Goal: Task Accomplishment & Management: Manage account settings

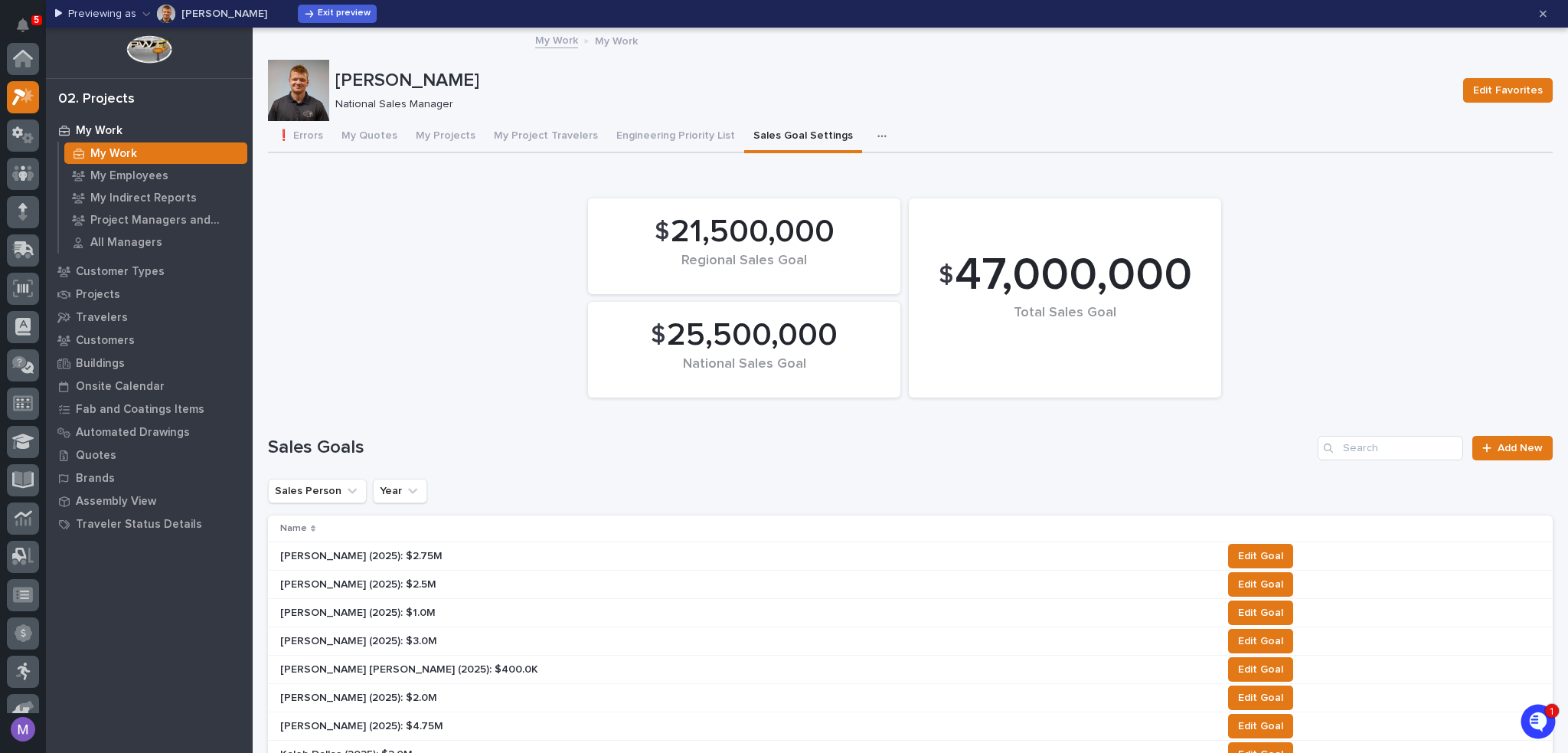
scroll to position [38, 0]
click at [362, 137] on button "My Quotes" at bounding box center [369, 137] width 74 height 32
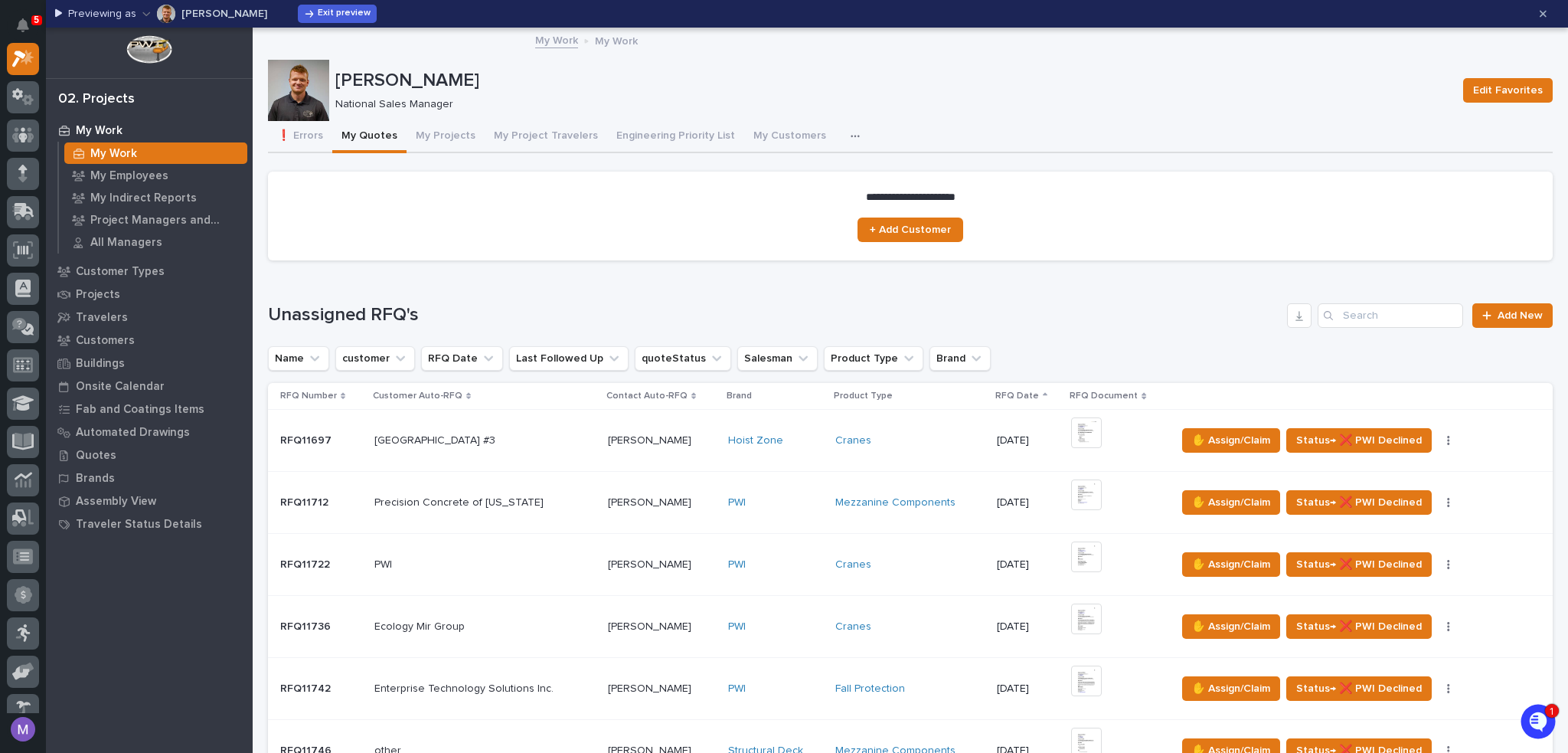
click at [851, 136] on icon "button" at bounding box center [855, 136] width 9 height 11
click at [826, 180] on span "Sales Goal Settings" at bounding box center [802, 178] width 96 height 14
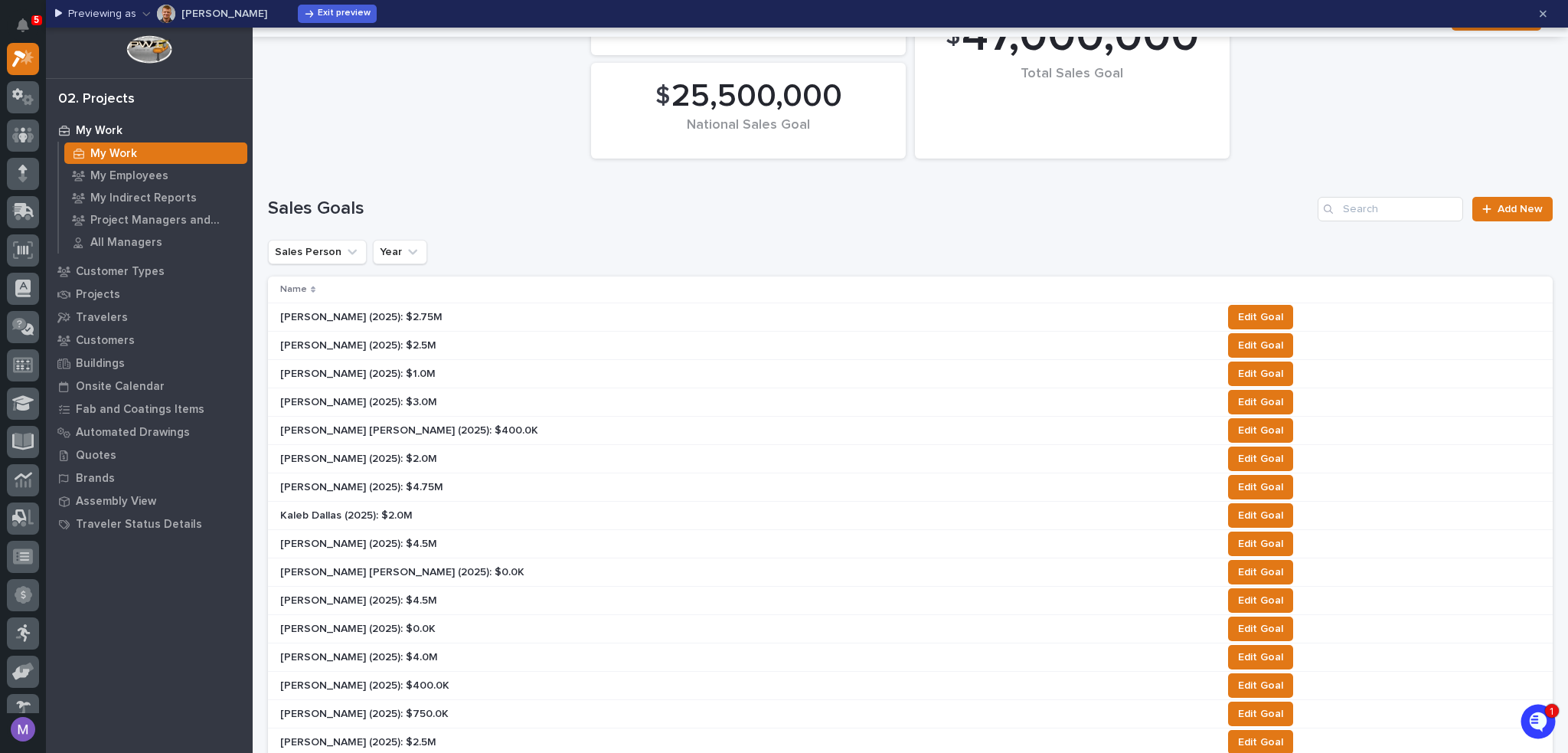
scroll to position [230, 0]
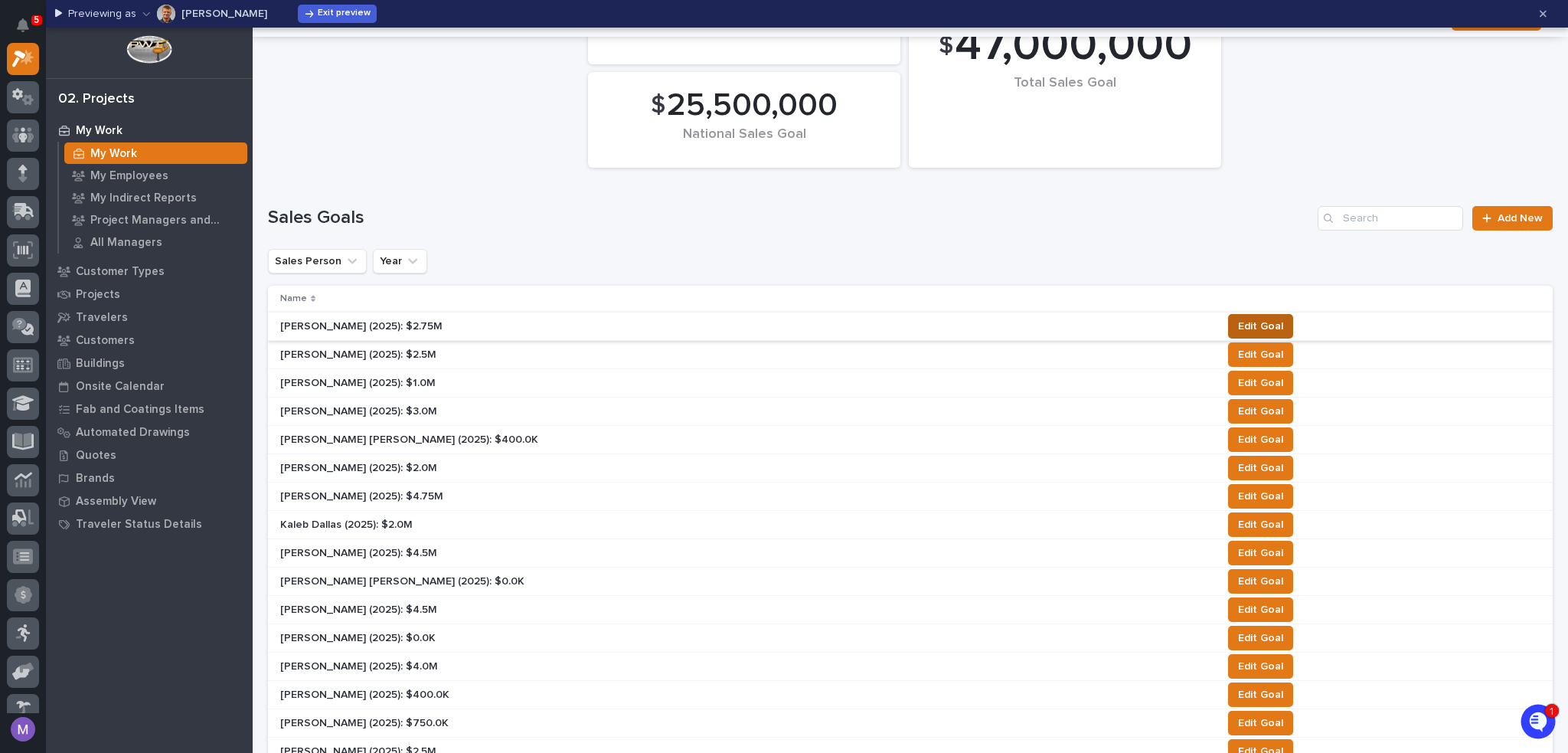
click at [1238, 331] on span "Edit Goal" at bounding box center [1261, 326] width 45 height 19
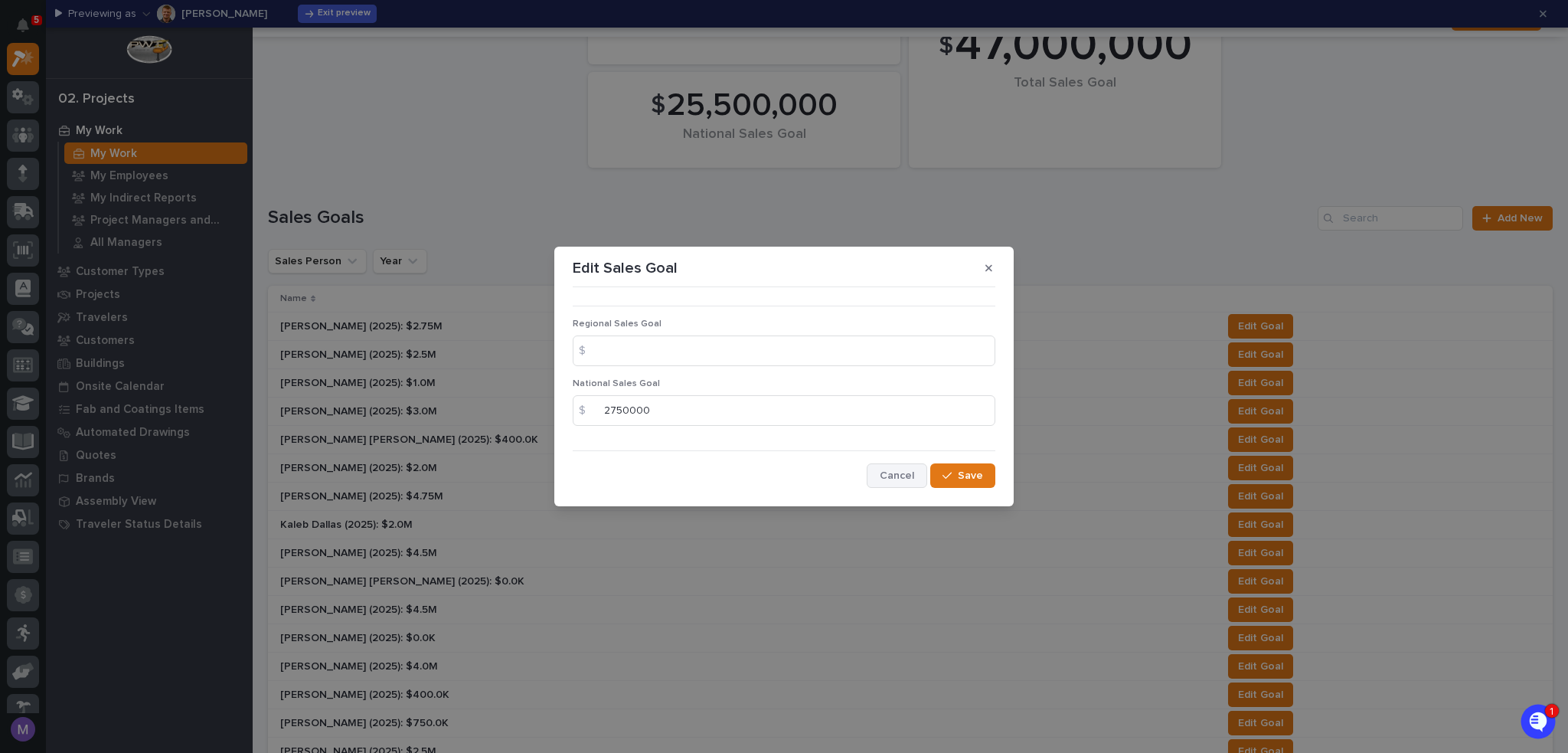
click at [907, 481] on span "Cancel" at bounding box center [897, 476] width 34 height 14
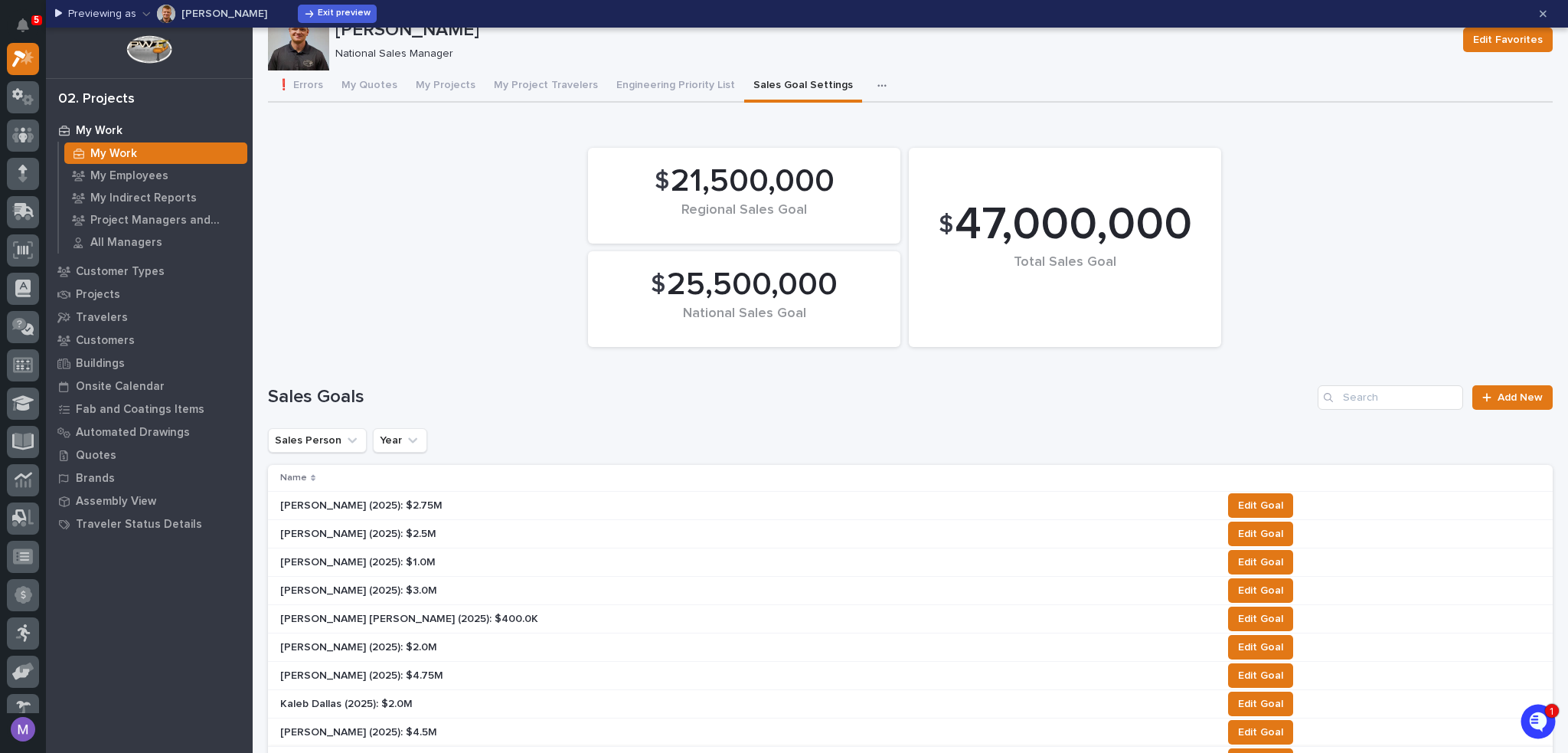
scroll to position [383, 0]
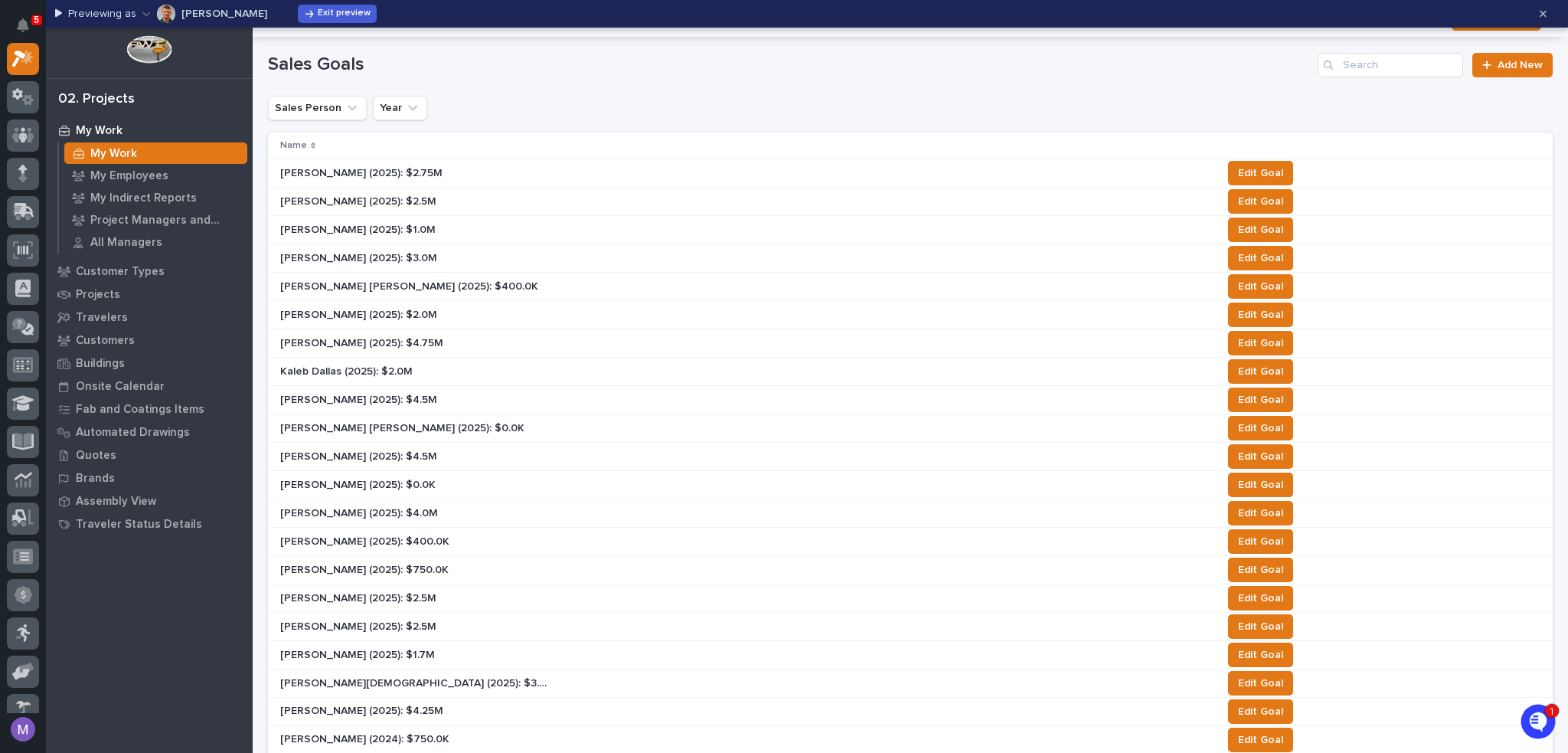
click at [1020, 179] on div "[PERSON_NAME] (2025): $2.75M [PERSON_NAME] (2025): $2.75M" at bounding box center [745, 173] width 929 height 26
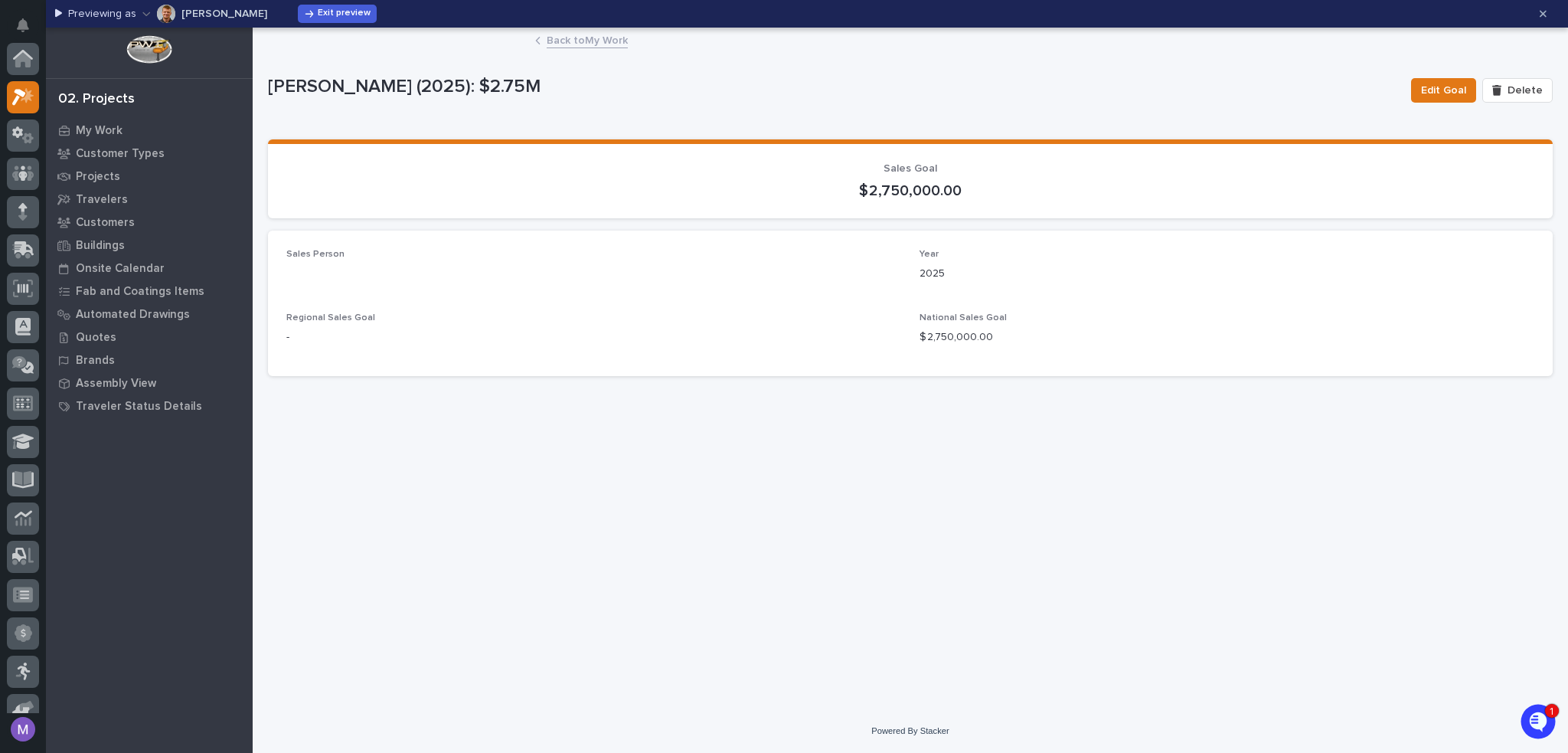
scroll to position [38, 0]
click at [579, 37] on link "Back to My Work" at bounding box center [587, 40] width 81 height 18
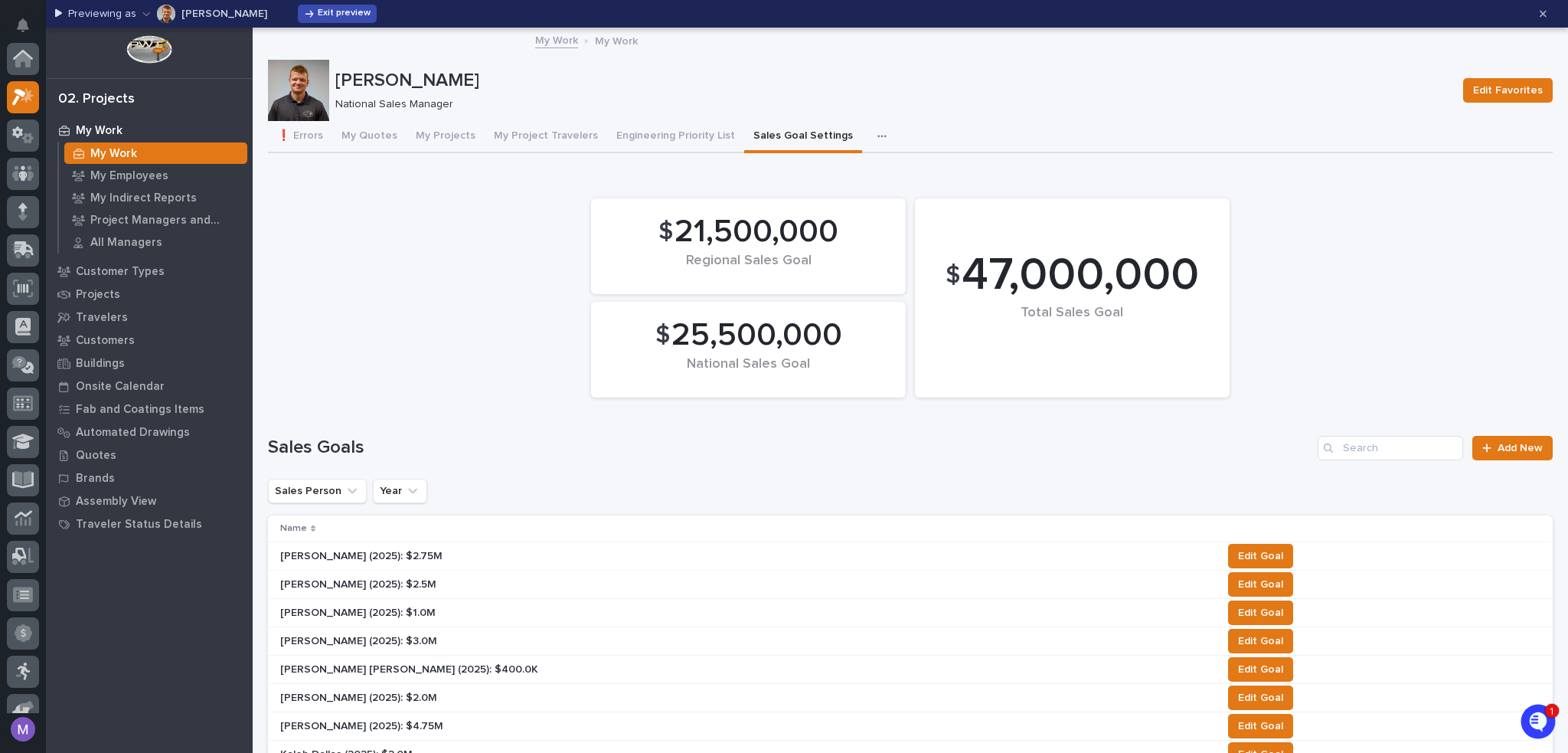
scroll to position [38, 0]
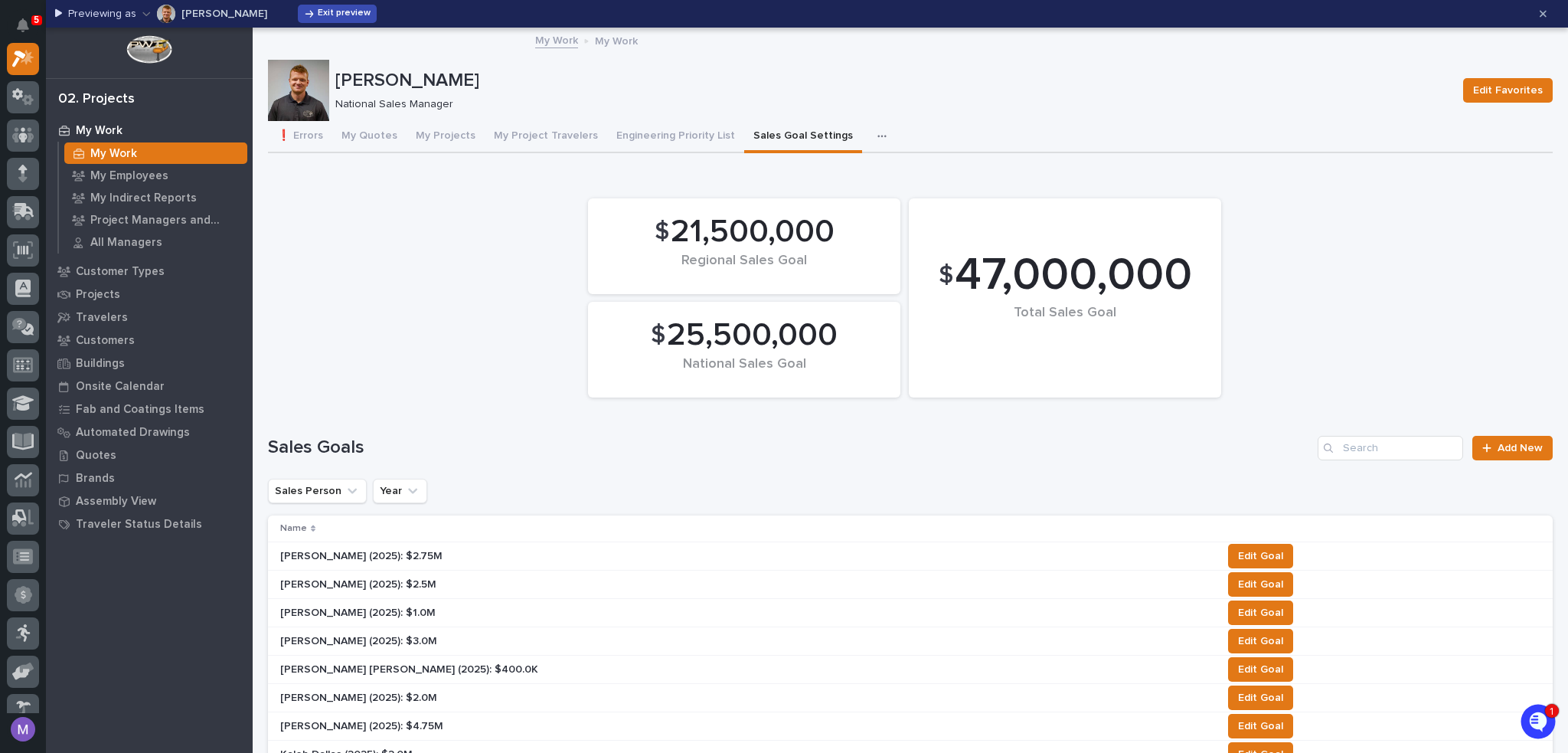
click at [343, 9] on span "Exit preview" at bounding box center [345, 14] width 53 height 12
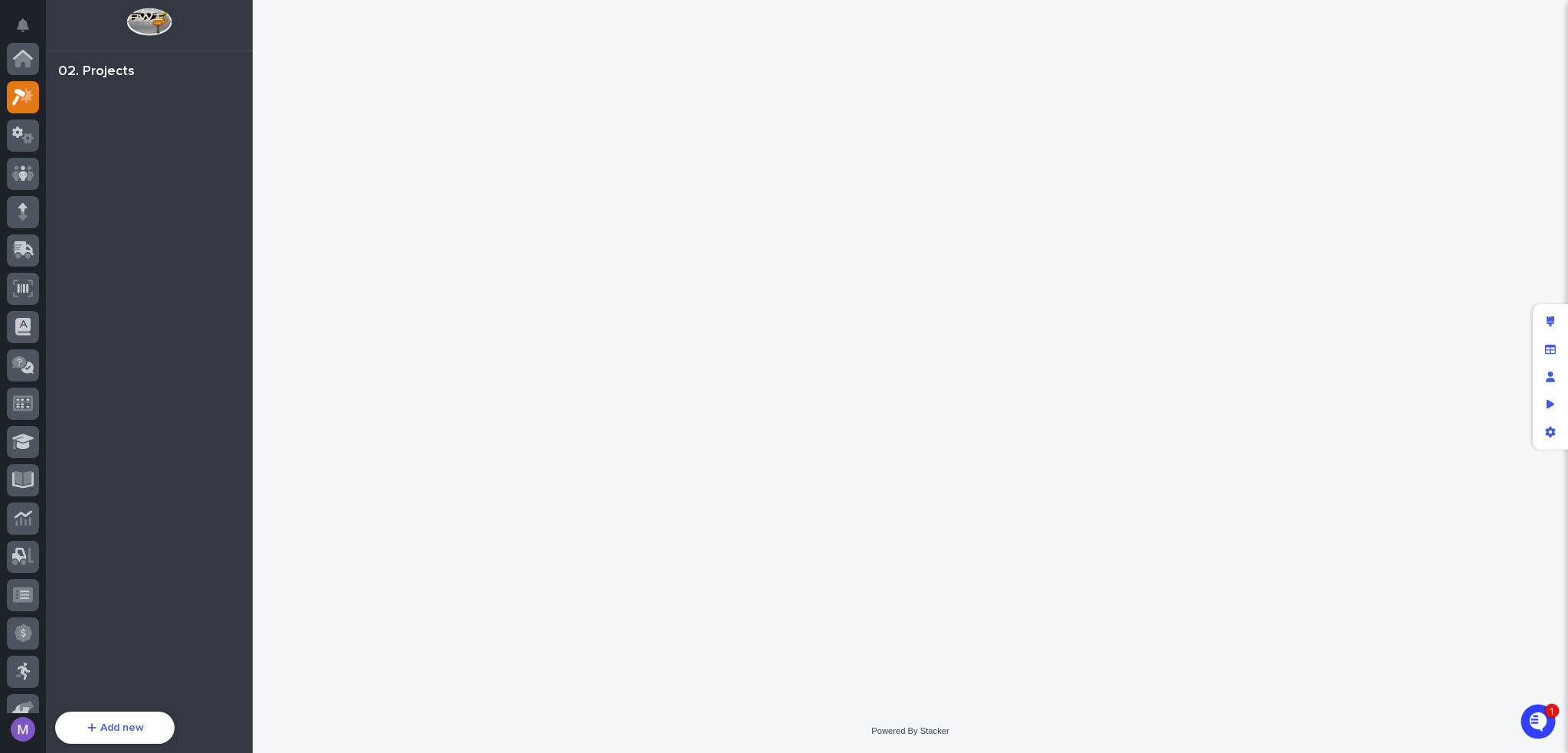
scroll to position [38, 0]
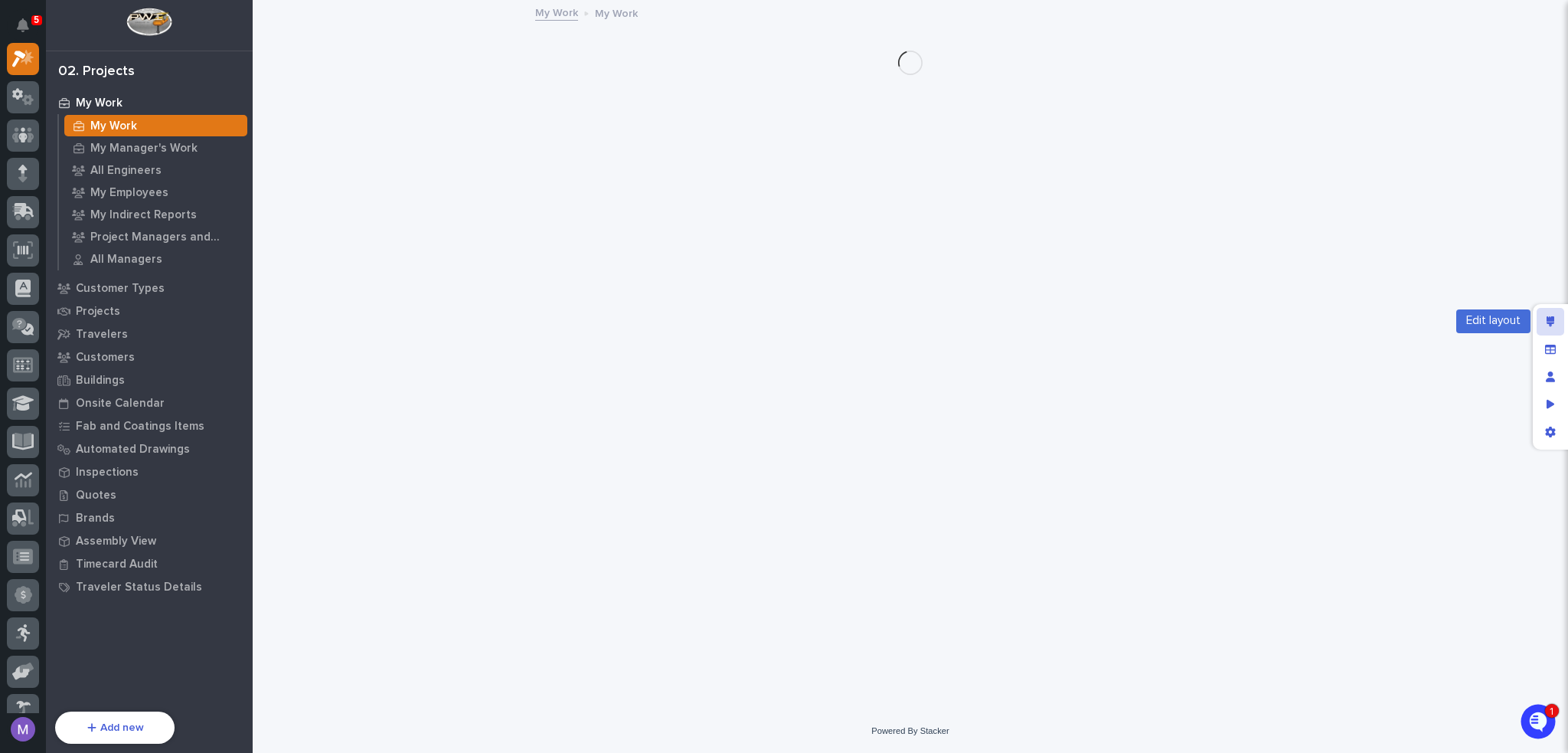
click at [1544, 313] on div "Edit layout" at bounding box center [1550, 321] width 27 height 27
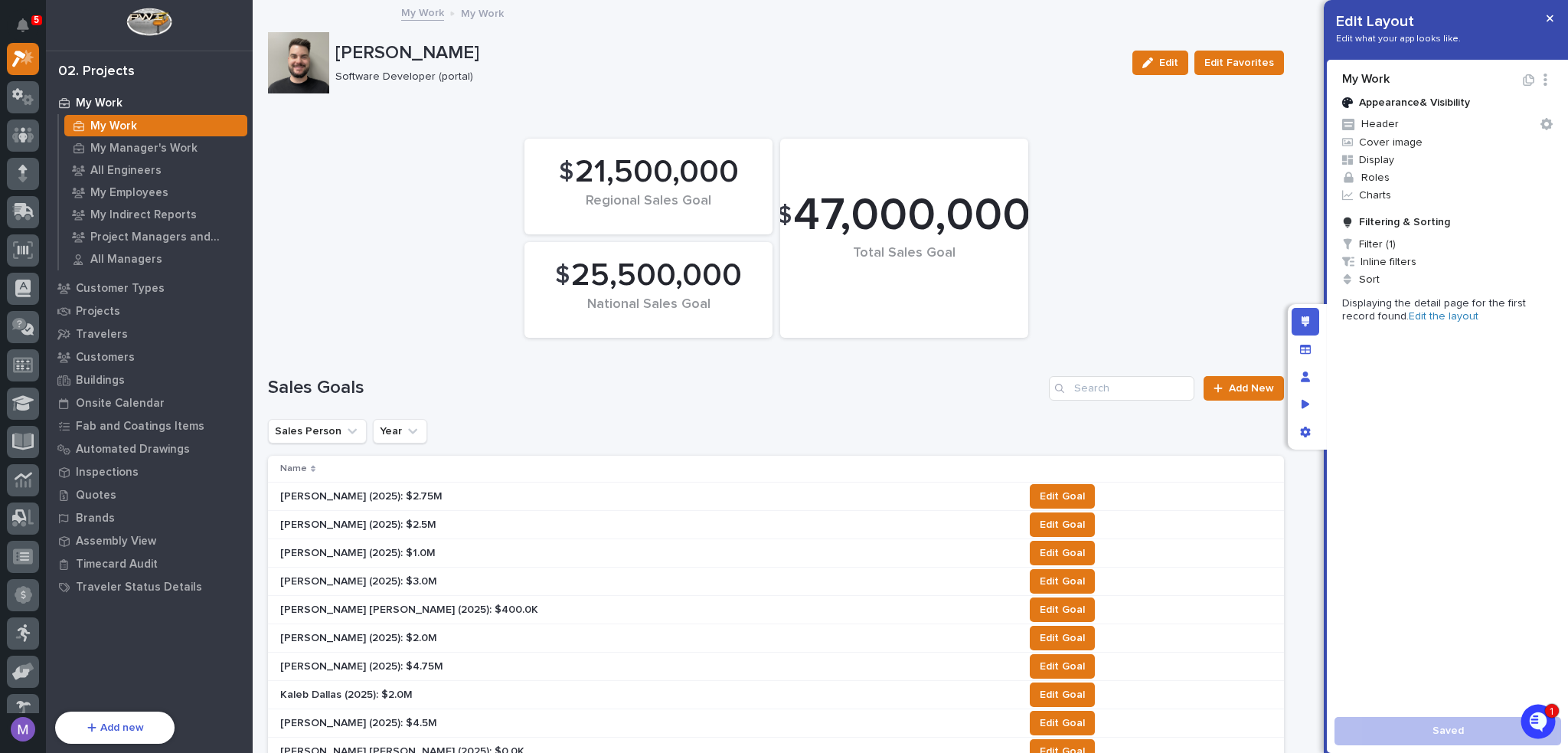
click at [1427, 321] on link "Edit the layout" at bounding box center [1443, 316] width 70 height 11
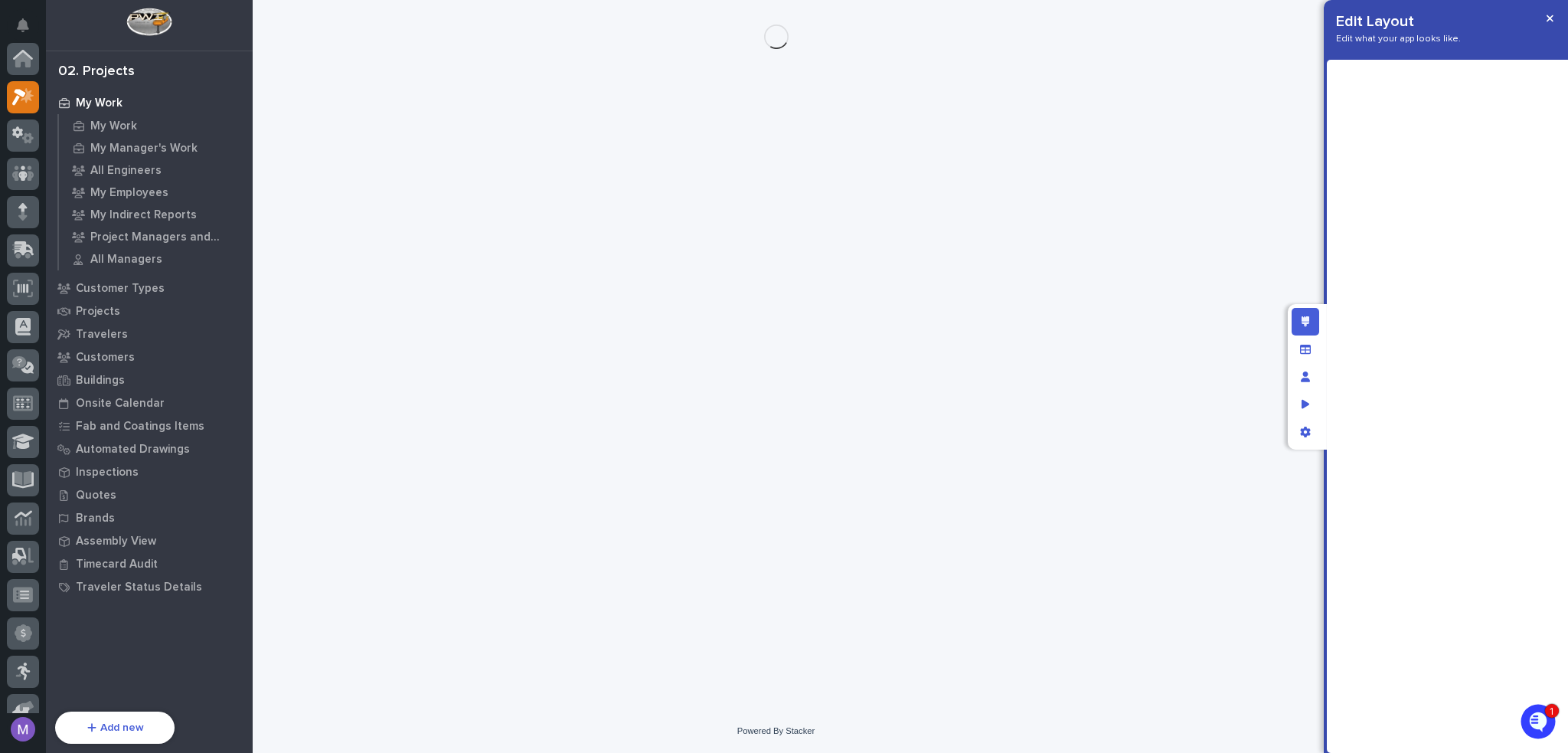
scroll to position [38, 0]
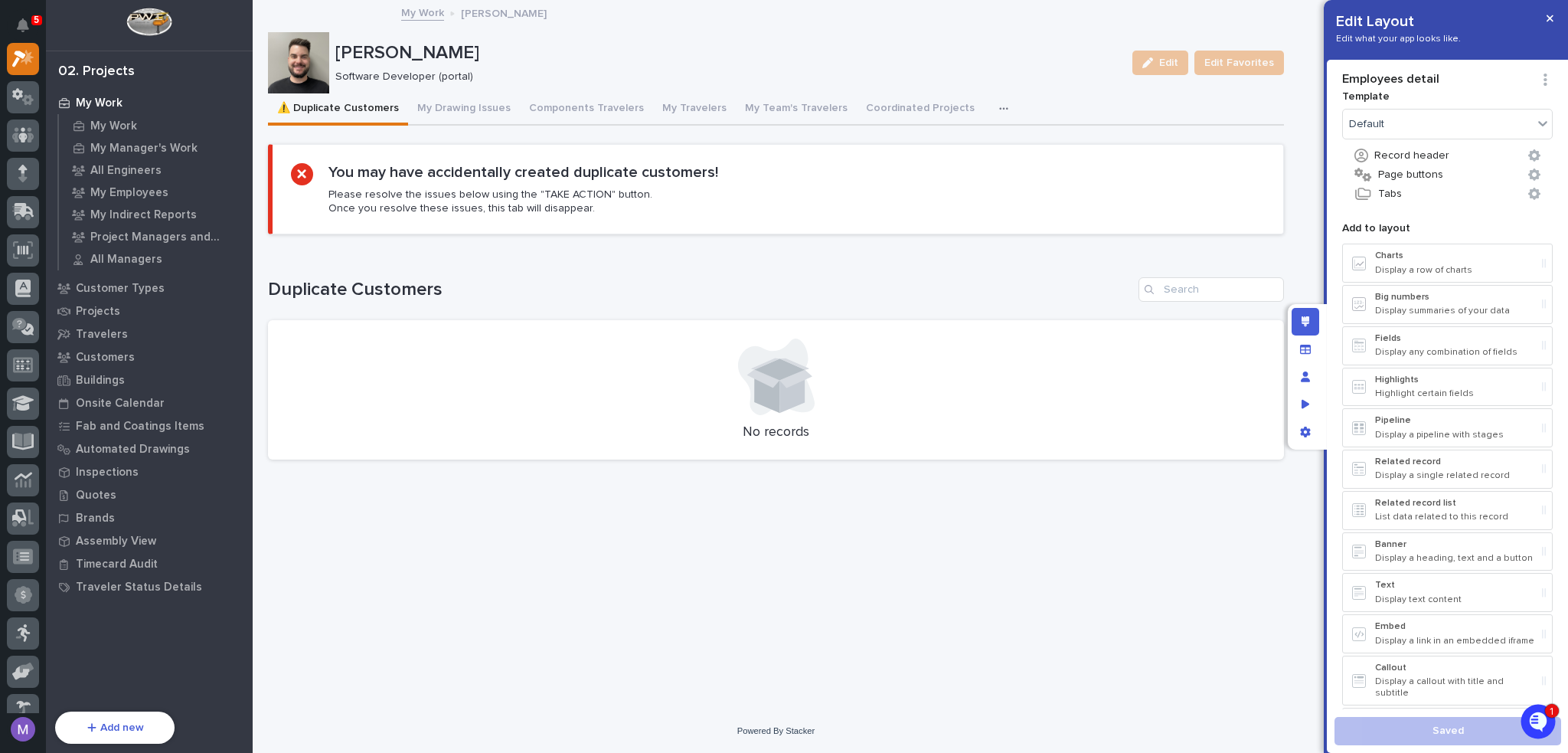
click at [990, 113] on button "button" at bounding box center [1007, 109] width 34 height 31
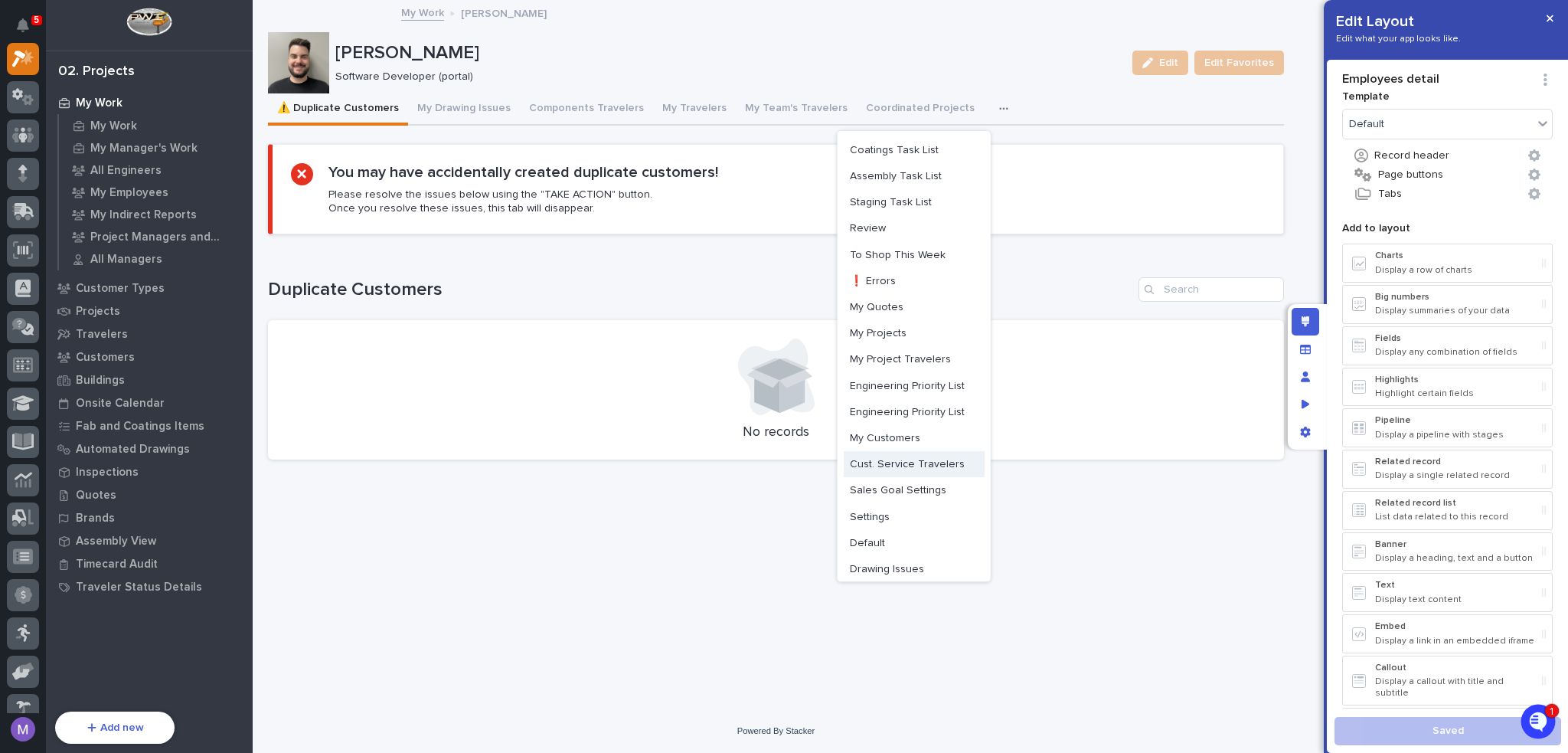
drag, startPoint x: 905, startPoint y: 498, endPoint x: 927, endPoint y: 475, distance: 31.8
click at [905, 496] on button "Sales Goal Settings" at bounding box center [914, 490] width 141 height 26
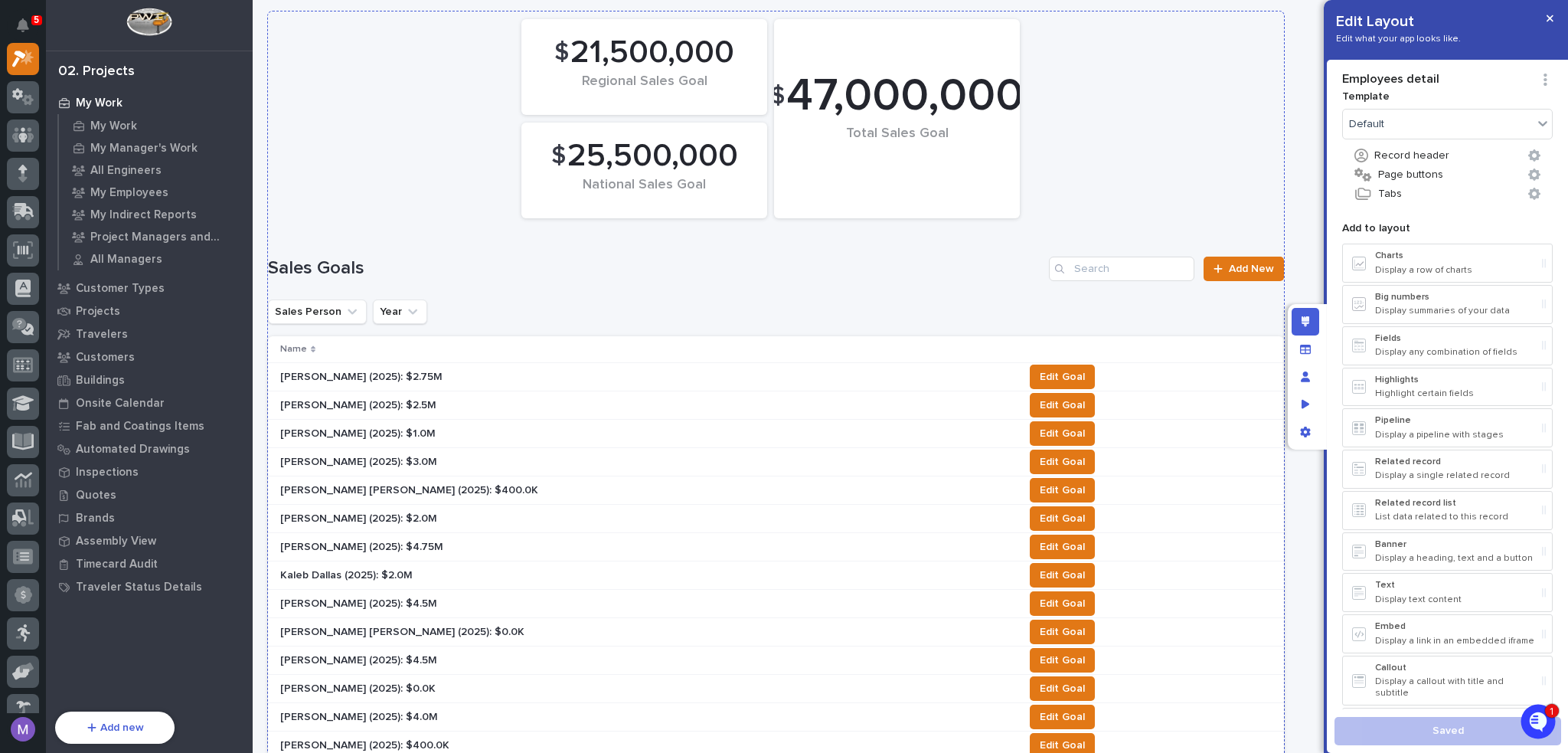
scroll to position [153, 0]
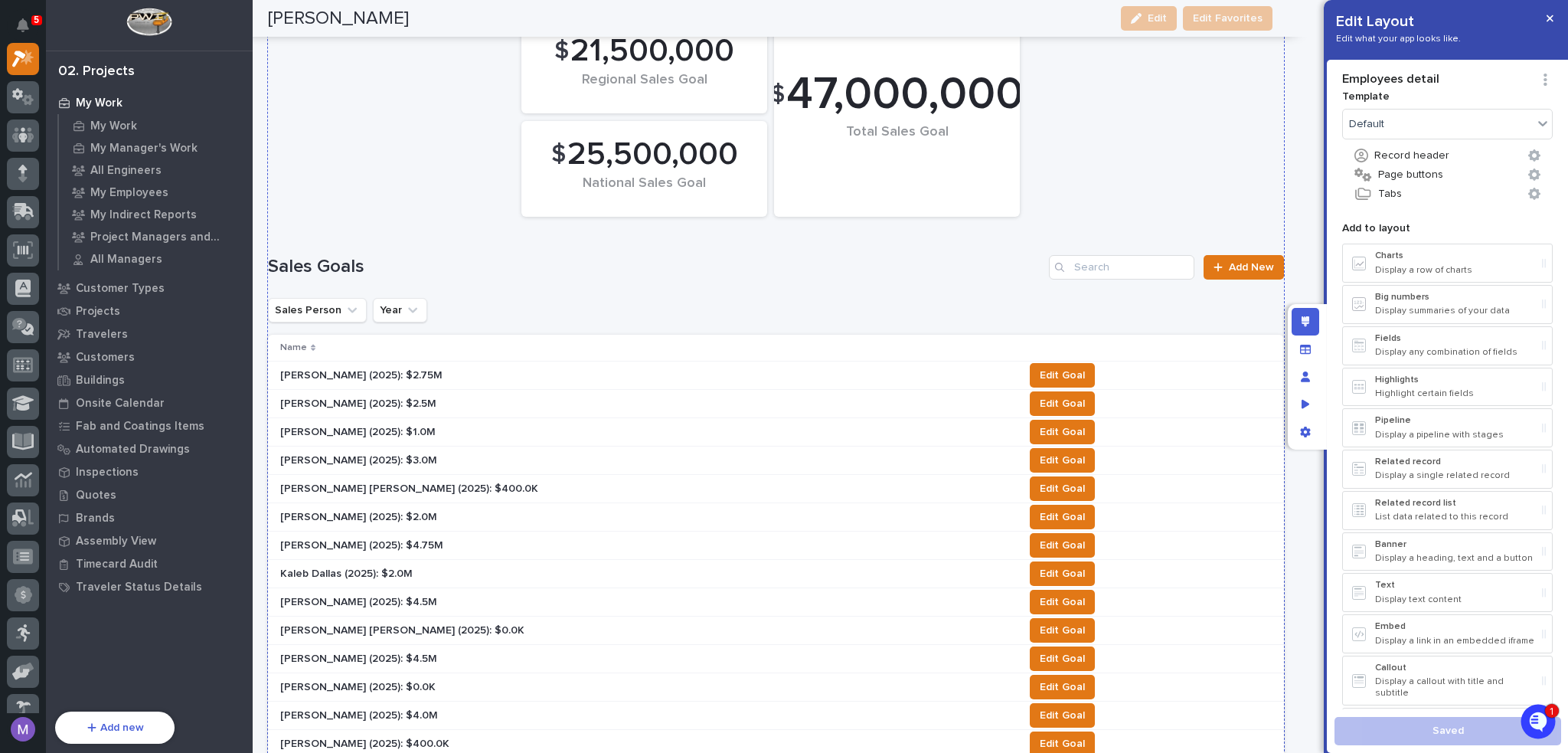
click at [1132, 181] on div "$ 25,500,000 National Sales Goal $ 21,500,000 Regional Sales Goal $ 47,000,000 …" at bounding box center [776, 117] width 1032 height 215
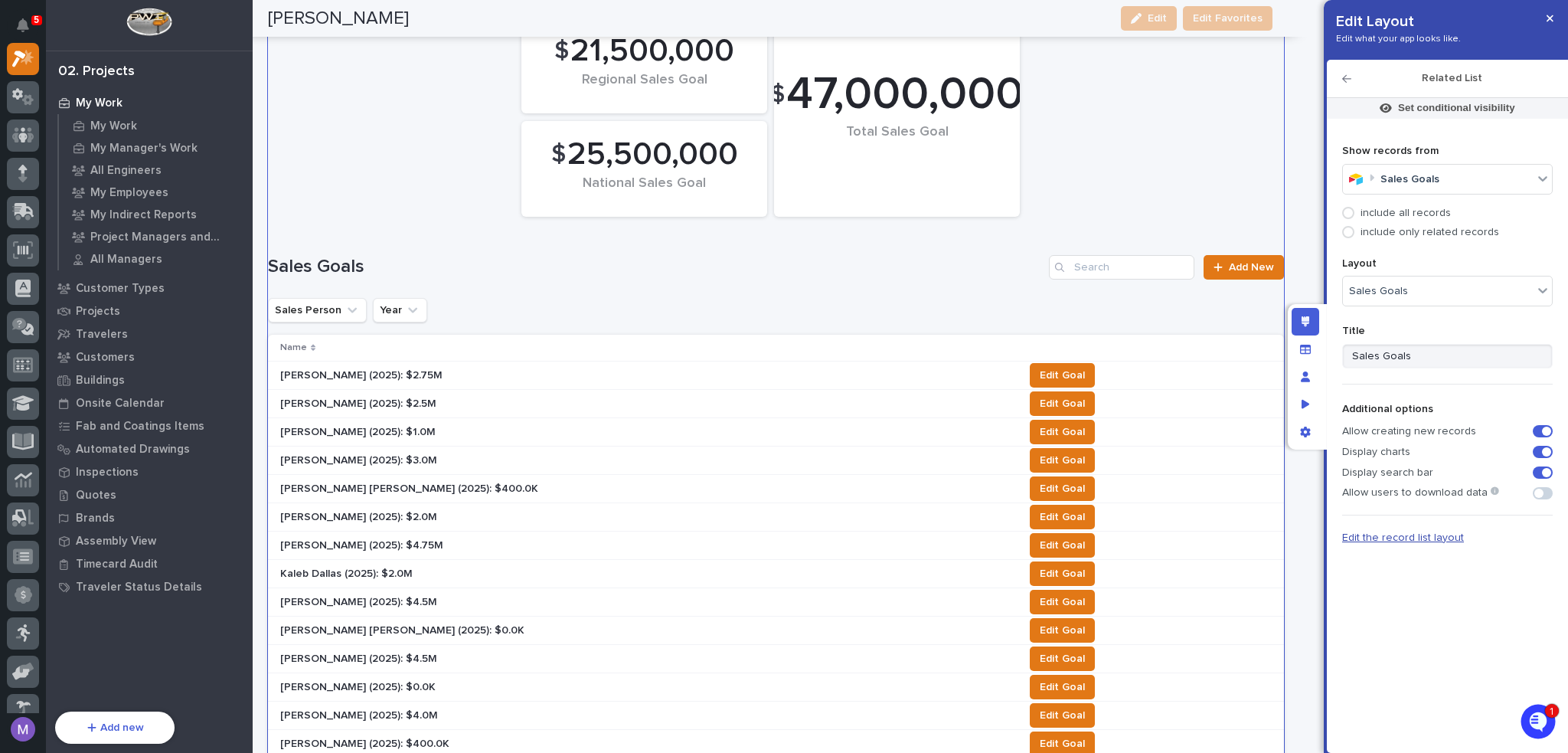
click at [1420, 533] on span "Edit the record list layout" at bounding box center [1404, 538] width 122 height 11
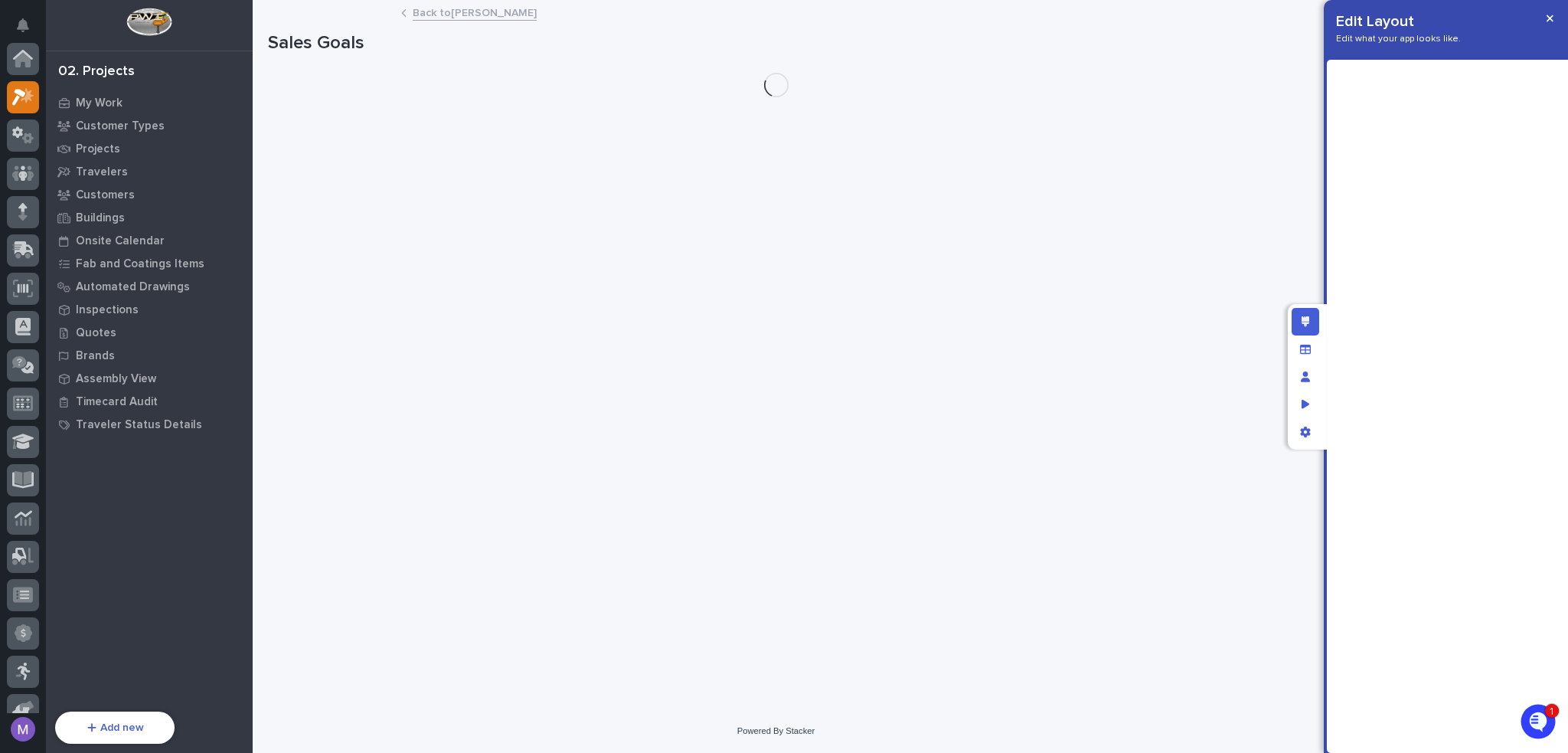
scroll to position [38, 0]
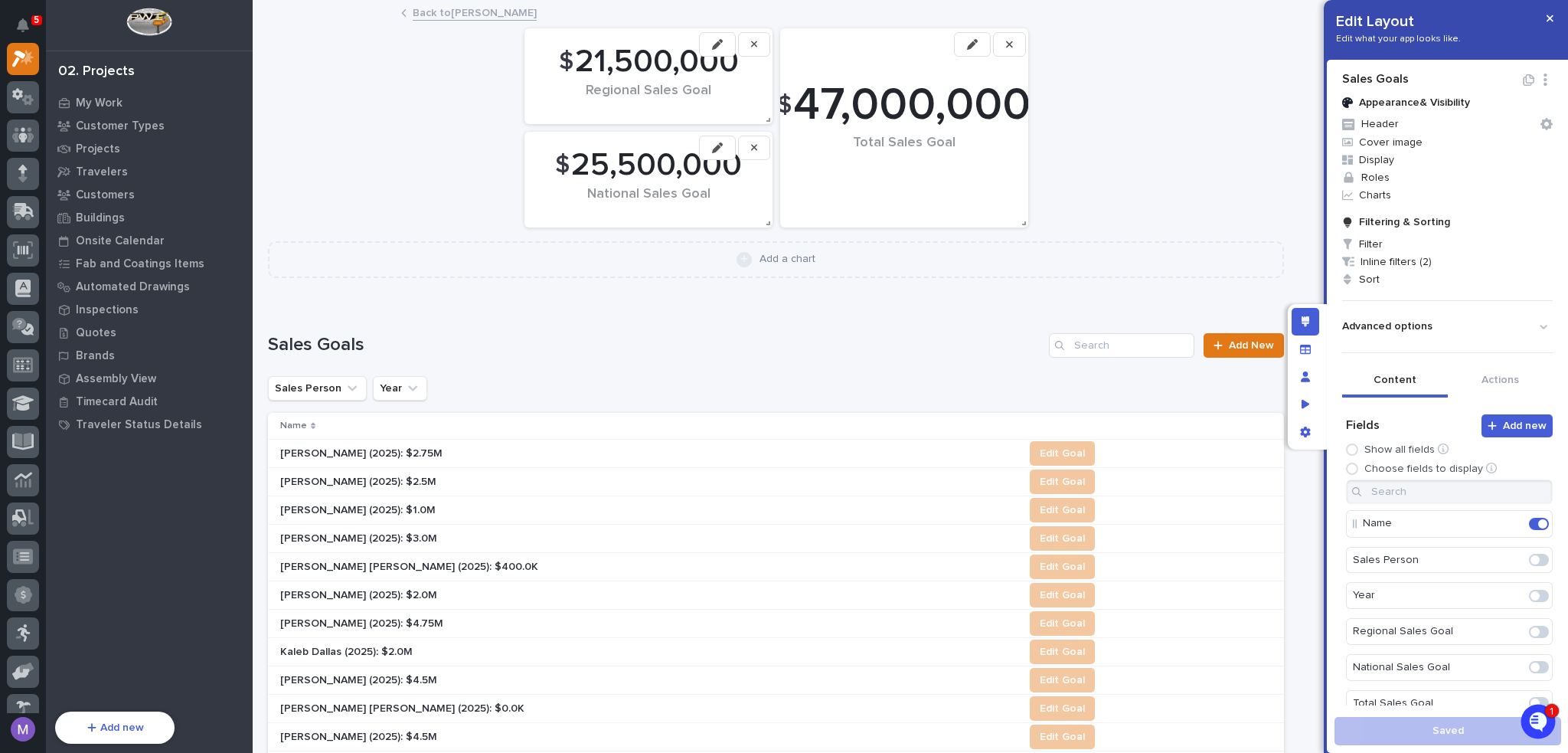
click at [453, 11] on link "Back to [PERSON_NAME]" at bounding box center [474, 11] width 124 height 18
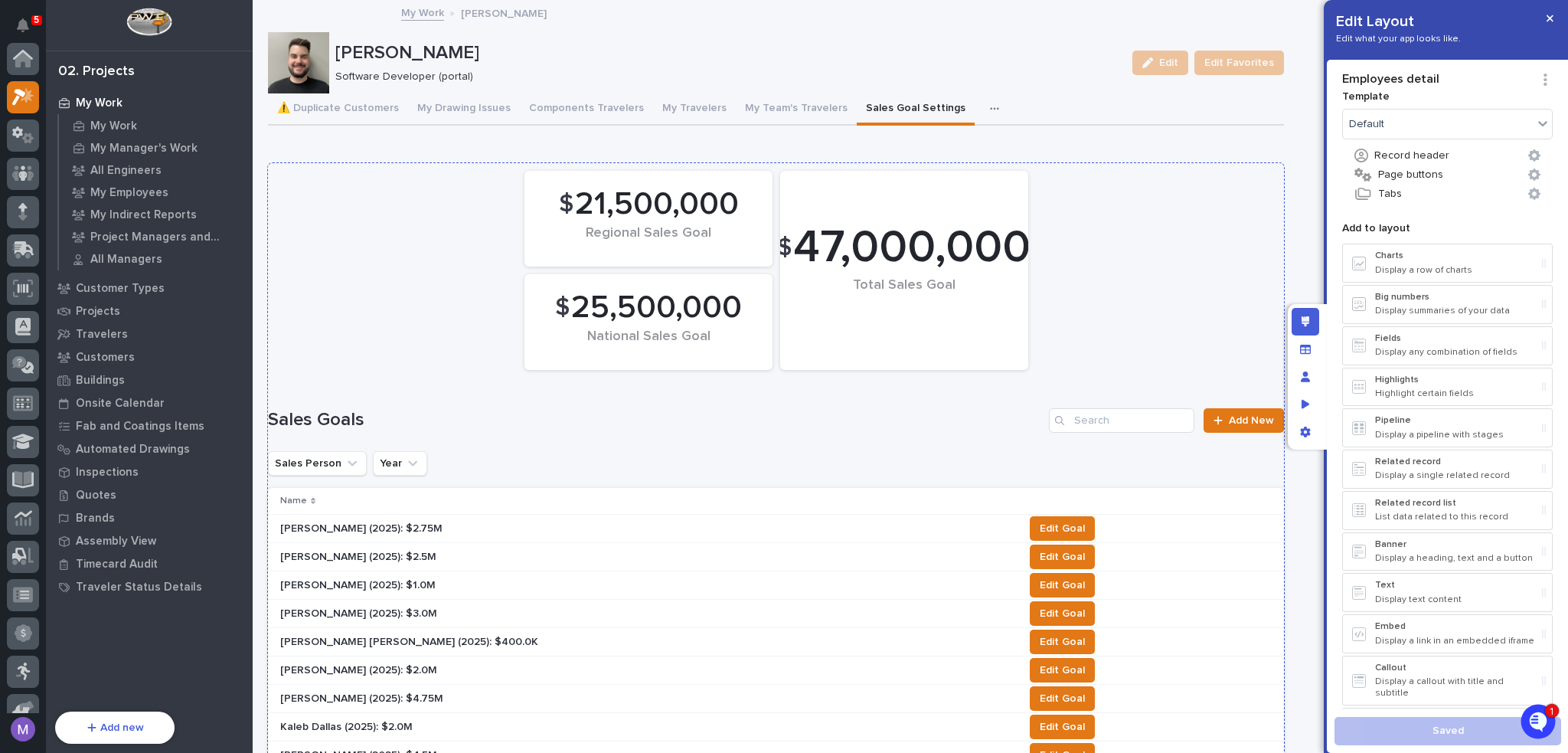
scroll to position [38, 0]
click at [1152, 210] on div "$ 25,500,000 National Sales Goal $ 21,500,000 Regional Sales Goal $ 47,000,000 …" at bounding box center [776, 270] width 1032 height 215
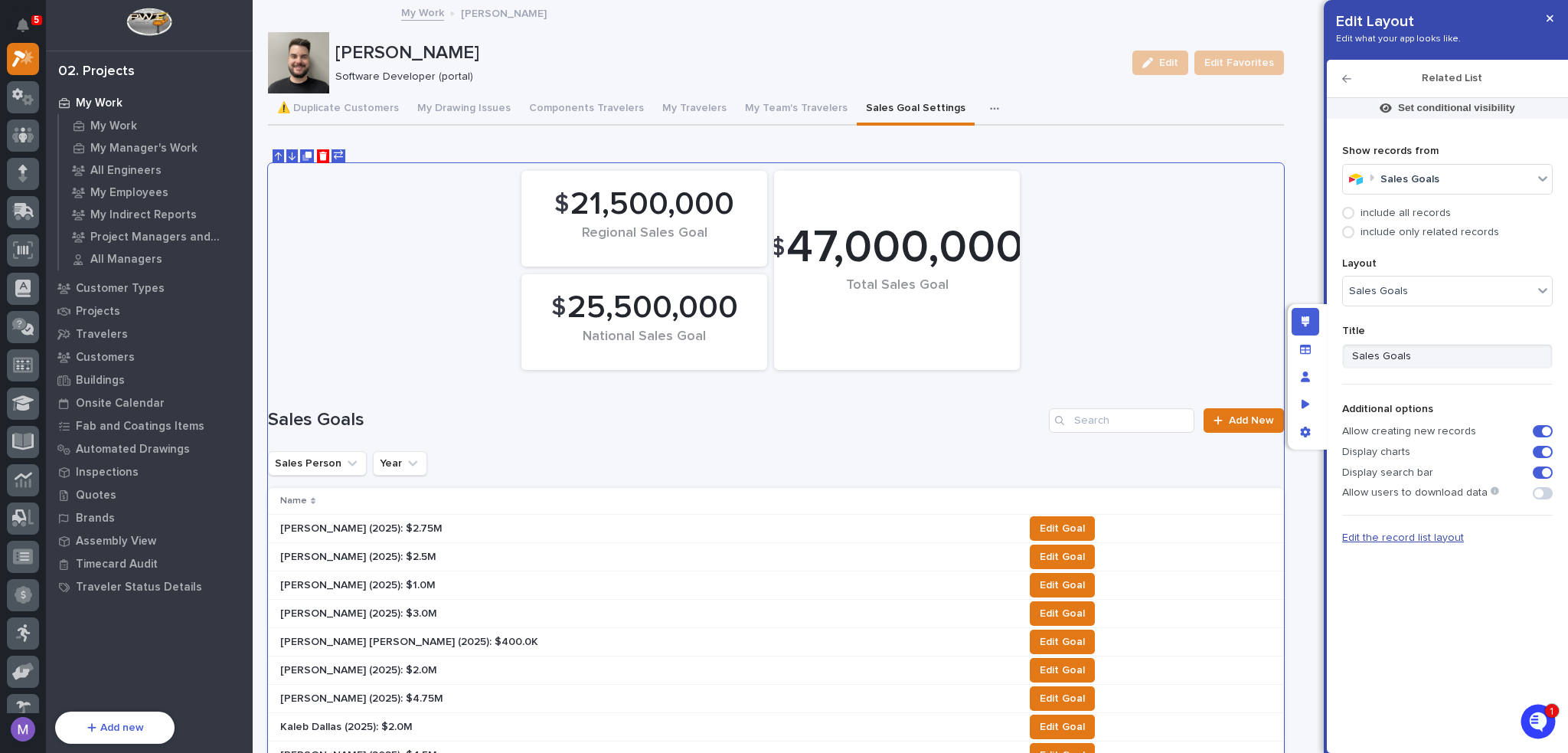
click at [1419, 538] on span "Edit the record list layout" at bounding box center [1404, 538] width 122 height 11
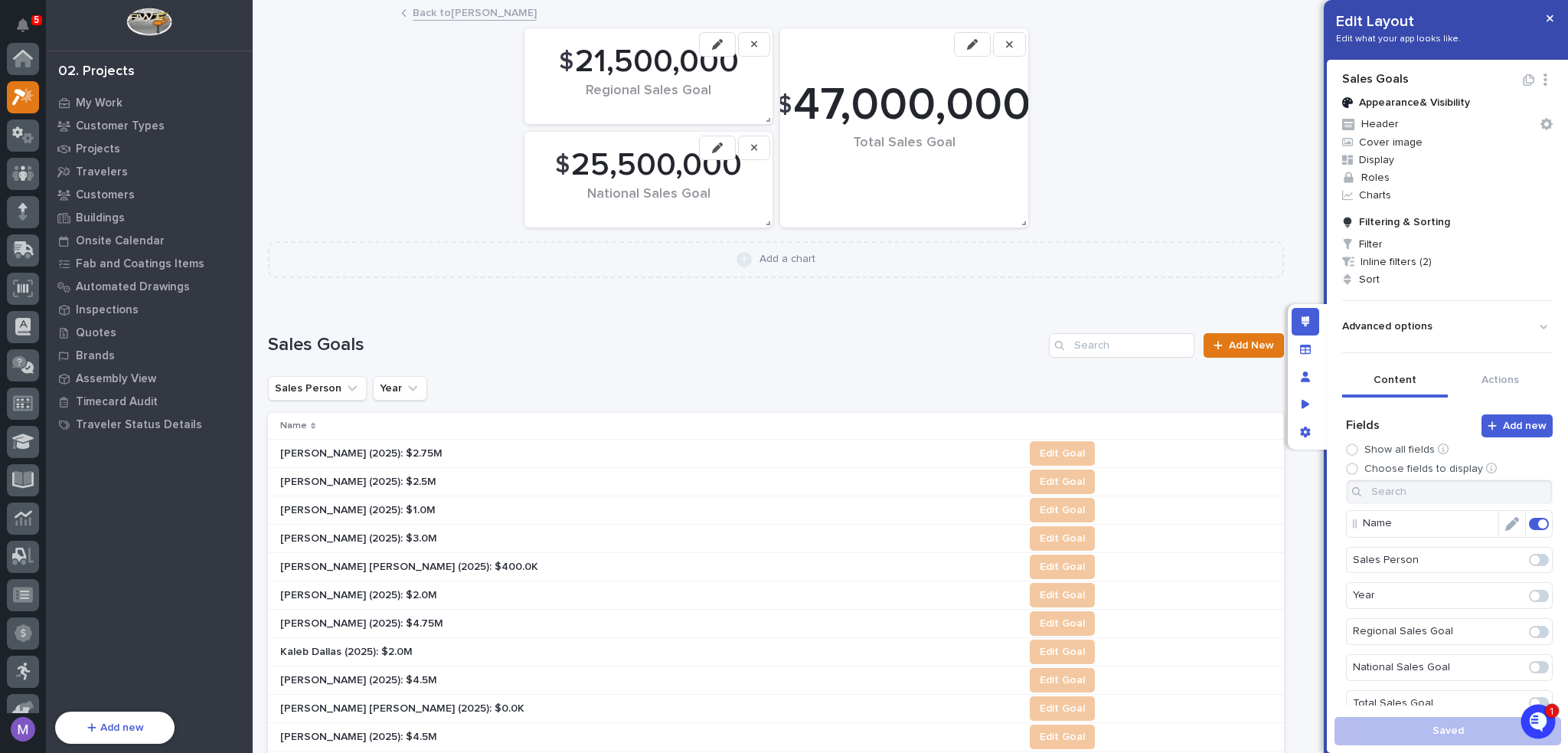
scroll to position [38, 0]
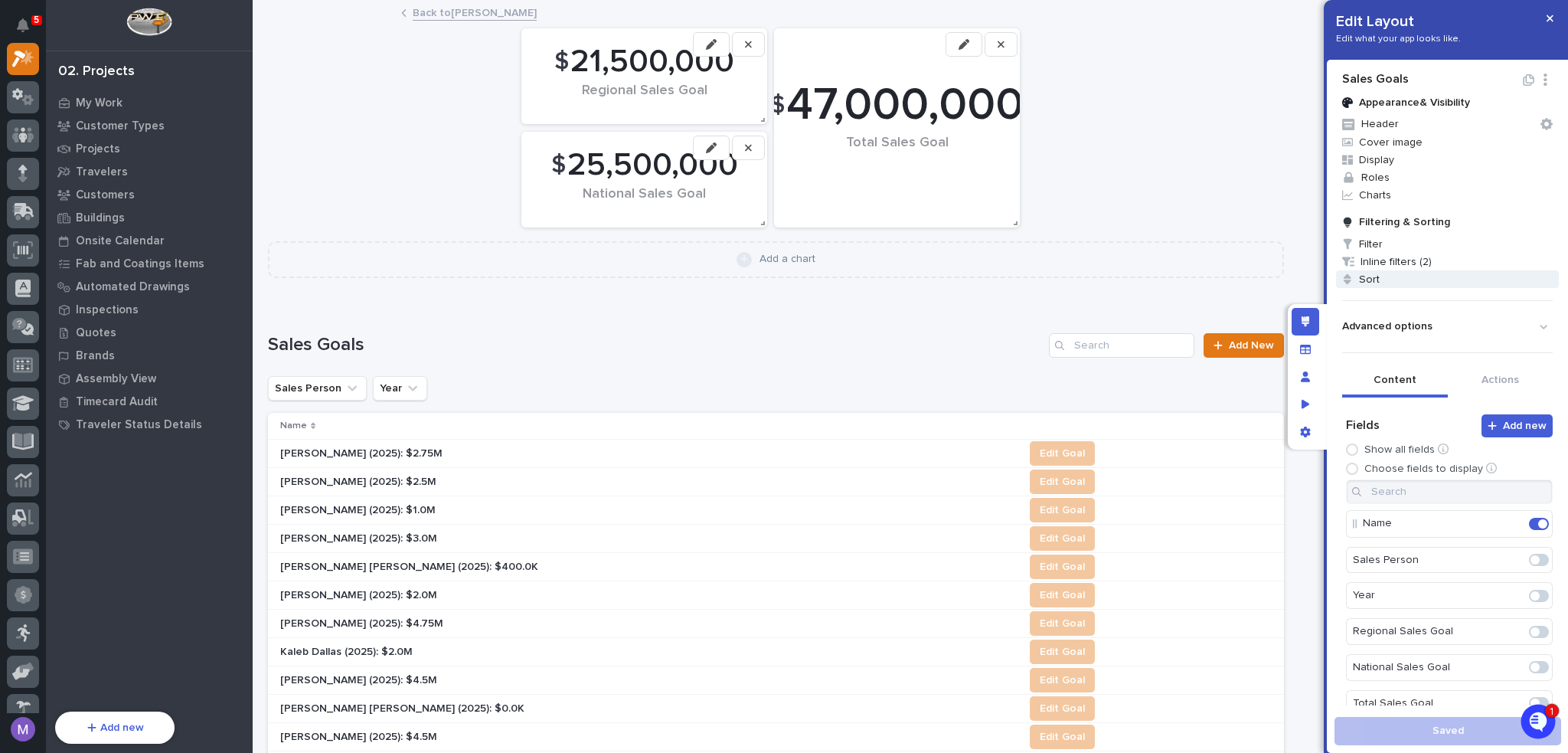
click at [1413, 271] on span "Sort" at bounding box center [1448, 279] width 223 height 18
click at [1331, 273] on div at bounding box center [784, 376] width 1568 height 753
click at [1302, 407] on icon "Preview as" at bounding box center [1307, 404] width 9 height 9
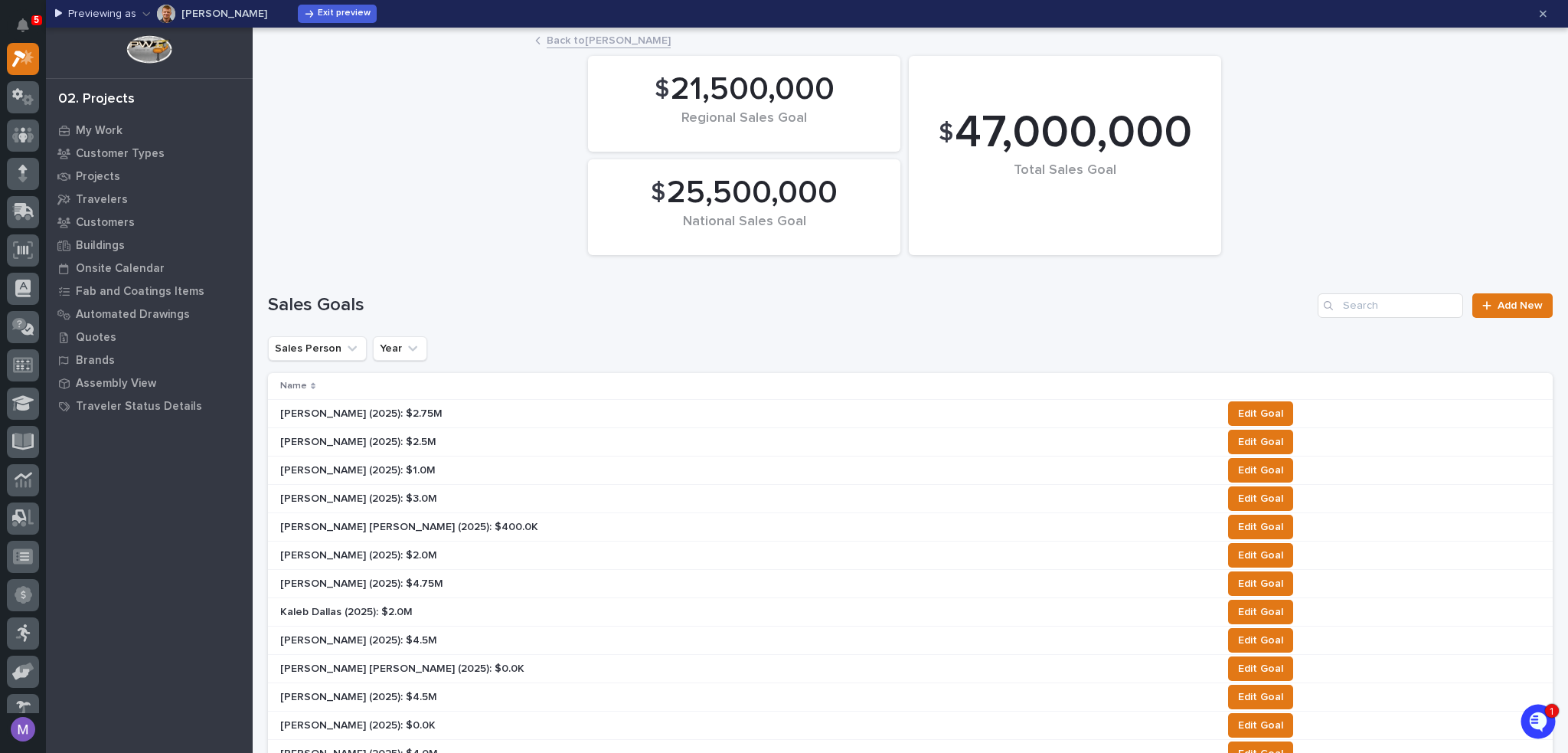
click at [201, 18] on p "[PERSON_NAME]" at bounding box center [223, 14] width 86 height 11
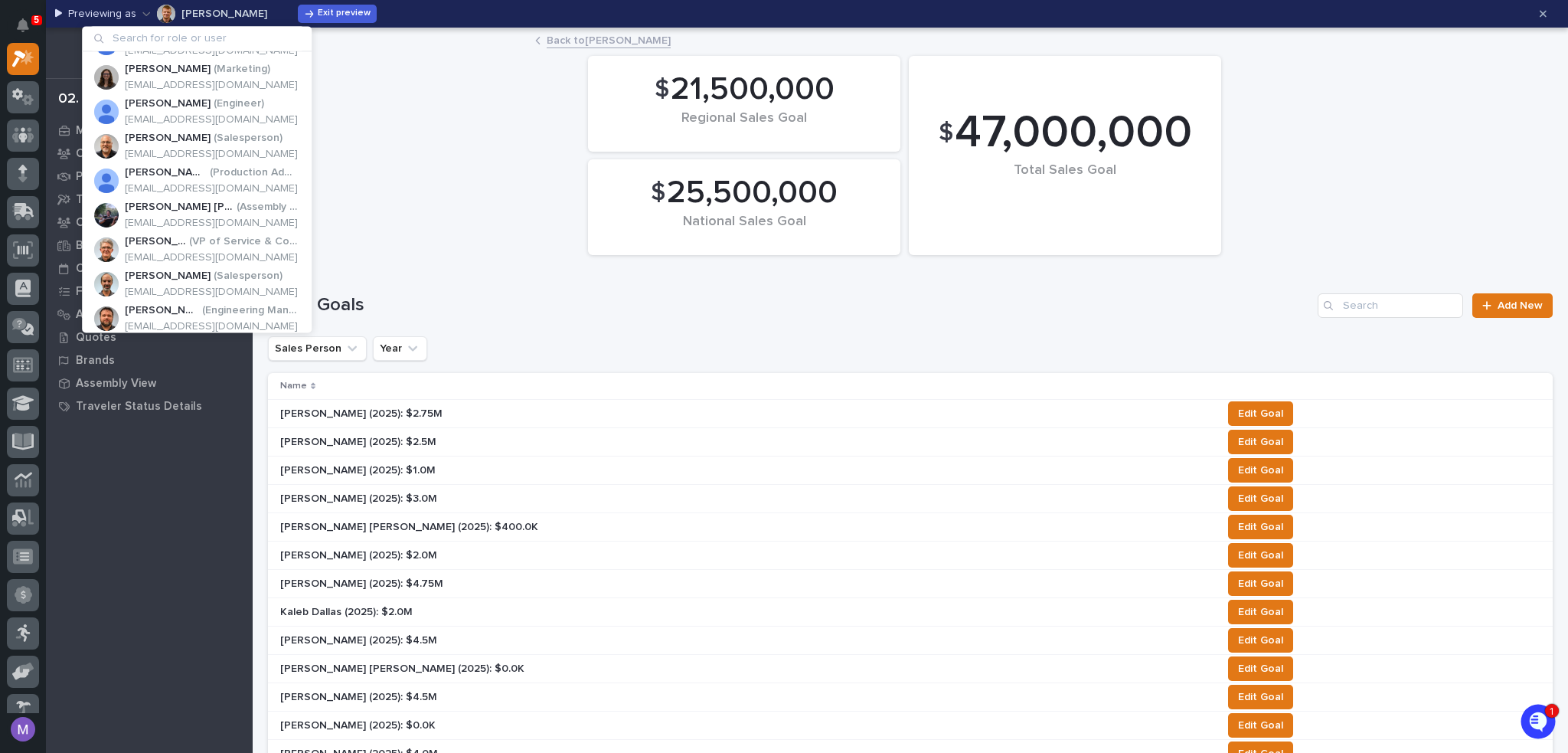
scroll to position [536, 0]
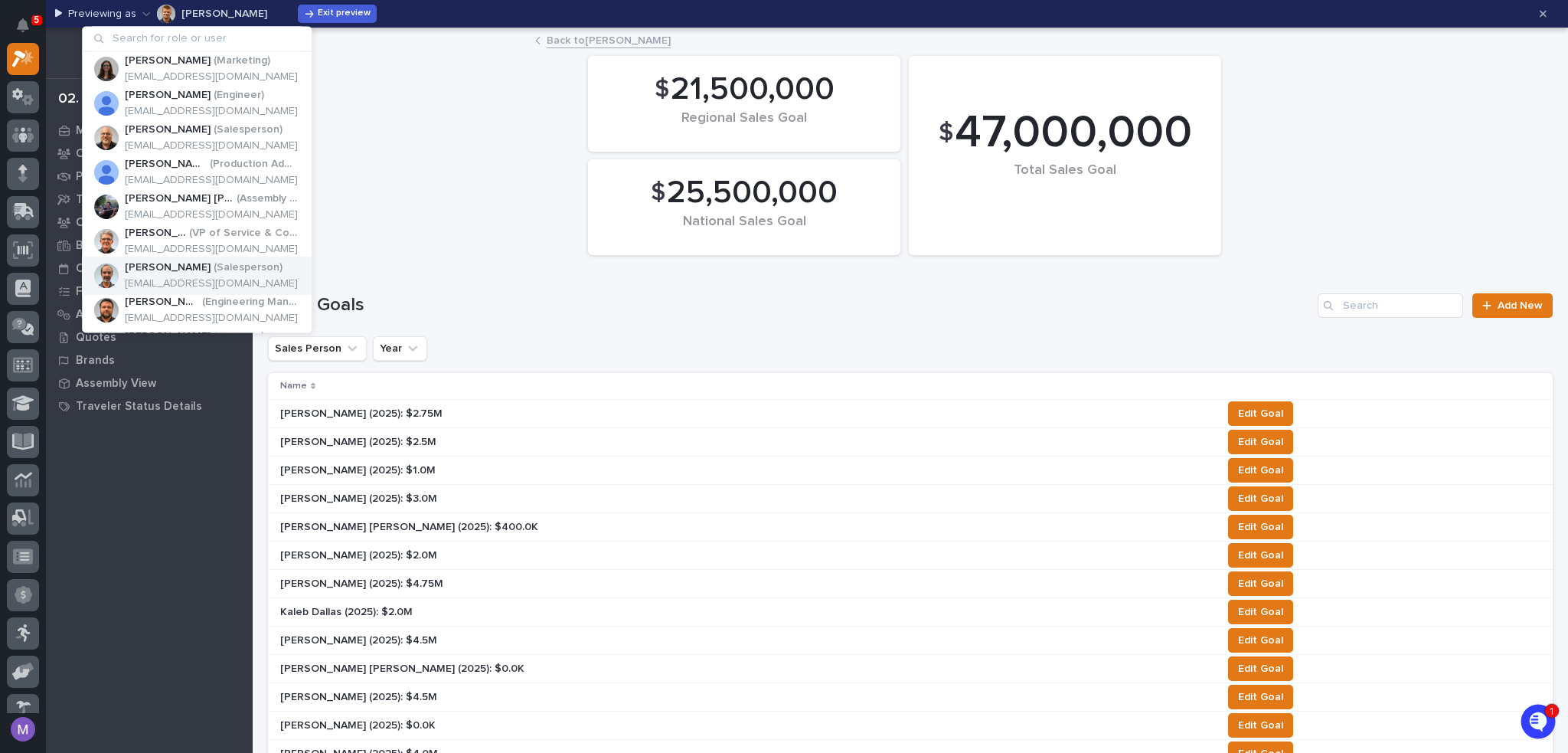
click at [202, 283] on p "[EMAIL_ADDRESS][DOMAIN_NAME]" at bounding box center [211, 284] width 173 height 13
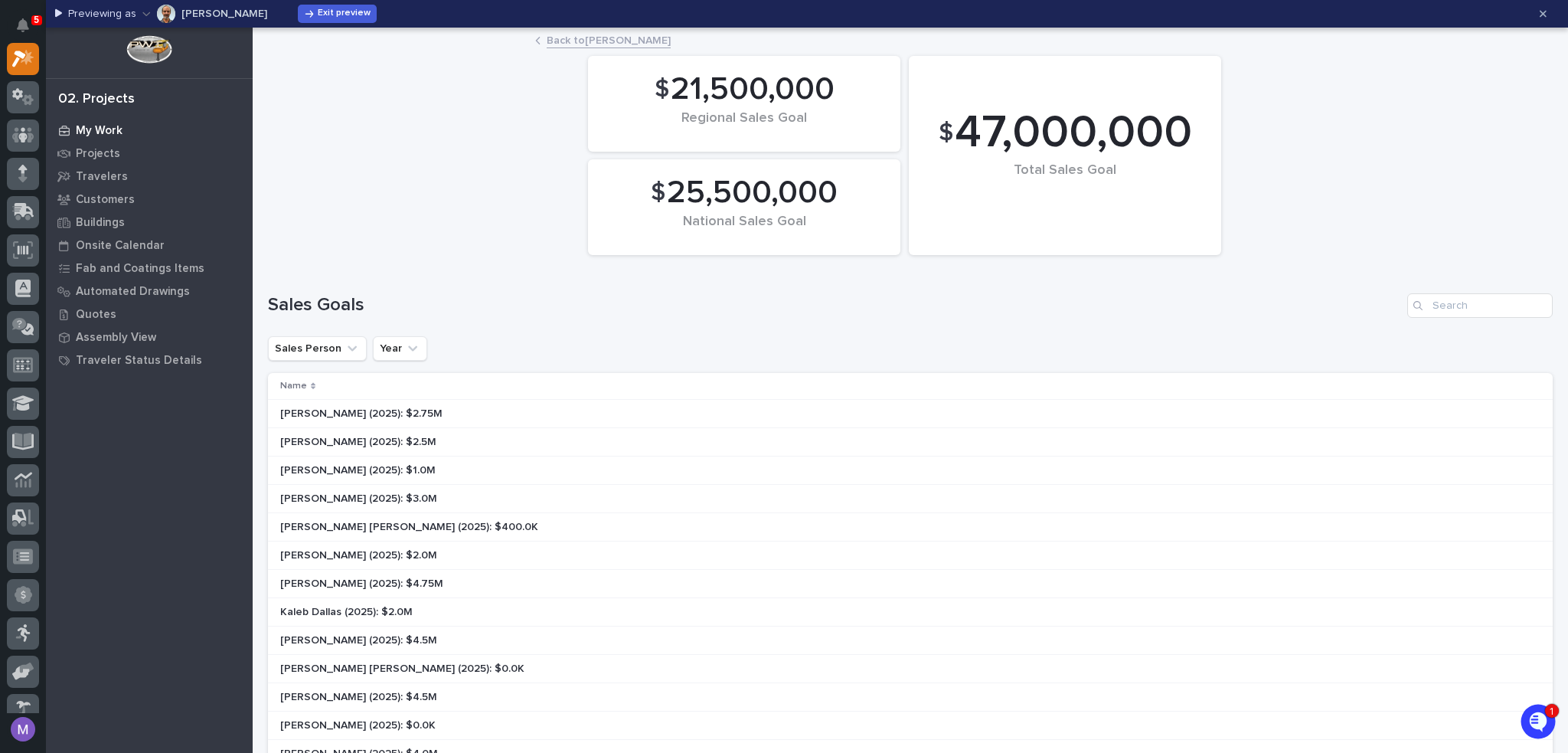
click at [99, 132] on p "My Work" at bounding box center [99, 131] width 47 height 14
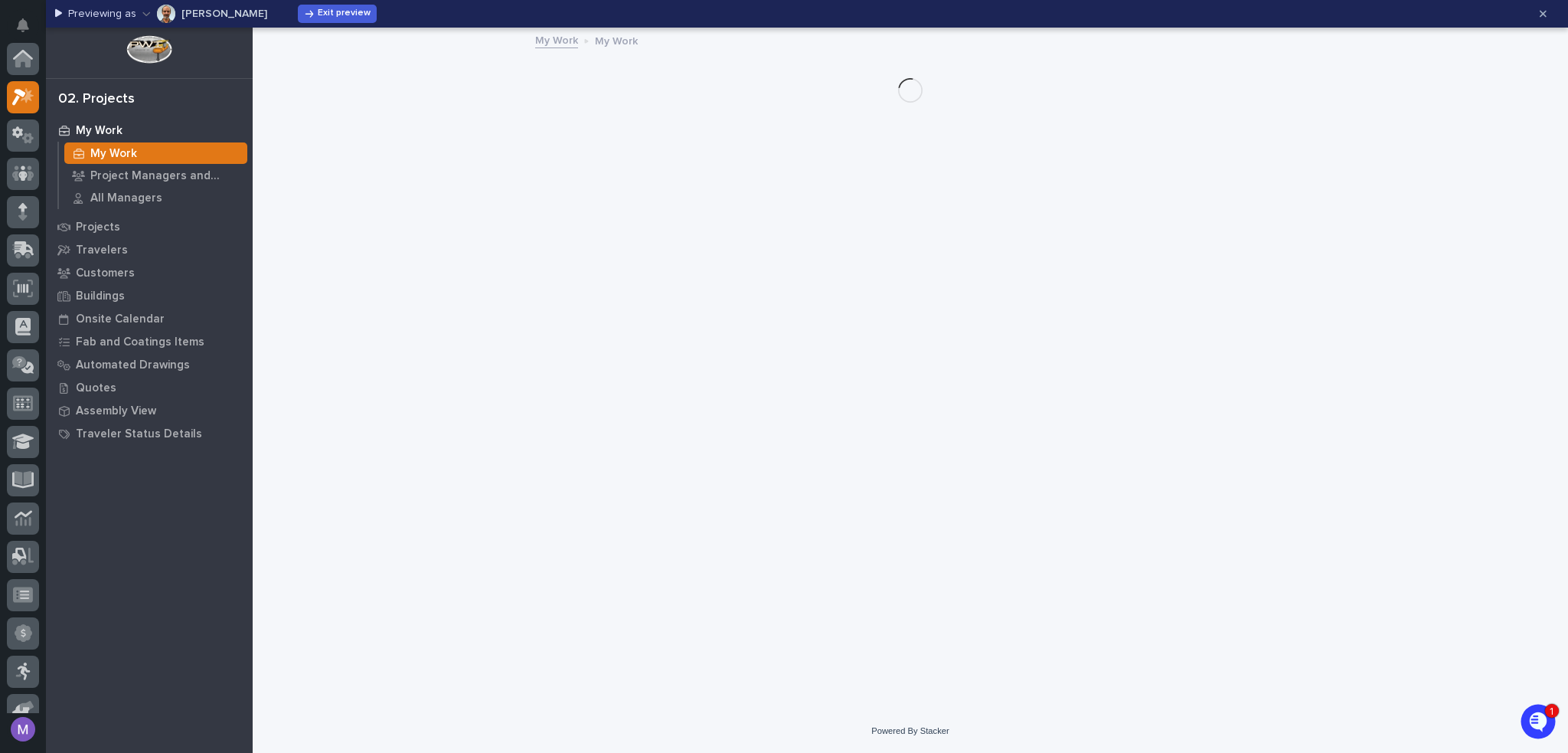
scroll to position [38, 0]
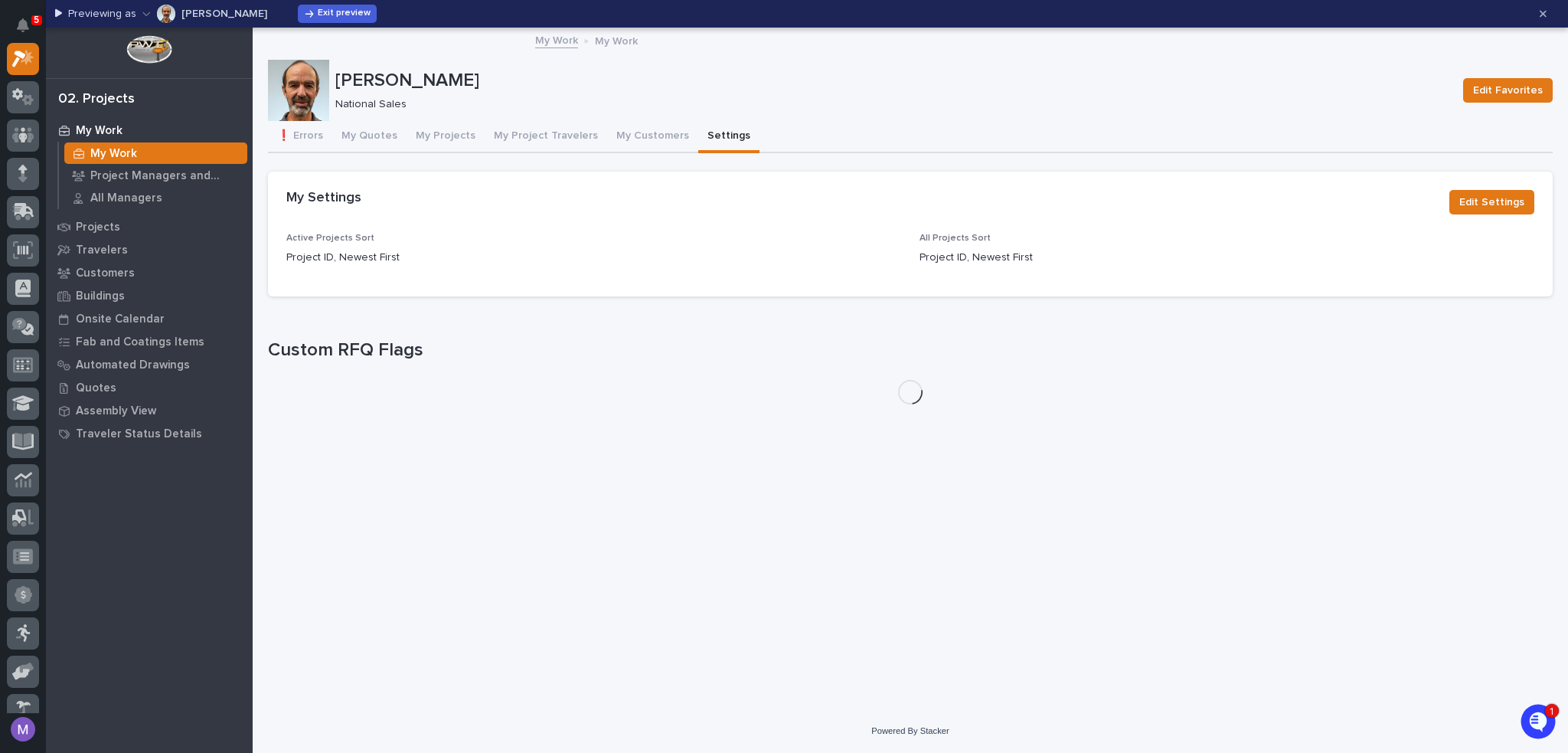
click at [703, 133] on button "Settings" at bounding box center [729, 137] width 61 height 32
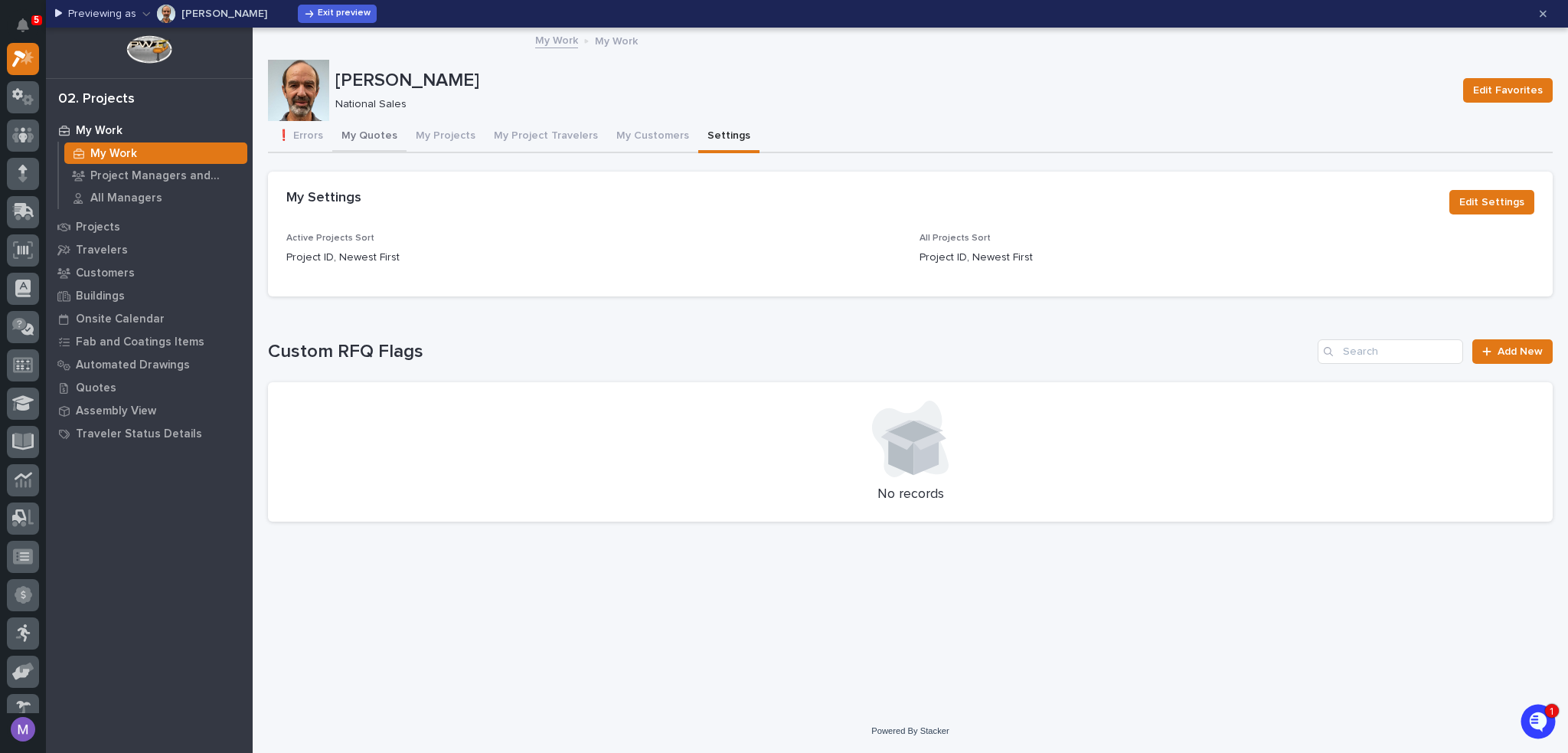
click at [353, 137] on button "My Quotes" at bounding box center [369, 137] width 74 height 32
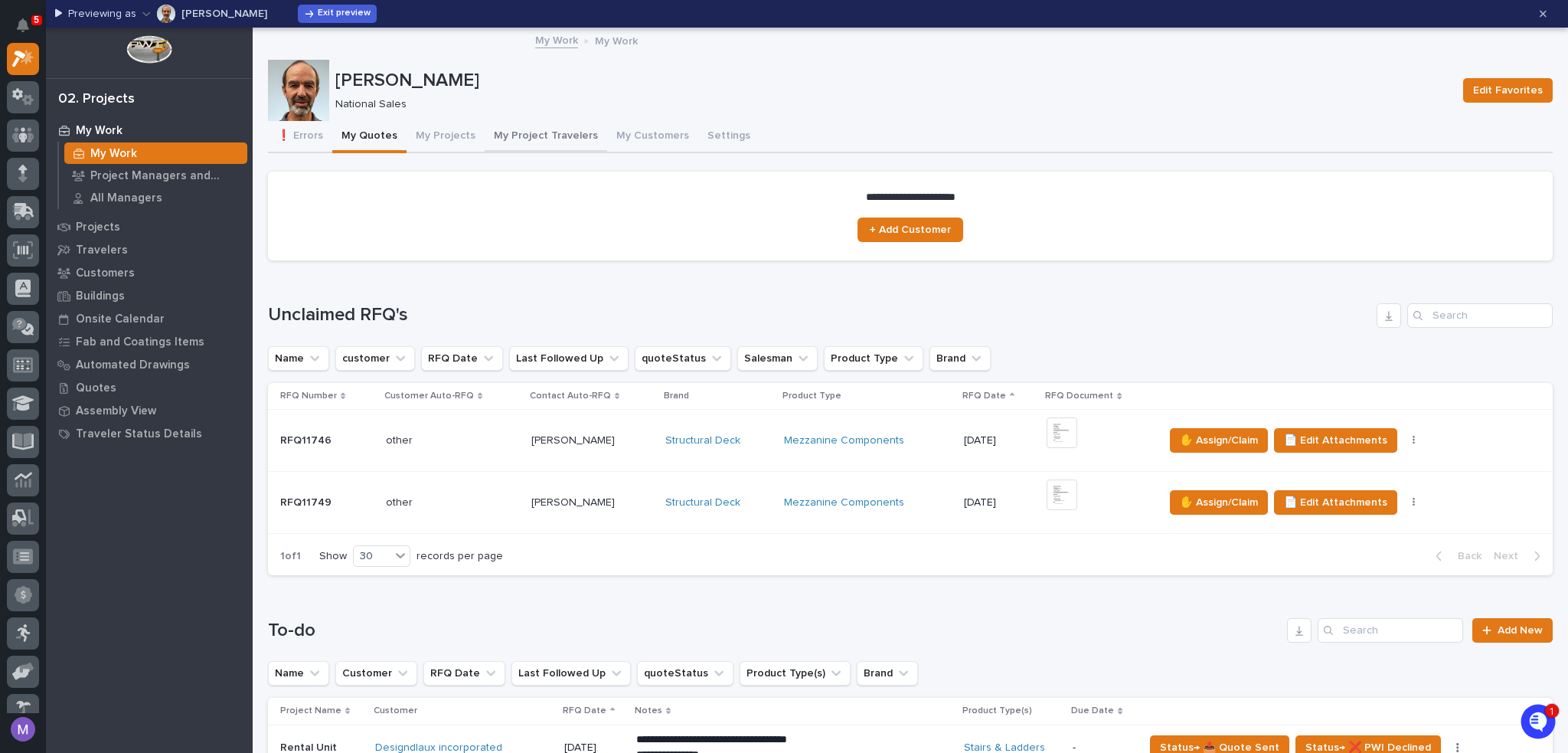
click at [518, 134] on button "My Project Travelers" at bounding box center [546, 137] width 123 height 32
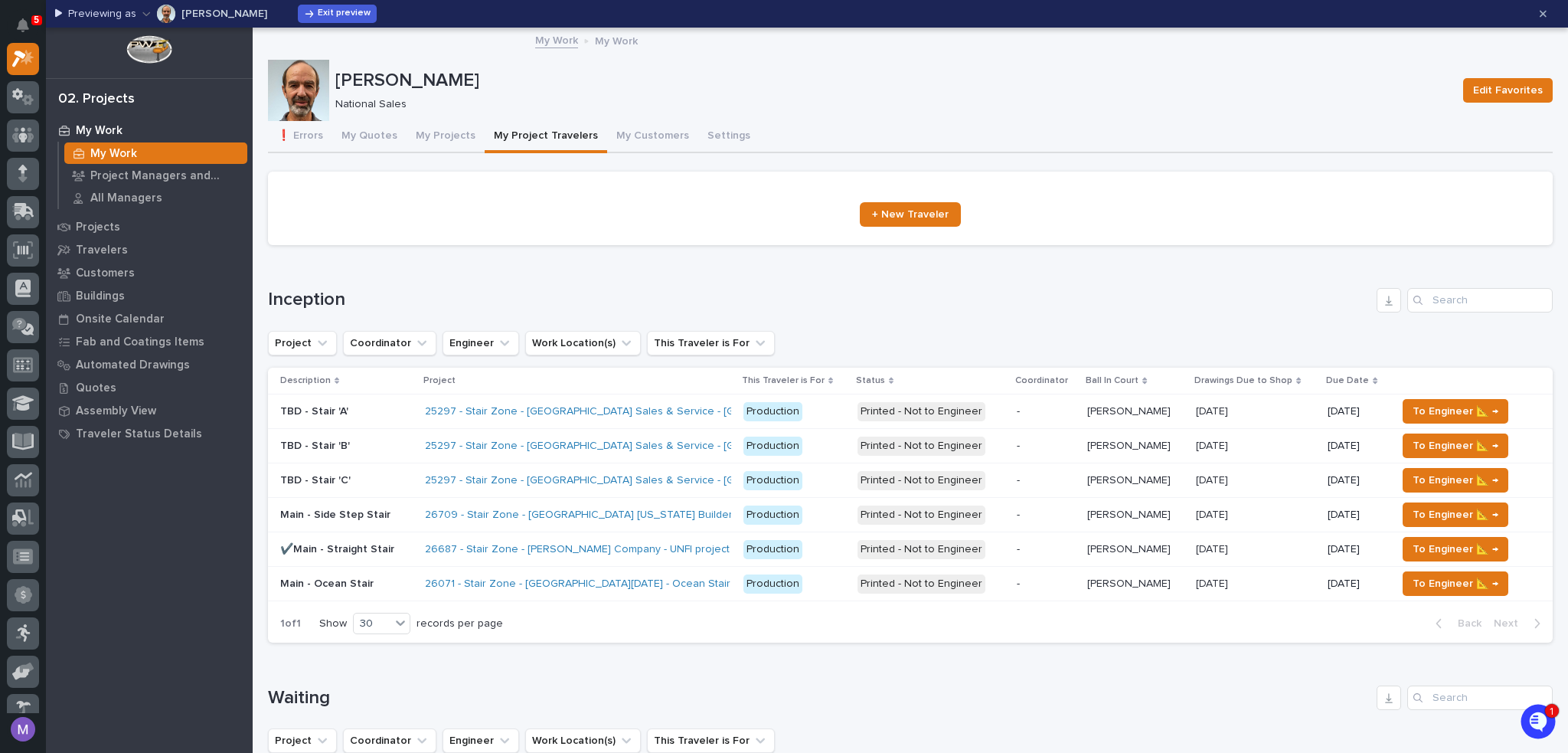
click at [380, 138] on button "My Quotes" at bounding box center [369, 137] width 74 height 32
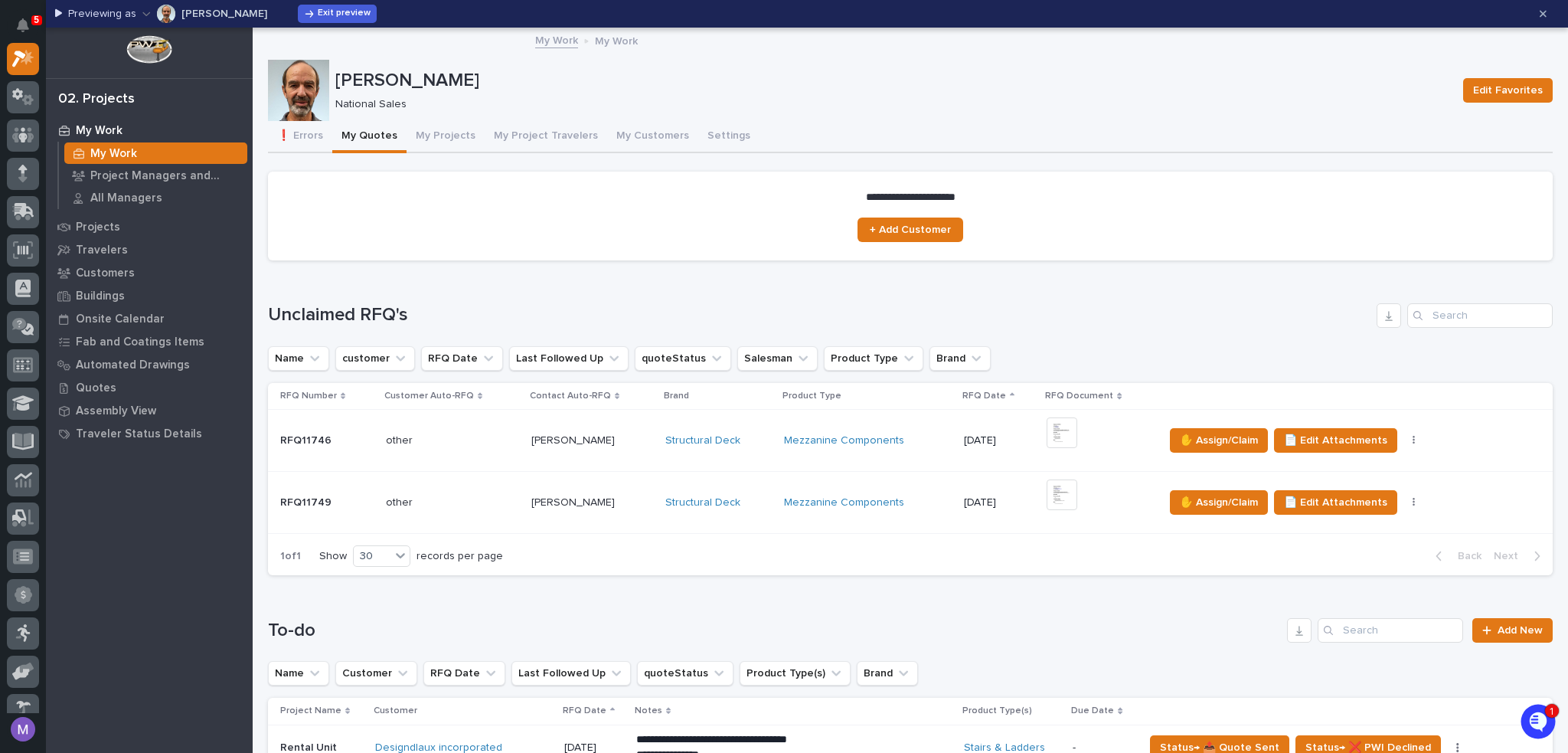
click at [562, 45] on link "My Work" at bounding box center [557, 40] width 43 height 18
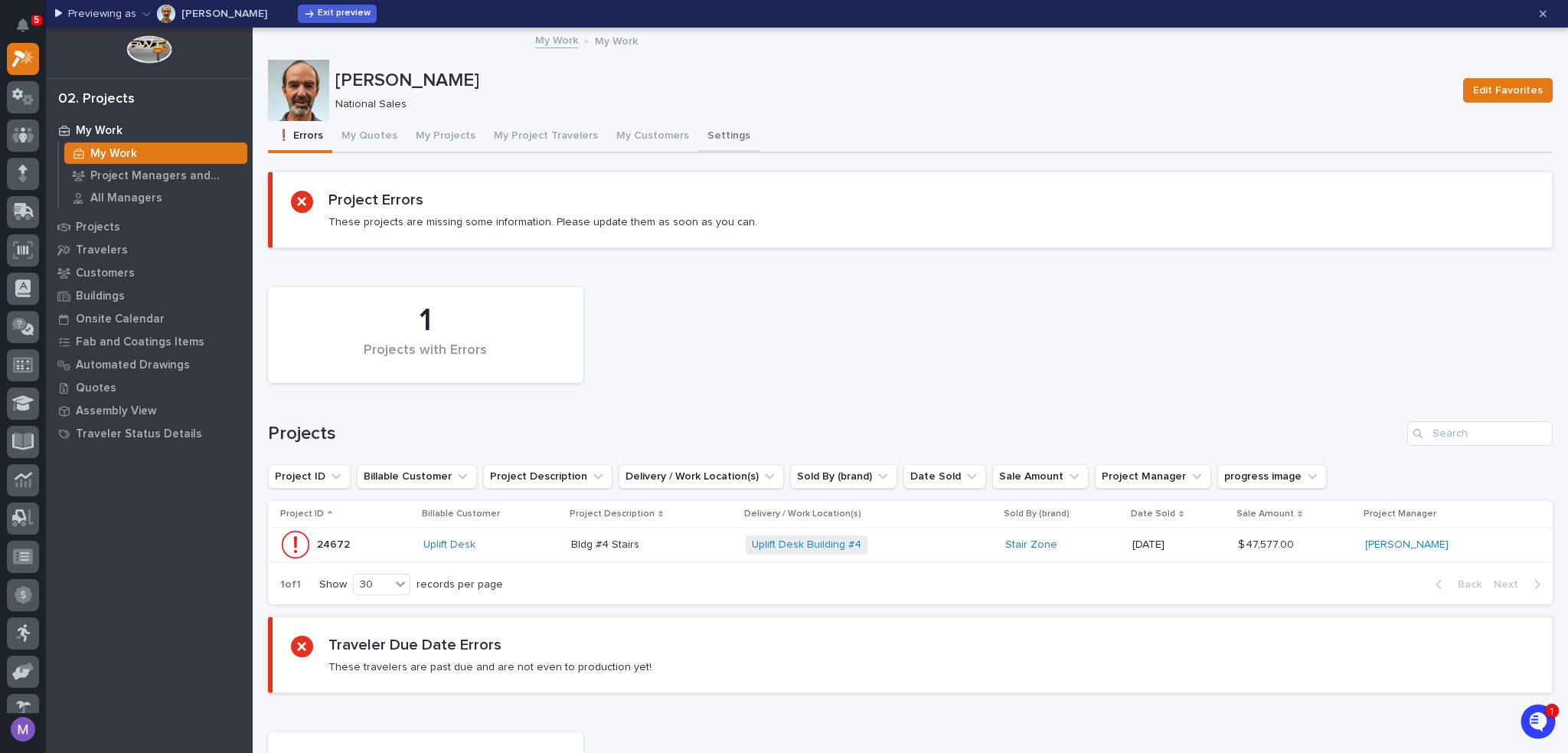
click at [699, 134] on button "Settings" at bounding box center [729, 137] width 61 height 32
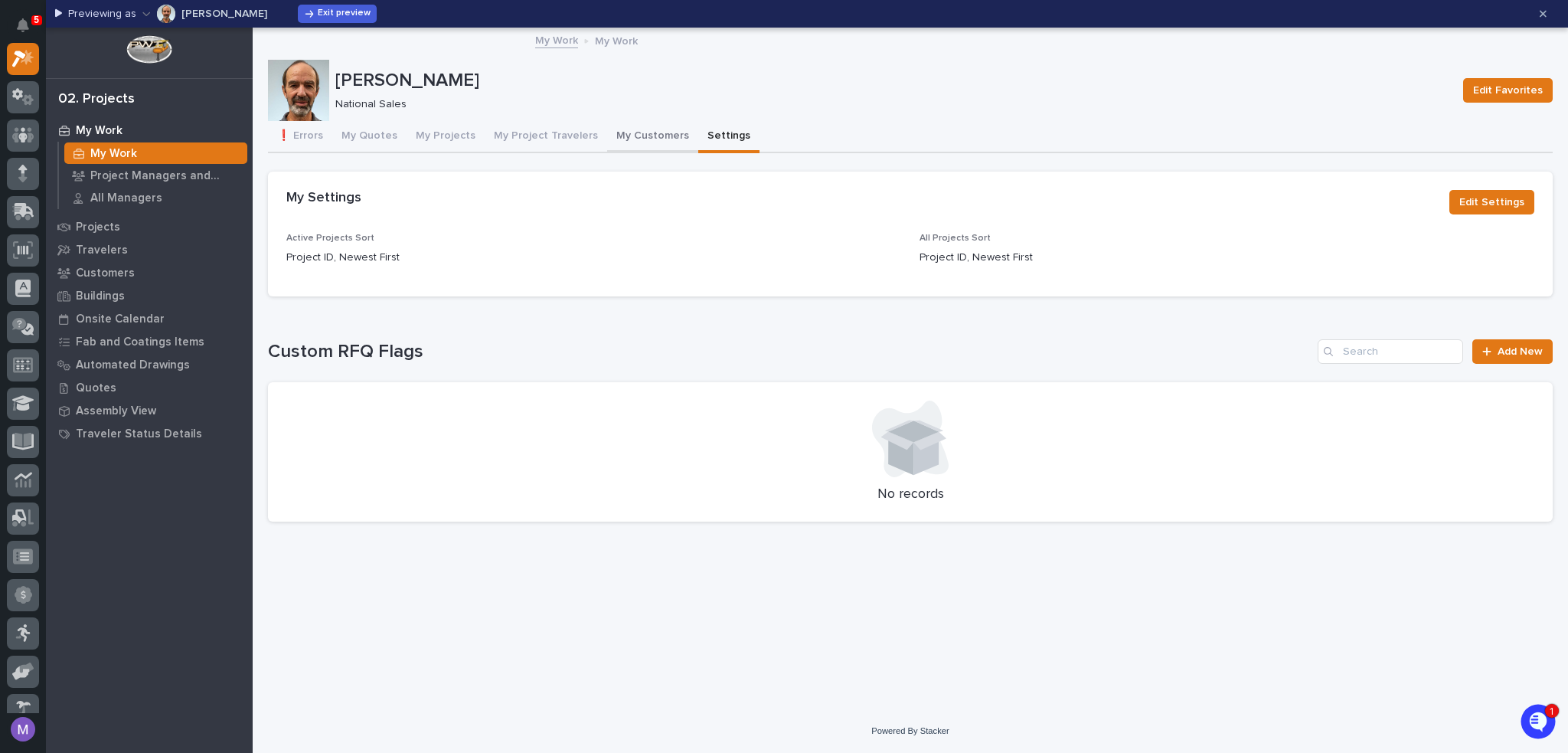
click at [637, 135] on button "My Customers" at bounding box center [652, 137] width 91 height 32
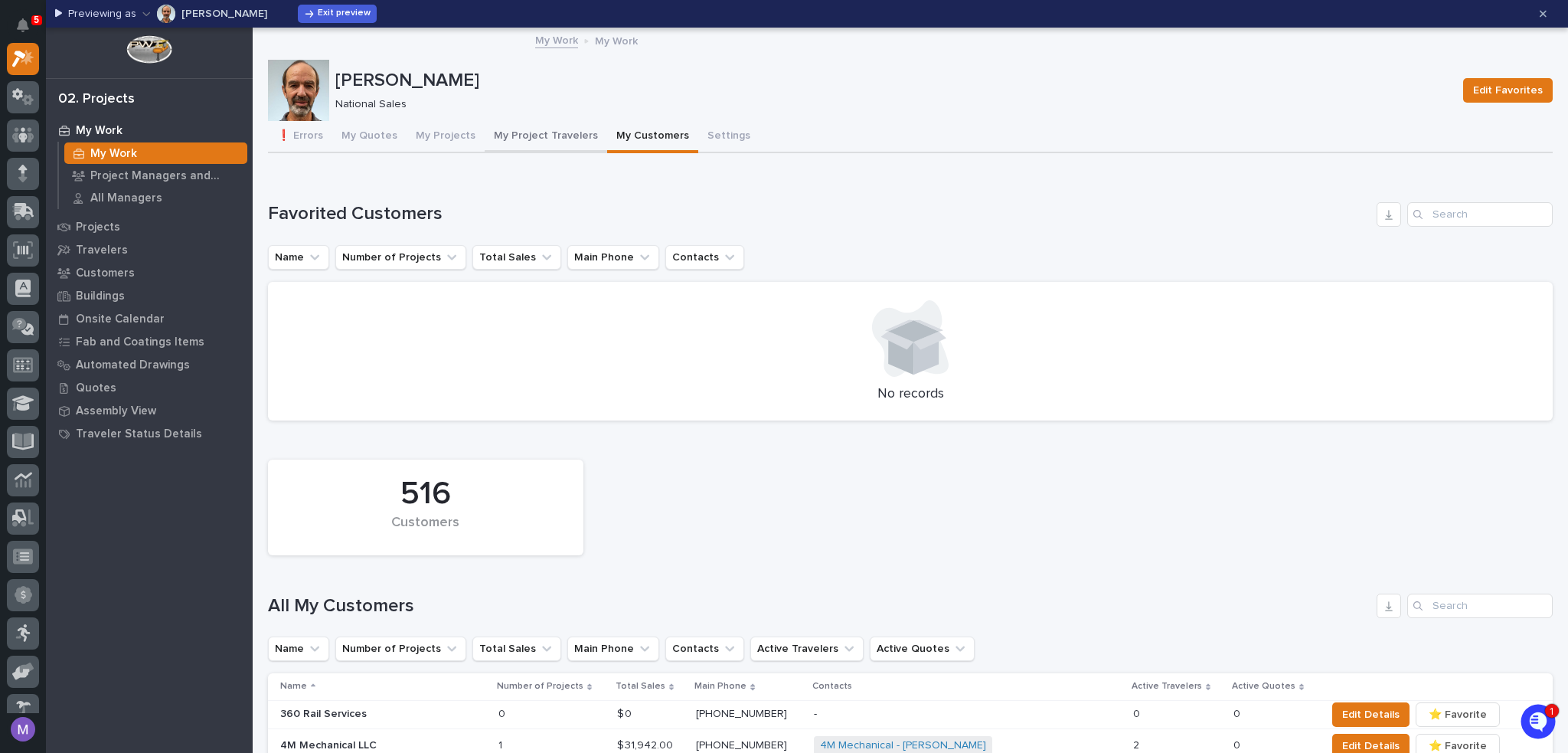
click at [517, 137] on button "My Project Travelers" at bounding box center [546, 137] width 123 height 32
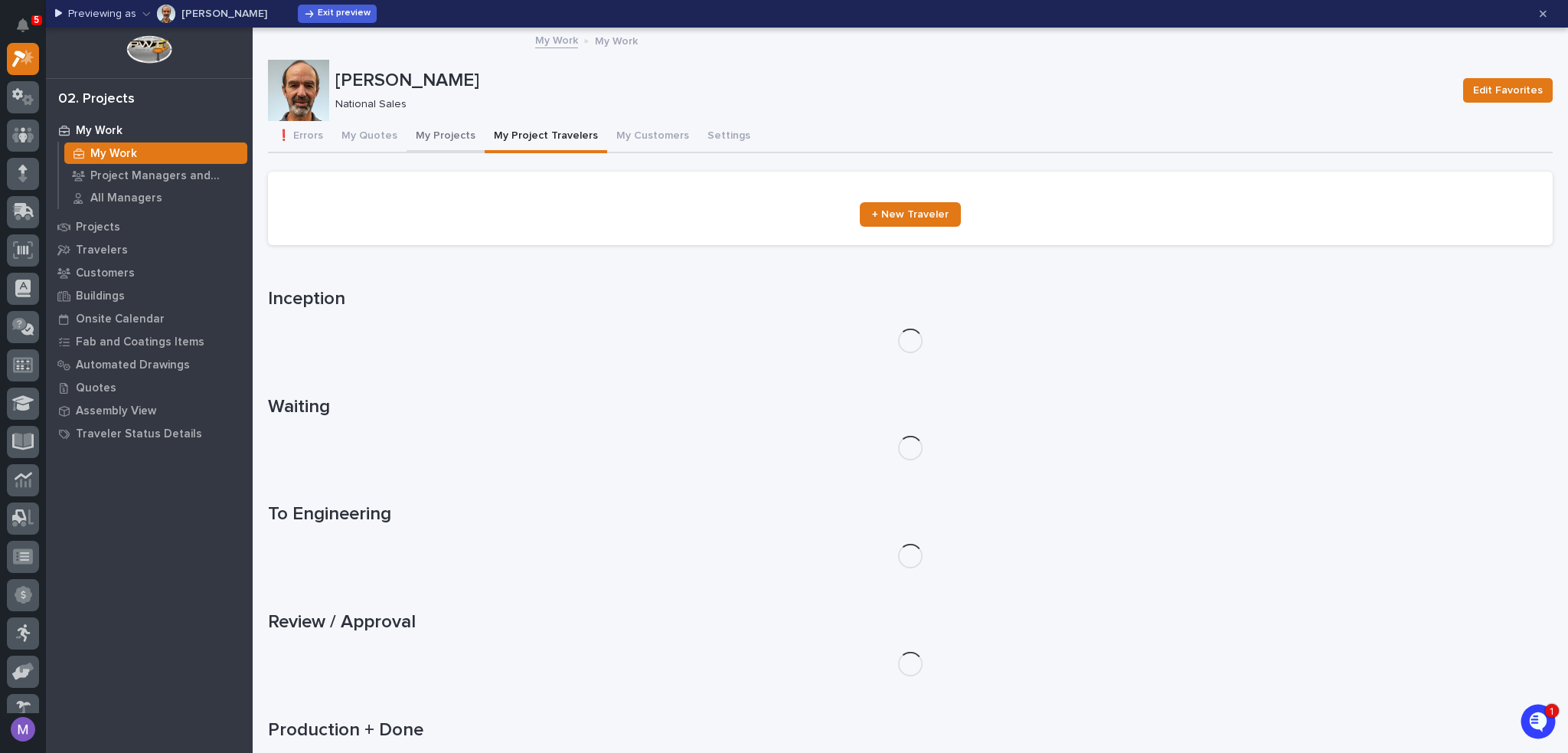
click at [440, 141] on button "My Projects" at bounding box center [445, 137] width 78 height 32
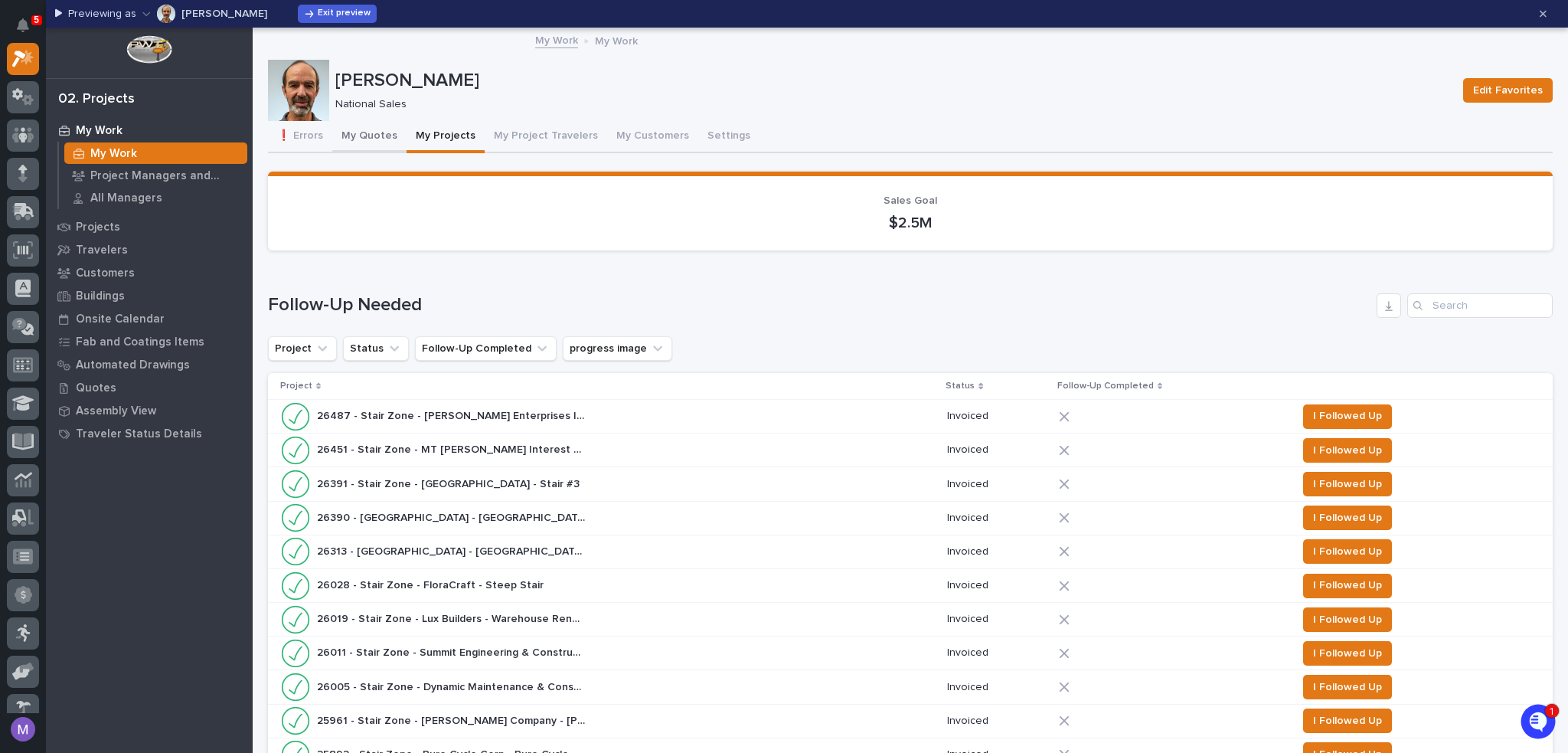
click at [357, 134] on button "My Quotes" at bounding box center [369, 137] width 74 height 32
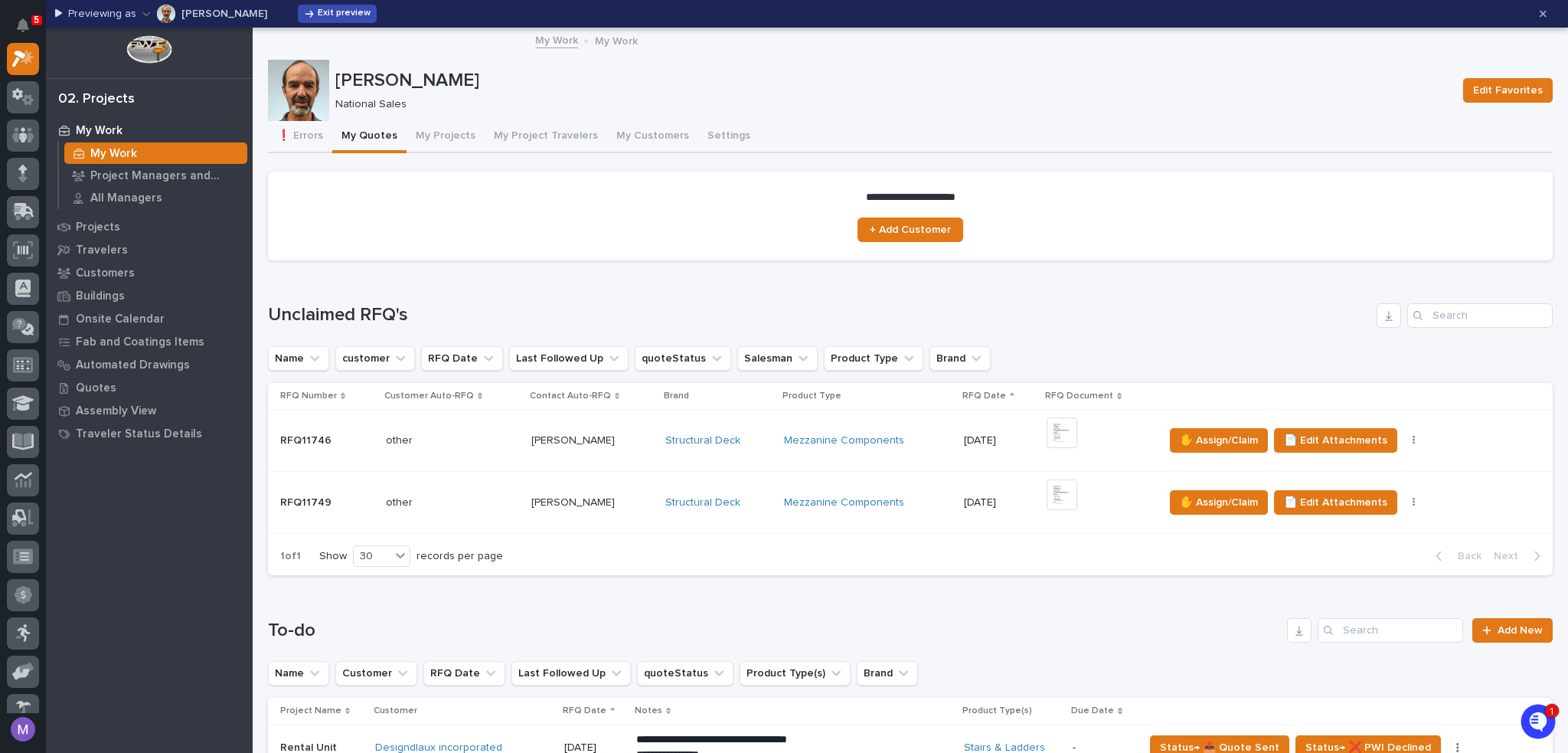
click at [309, 20] on button "Exit preview" at bounding box center [337, 13] width 79 height 19
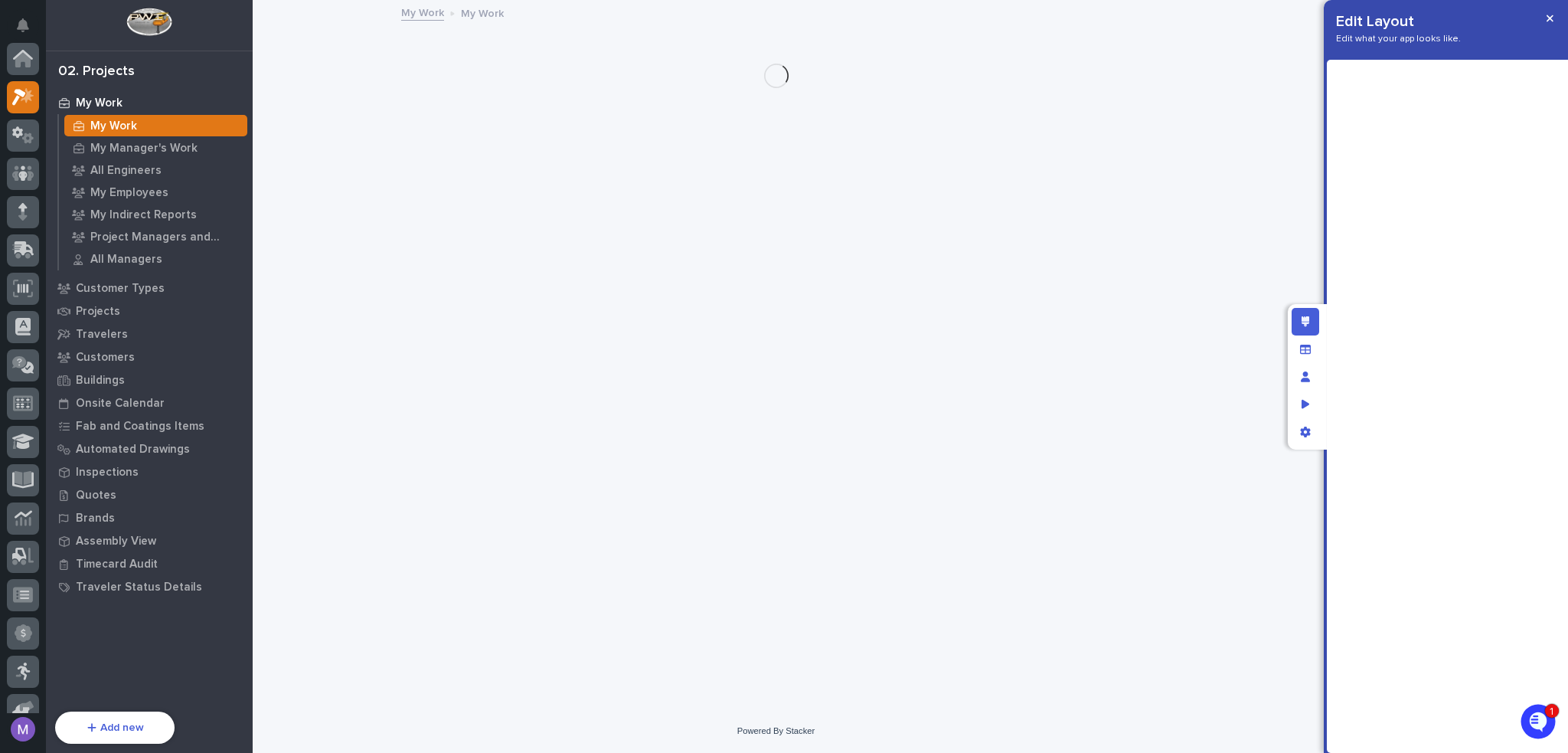
scroll to position [38, 0]
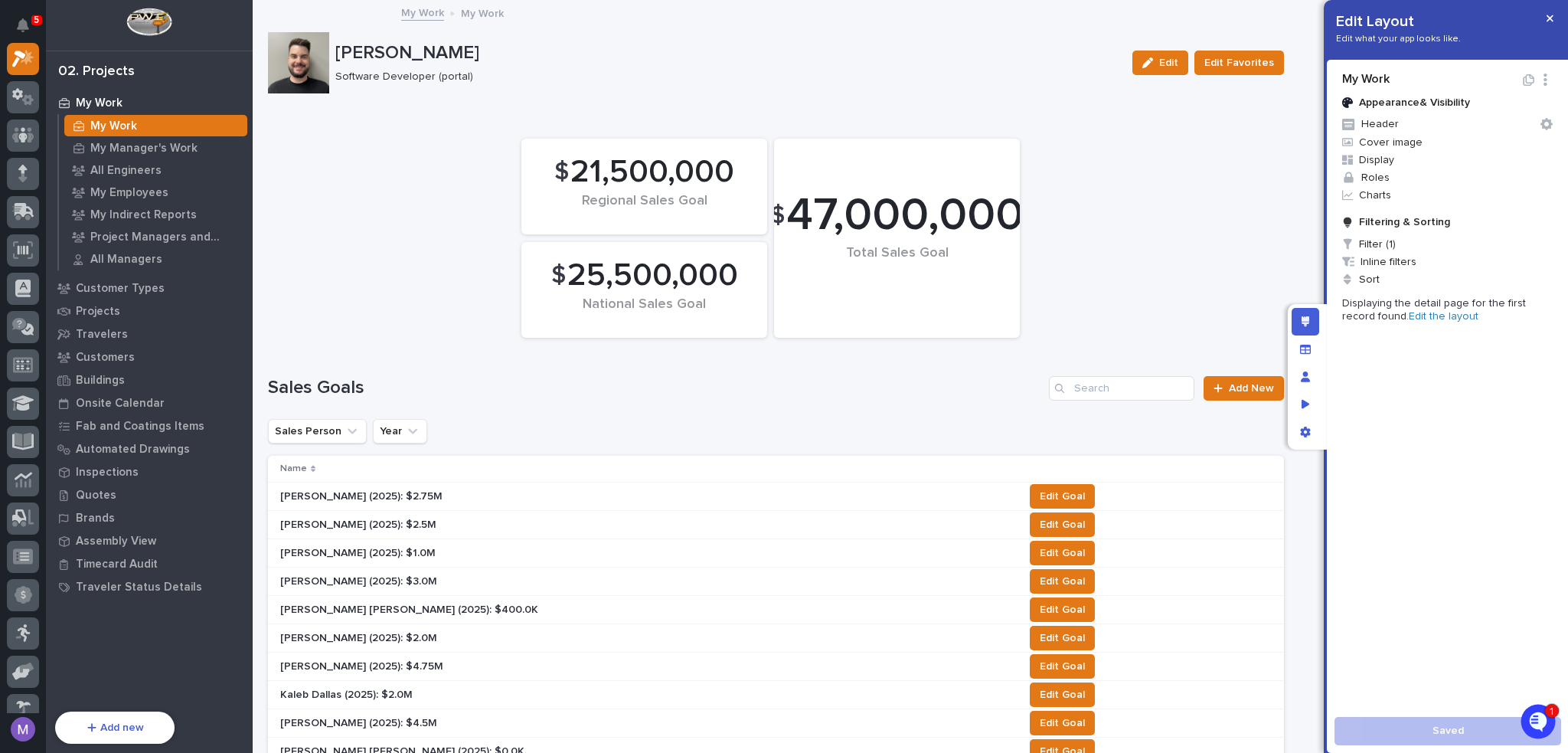
click at [424, 18] on link "My Work" at bounding box center [422, 11] width 43 height 18
click at [1419, 319] on link "Edit the layout" at bounding box center [1443, 316] width 70 height 11
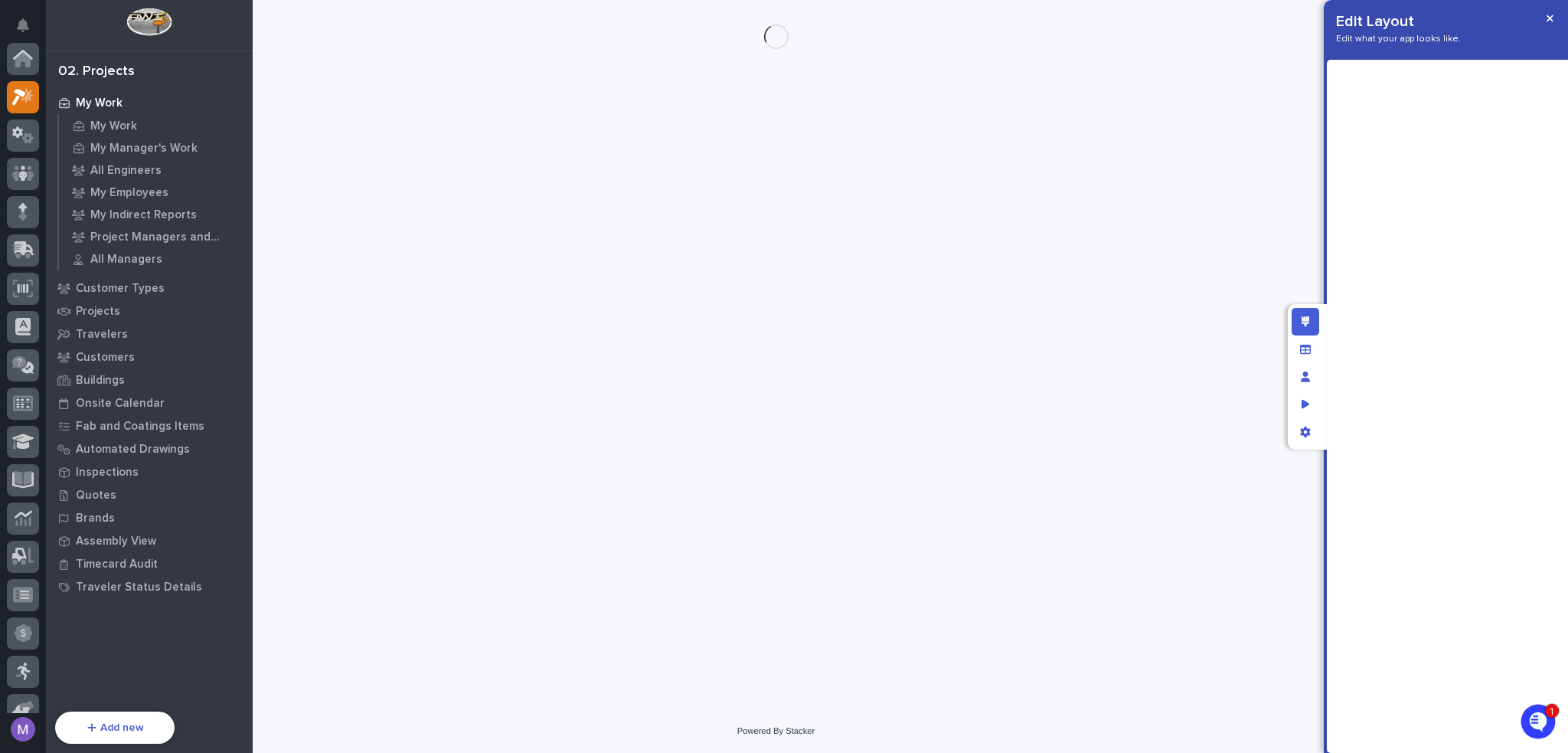
scroll to position [38, 0]
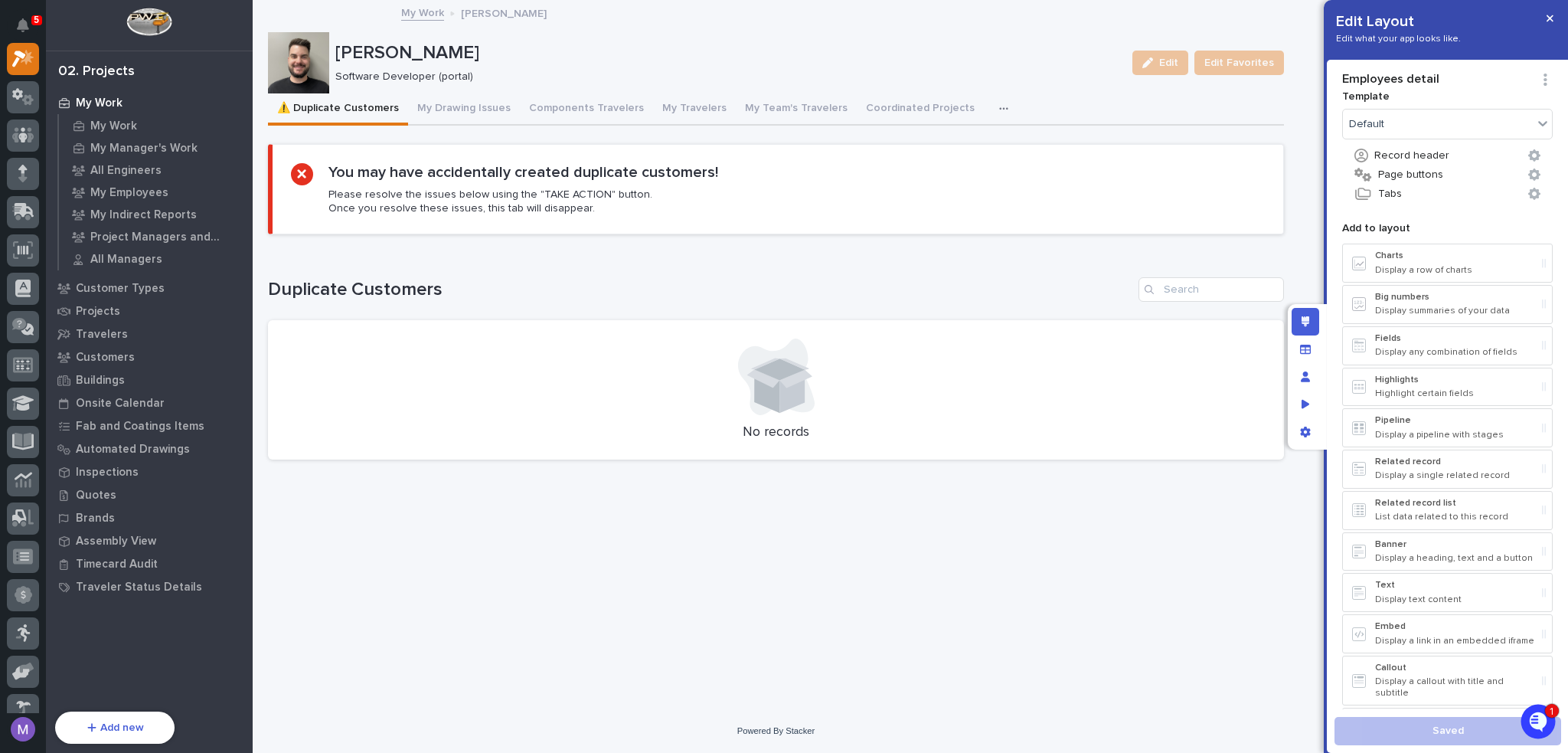
click at [990, 105] on button "button" at bounding box center [1007, 109] width 34 height 31
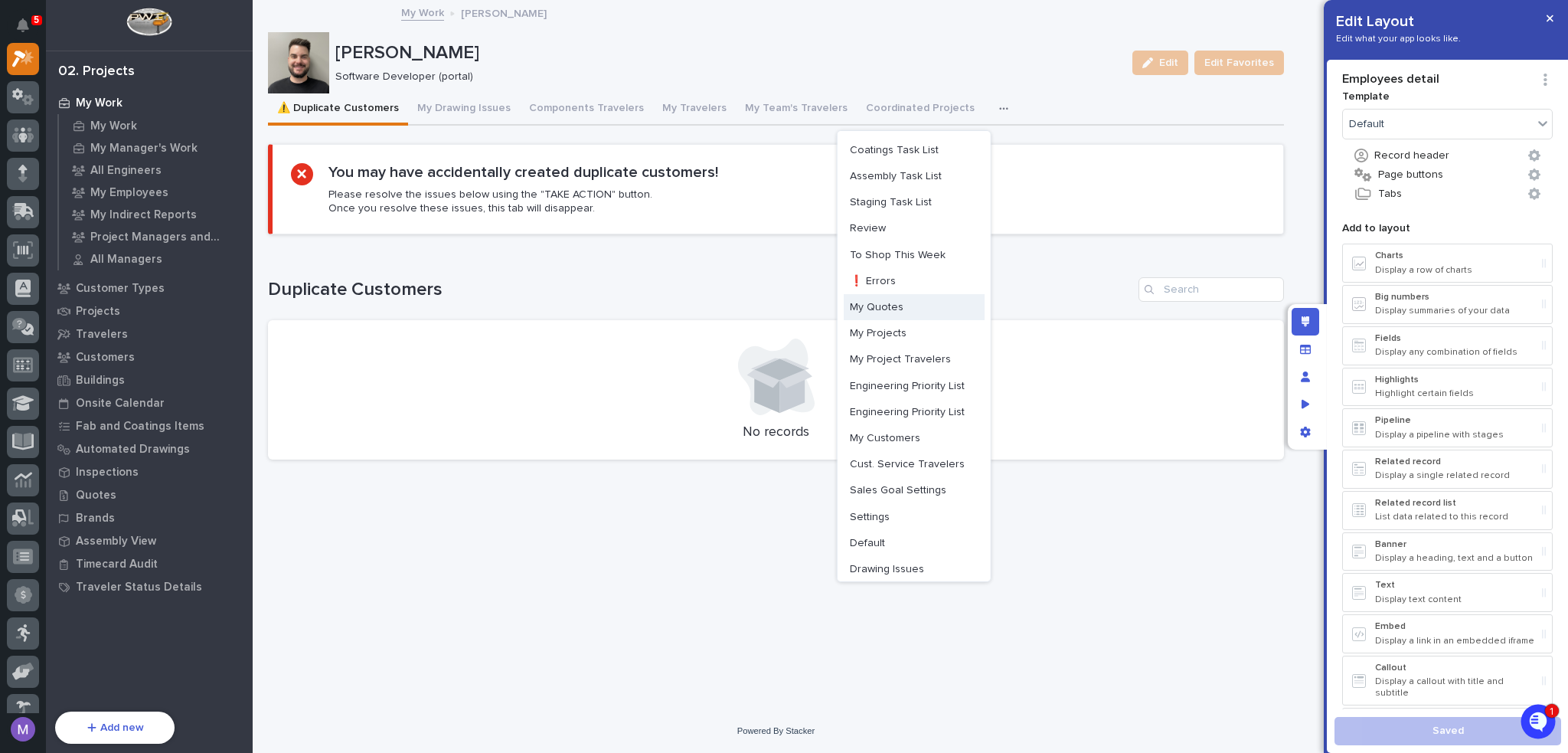
click at [871, 310] on span "My Quotes" at bounding box center [876, 308] width 54 height 14
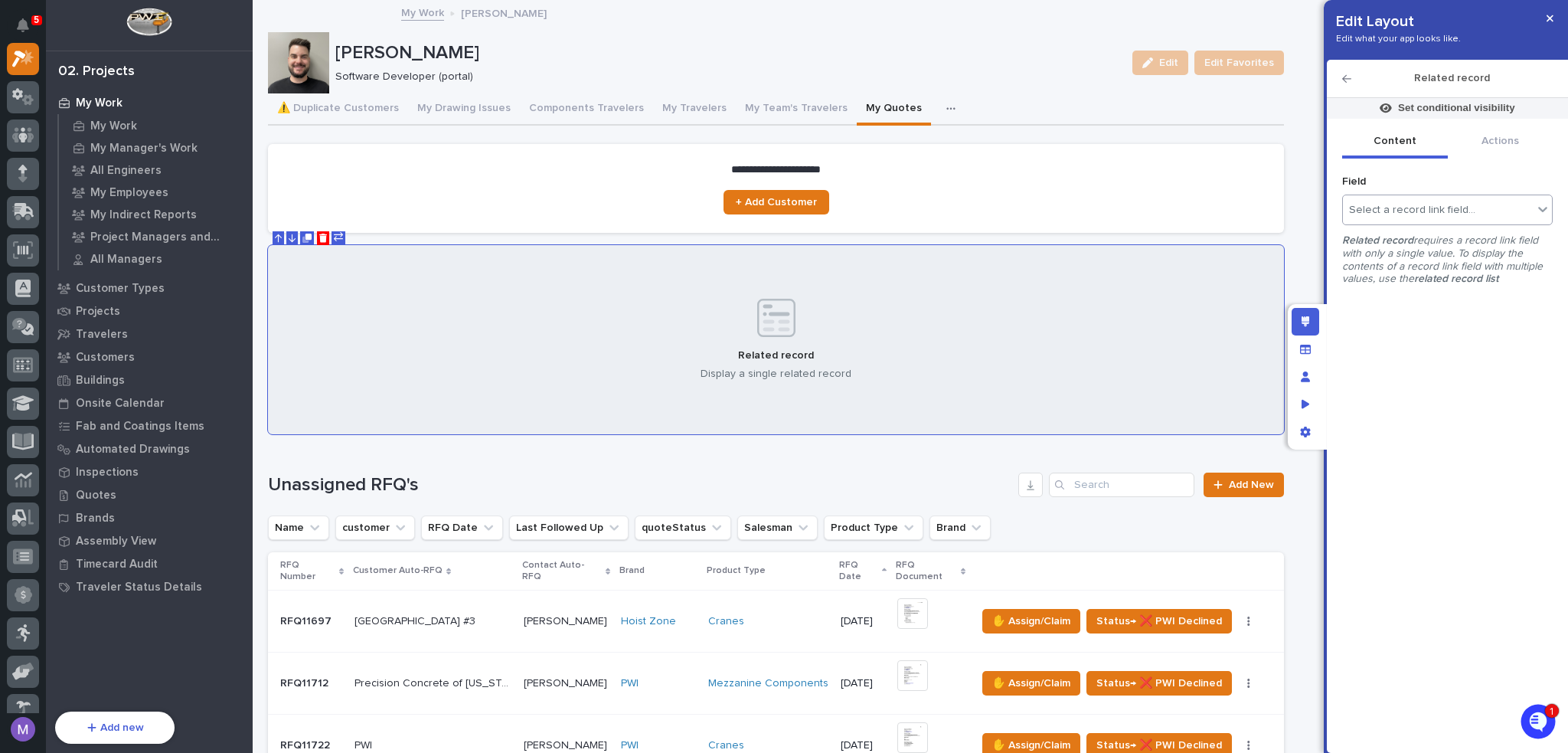
click at [1424, 204] on div "Select a record link field..." at bounding box center [1412, 210] width 126 height 13
drag, startPoint x: 1481, startPoint y: 437, endPoint x: 1475, endPoint y: 428, distance: 10.8
click at [1481, 434] on div "Field option Employees focused, 1 of 1. 1 result available. Use Up and Down to …" at bounding box center [1448, 448] width 210 height 557
drag, startPoint x: 1344, startPoint y: 76, endPoint x: 1422, endPoint y: 236, distance: 178.0
click at [1344, 78] on icon "button" at bounding box center [1347, 79] width 9 height 11
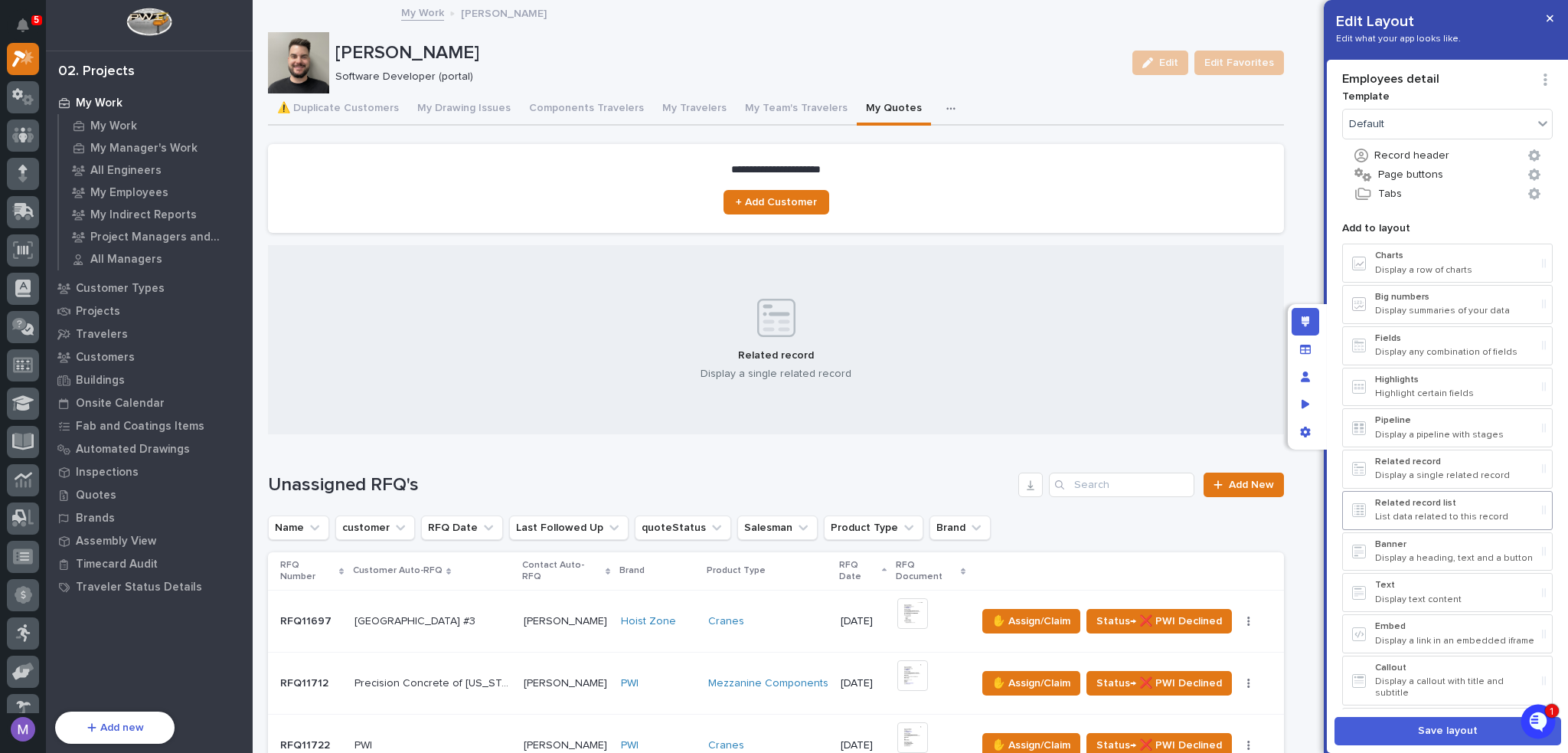
click at [1436, 498] on p "Related record list" at bounding box center [1456, 503] width 161 height 11
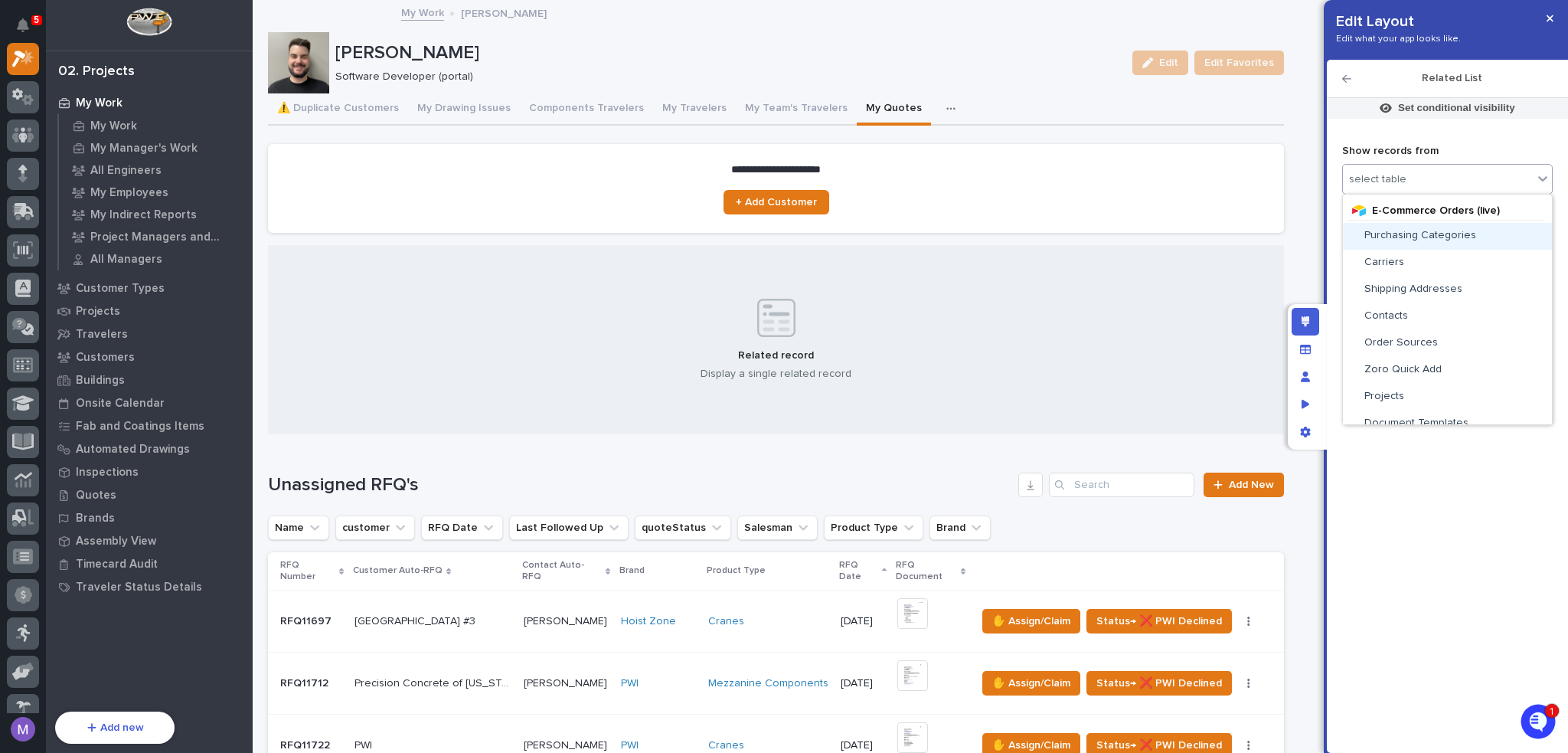
click at [1384, 189] on div "select table" at bounding box center [1438, 179] width 190 height 22
click at [1418, 251] on span "Sales Goals" at bounding box center [1394, 247] width 59 height 11
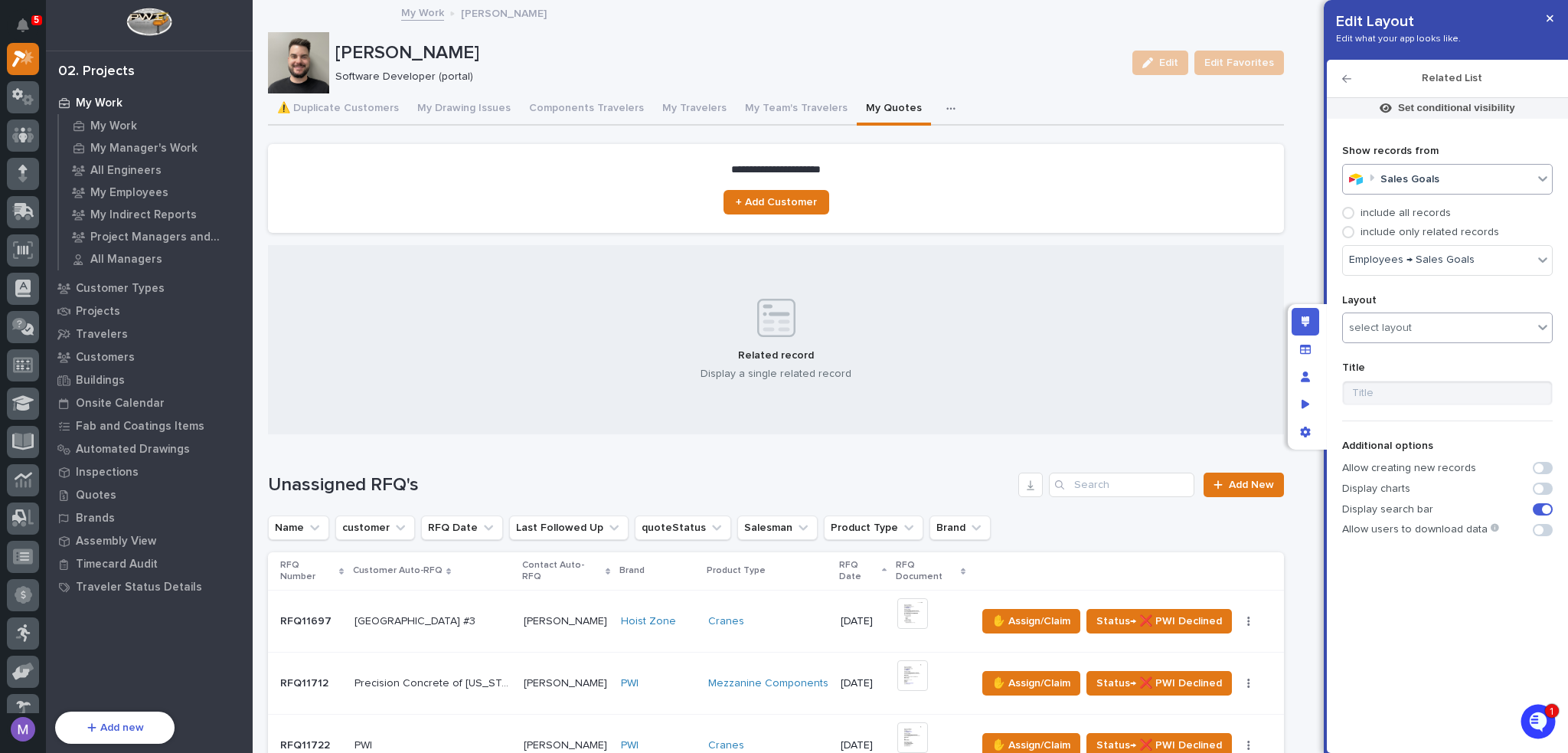
click at [1391, 320] on div "select layout" at bounding box center [1438, 328] width 190 height 22
click at [1407, 347] on div "Sales Goals" at bounding box center [1458, 356] width 228 height 27
click at [1148, 327] on div "Related record Display a single related record" at bounding box center [776, 339] width 1016 height 190
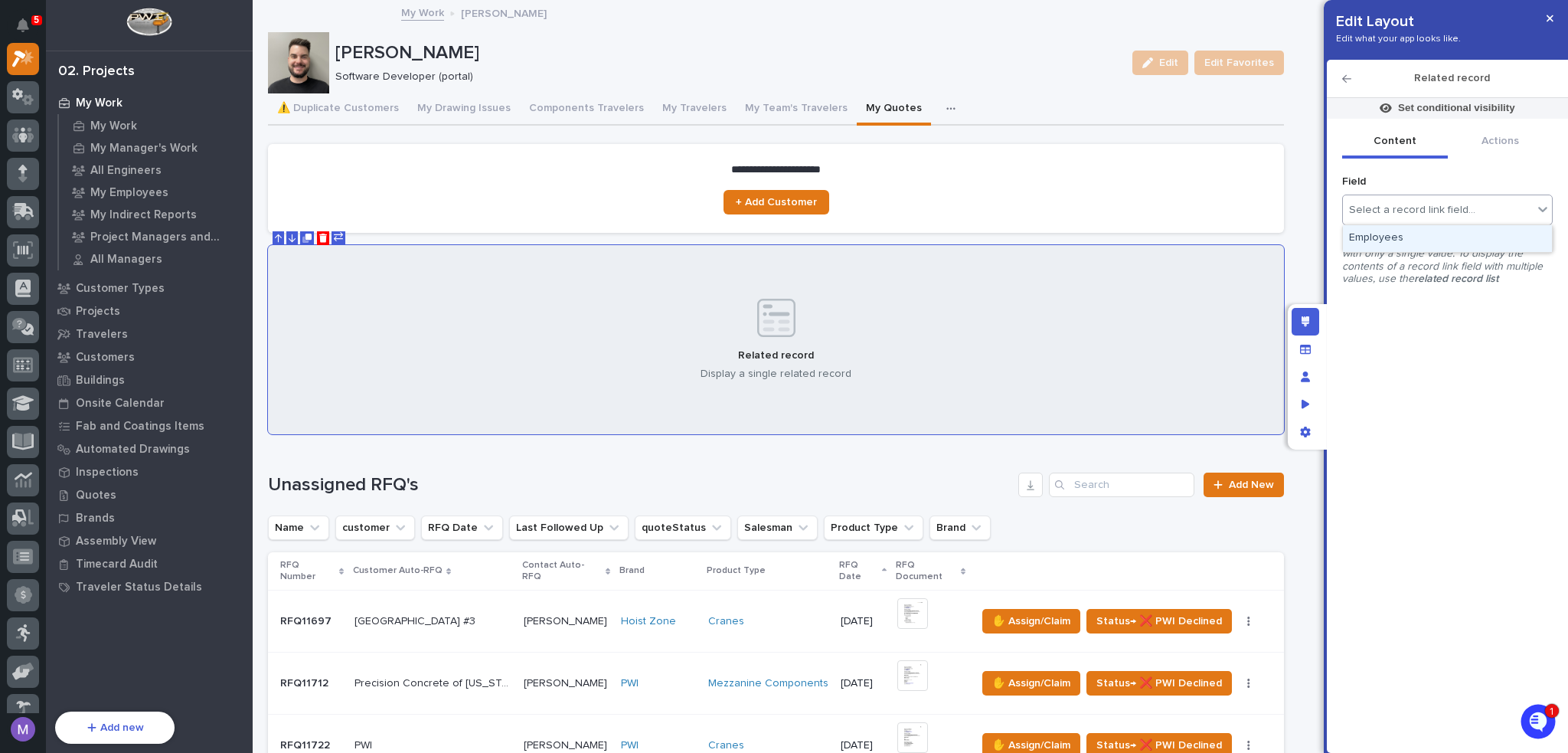
click at [1395, 217] on div "Select a record link field..." at bounding box center [1438, 209] width 190 height 22
click at [1061, 316] on div "Related record Display a single related record" at bounding box center [776, 339] width 1016 height 190
click at [1345, 79] on icon "button" at bounding box center [1347, 79] width 9 height 11
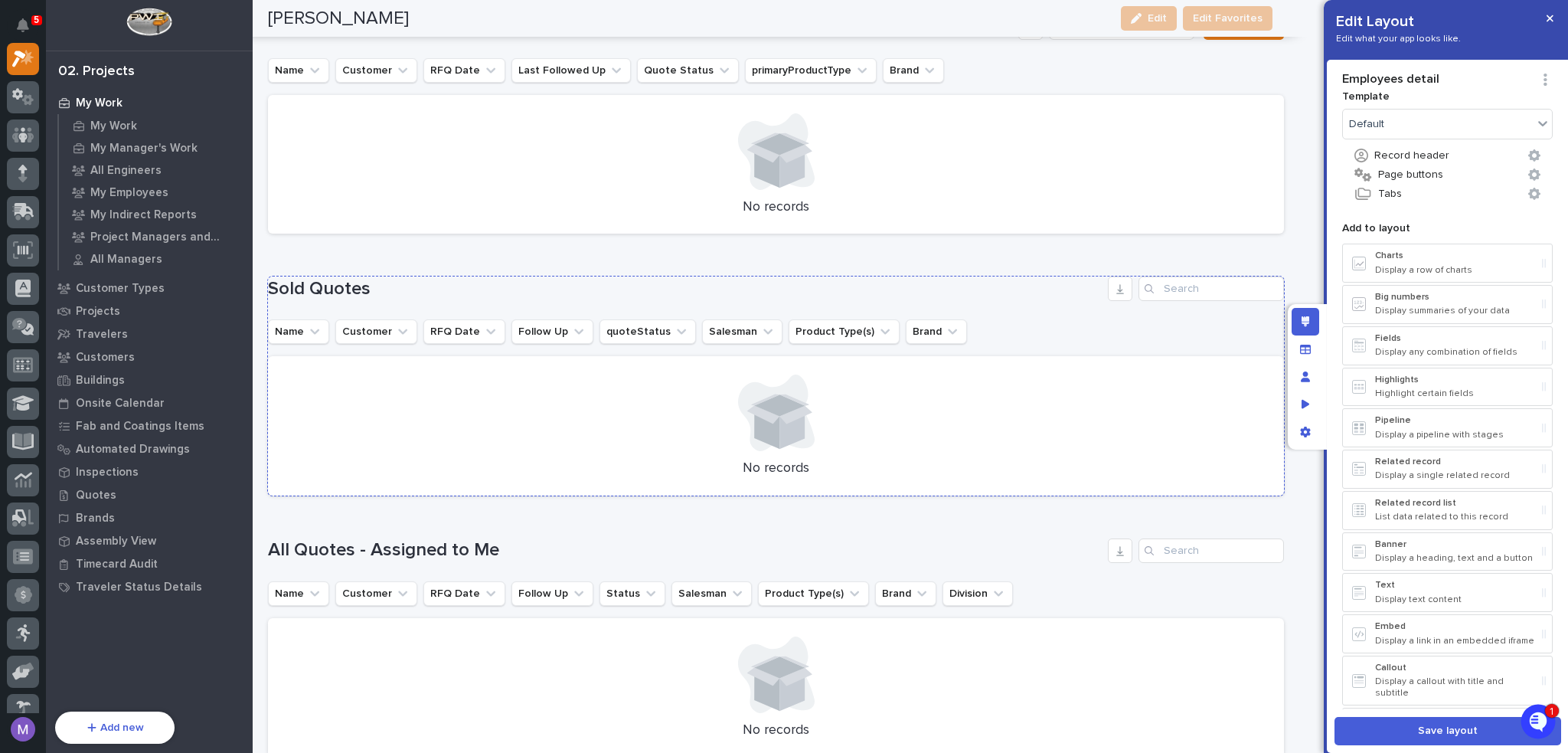
scroll to position [2597, 0]
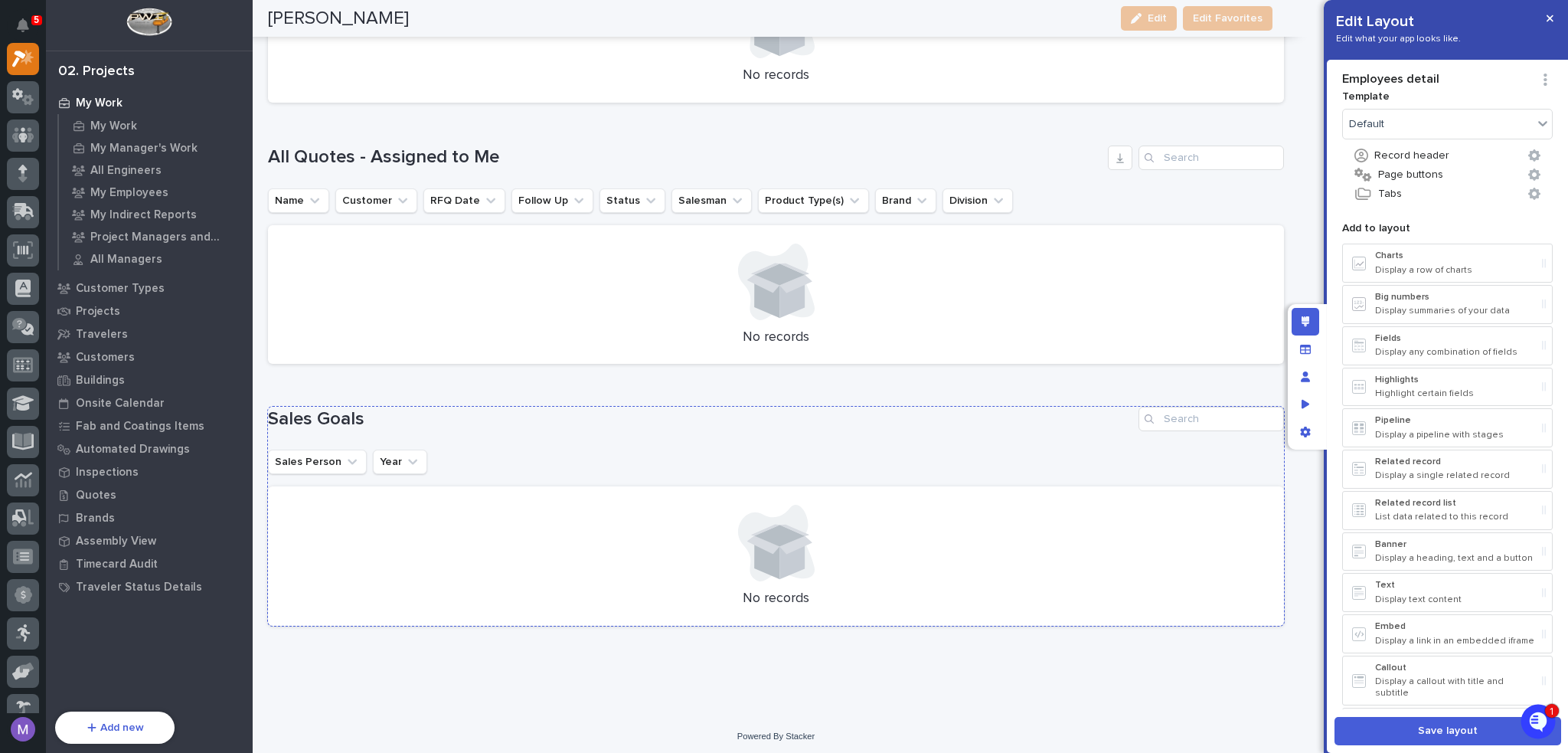
click at [792, 437] on div "Sales Goals Sales Person Year No records" at bounding box center [776, 516] width 1016 height 219
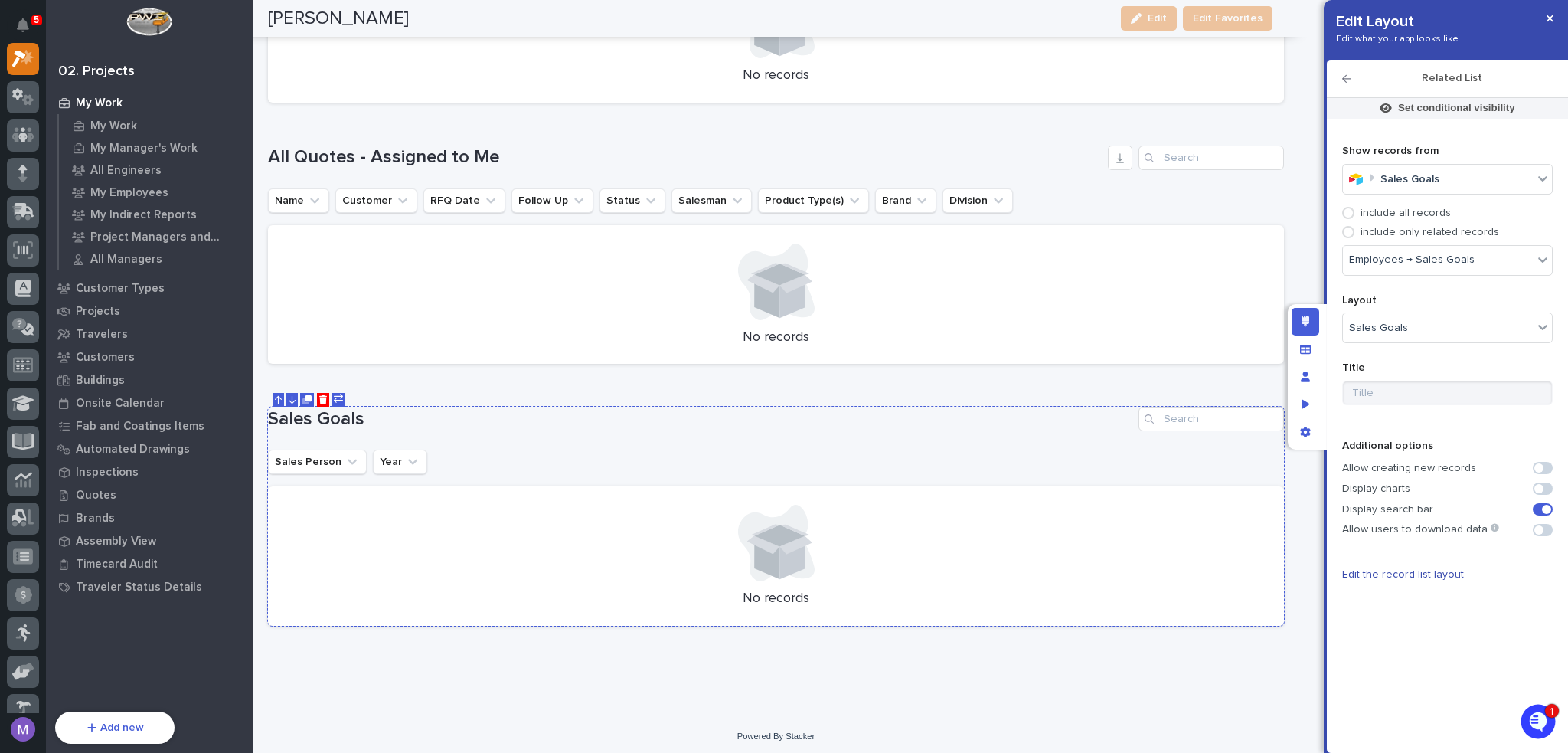
click at [328, 395] on button at bounding box center [323, 400] width 13 height 14
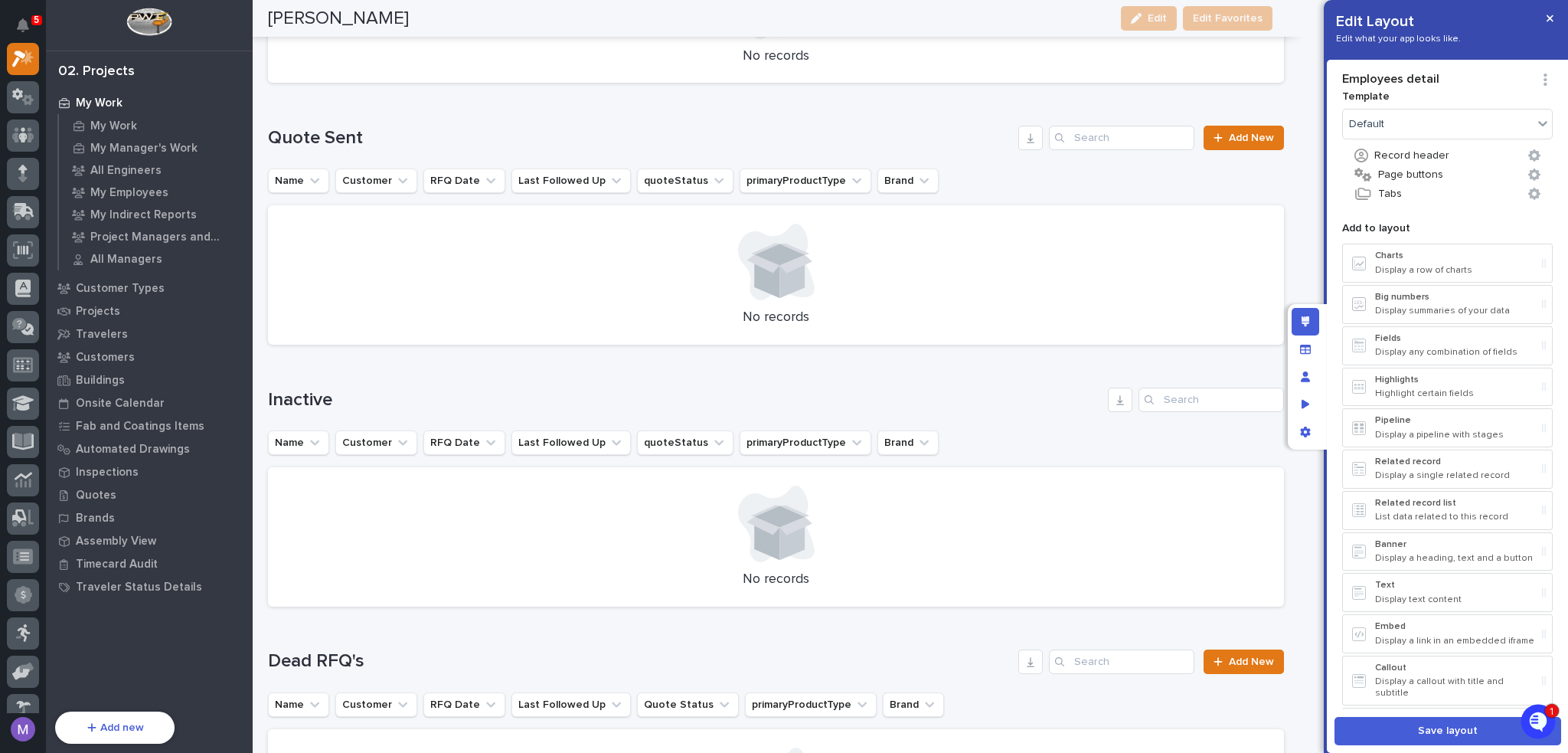
scroll to position [0, 0]
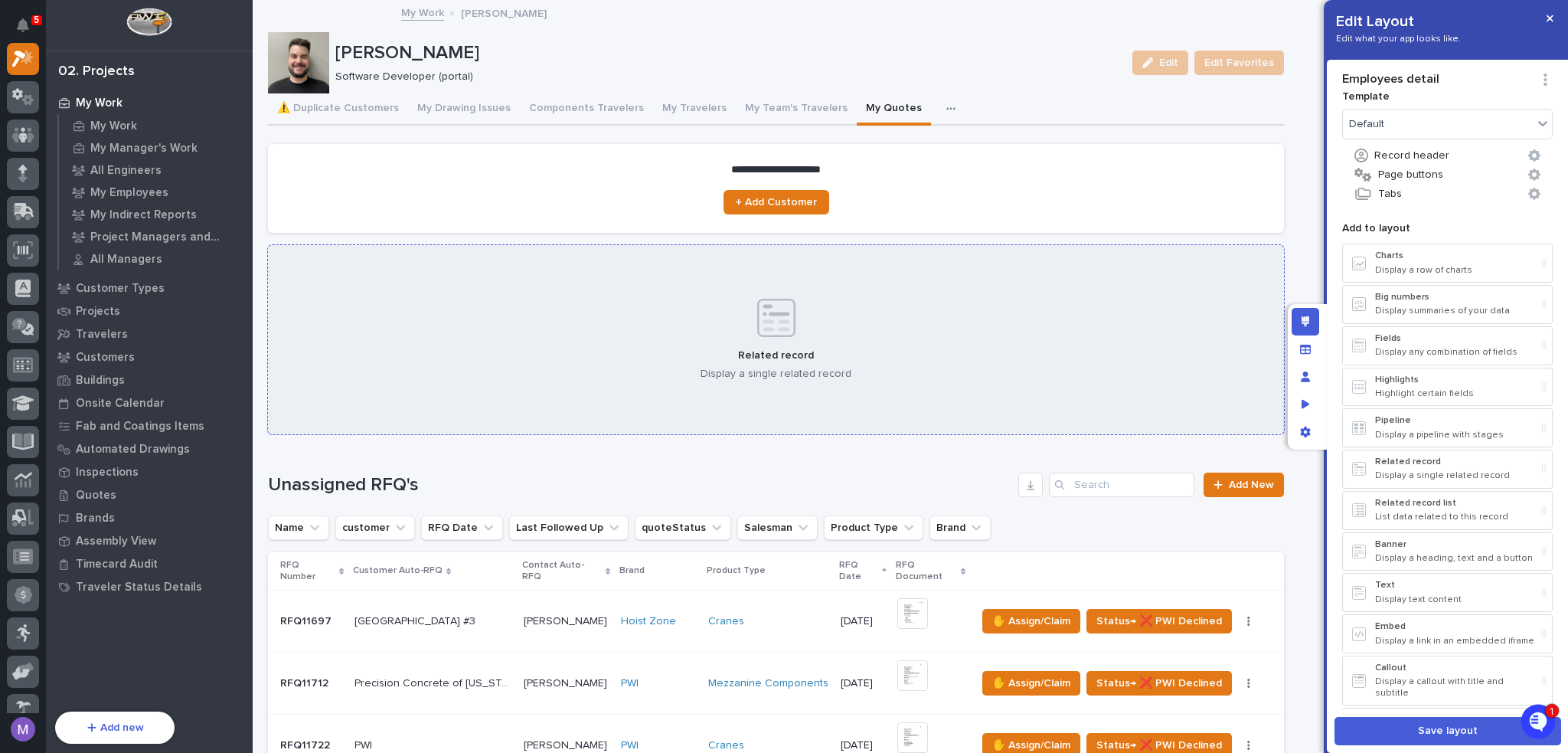
click at [999, 349] on div "Related record Display a single related record" at bounding box center [776, 339] width 1016 height 190
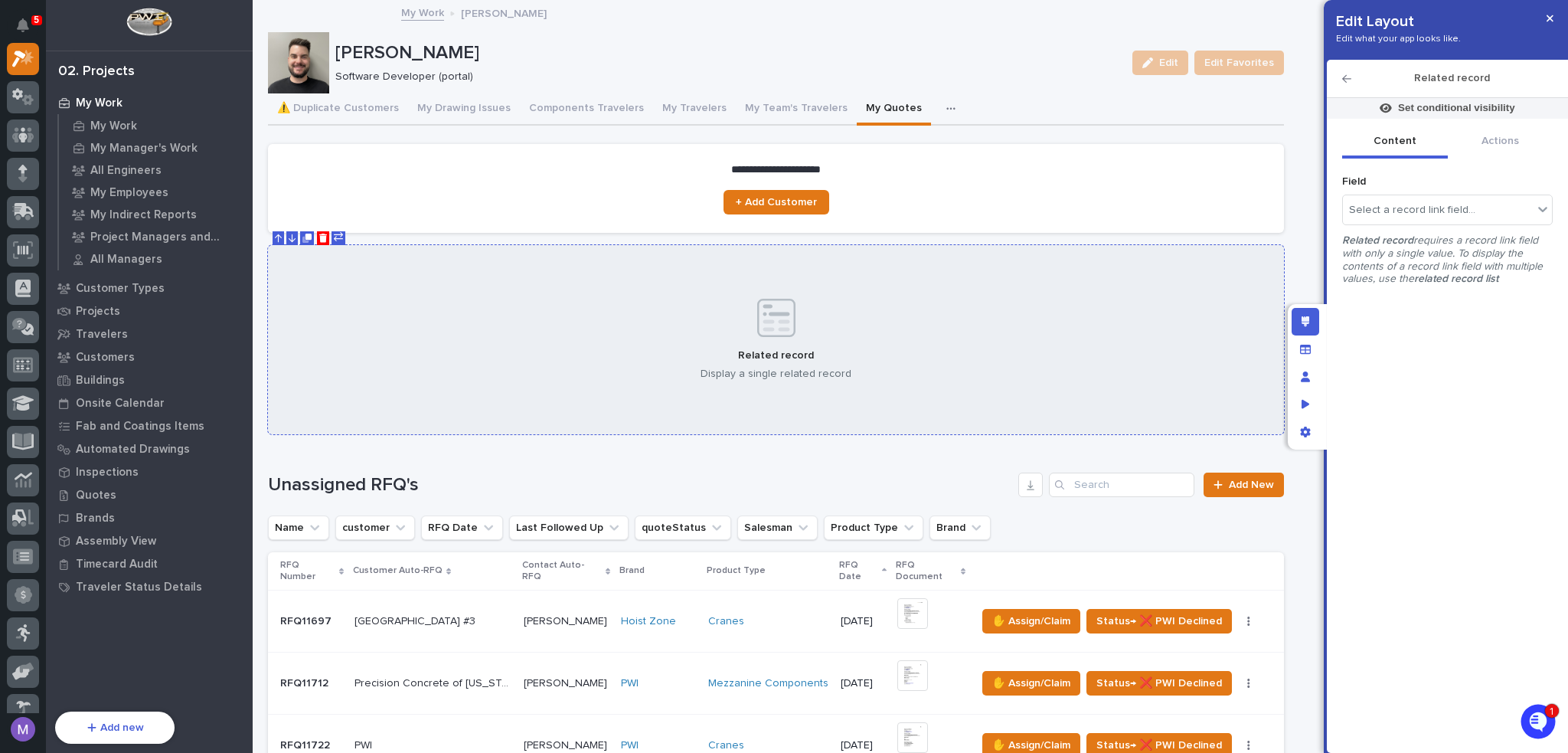
click at [325, 235] on icon "Delete" at bounding box center [324, 238] width 9 height 9
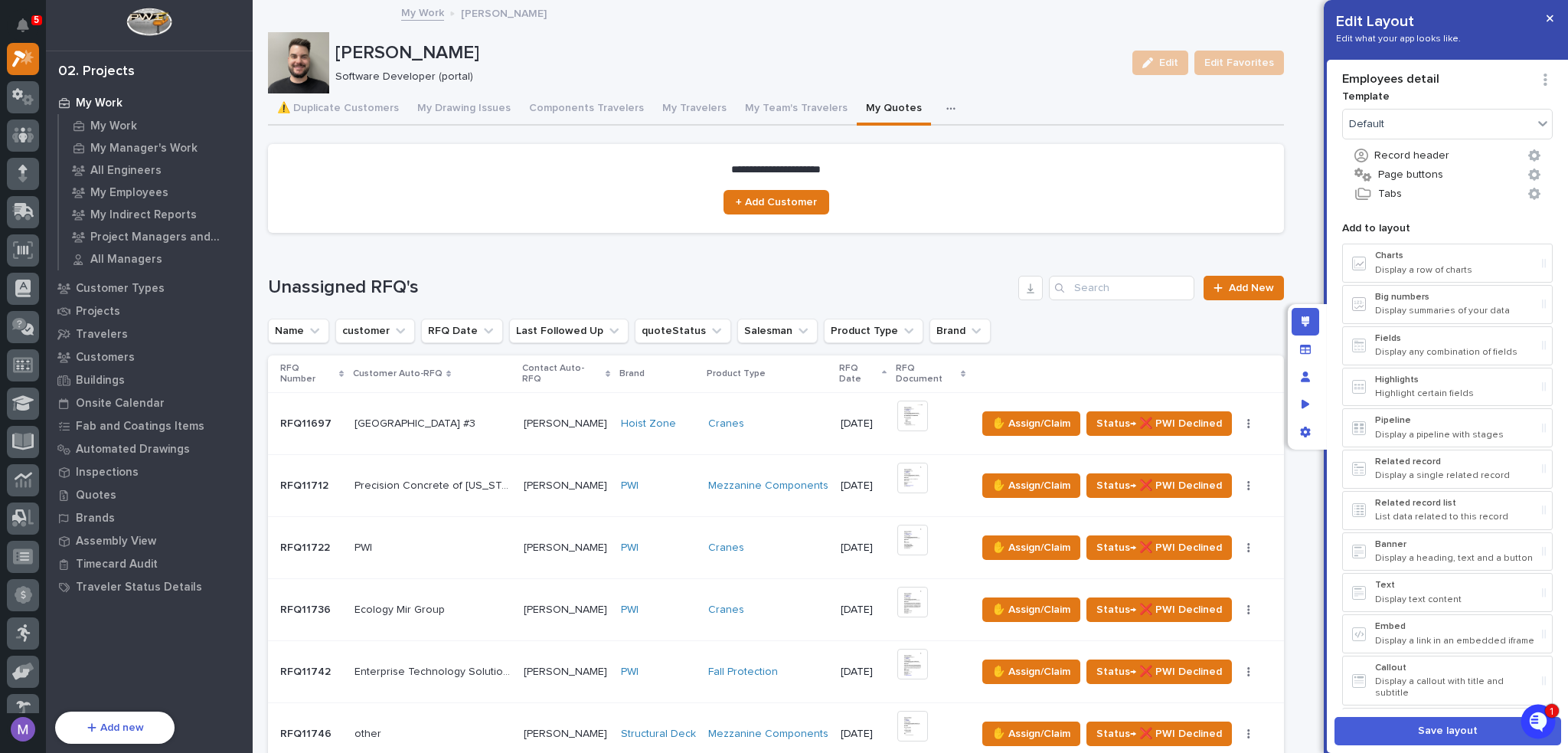
click at [1464, 748] on div "Employees detail Template Default Record header Page buttons Tabs Add to layout…" at bounding box center [1448, 407] width 242 height 694
click at [1463, 742] on button "Save layout" at bounding box center [1448, 731] width 227 height 28
click at [946, 107] on icon "button" at bounding box center [951, 109] width 9 height 11
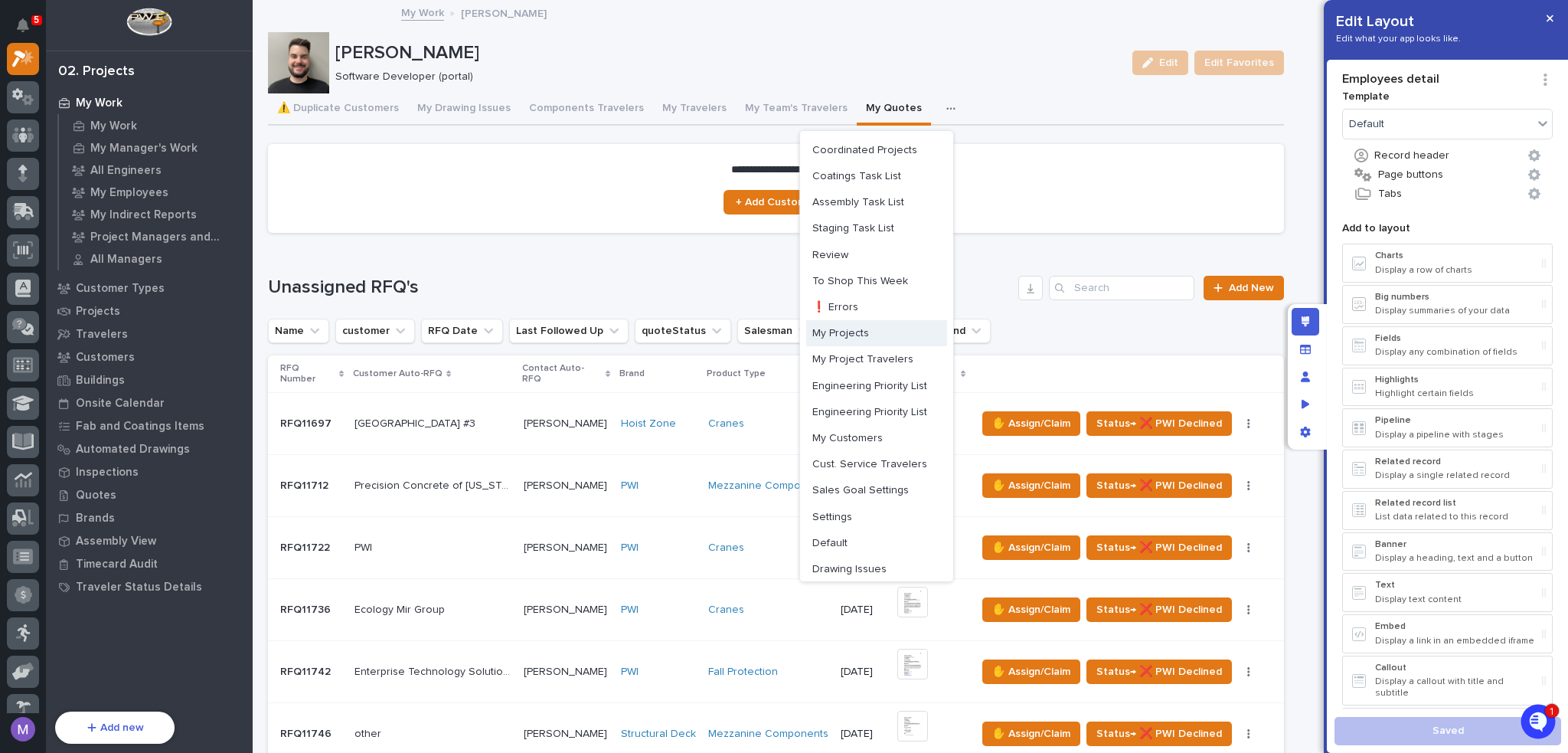
click at [848, 333] on span "My Projects" at bounding box center [841, 333] width 57 height 14
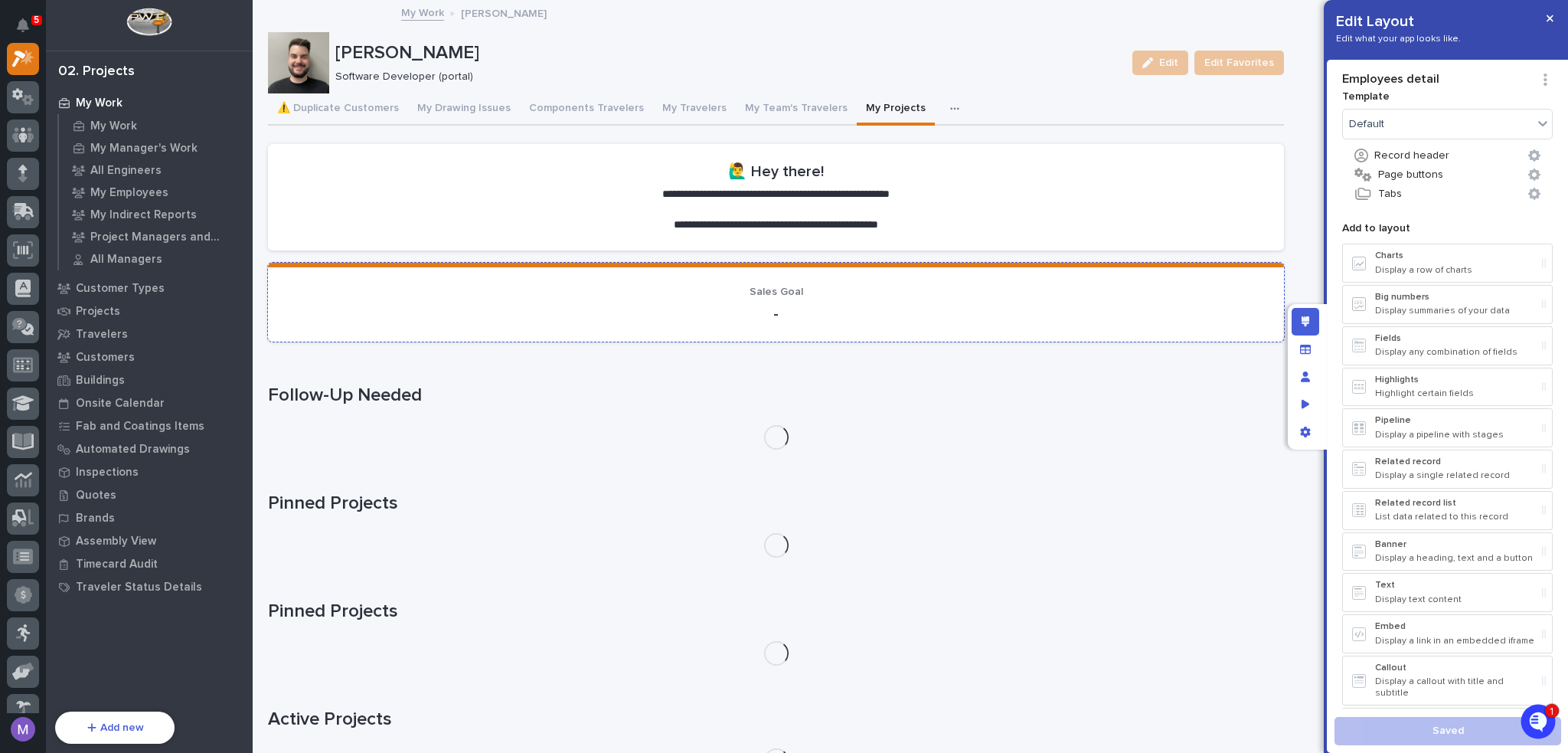
click at [845, 306] on p "-" at bounding box center [776, 314] width 980 height 19
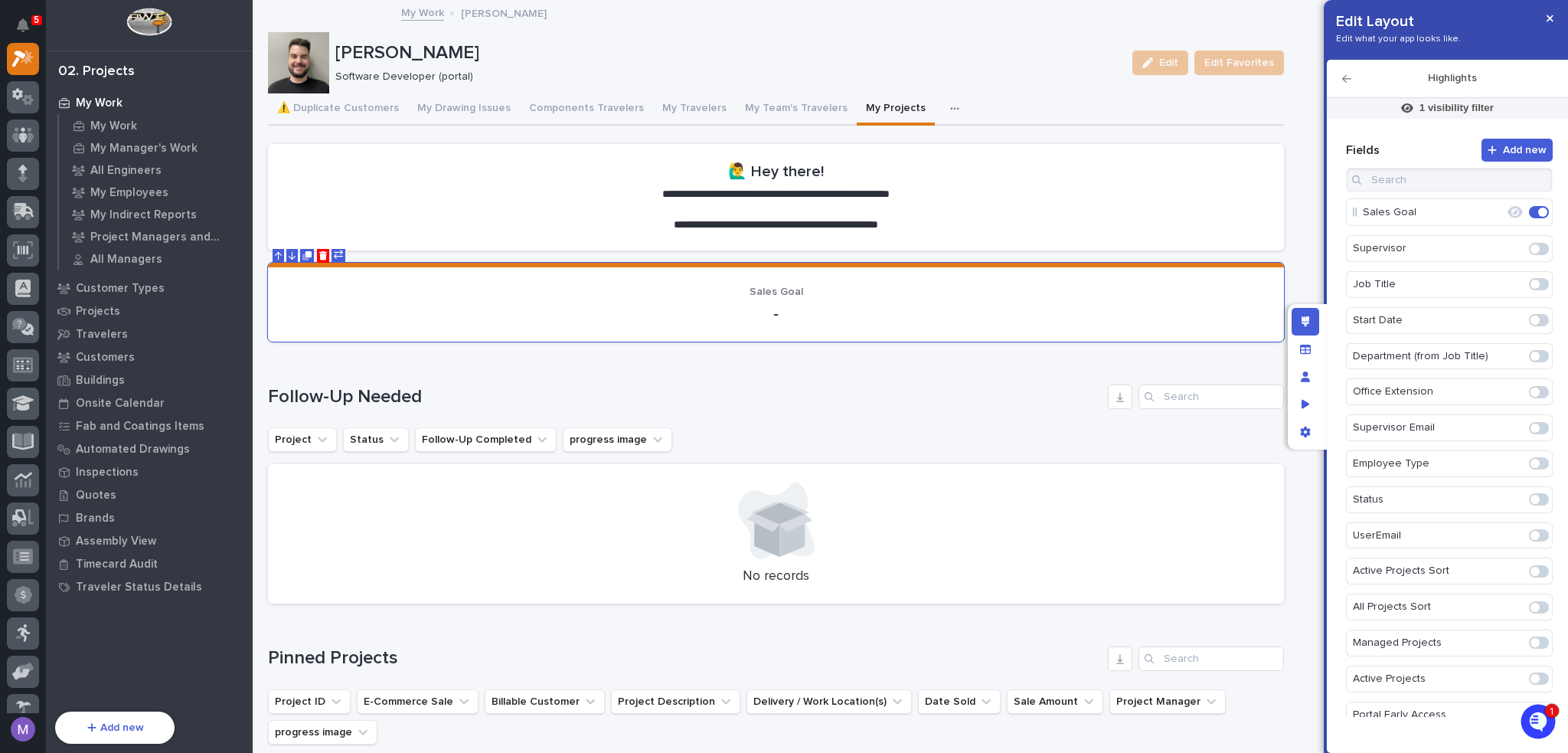
drag, startPoint x: 1458, startPoint y: 94, endPoint x: 1462, endPoint y: 101, distance: 8.1
click at [1458, 94] on div "Highlights" at bounding box center [1447, 79] width 241 height 38
click at [1462, 101] on p "1 visibility filter" at bounding box center [1457, 108] width 74 height 14
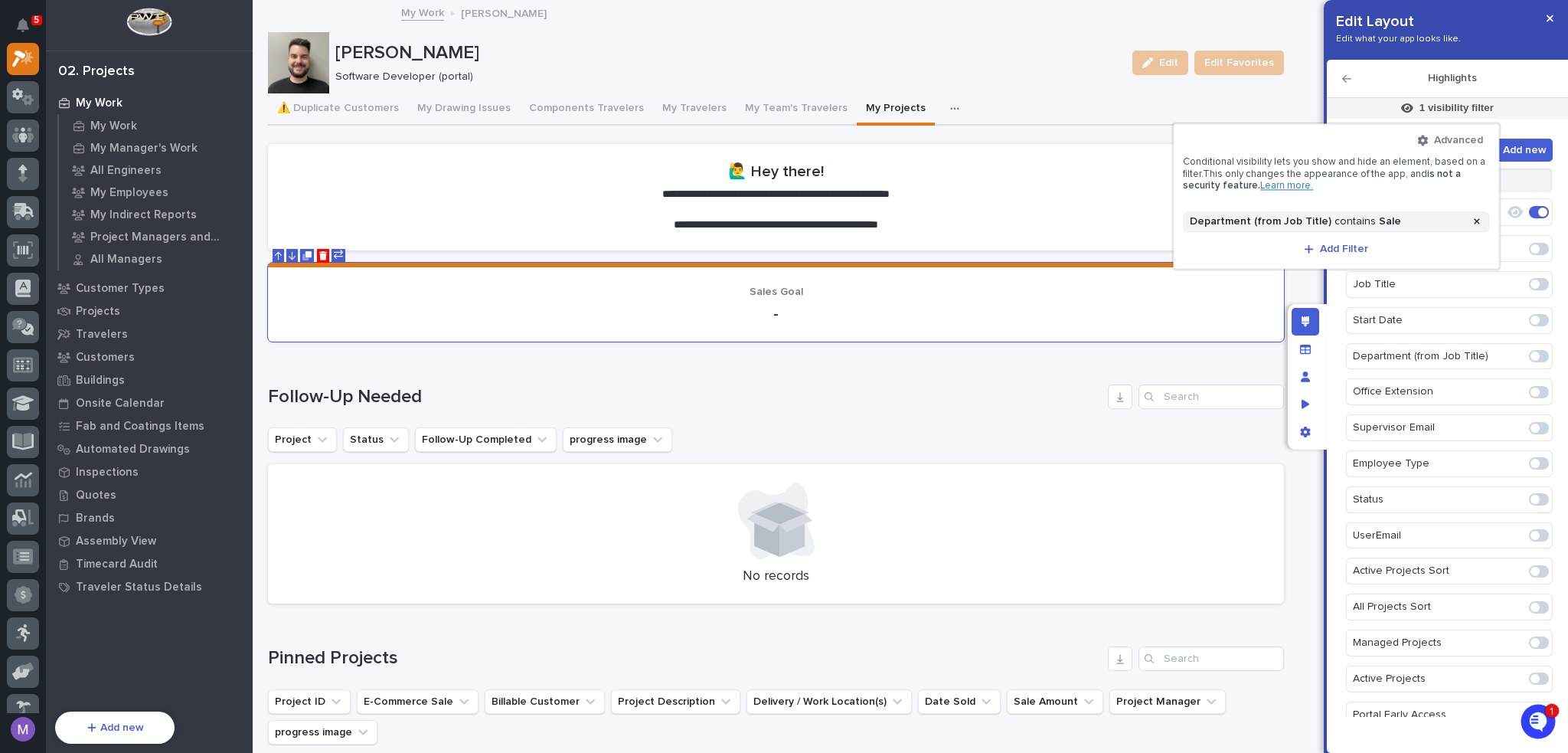
click at [1375, 82] on div at bounding box center [784, 376] width 1568 height 753
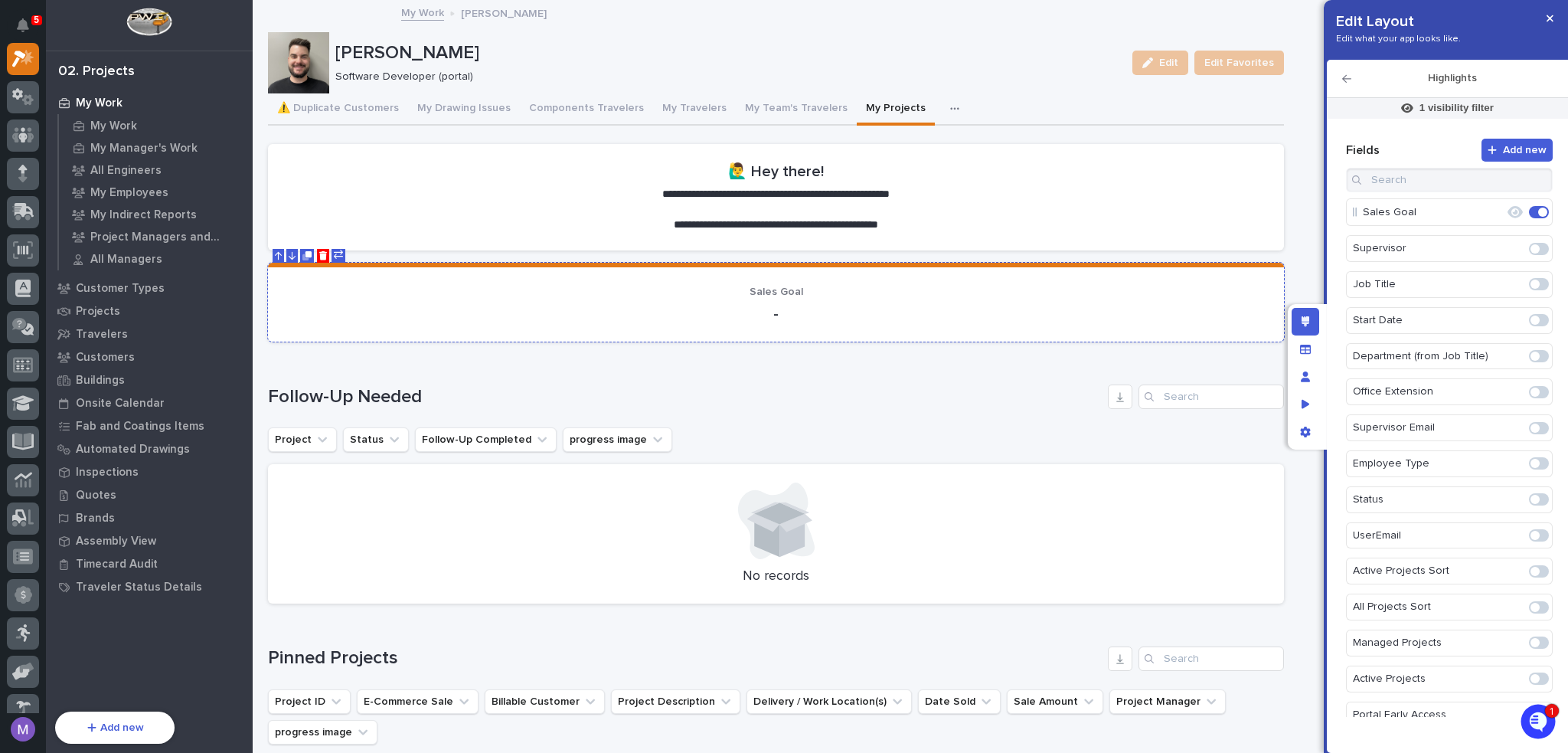
click at [912, 308] on p "-" at bounding box center [776, 314] width 980 height 19
click at [882, 298] on div "Sales Goal -" at bounding box center [776, 304] width 980 height 37
click at [1307, 347] on icon "Manage fields and data" at bounding box center [1306, 349] width 11 height 11
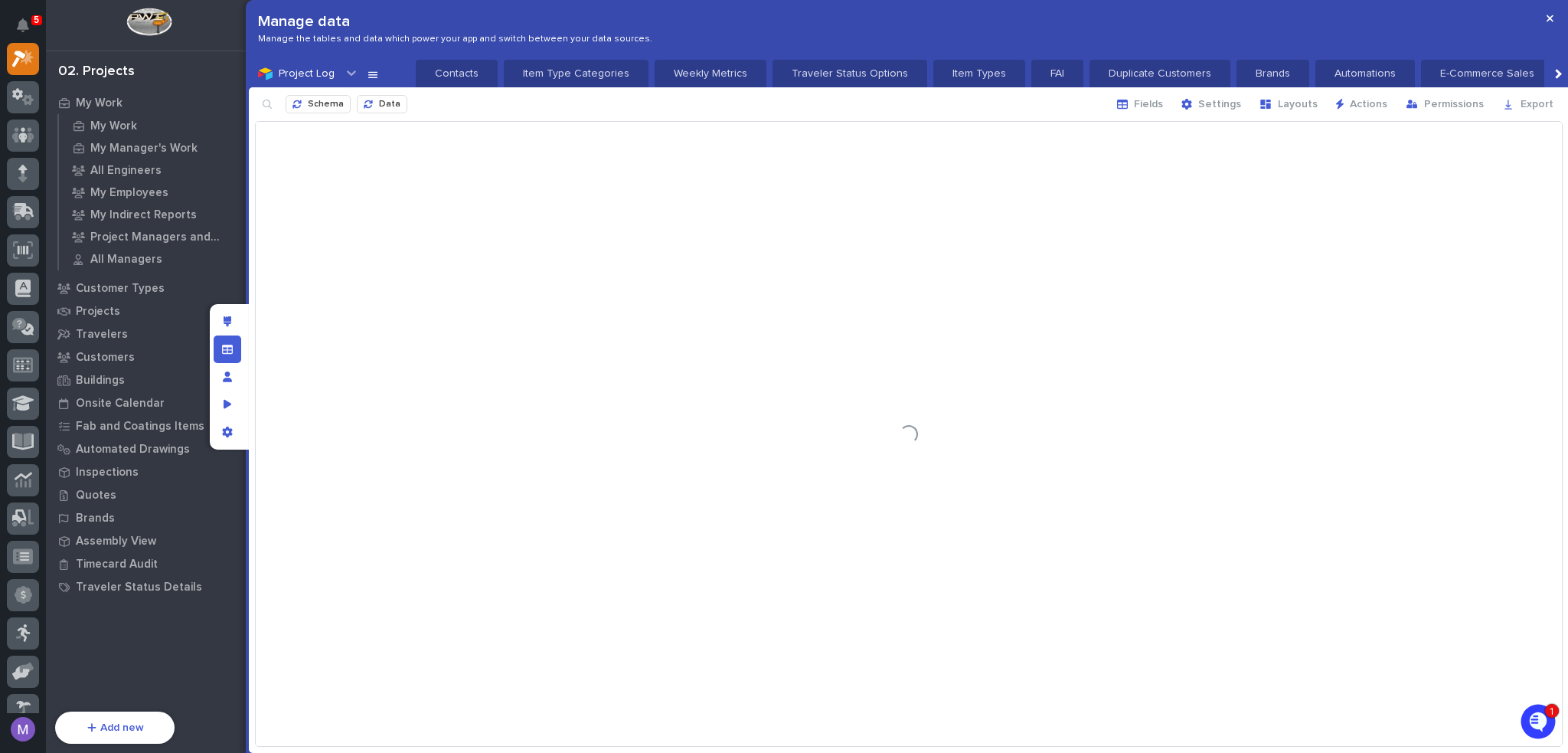
scroll to position [0, 1435]
click at [1172, 103] on button "Fields" at bounding box center [1140, 104] width 64 height 25
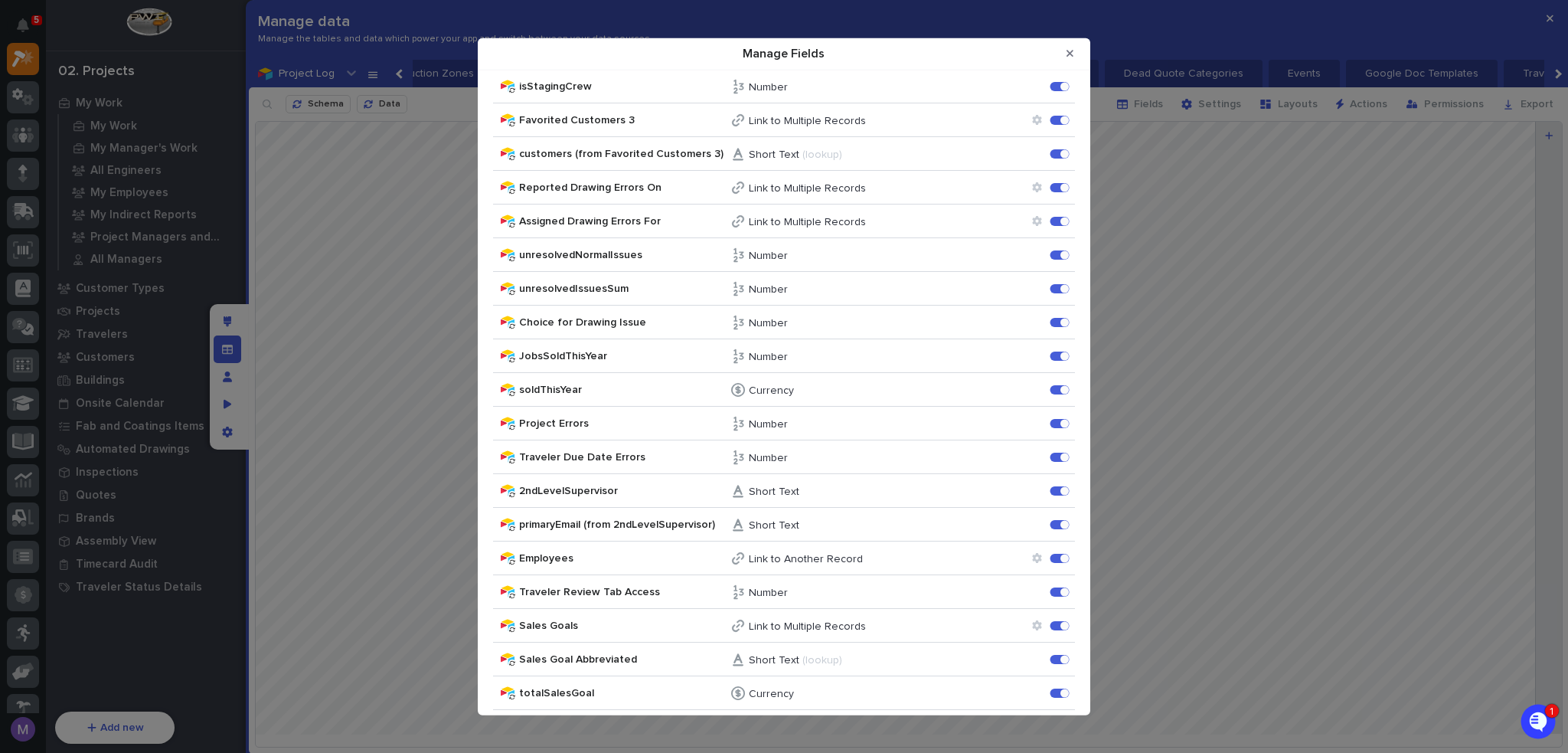
scroll to position [2050, 0]
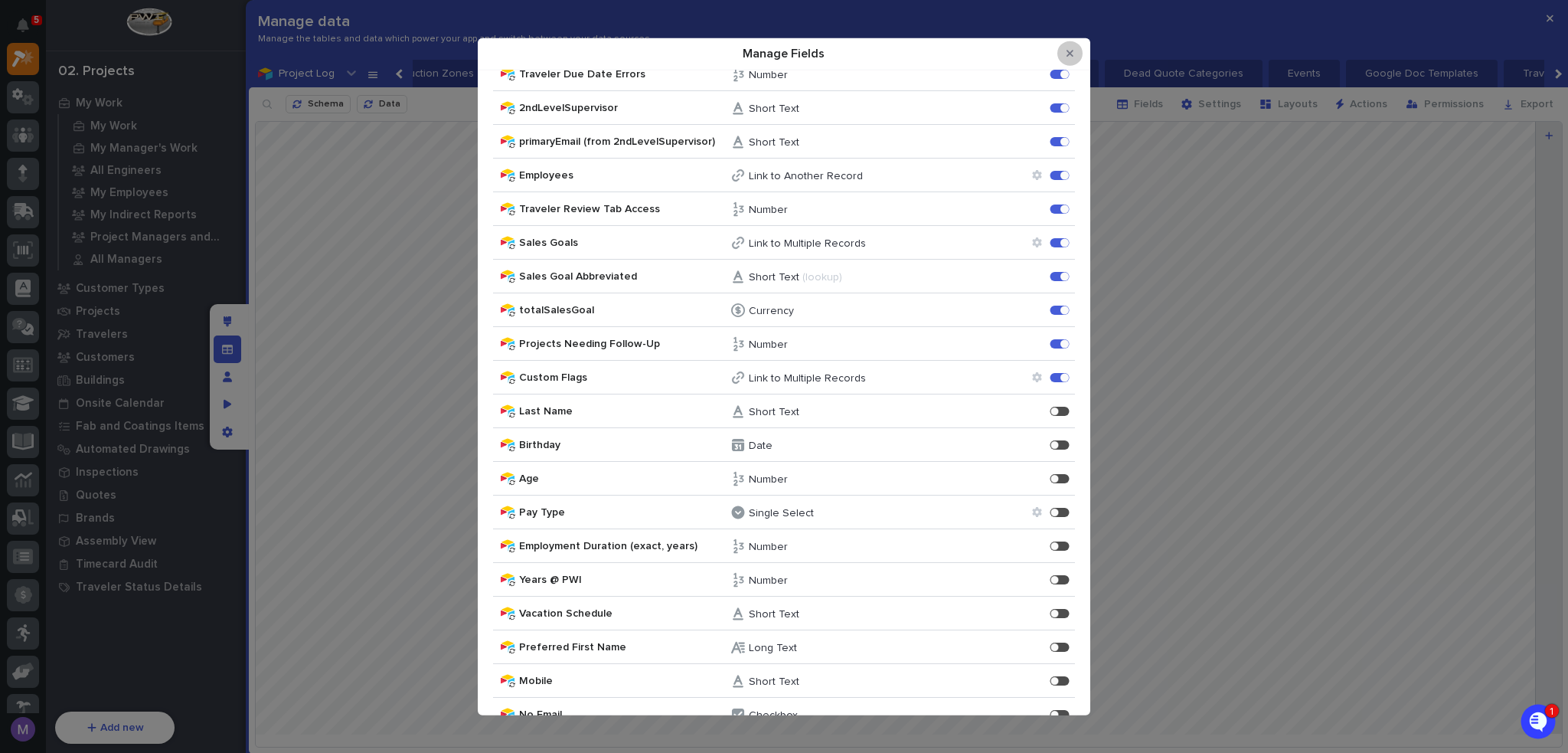
click at [1073, 54] on icon "Close Modal" at bounding box center [1071, 54] width 7 height 11
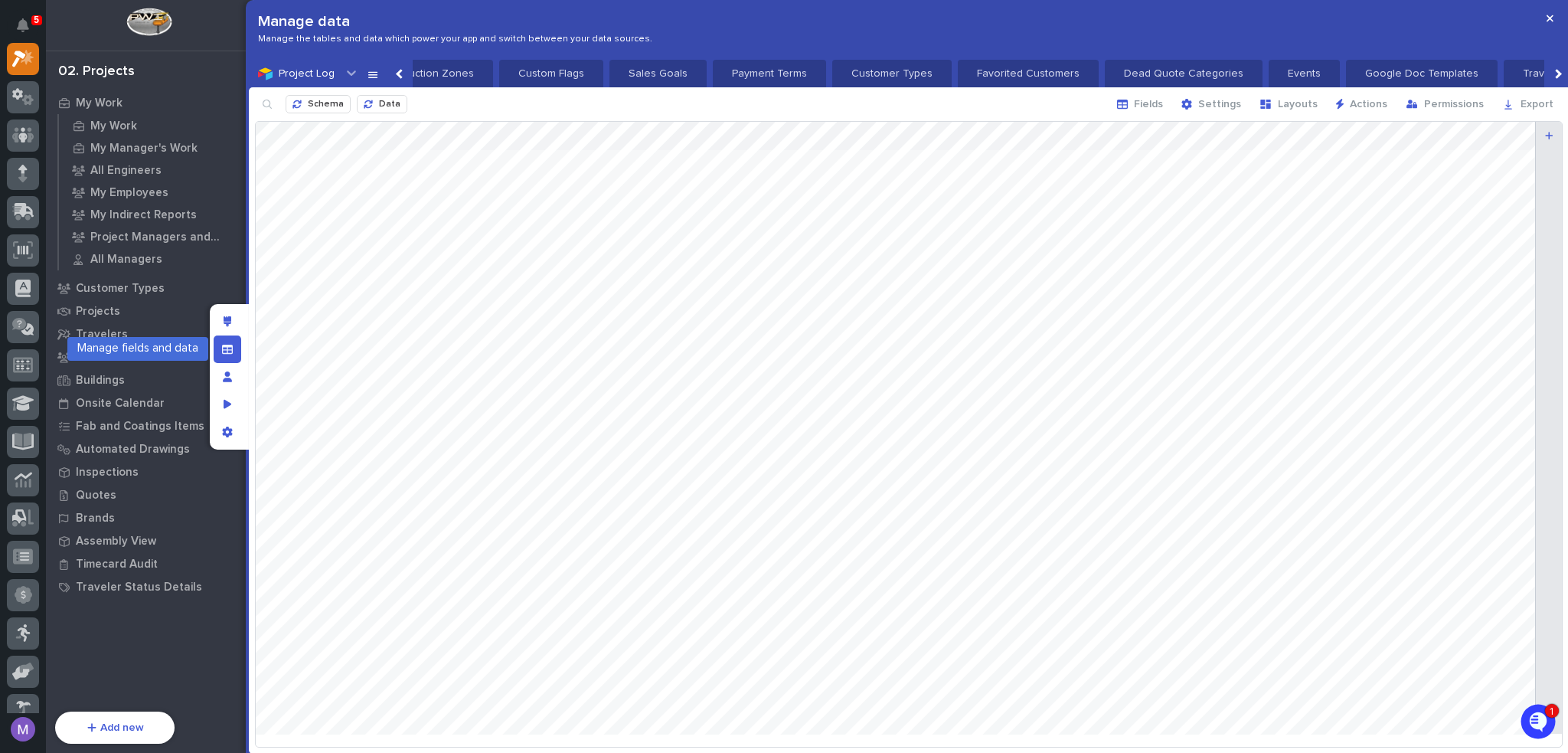
click at [227, 352] on icon "Manage fields and data" at bounding box center [227, 348] width 11 height 9
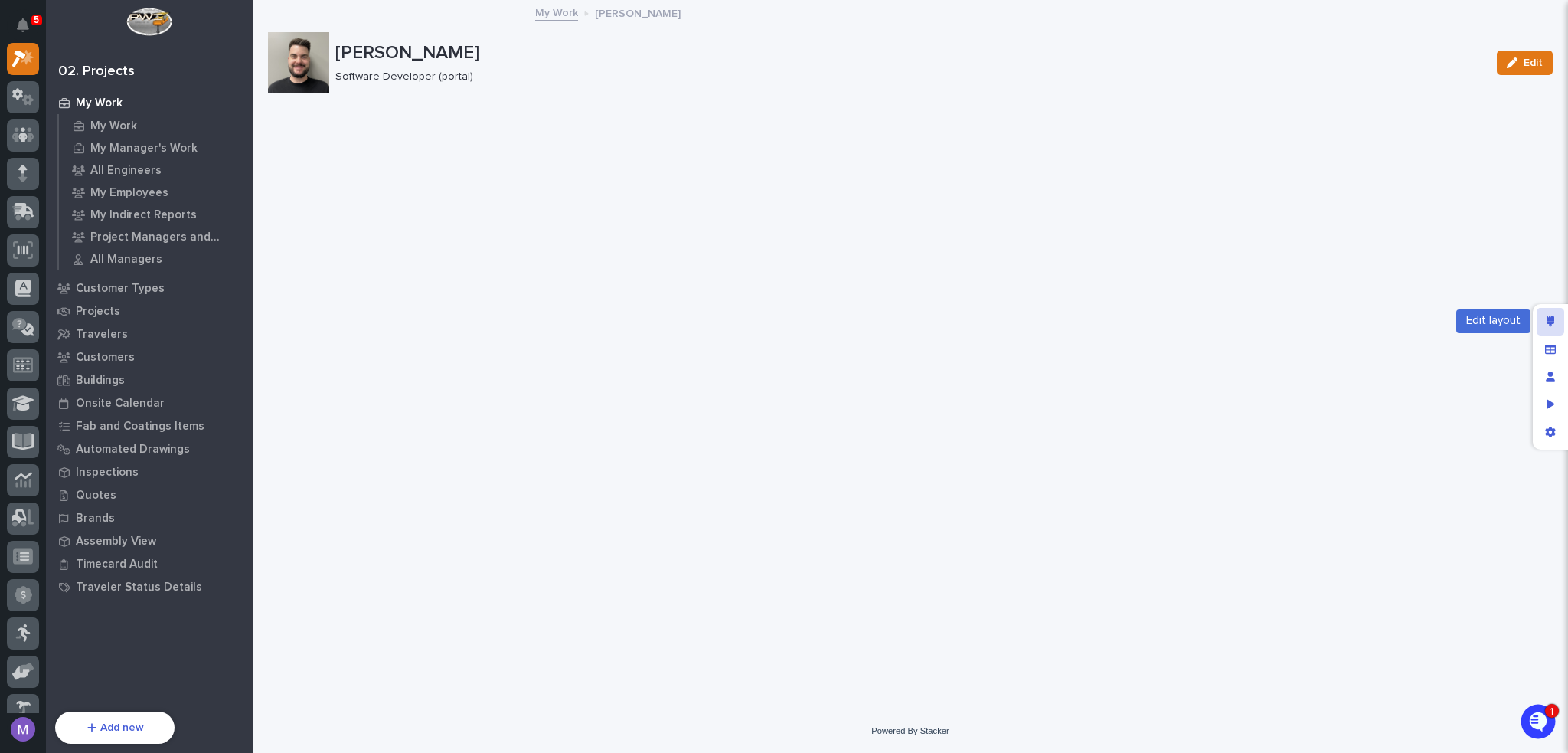
click at [1548, 316] on icon "Edit layout" at bounding box center [1551, 322] width 9 height 11
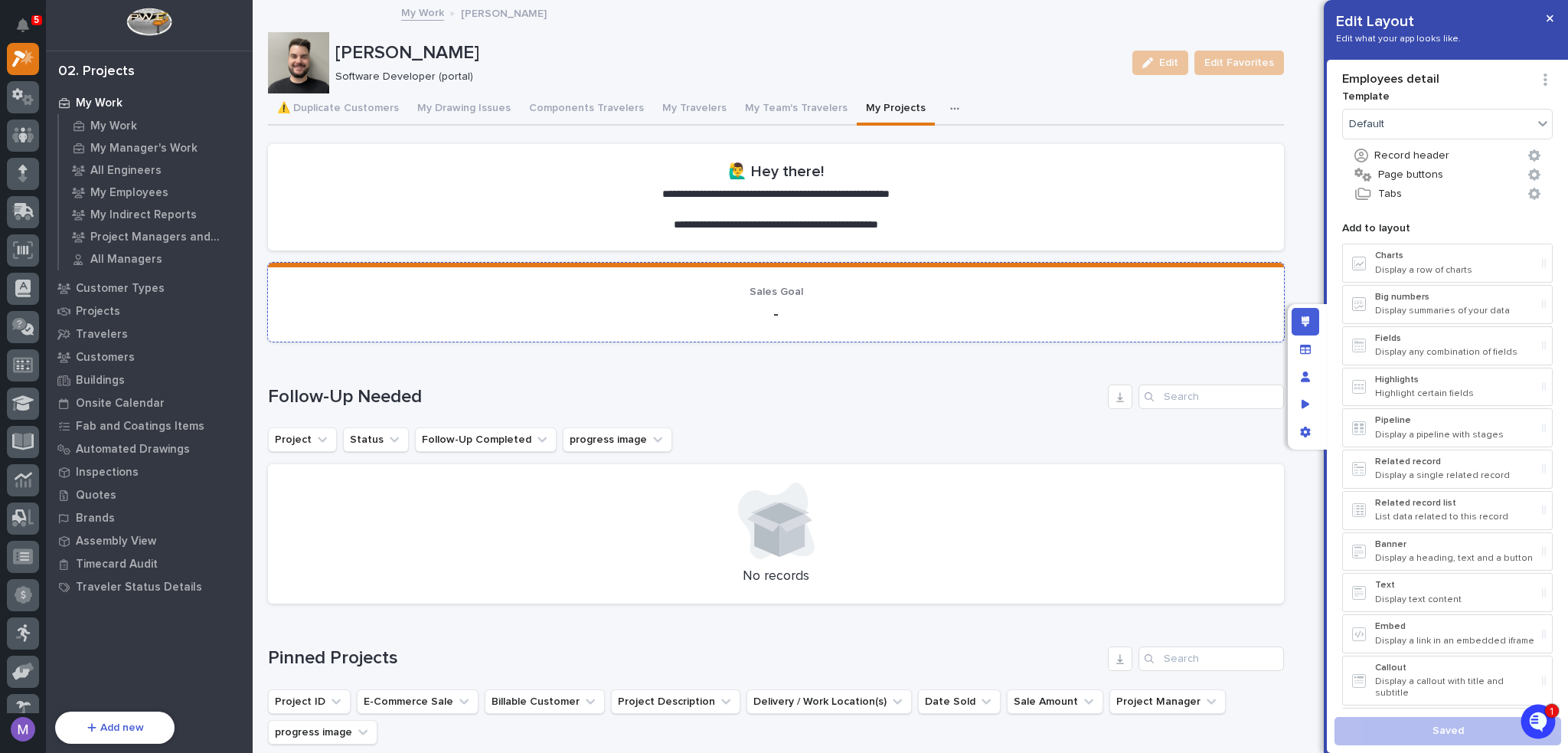
click at [867, 286] on p "Sales Goal" at bounding box center [776, 292] width 980 height 13
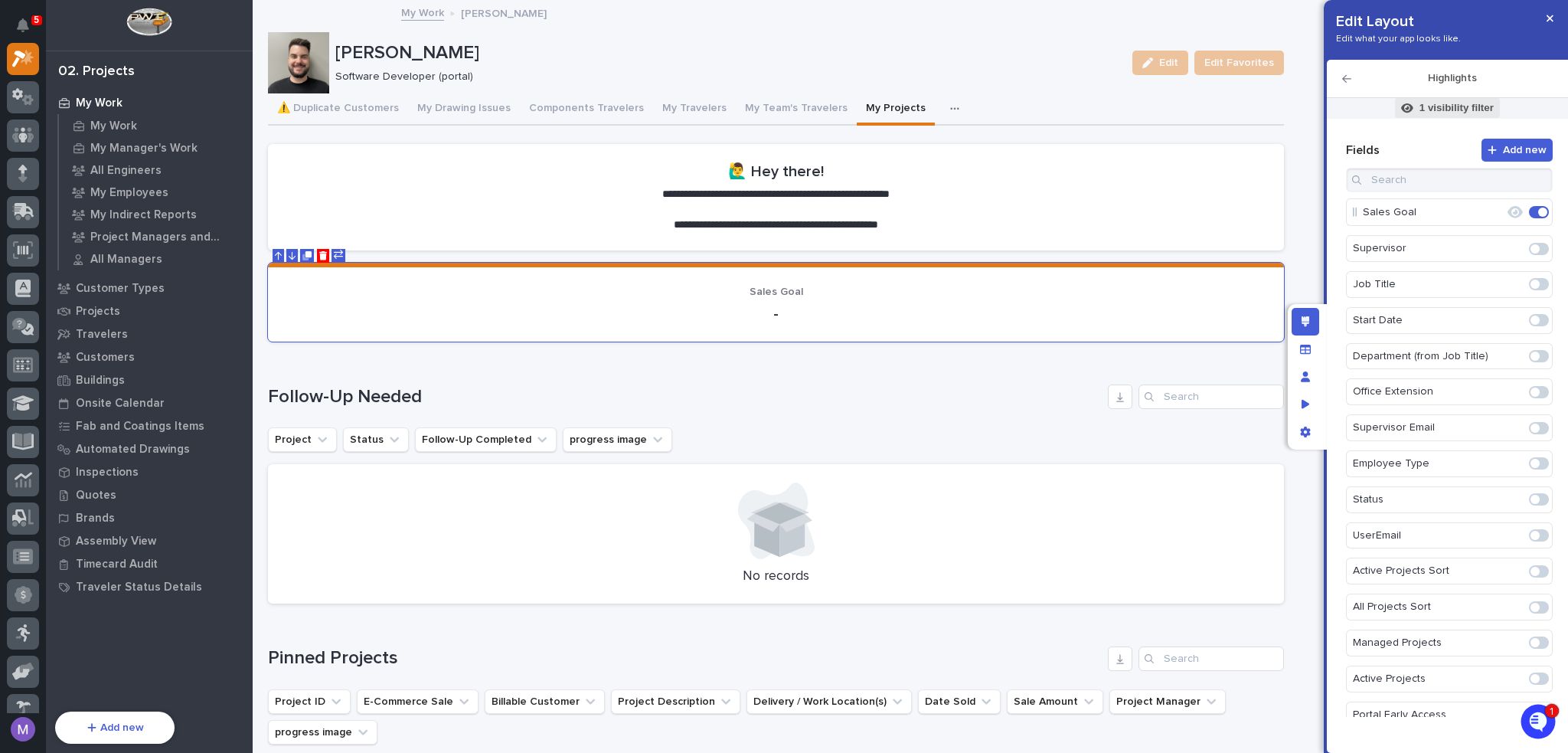
click at [1443, 110] on p "1 visibility filter" at bounding box center [1457, 108] width 74 height 14
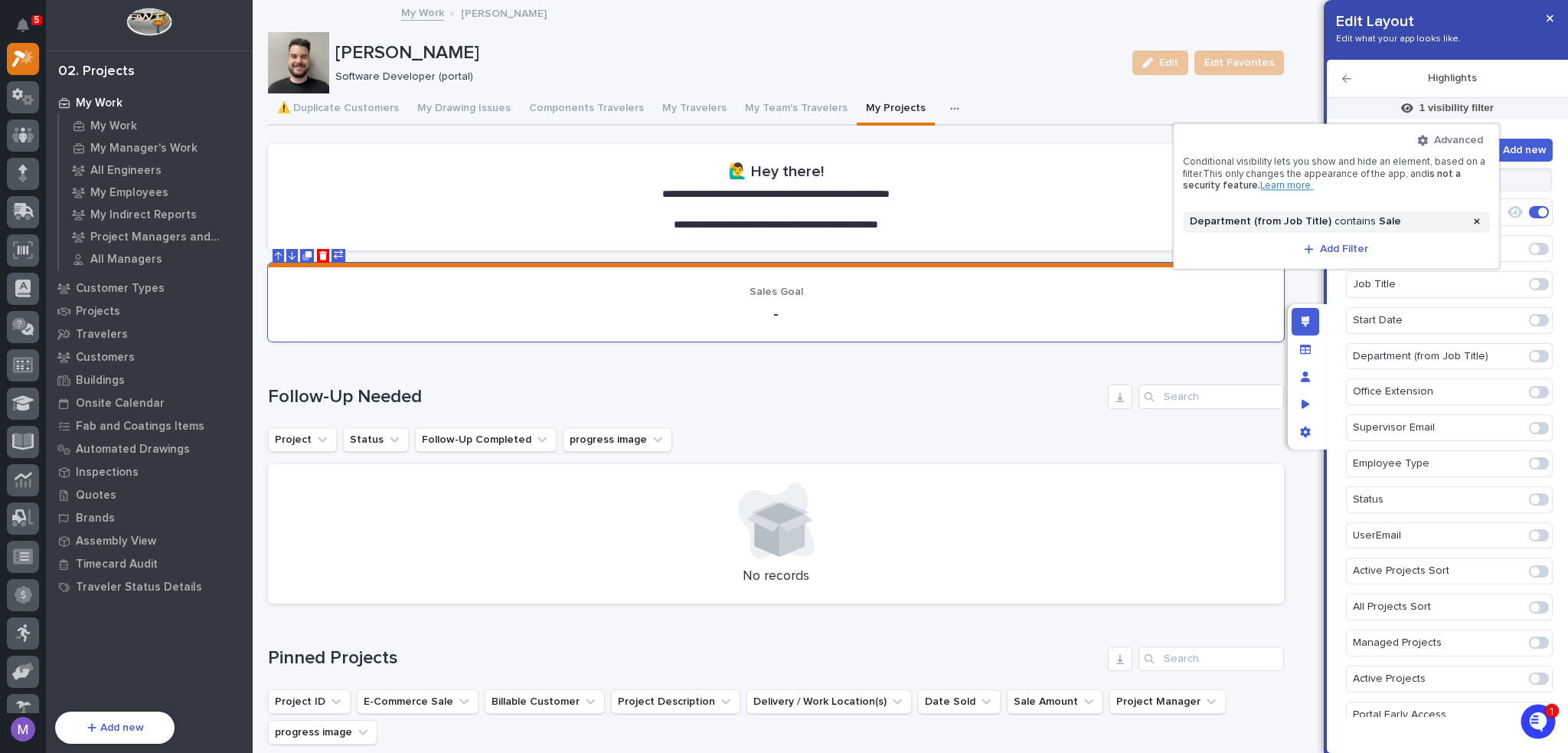
click at [1334, 291] on div at bounding box center [784, 376] width 1568 height 753
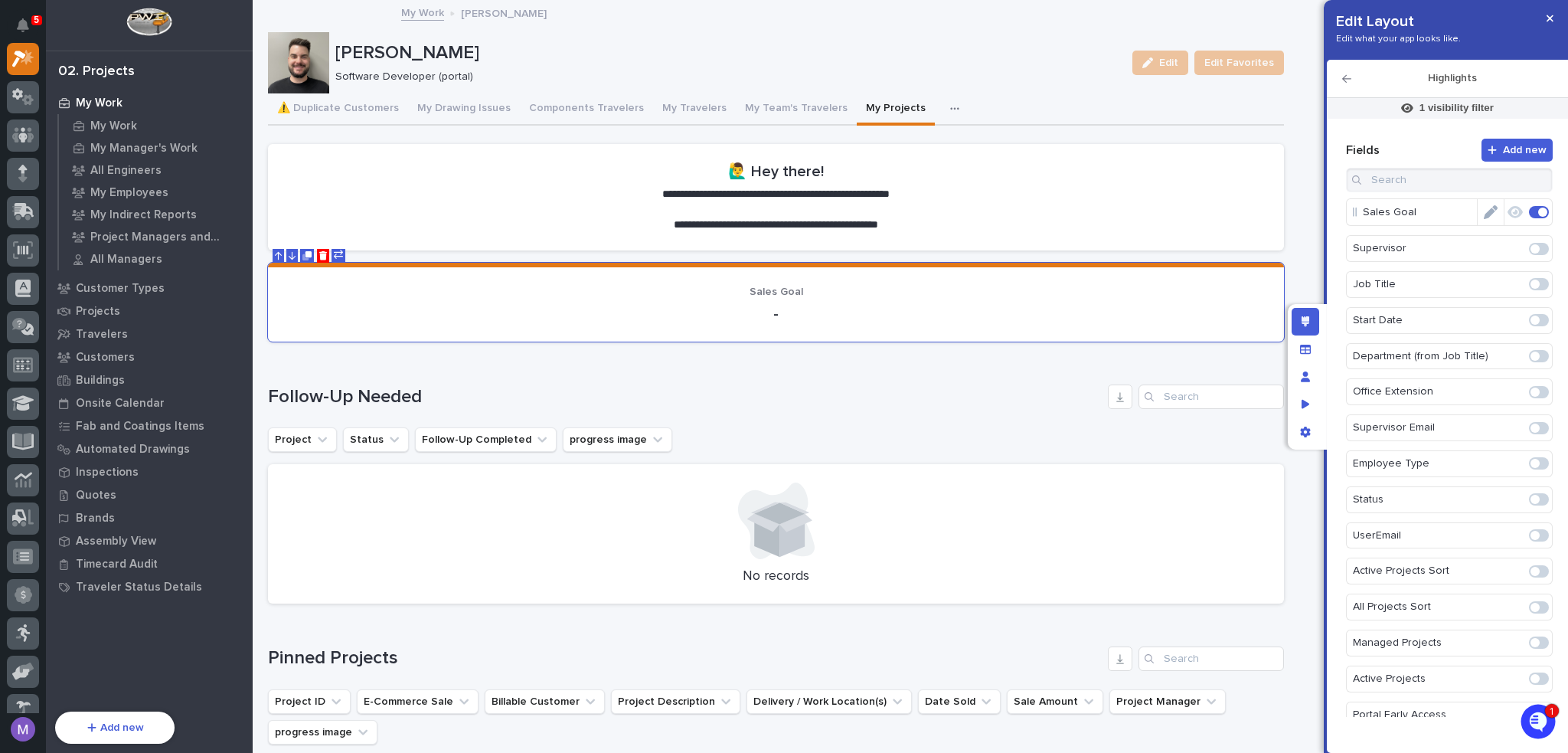
click at [1488, 211] on icon "Edit" at bounding box center [1491, 212] width 14 height 14
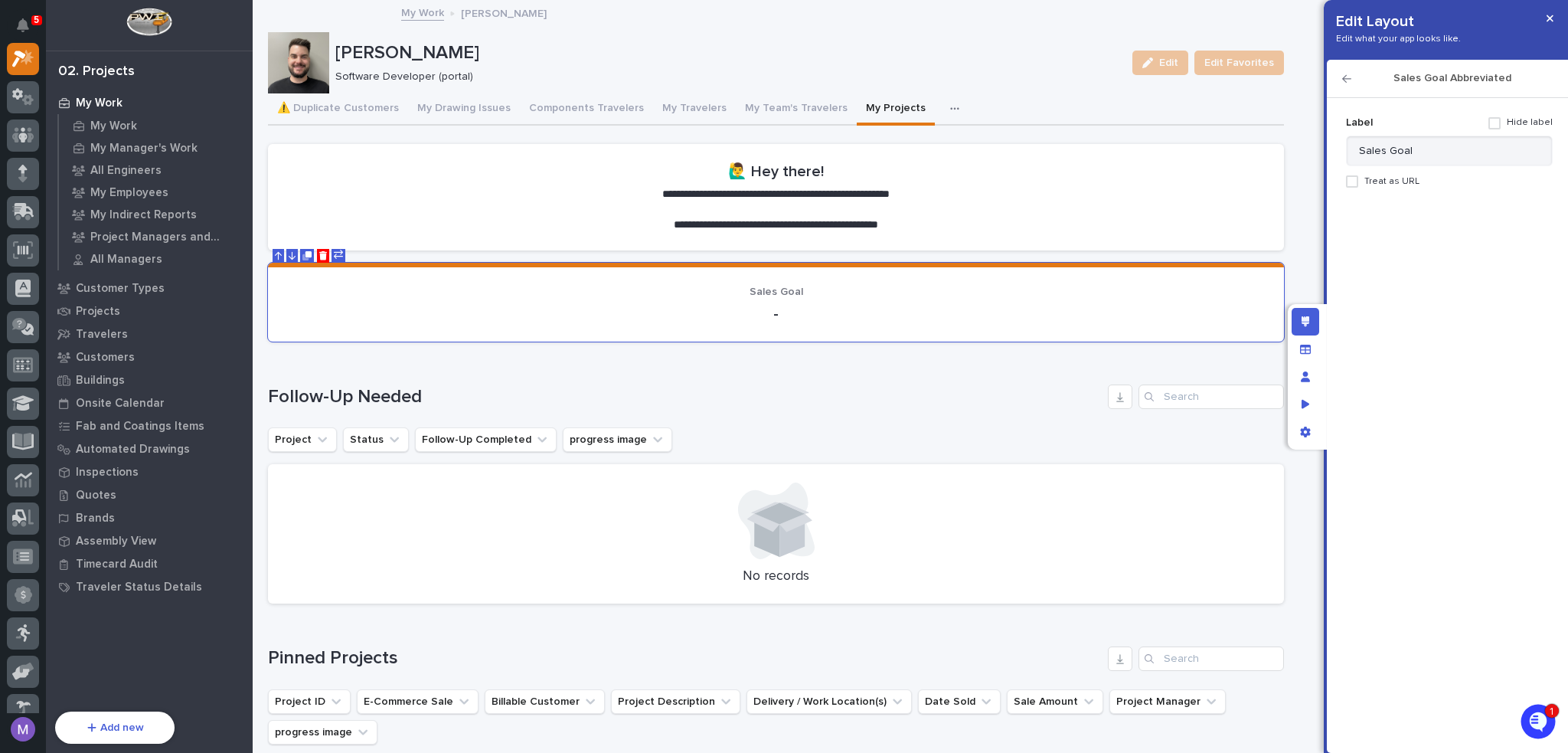
click at [951, 109] on icon "button" at bounding box center [955, 108] width 9 height 3
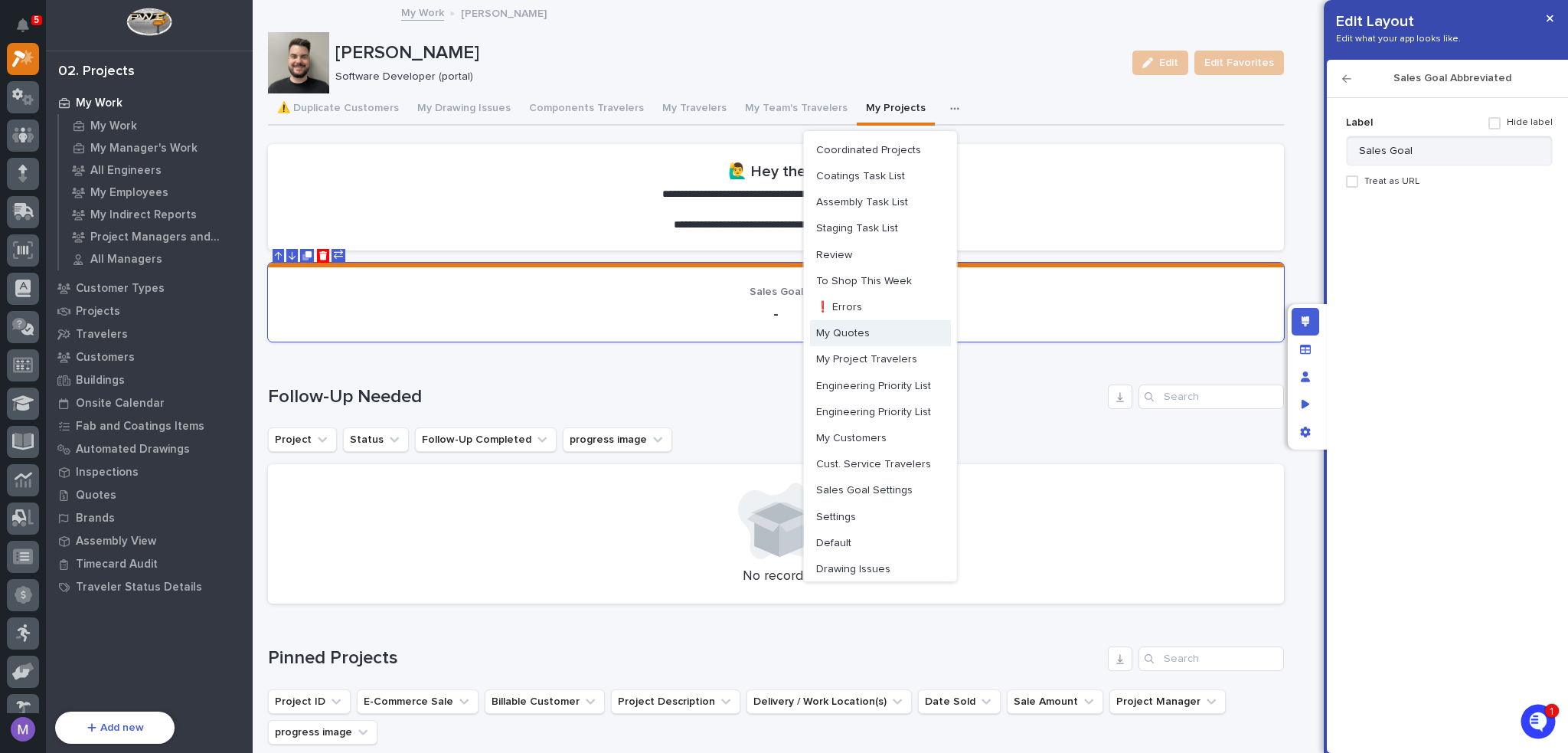
click at [870, 321] on button "My Quotes" at bounding box center [881, 332] width 141 height 26
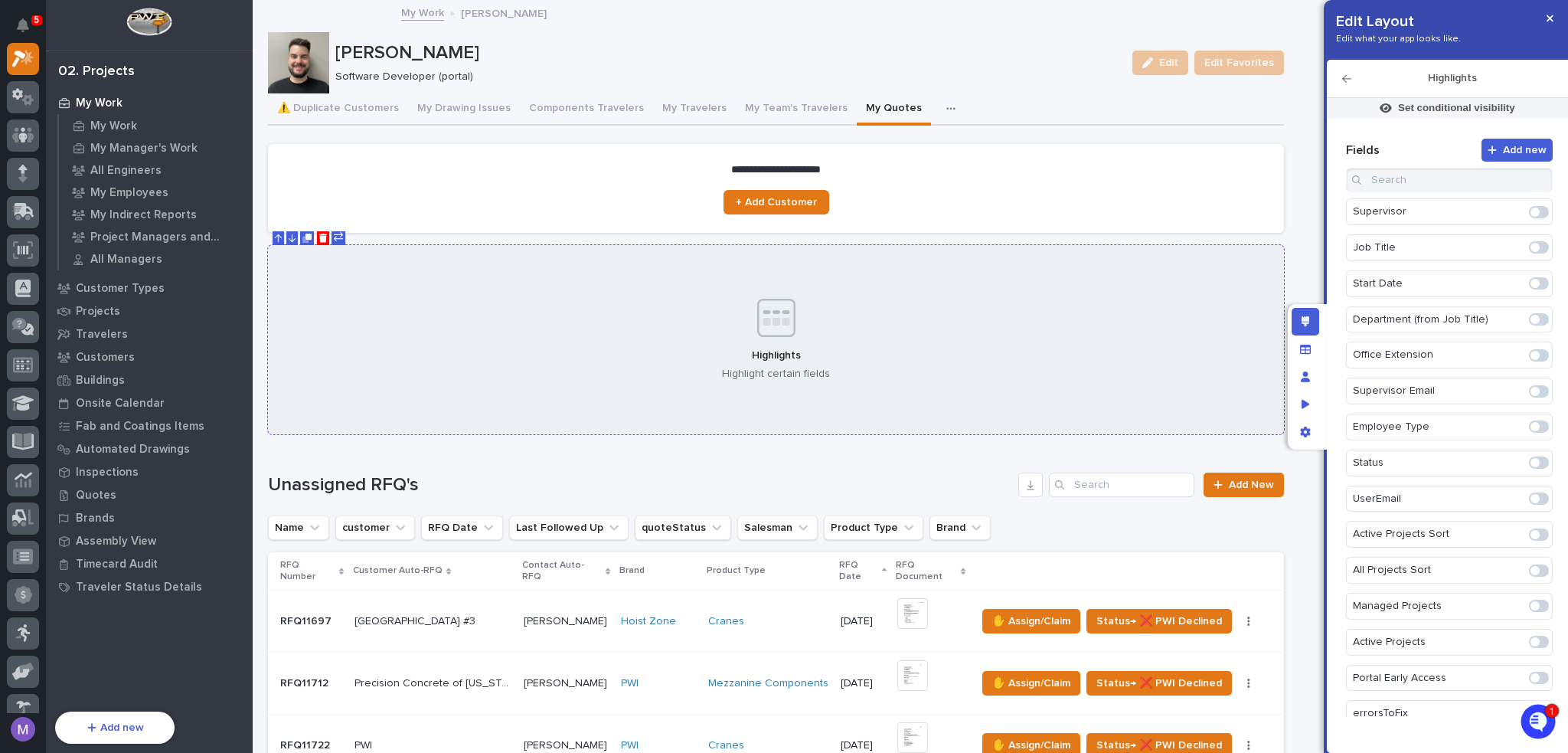
click at [1178, 324] on div "Highlights Highlight certain fields" at bounding box center [776, 339] width 1016 height 190
click at [1406, 187] on input at bounding box center [1450, 180] width 207 height 25
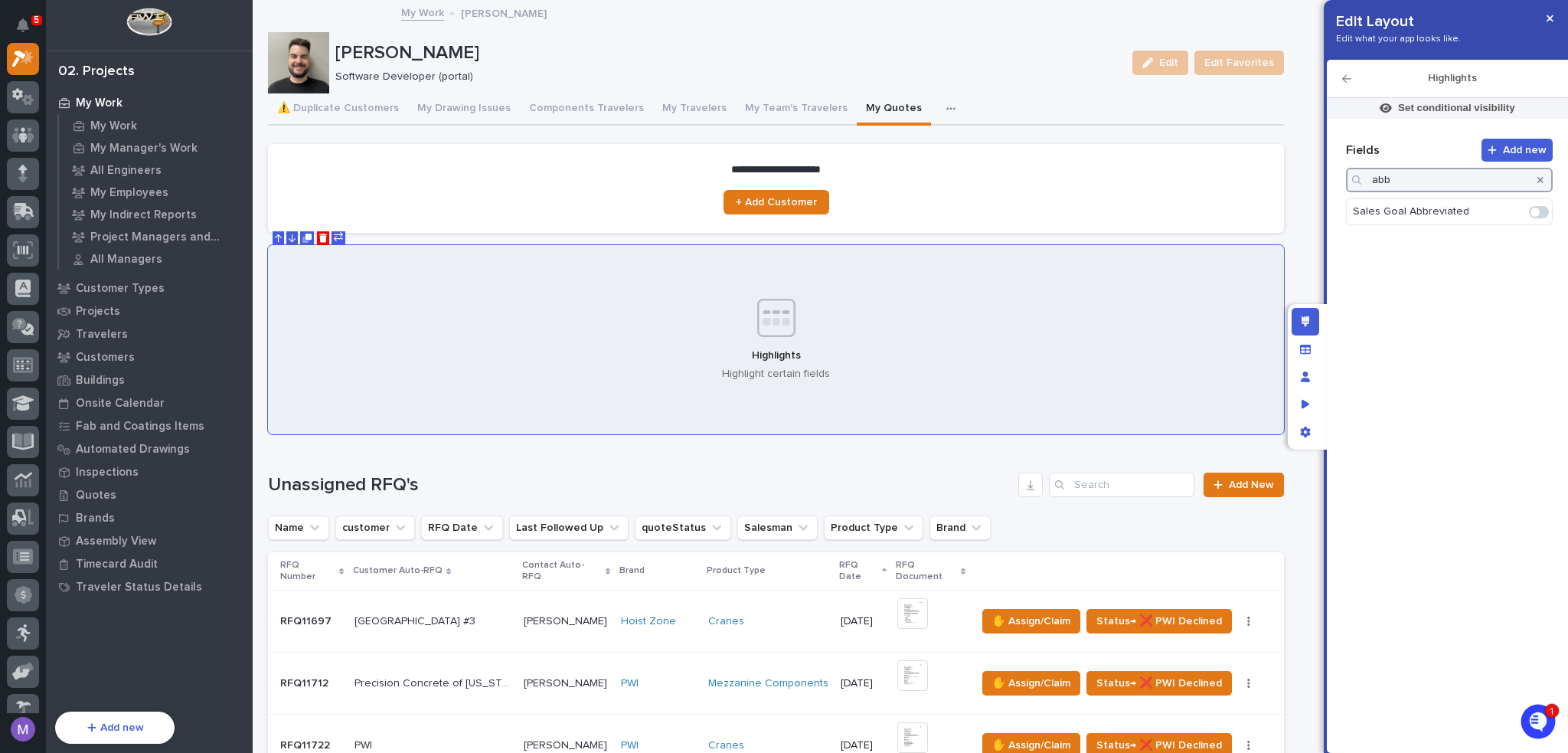
click at [1536, 210] on span at bounding box center [1535, 212] width 9 height 9
type input "abb"
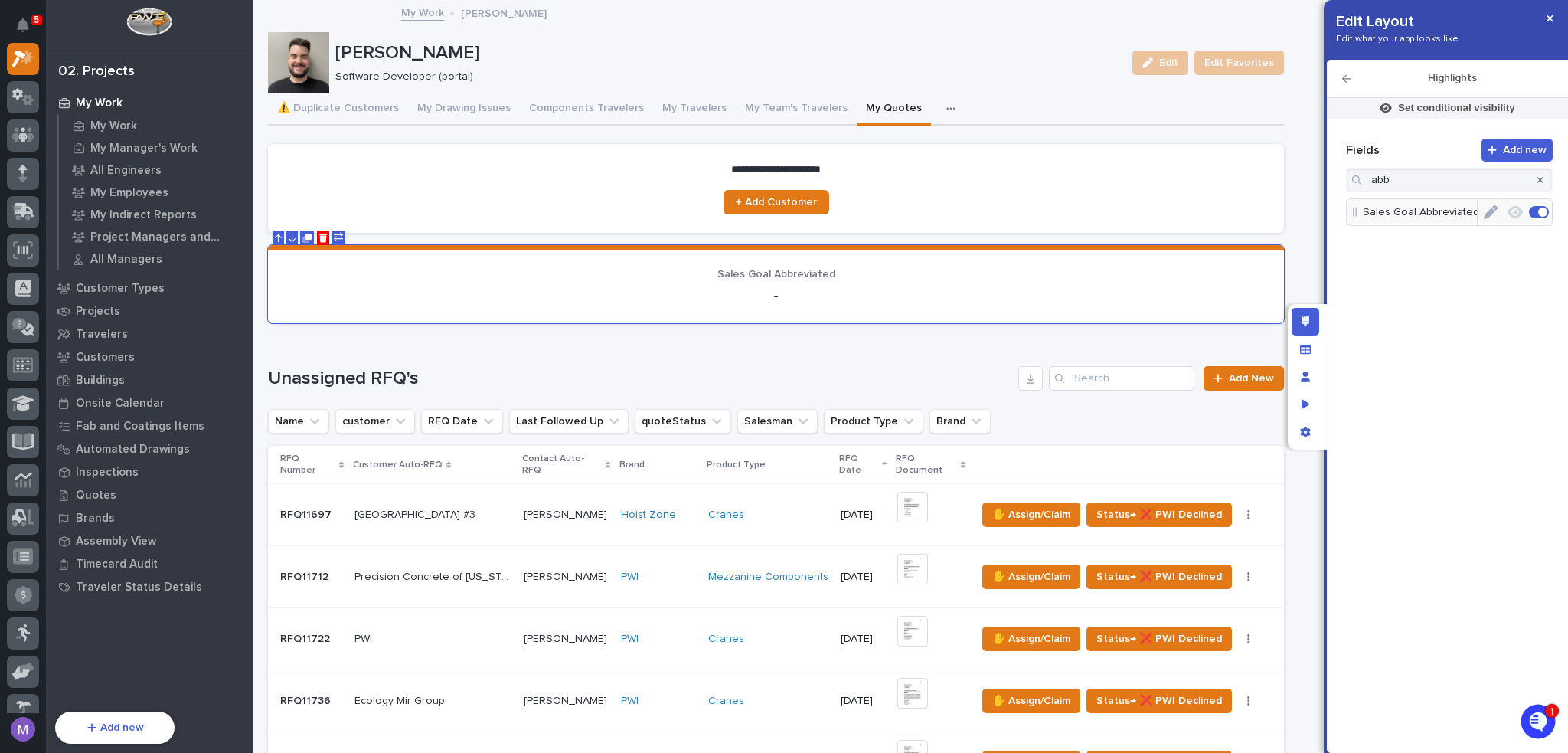
click at [1514, 218] on icon "button" at bounding box center [1515, 212] width 15 height 14
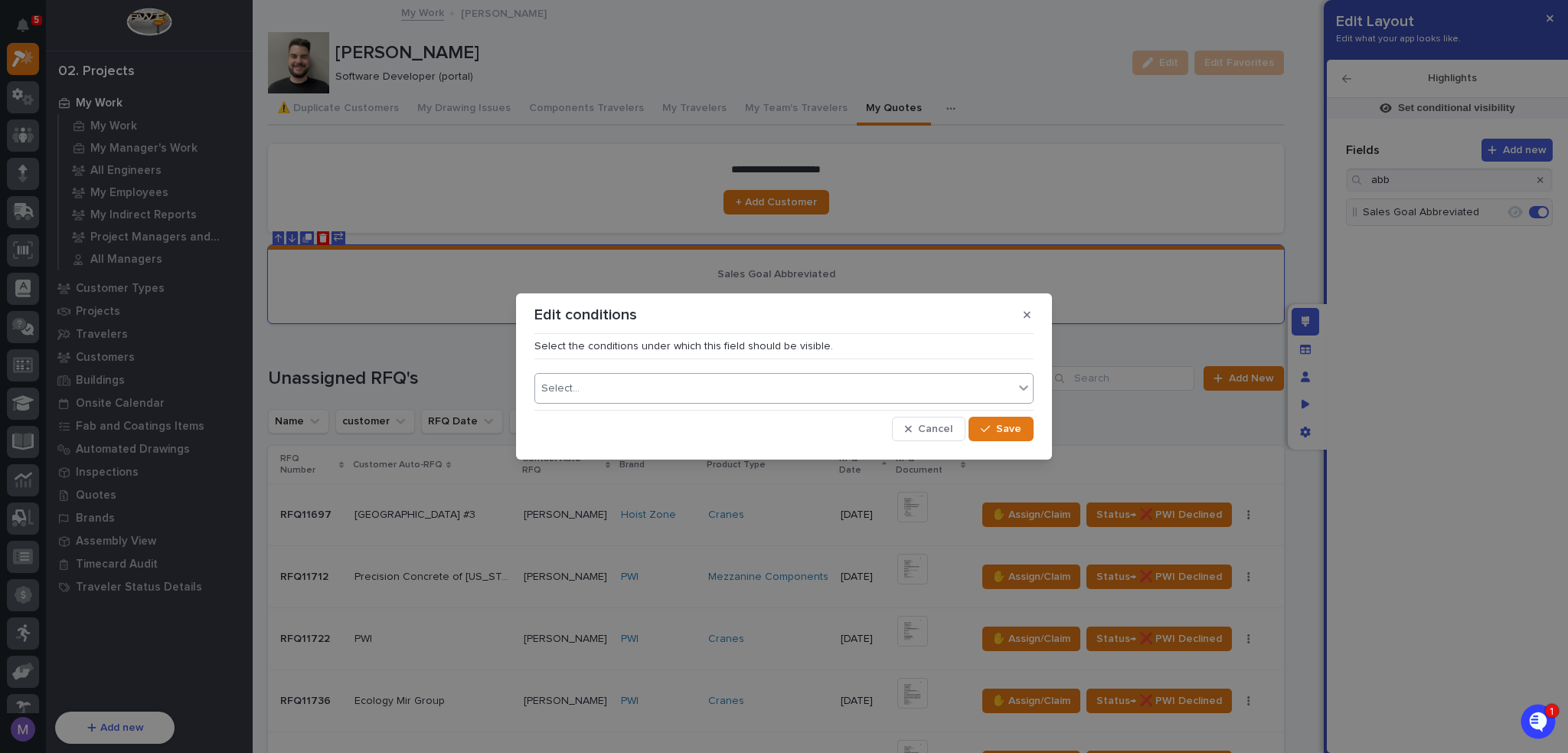
click at [892, 379] on div "Select..." at bounding box center [775, 388] width 479 height 22
type input "***"
click at [619, 422] on div "Department (from Job Title)" at bounding box center [784, 418] width 497 height 27
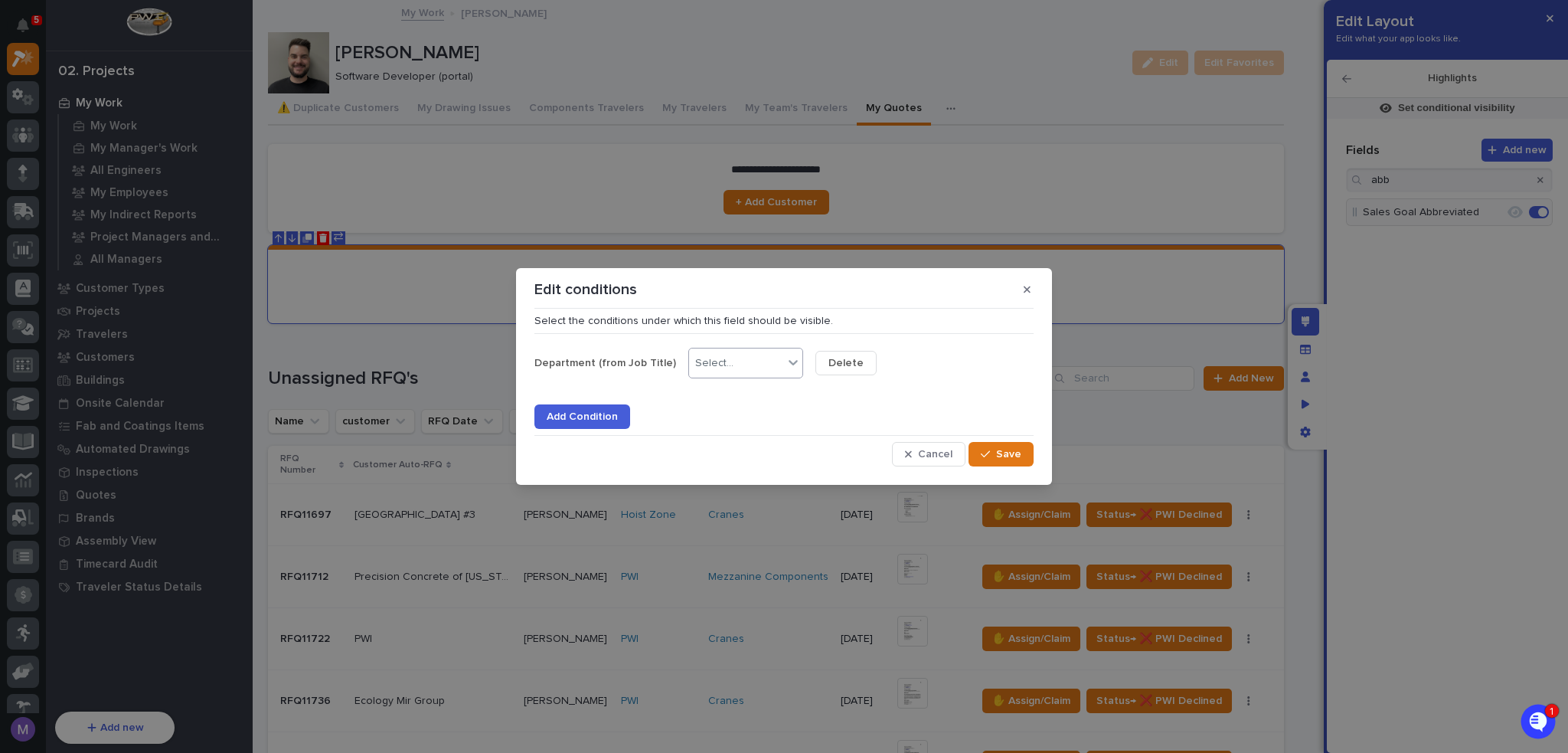
click at [711, 369] on div "Select..." at bounding box center [714, 363] width 38 height 13
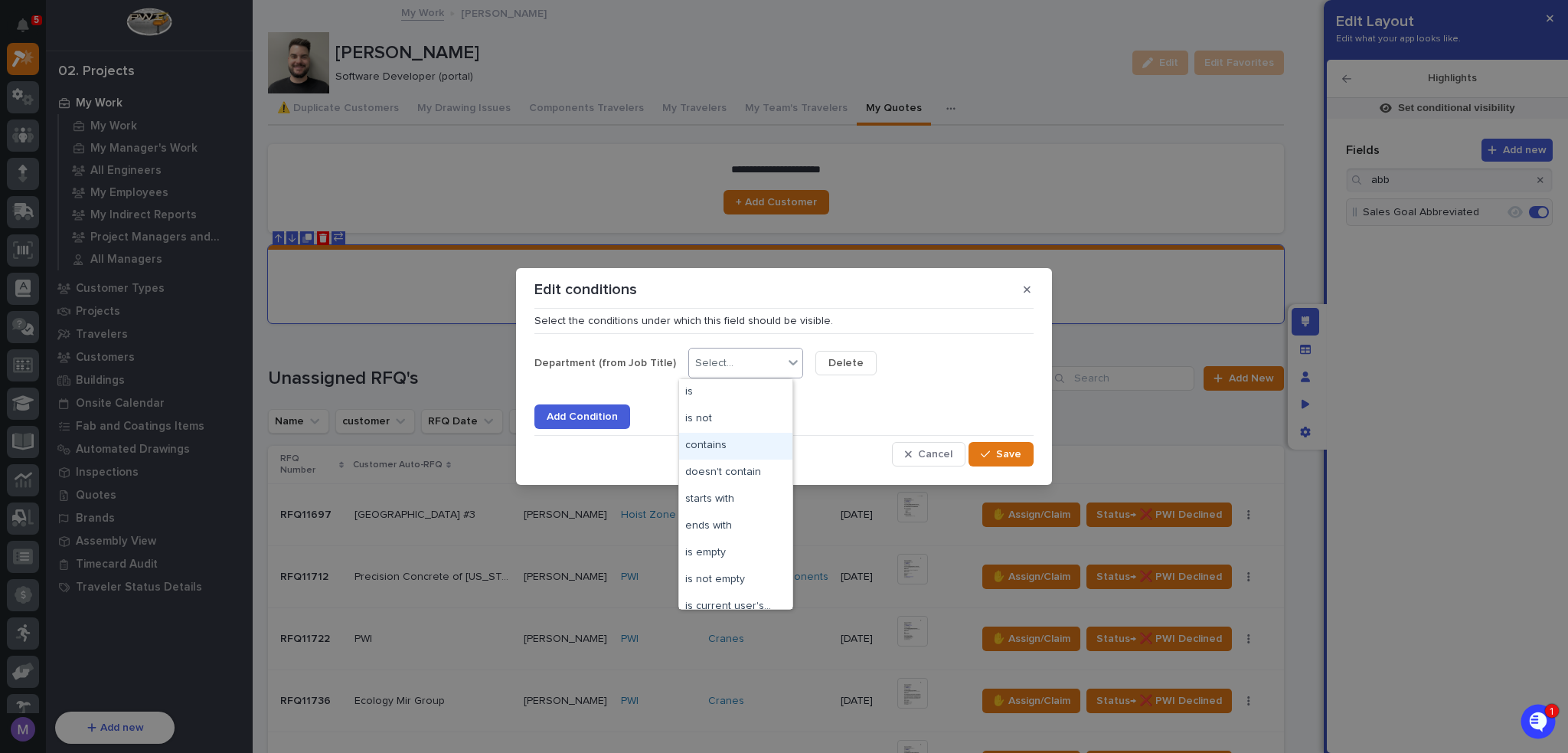
click at [716, 442] on div "contains" at bounding box center [736, 446] width 113 height 27
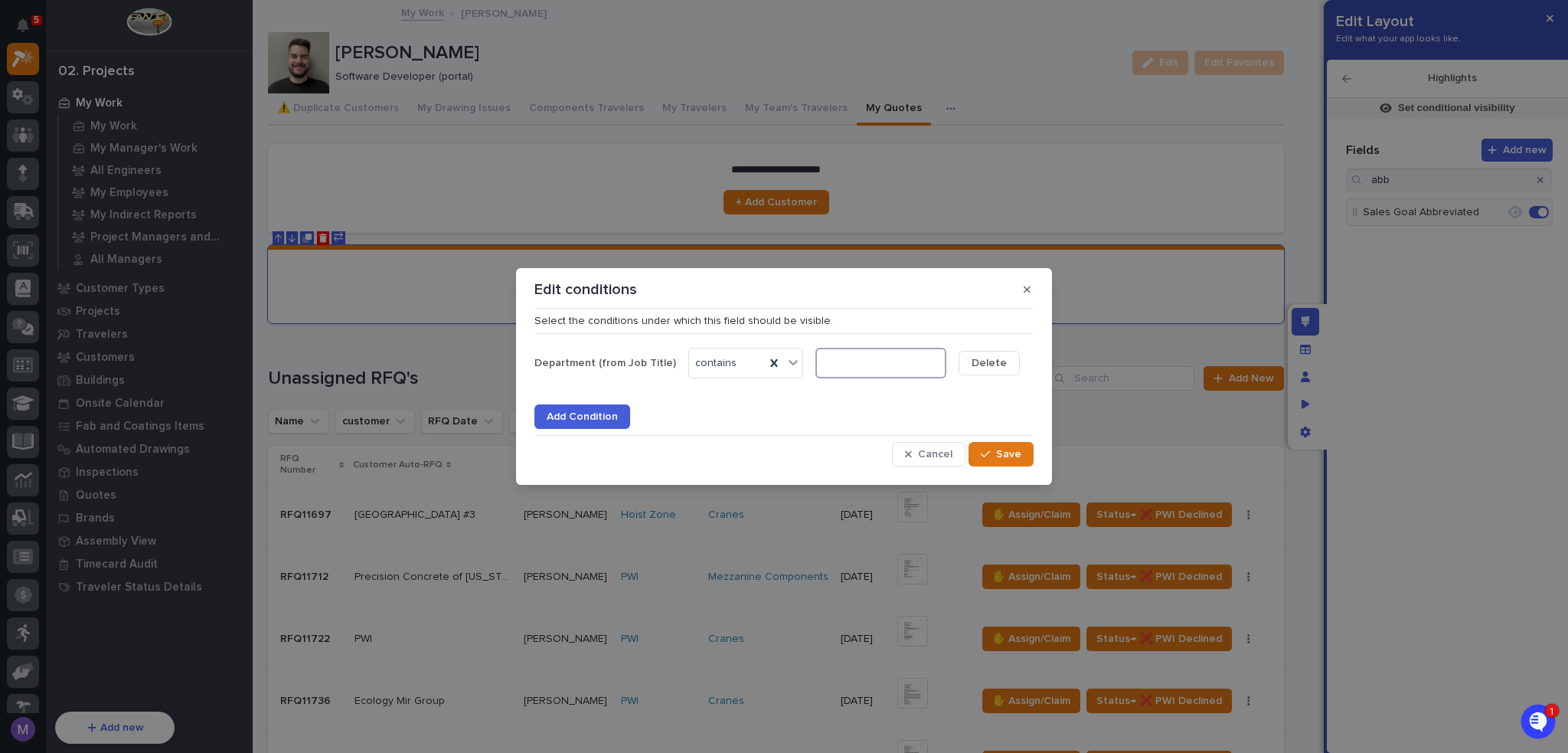
click at [828, 362] on input at bounding box center [881, 363] width 131 height 31
type input "Sales"
click at [1014, 452] on span "Save" at bounding box center [1009, 454] width 26 height 14
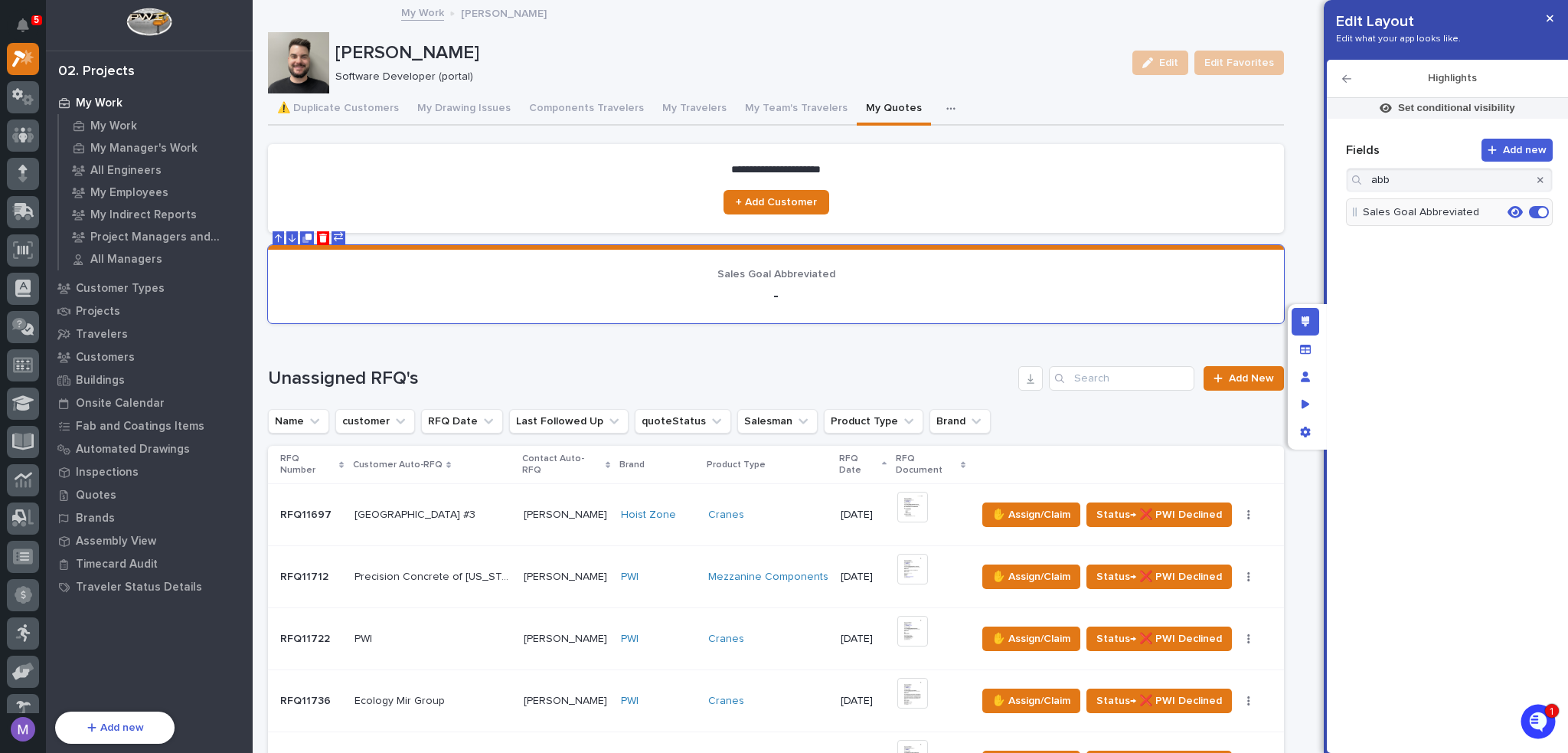
click at [1307, 327] on div "Edit layout" at bounding box center [1305, 321] width 27 height 27
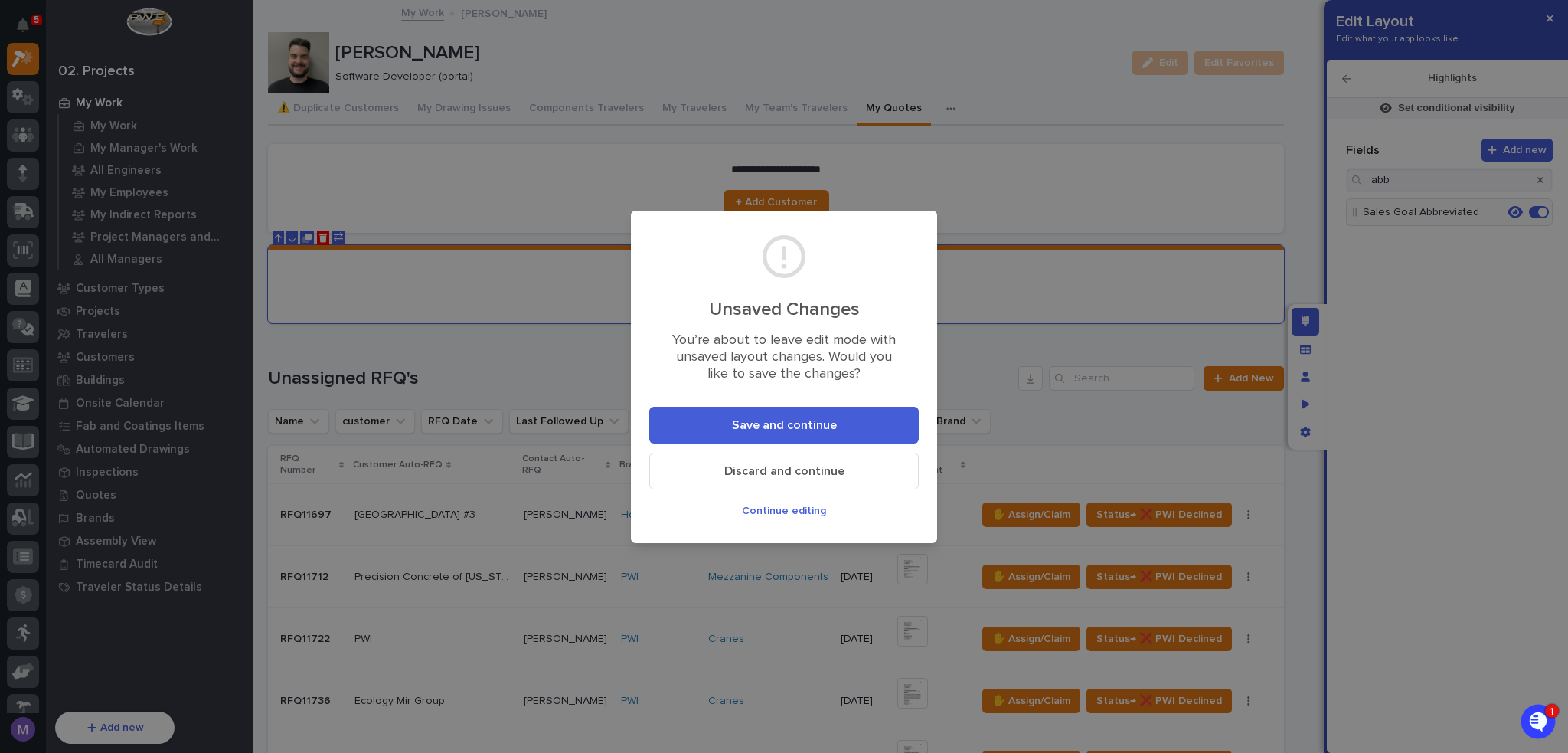
click at [857, 415] on button "Save and continue" at bounding box center [784, 425] width 269 height 37
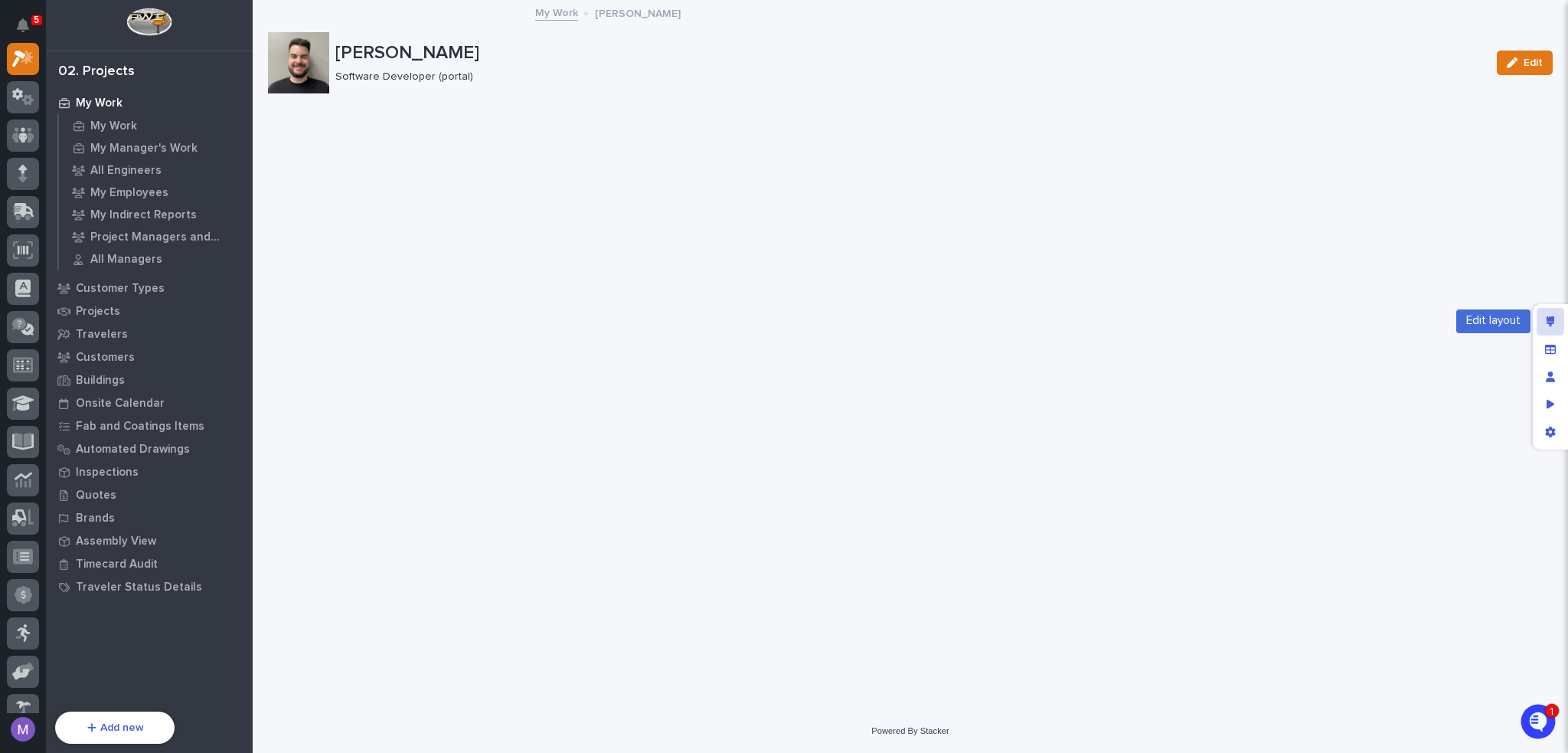
click at [1547, 317] on icon "Edit layout" at bounding box center [1551, 322] width 9 height 11
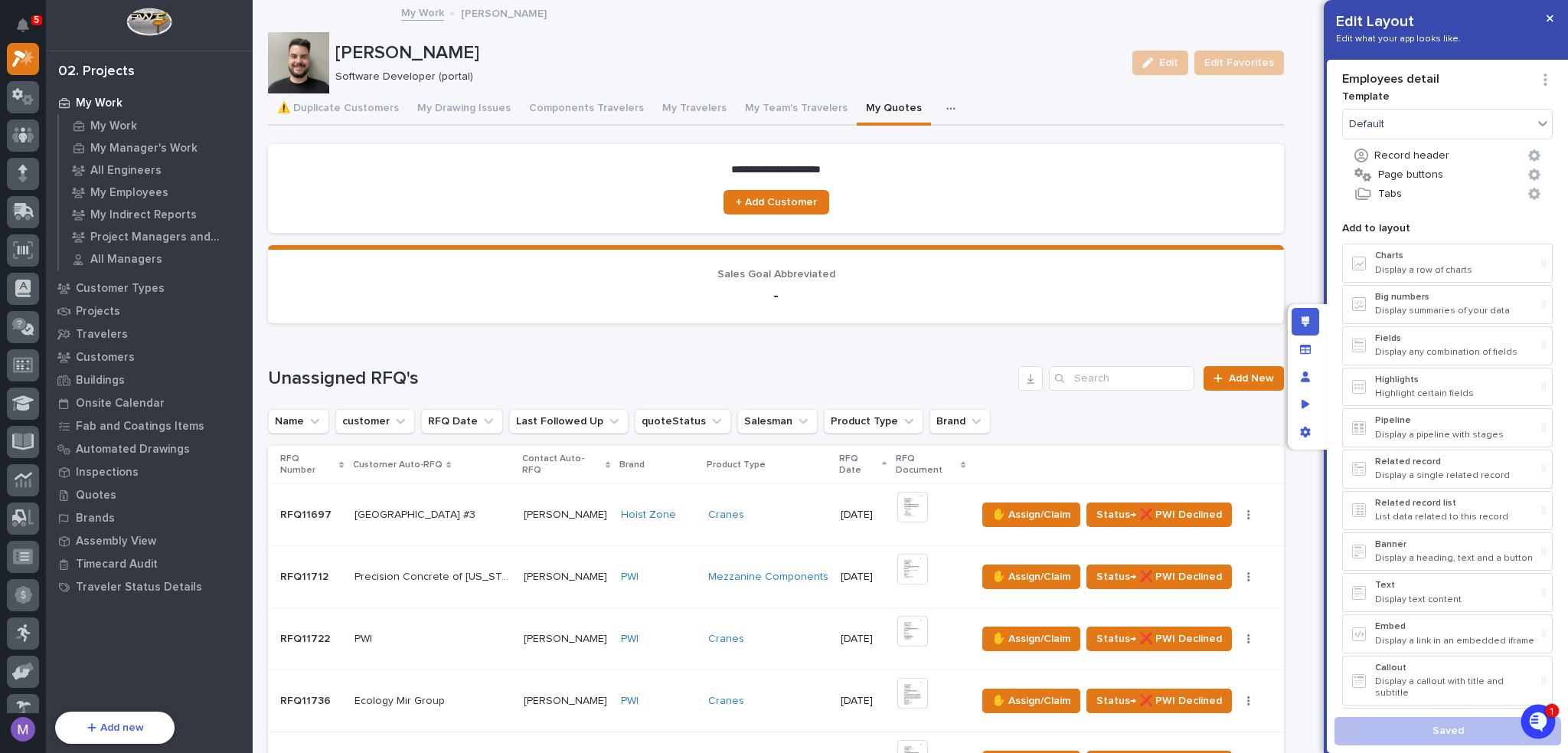
click at [946, 107] on div "button" at bounding box center [953, 109] width 15 height 11
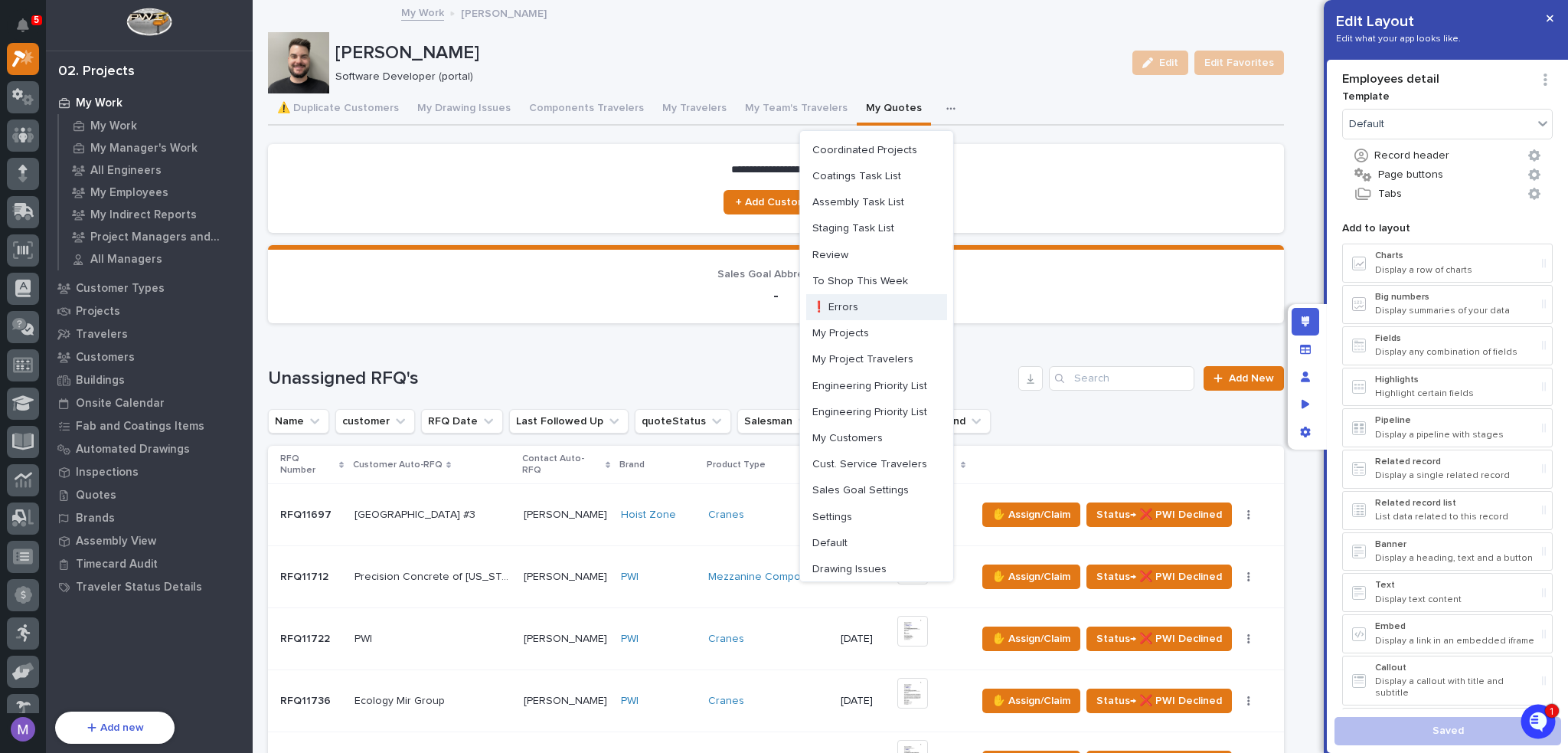
click at [880, 331] on button "My Projects" at bounding box center [877, 332] width 141 height 26
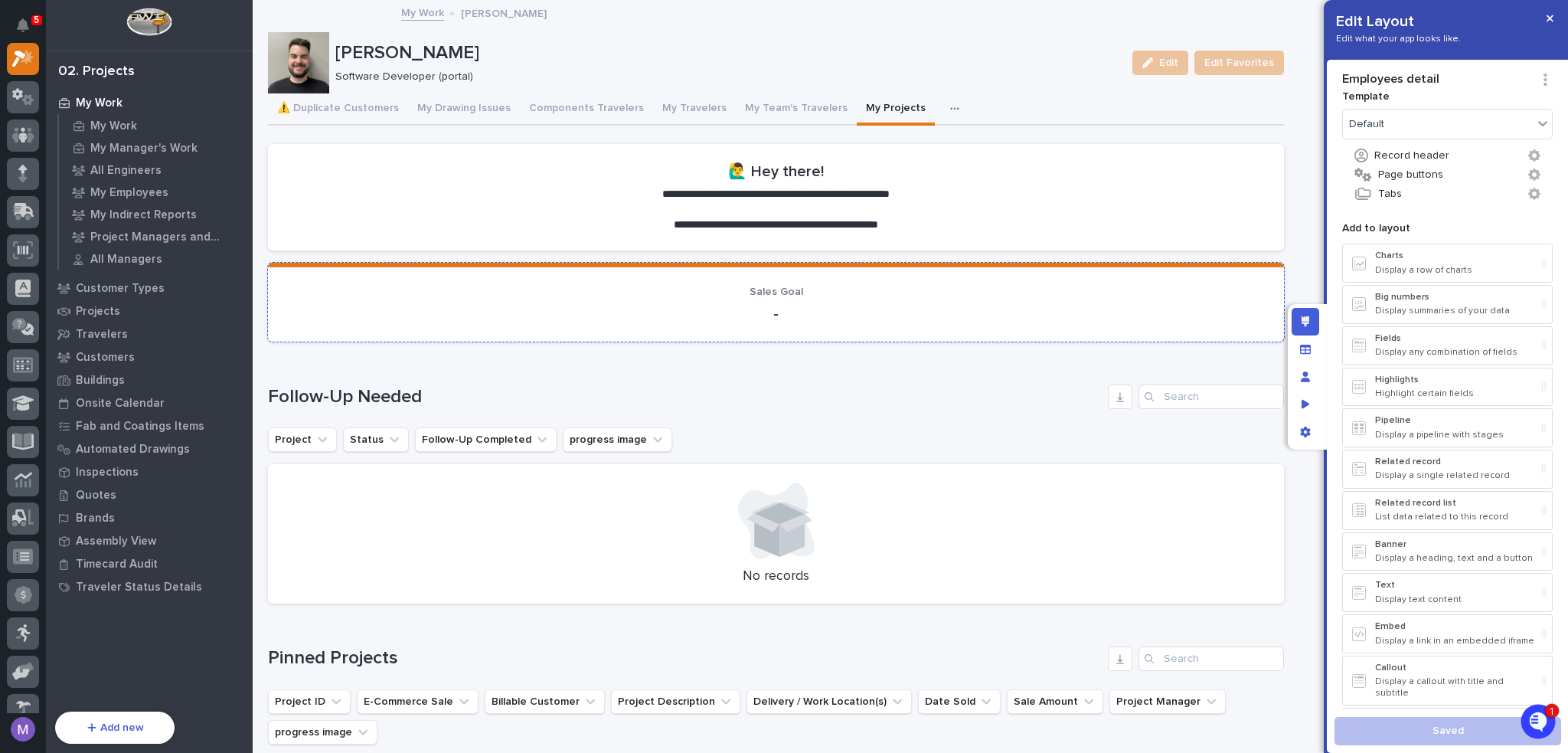
click at [823, 299] on div "Sales Goal -" at bounding box center [776, 304] width 980 height 37
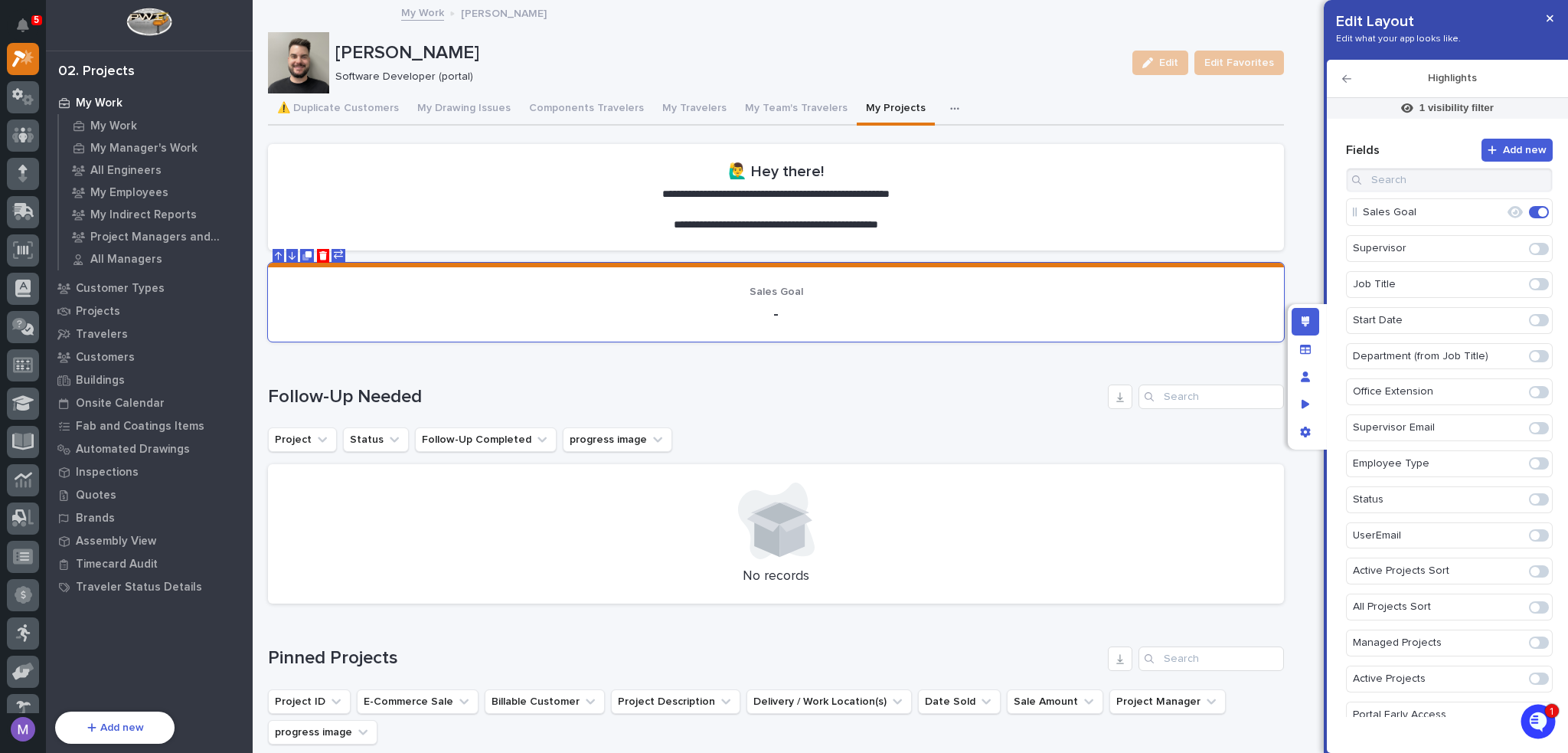
click at [1433, 118] on div "1 visibility filter" at bounding box center [1447, 108] width 241 height 20
click at [1435, 111] on p "1 visibility filter" at bounding box center [1457, 108] width 74 height 14
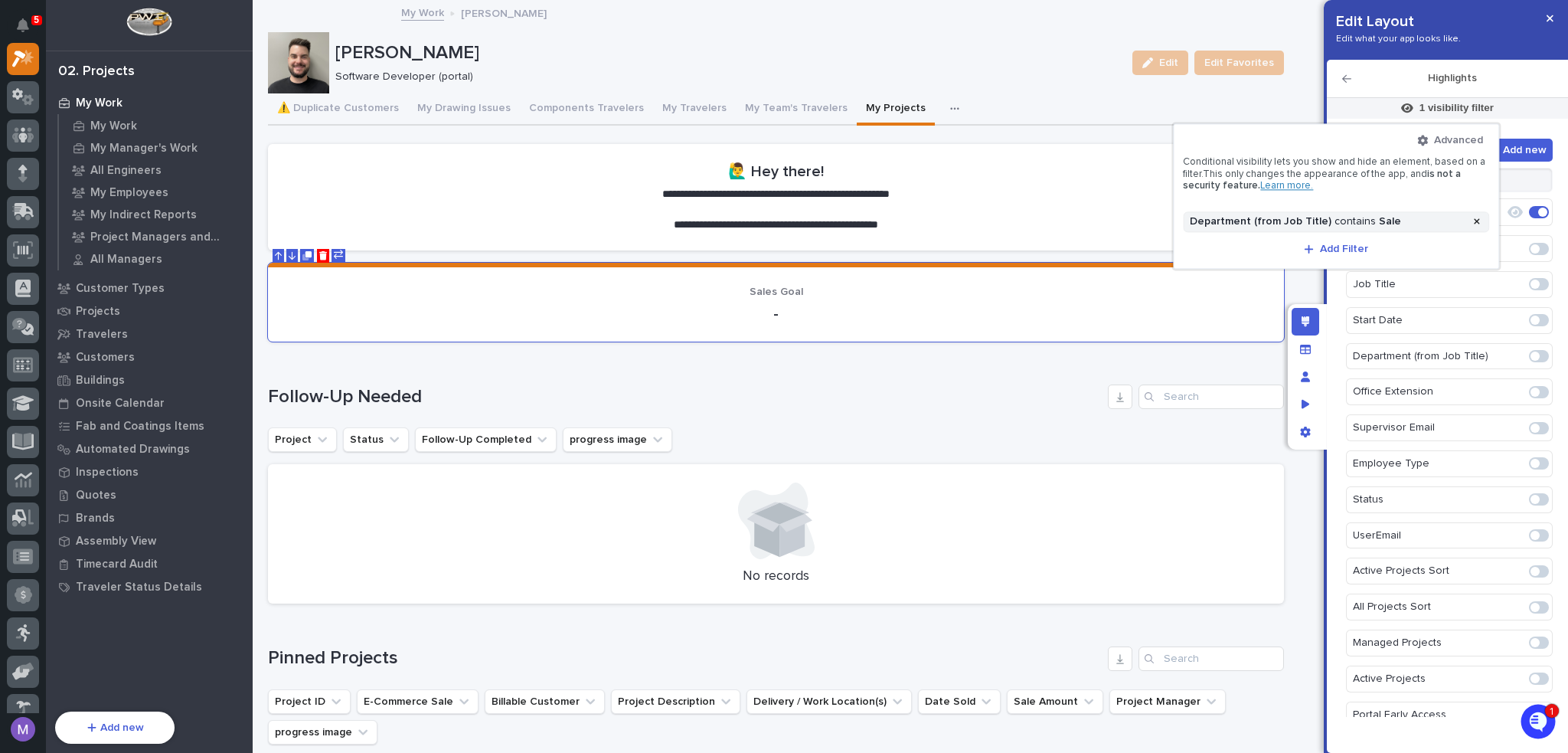
click at [1081, 89] on div at bounding box center [784, 376] width 1568 height 753
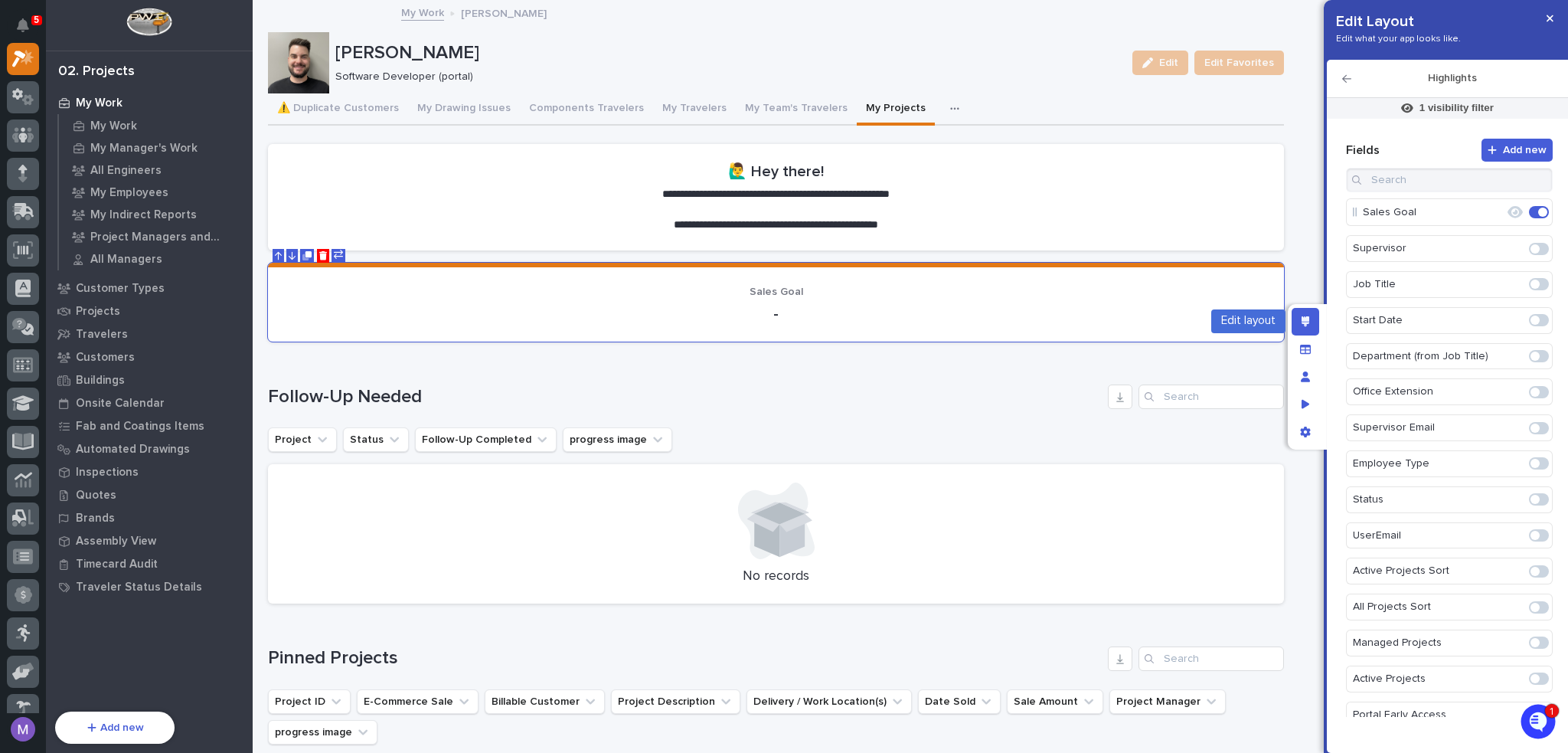
click at [1299, 321] on div "Edit layout" at bounding box center [1305, 321] width 27 height 27
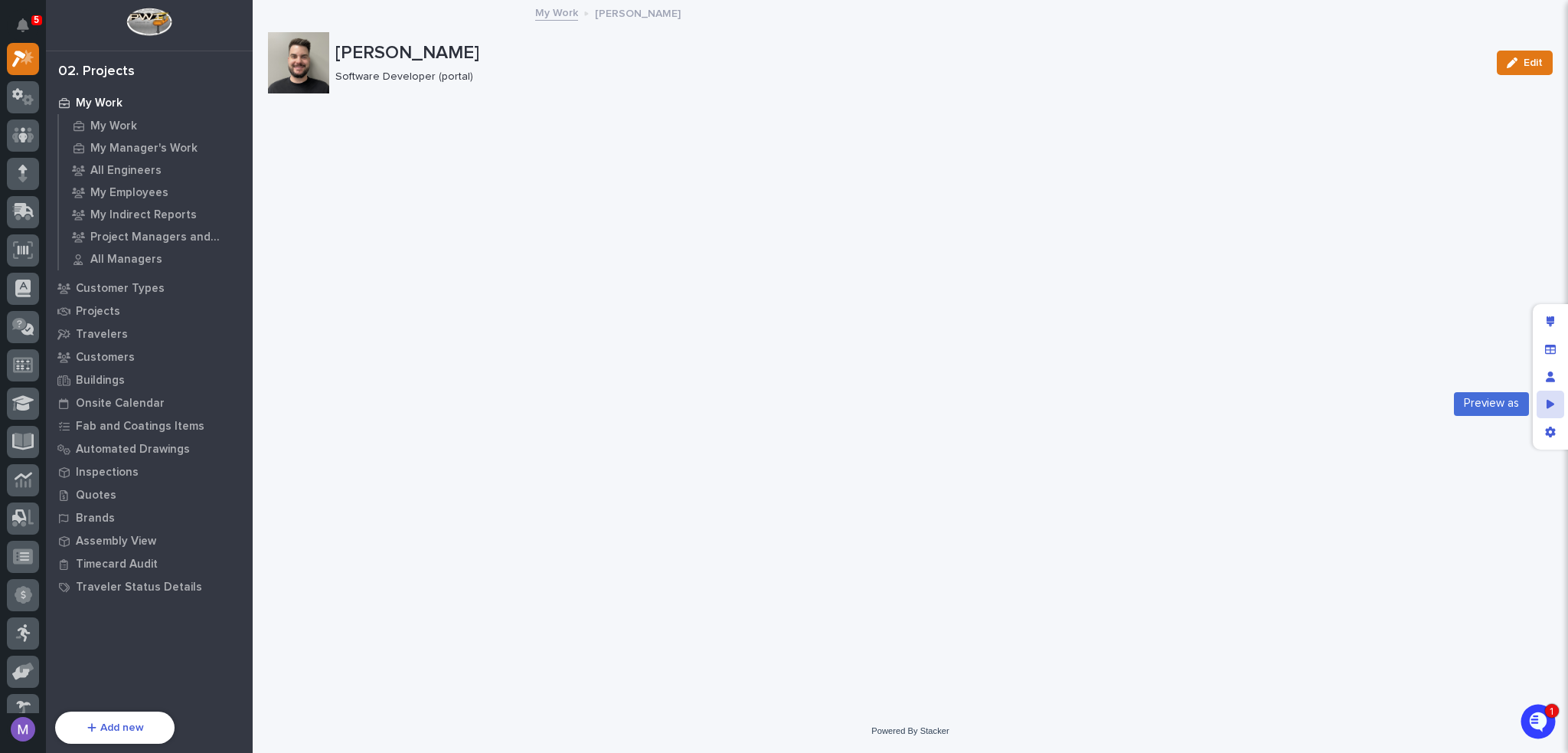
click at [1557, 411] on div "Preview as" at bounding box center [1550, 404] width 27 height 27
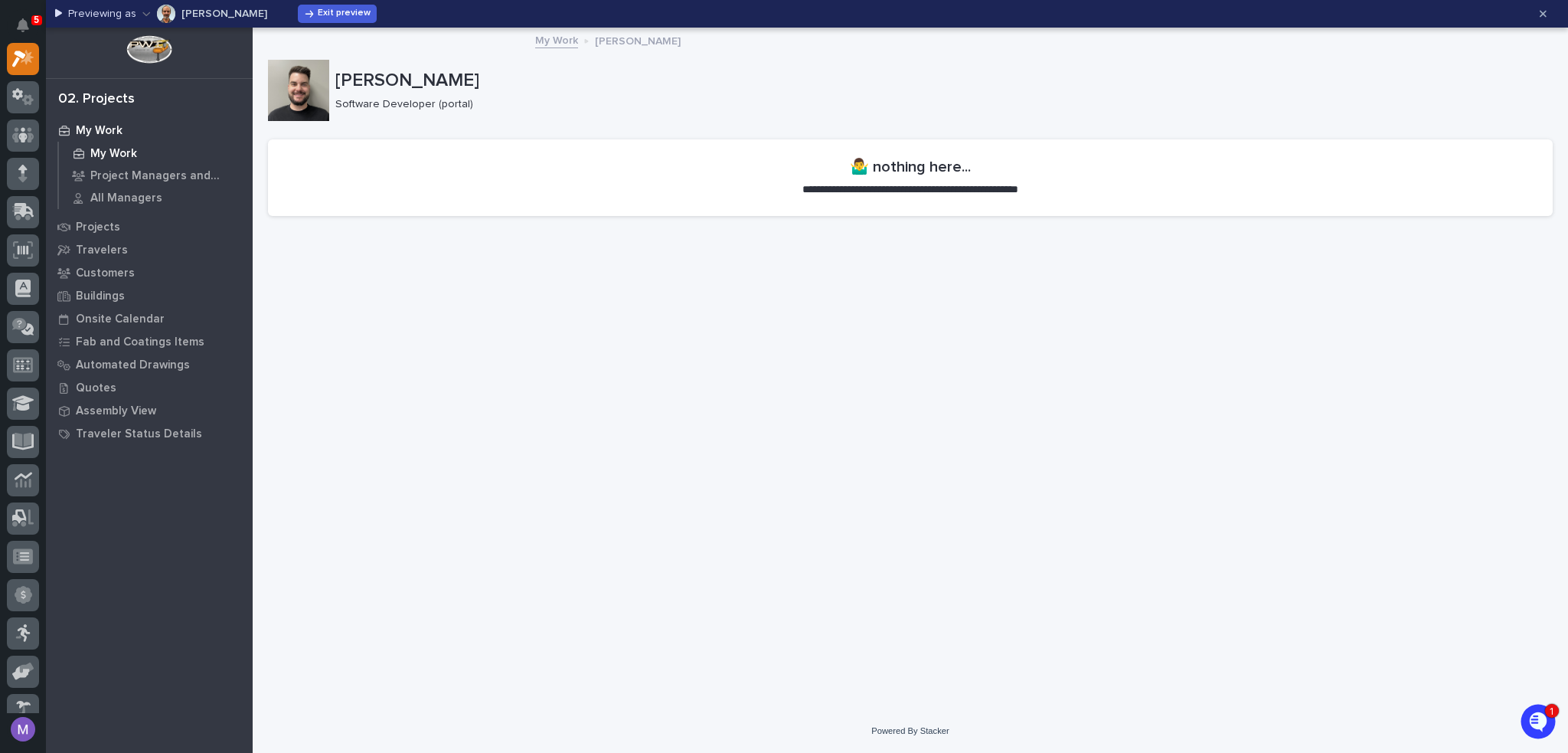
click at [131, 147] on p "My Work" at bounding box center [113, 154] width 47 height 14
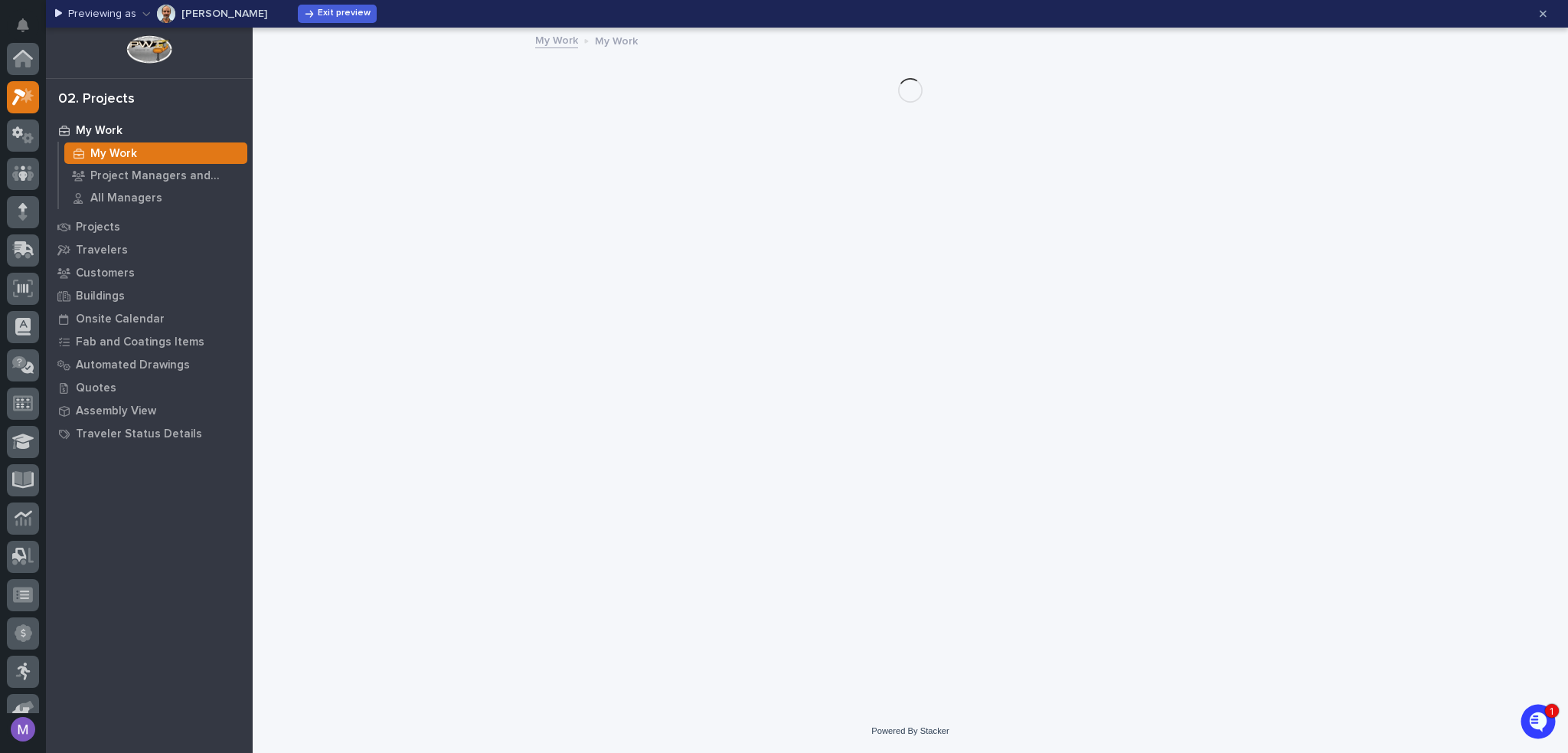
scroll to position [38, 0]
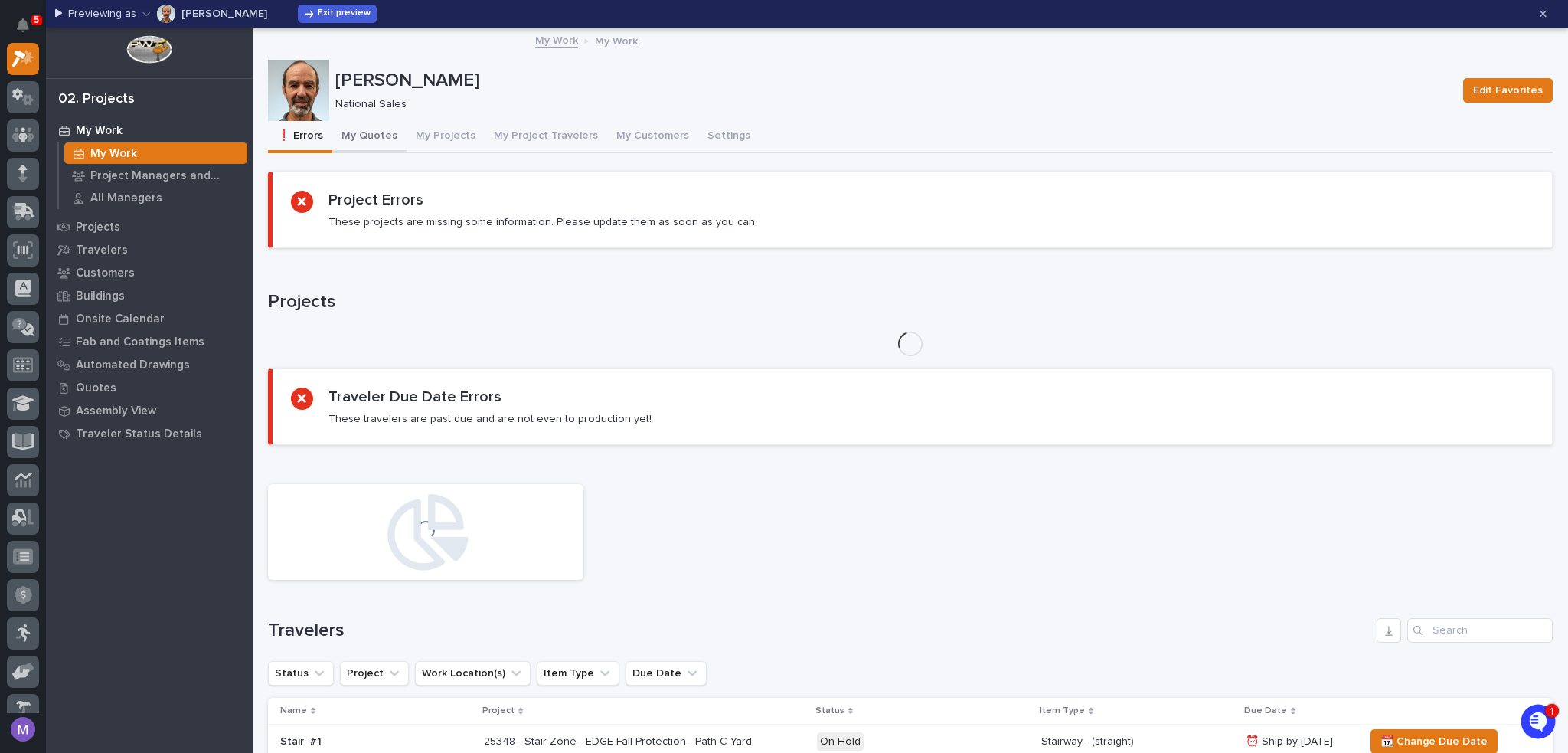
click at [374, 134] on button "My Quotes" at bounding box center [369, 137] width 74 height 32
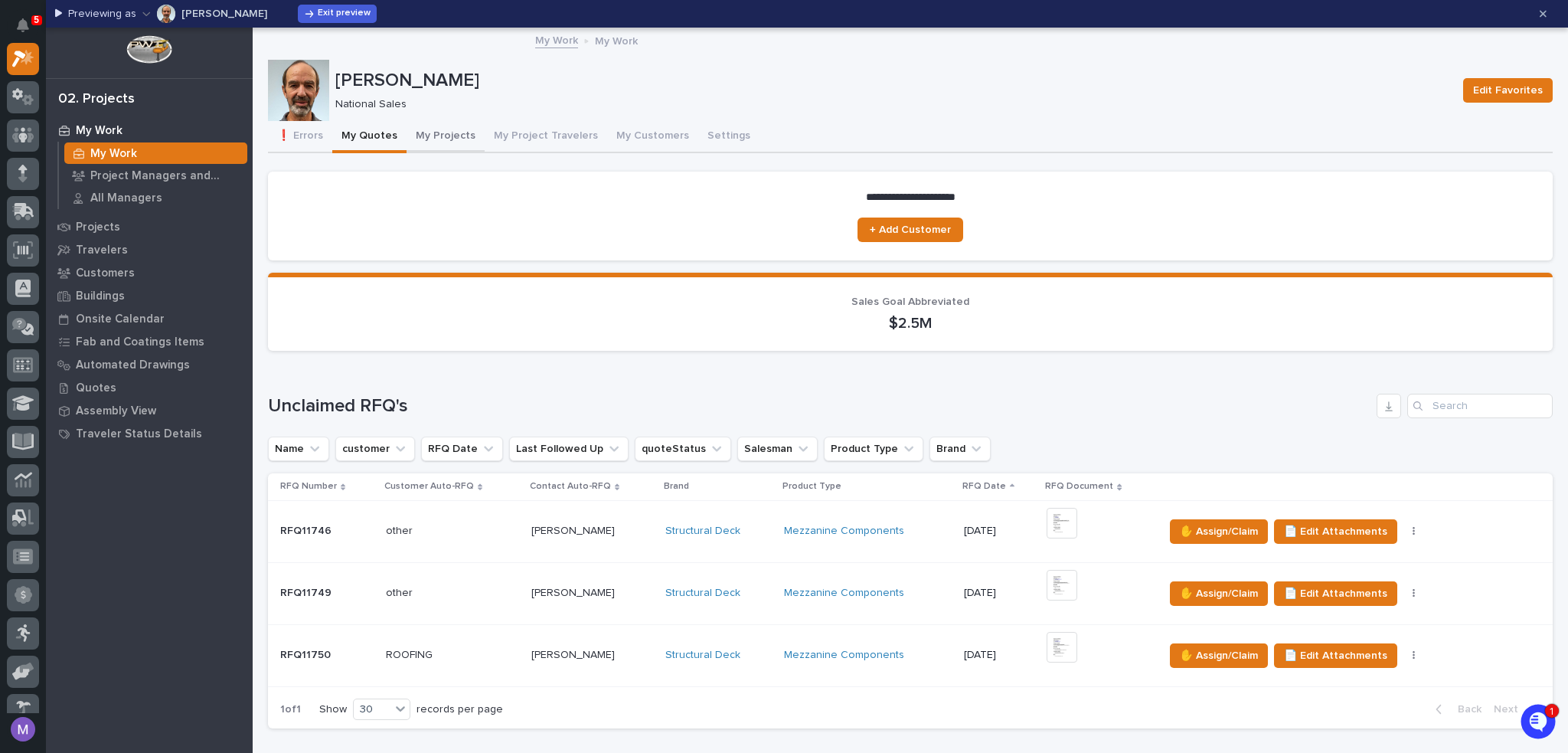
click at [411, 130] on button "My Projects" at bounding box center [445, 137] width 78 height 32
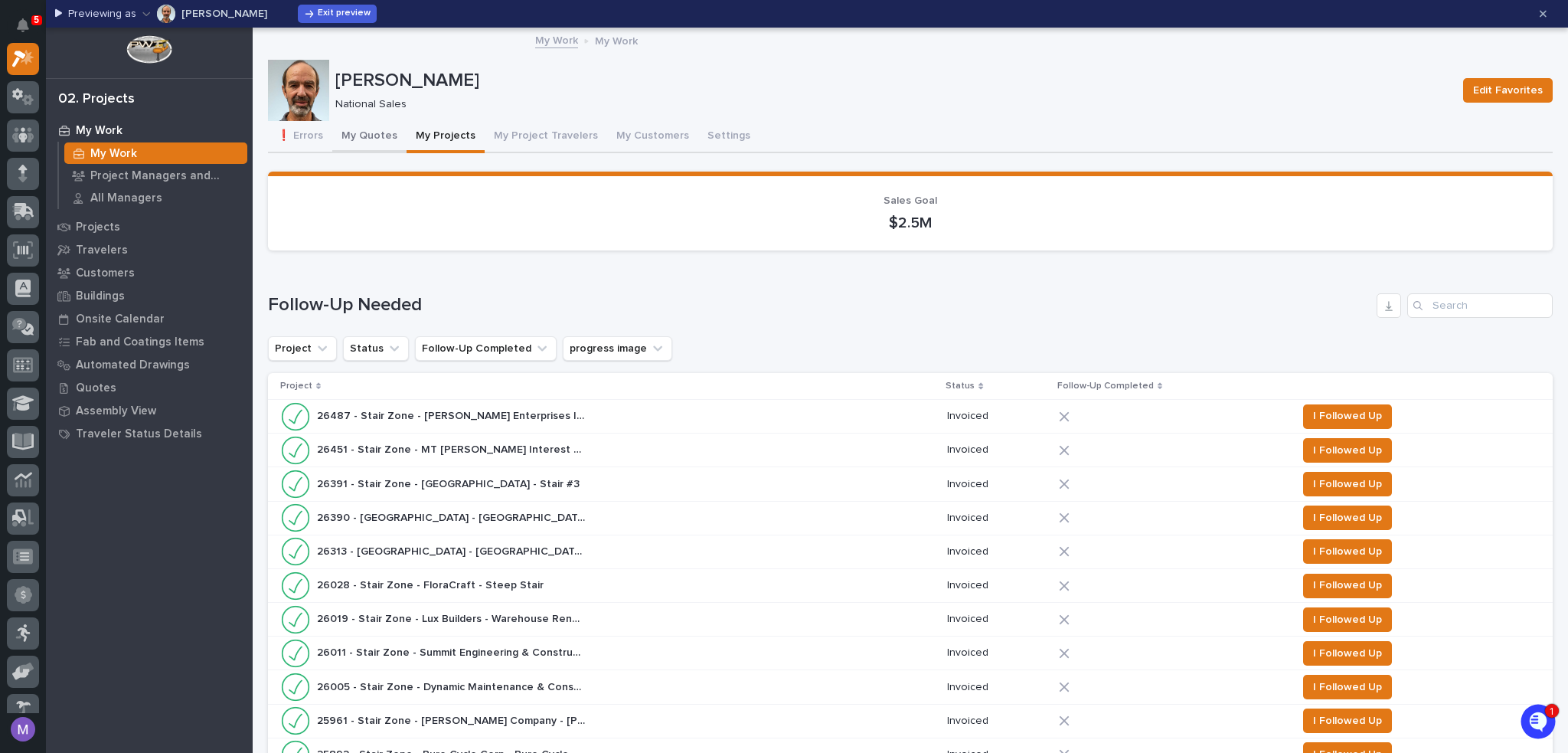
click at [357, 131] on button "My Quotes" at bounding box center [369, 137] width 74 height 32
click at [359, 134] on button "My Quotes" at bounding box center [369, 137] width 74 height 32
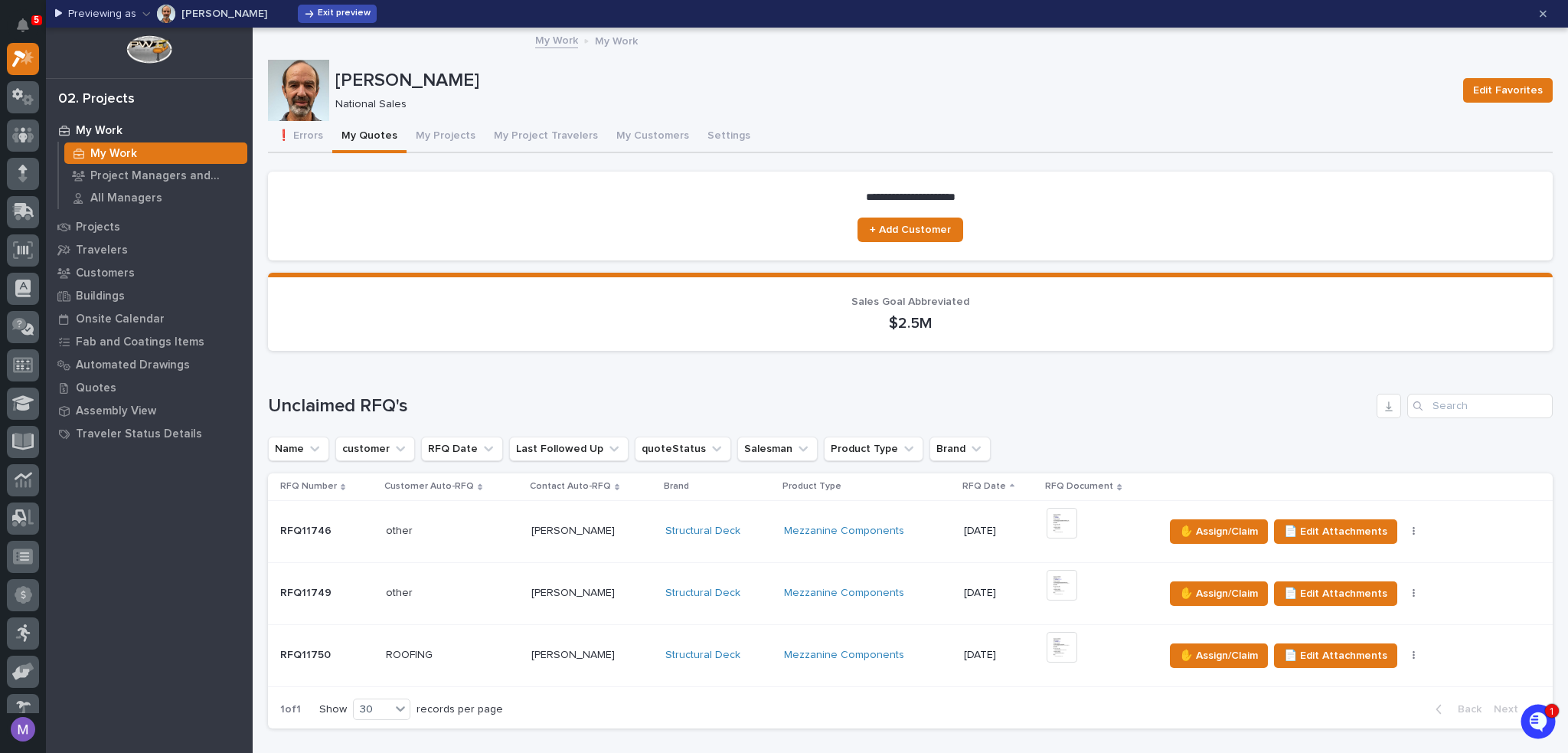
click at [305, 4] on div "Previewing as [PERSON_NAME] Exit preview" at bounding box center [791, 14] width 1473 height 25
click at [318, 9] on span "Exit preview" at bounding box center [345, 14] width 53 height 12
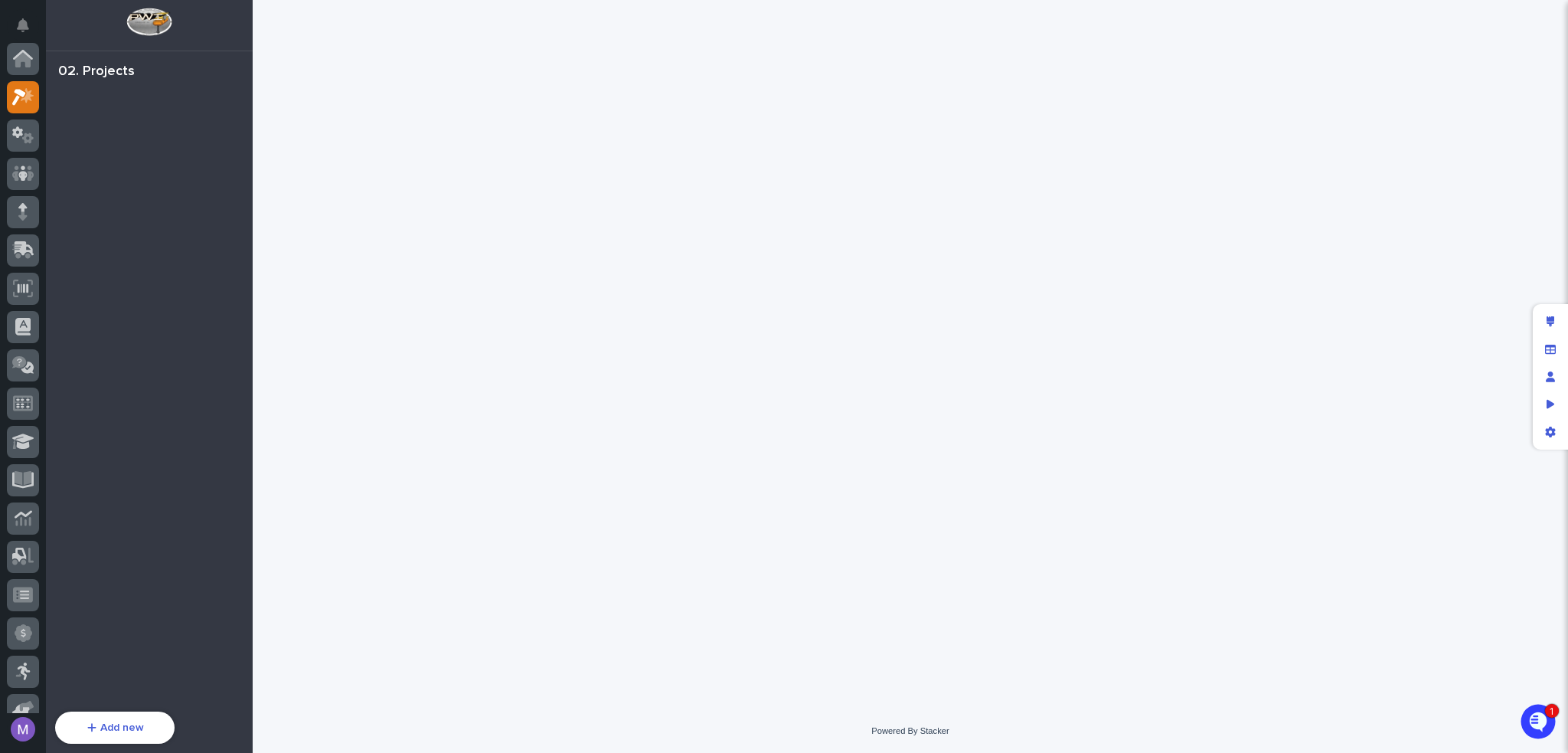
scroll to position [38, 0]
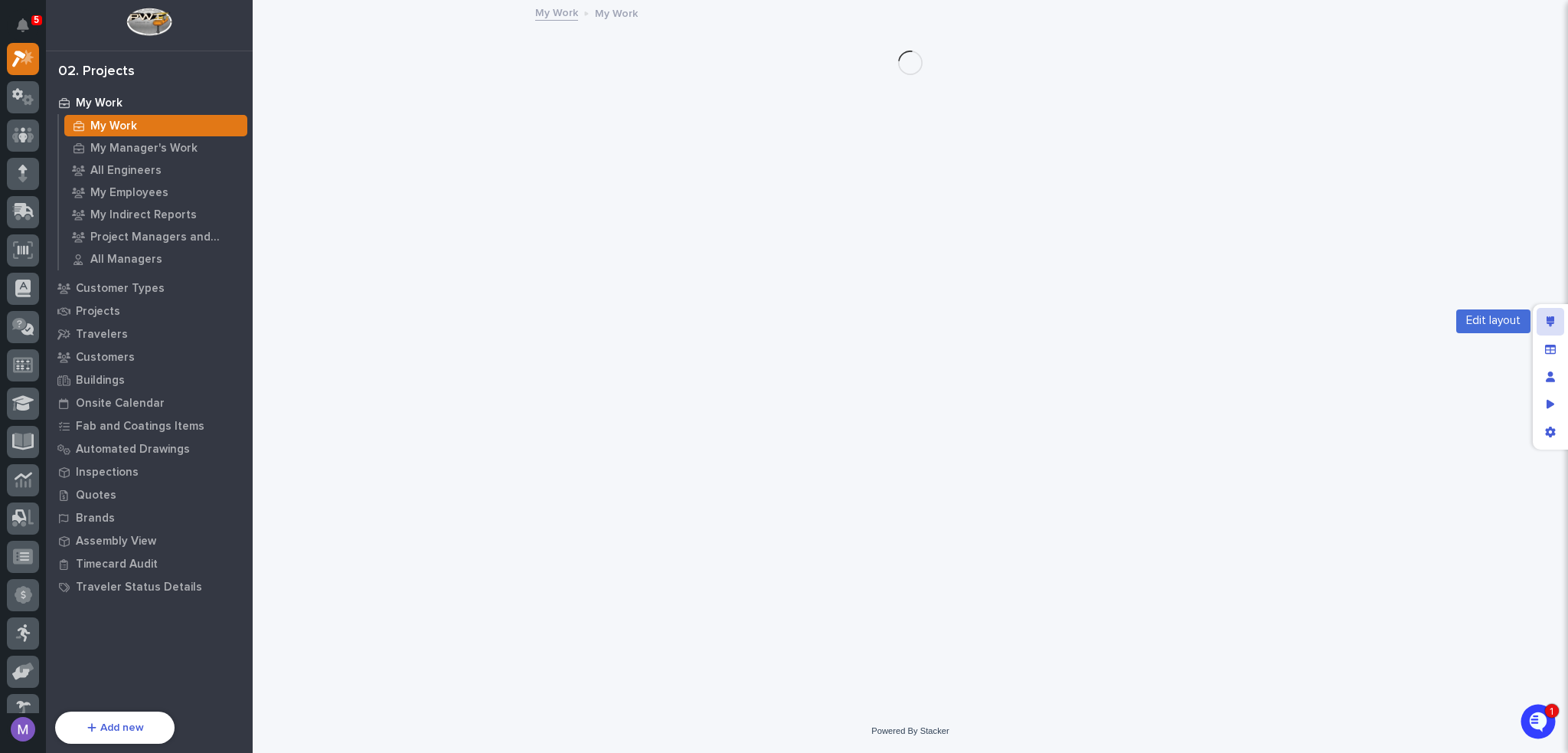
click at [1549, 315] on div "Edit layout" at bounding box center [1550, 321] width 27 height 27
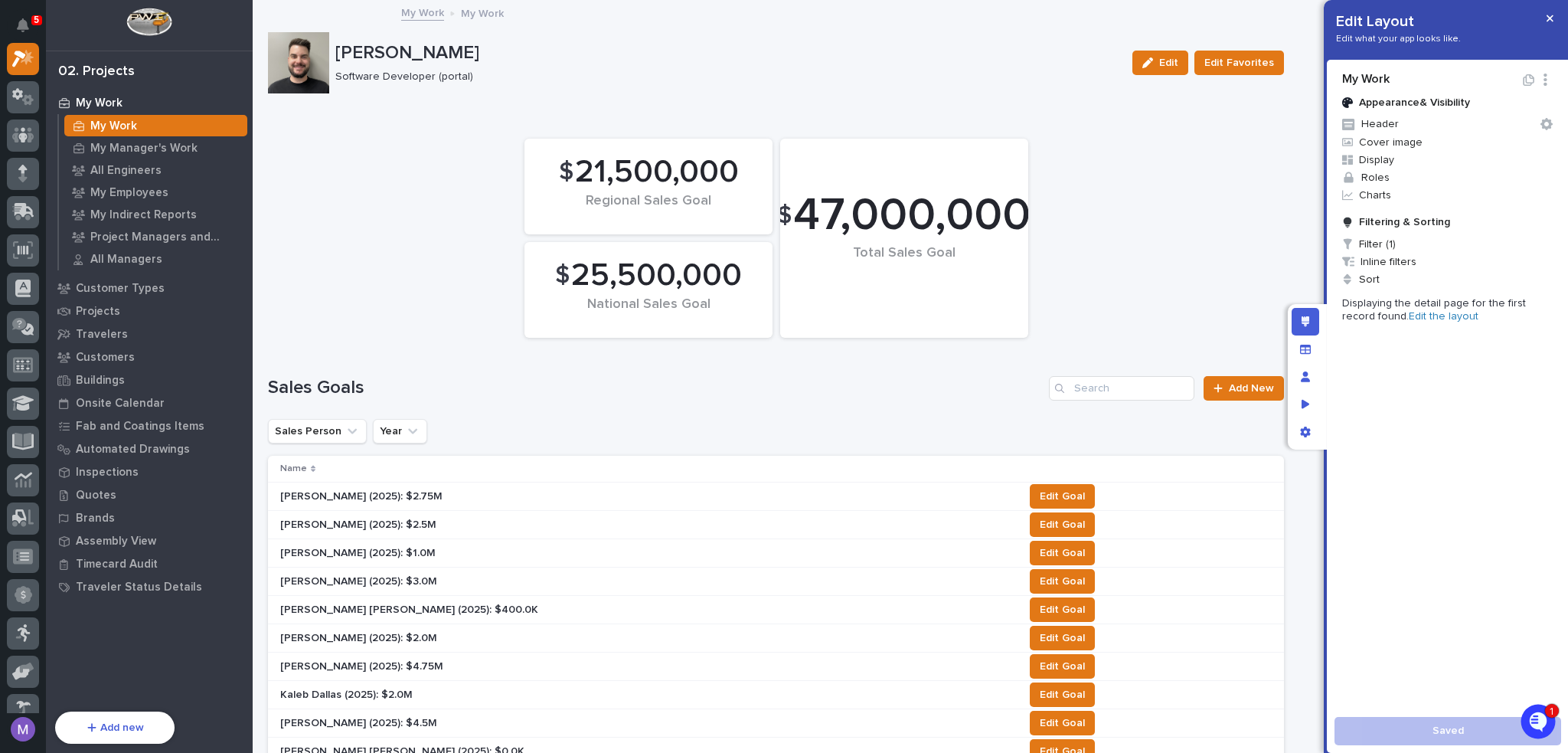
click at [1421, 312] on link "Edit the layout" at bounding box center [1443, 316] width 70 height 11
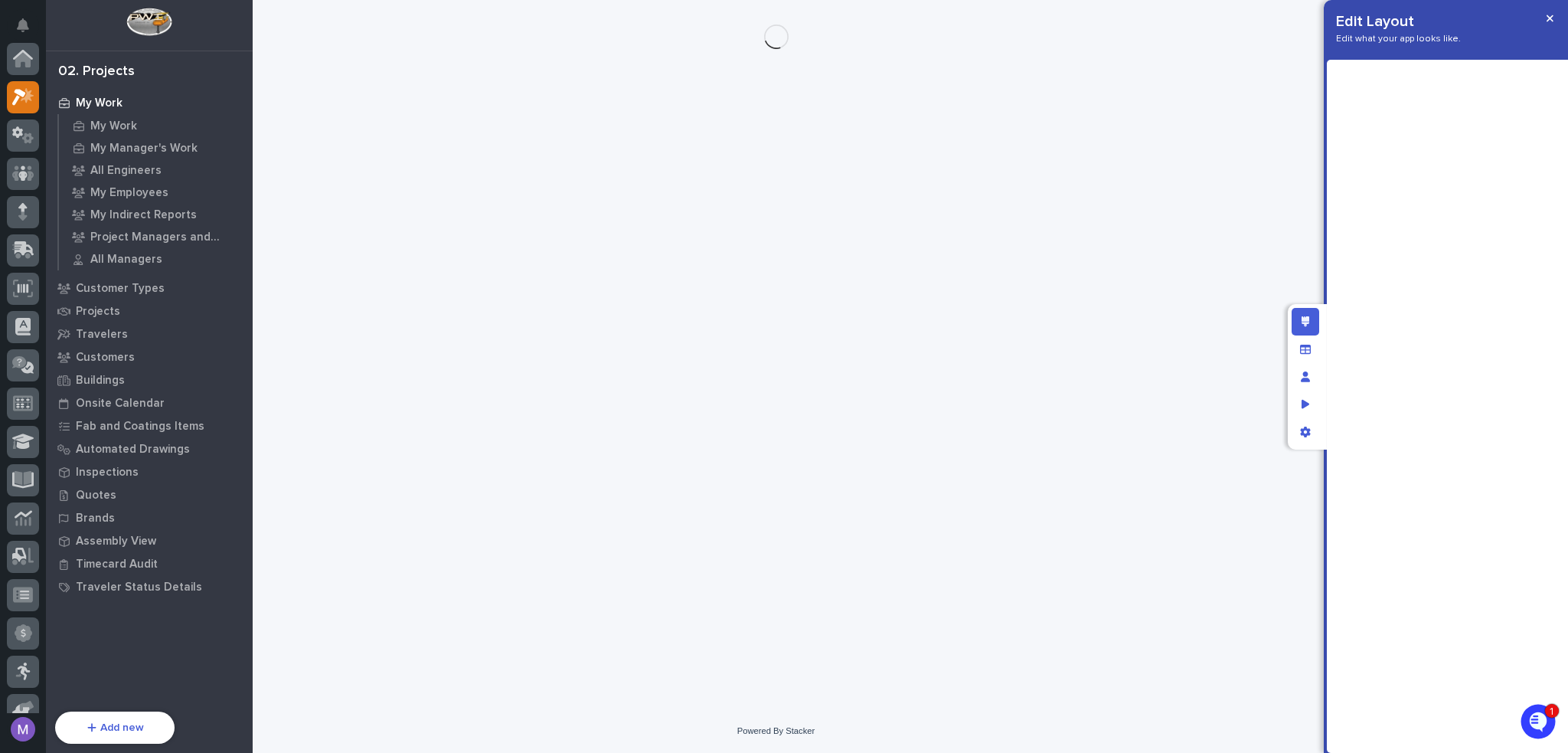
scroll to position [38, 0]
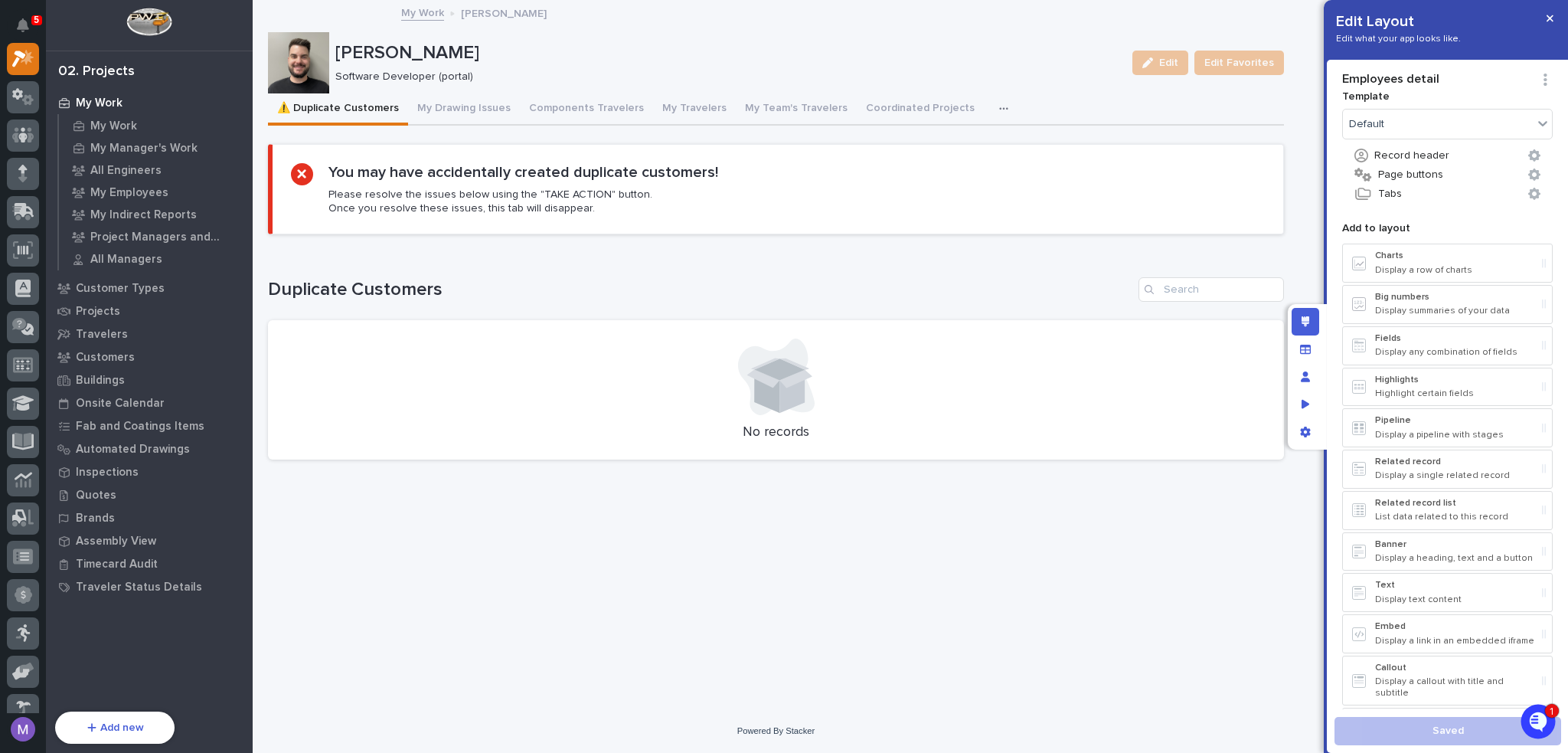
click at [999, 110] on icon "button" at bounding box center [1004, 109] width 9 height 11
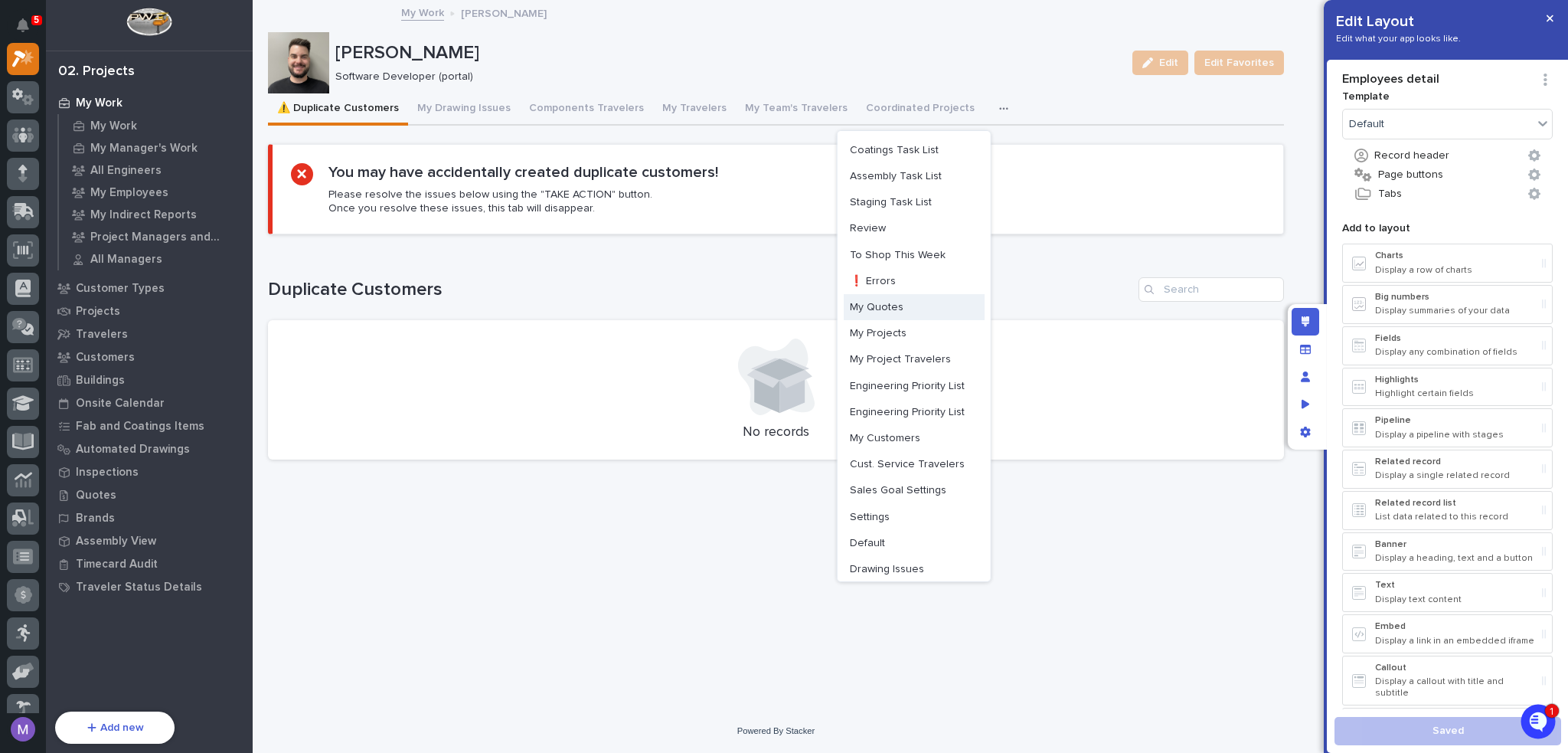
click at [889, 305] on span "My Quotes" at bounding box center [876, 308] width 54 height 14
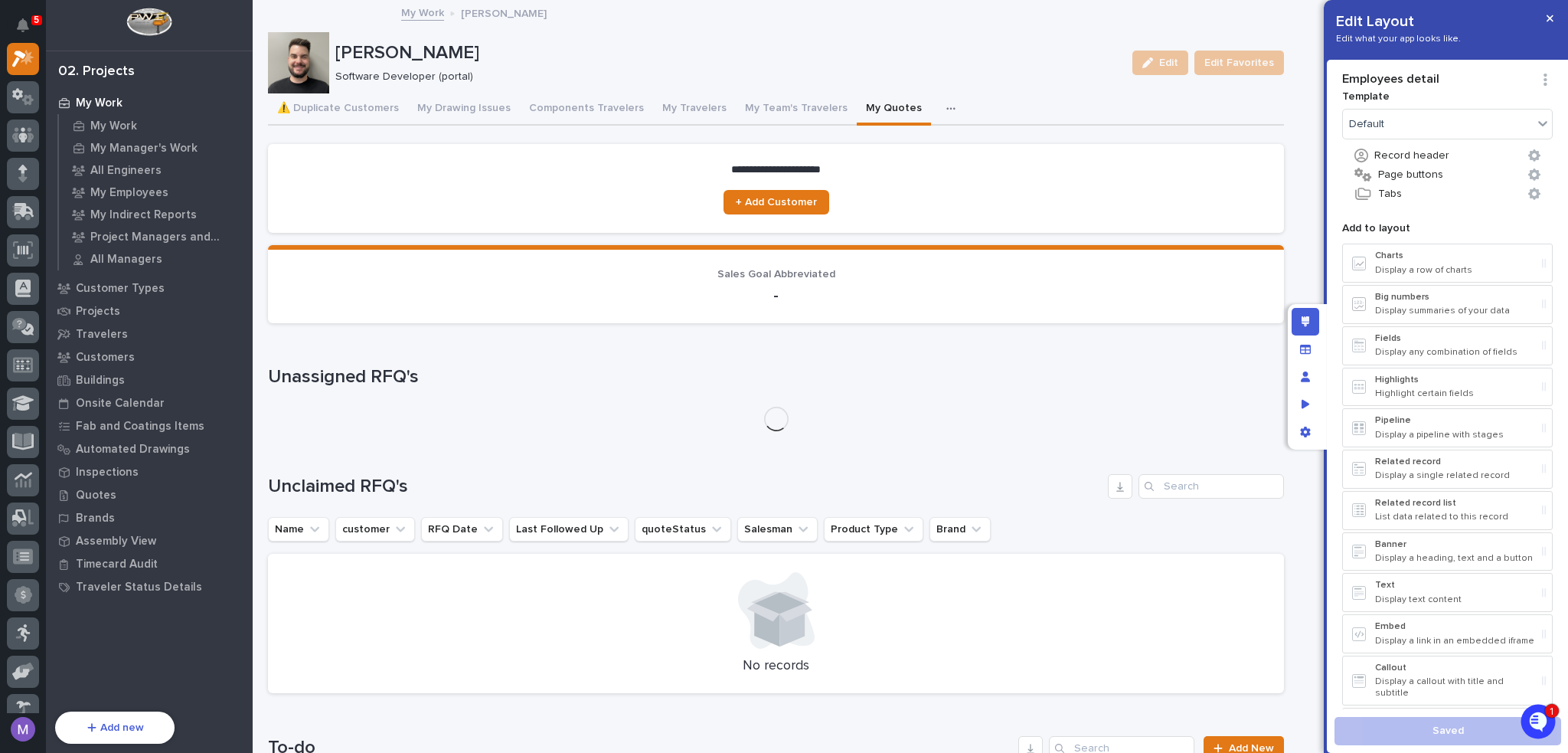
click at [852, 282] on div "Sales Goal Abbreviated -" at bounding box center [776, 286] width 980 height 37
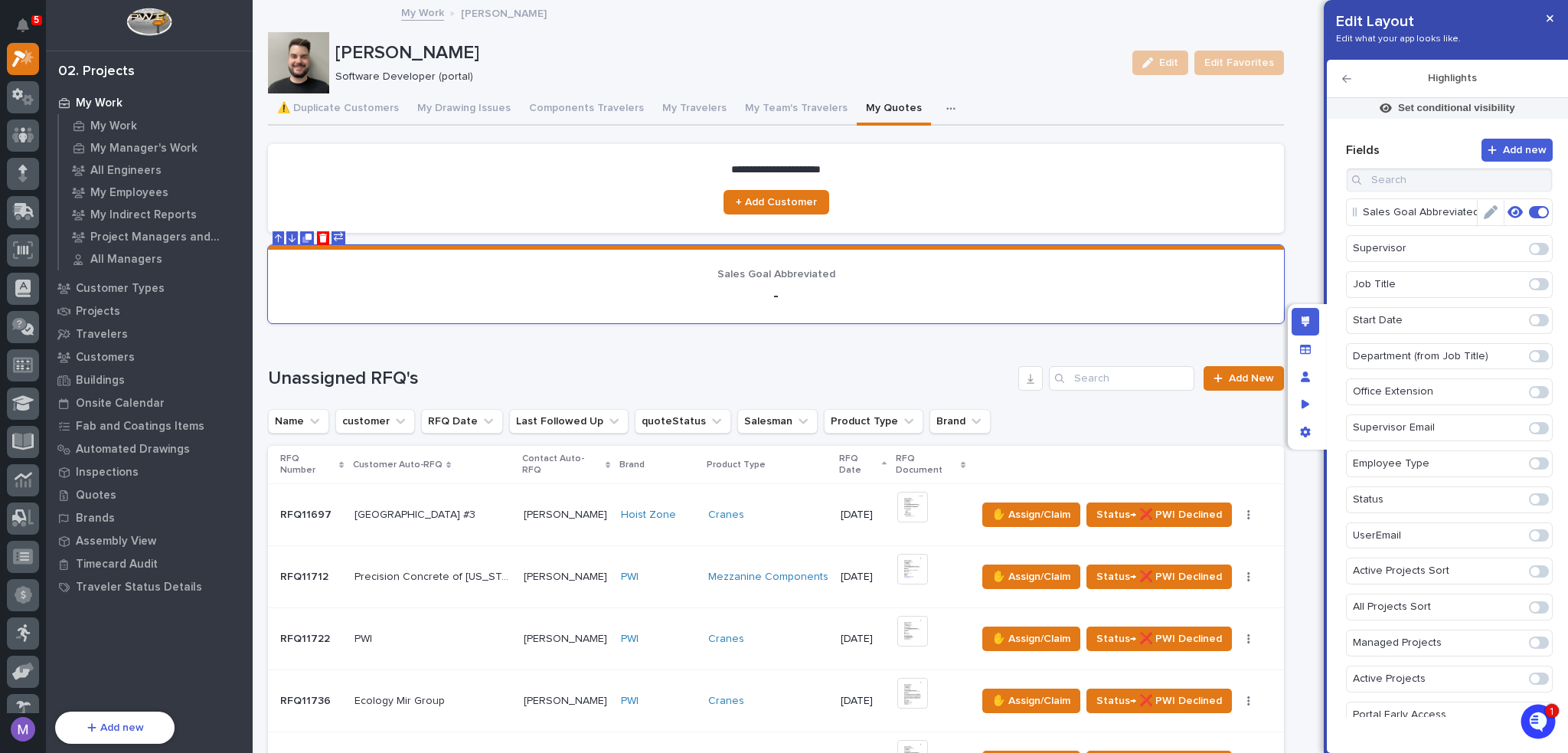
click at [1488, 212] on icon "Edit" at bounding box center [1491, 212] width 14 height 14
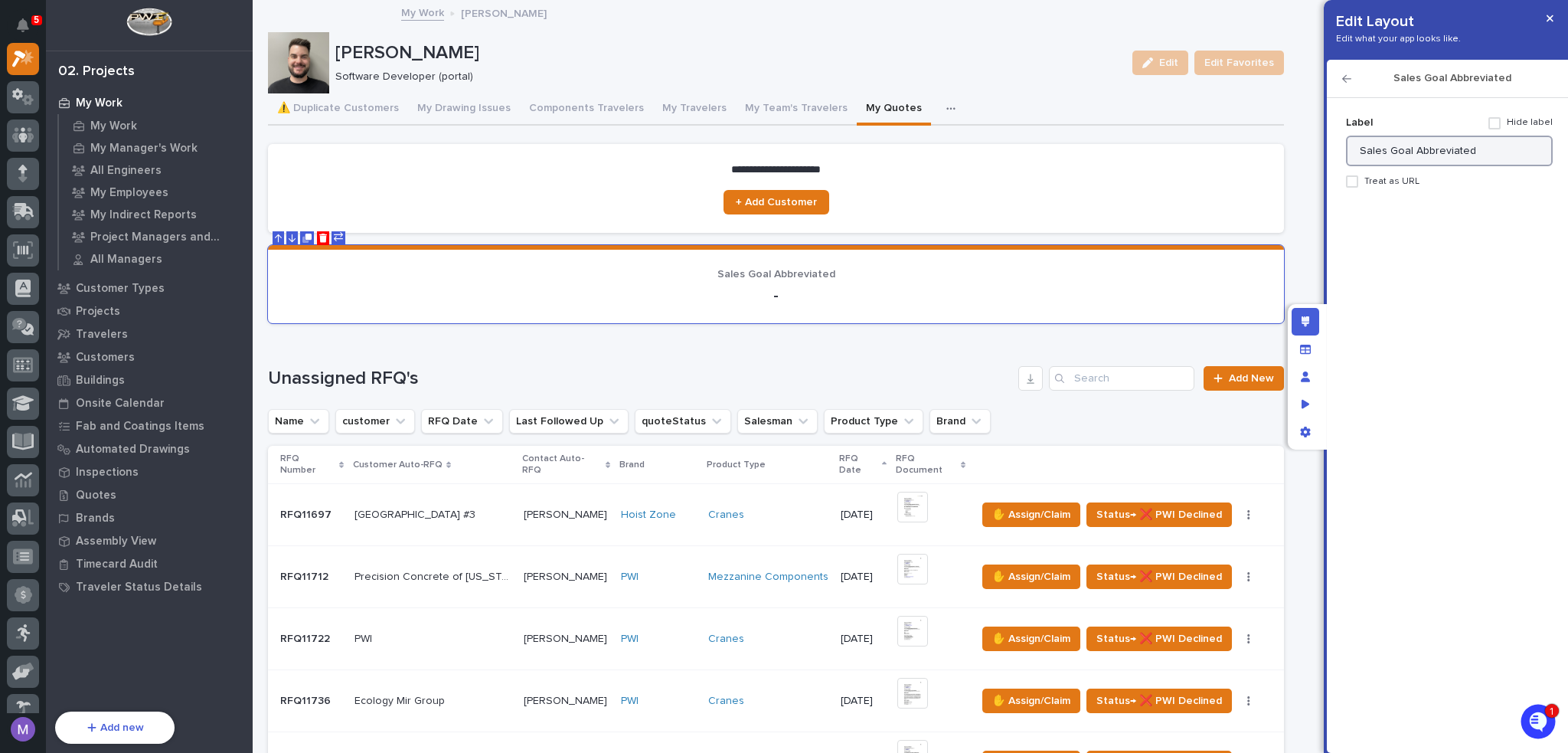
drag, startPoint x: 1408, startPoint y: 153, endPoint x: 1526, endPoint y: 165, distance: 118.6
click at [1526, 165] on input "Sales Goal Abbreviated" at bounding box center [1450, 150] width 207 height 31
type input "Sales Goal"
click at [1427, 314] on div "Add new Fields Sales Goal Supervisor Job Title Start Date Department (from Job …" at bounding box center [1448, 417] width 210 height 613
click at [1311, 318] on div "Edit layout" at bounding box center [1305, 321] width 27 height 27
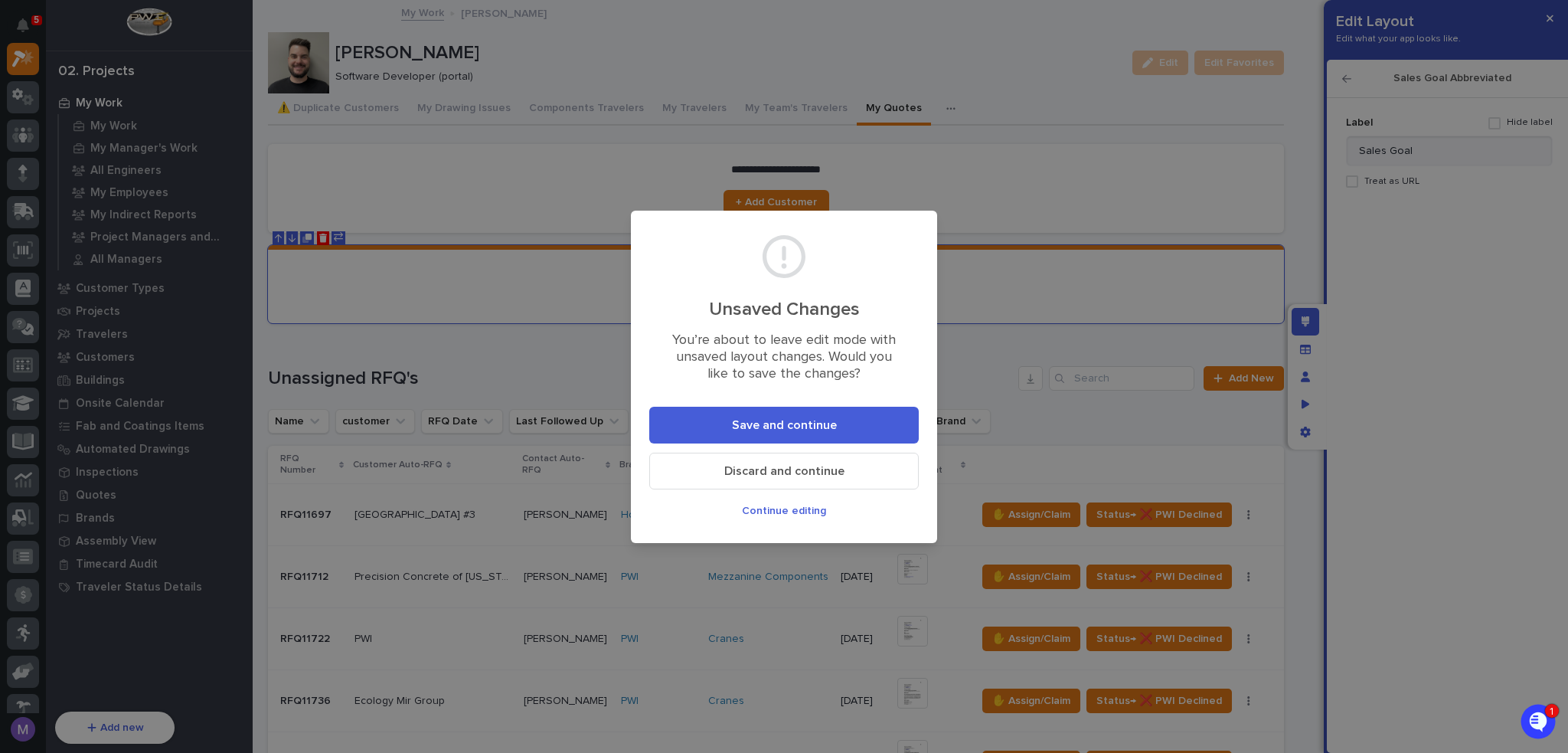
drag, startPoint x: 860, startPoint y: 426, endPoint x: 858, endPoint y: 383, distance: 43.0
click at [860, 425] on button "Save and continue" at bounding box center [784, 425] width 269 height 37
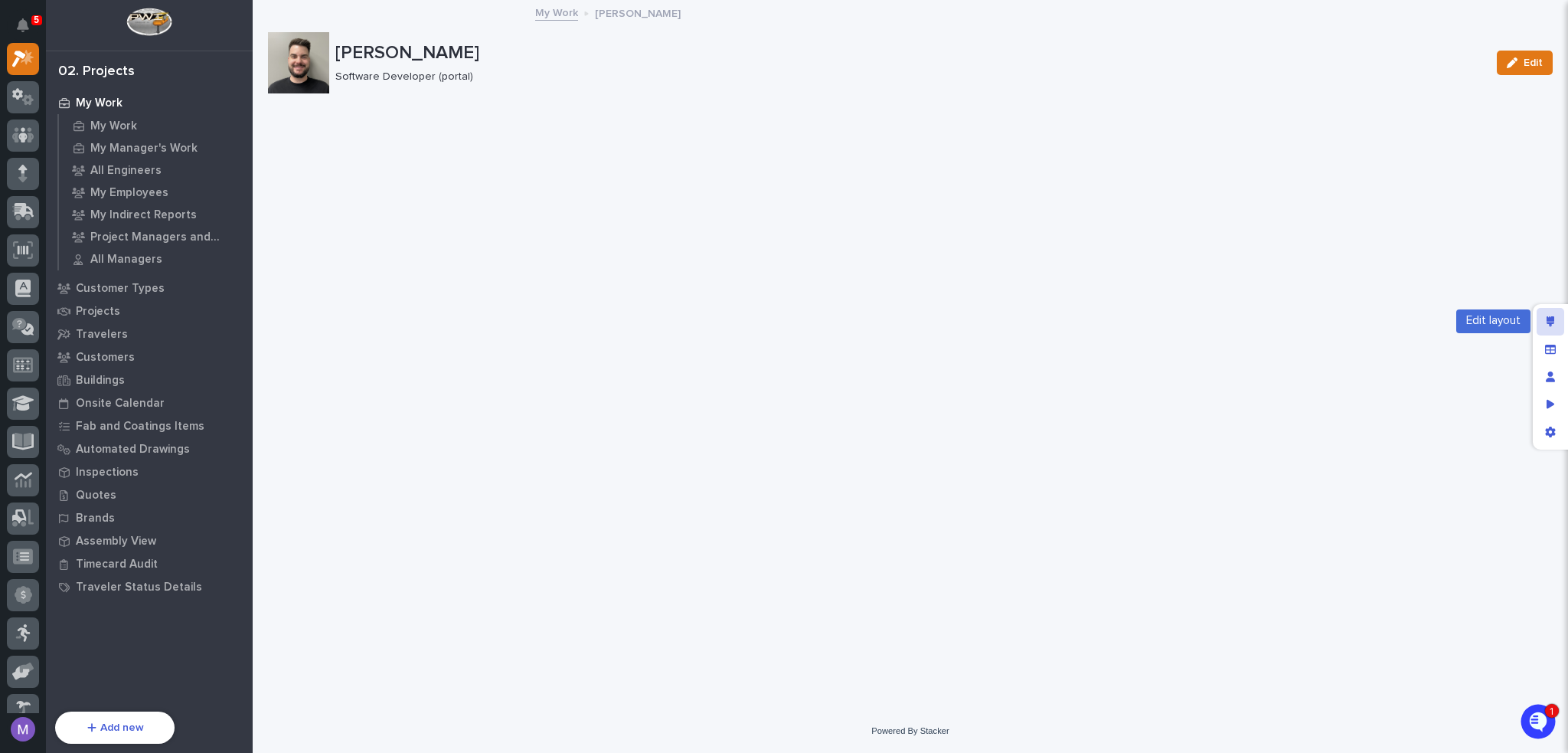
click at [1550, 321] on icon "Edit layout" at bounding box center [1551, 322] width 9 height 11
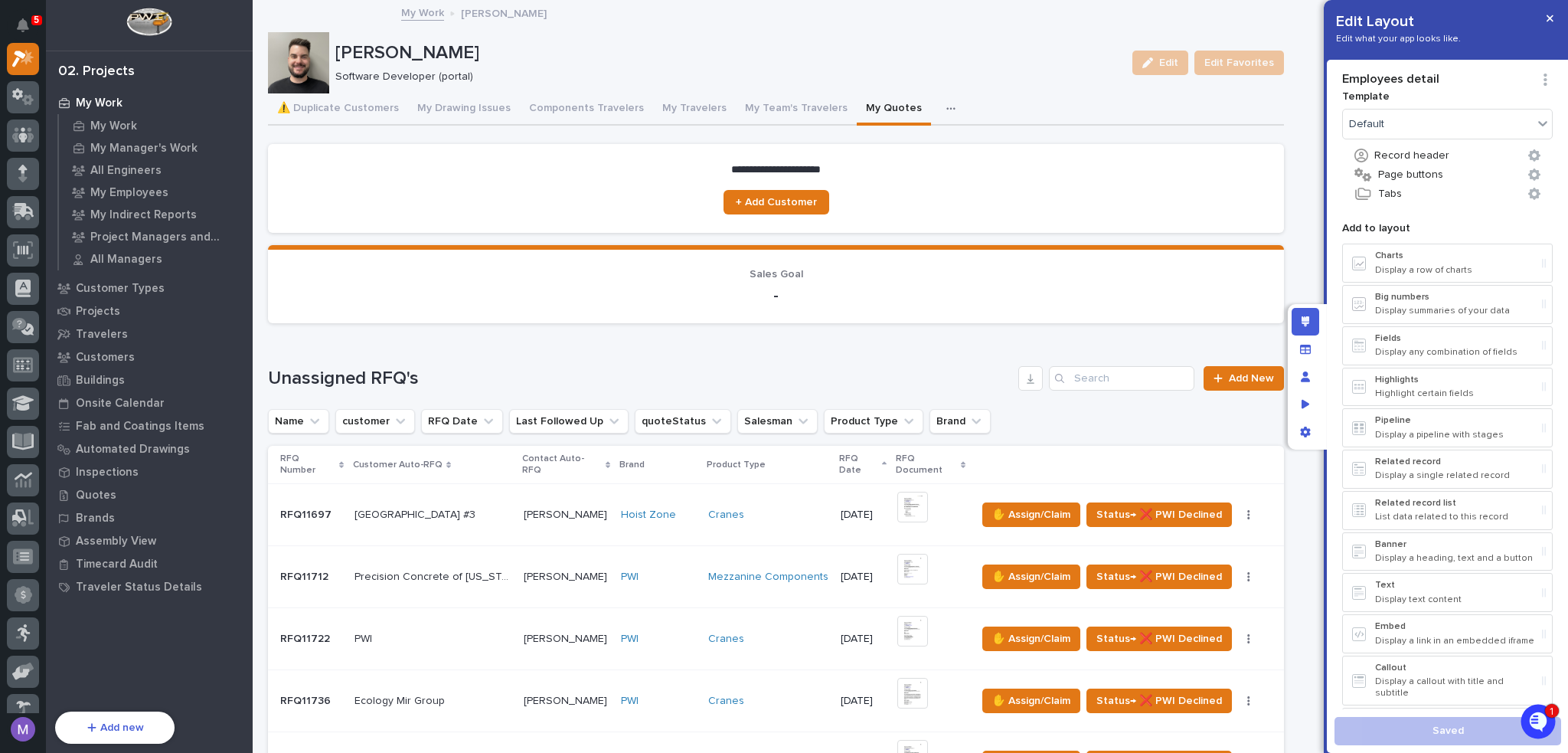
click at [937, 103] on button "button" at bounding box center [954, 109] width 34 height 31
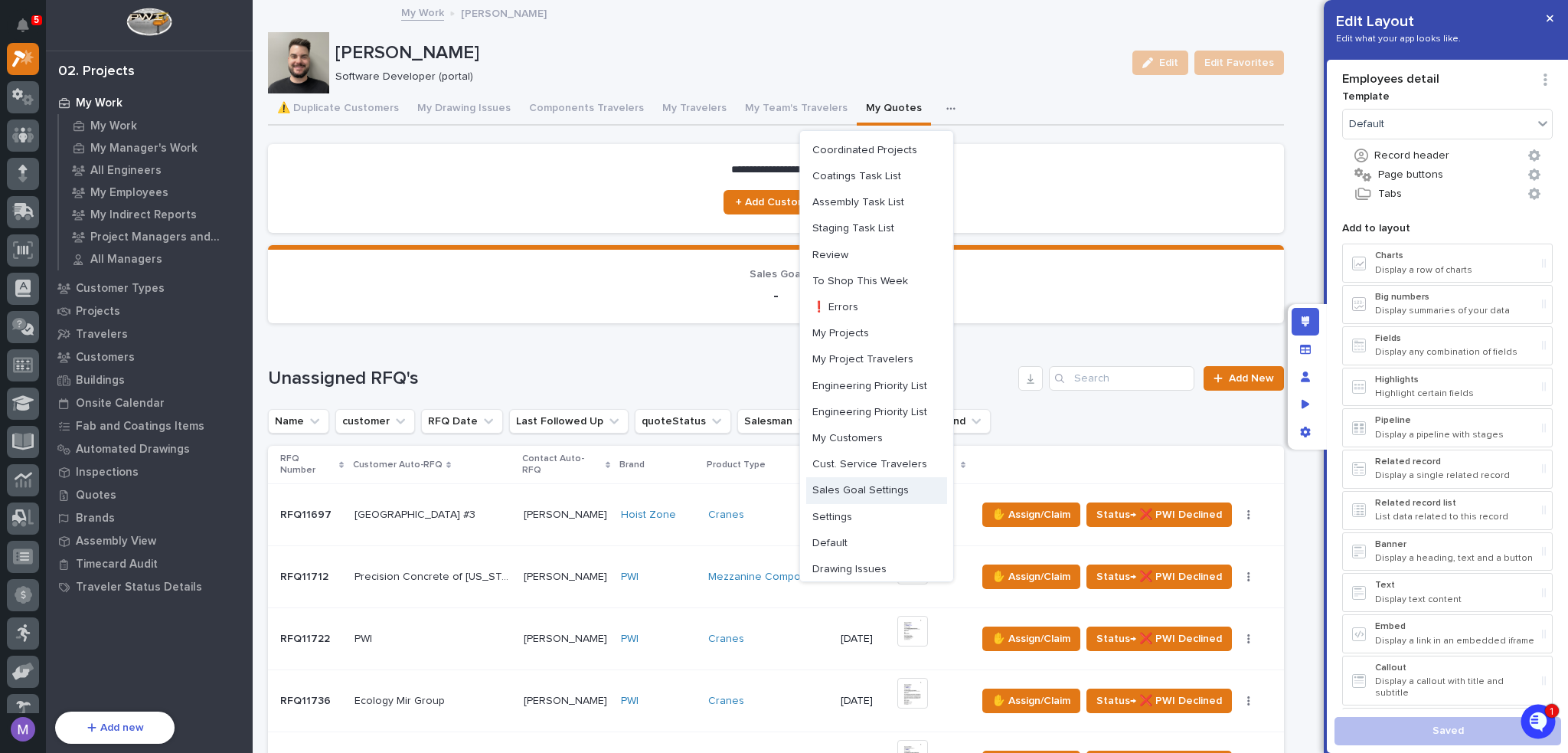
click at [870, 486] on span "Sales Goal Settings" at bounding box center [860, 491] width 96 height 14
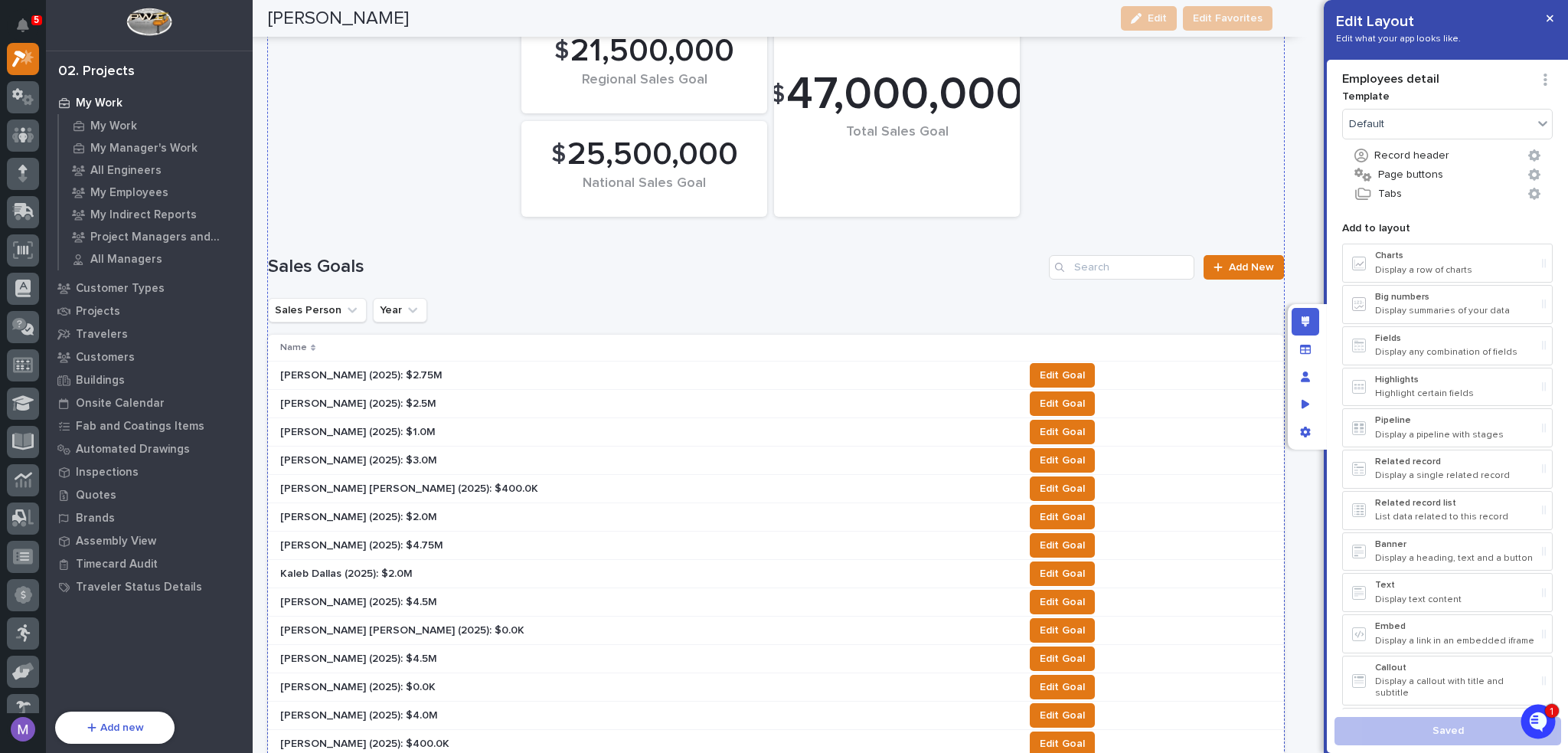
scroll to position [77, 0]
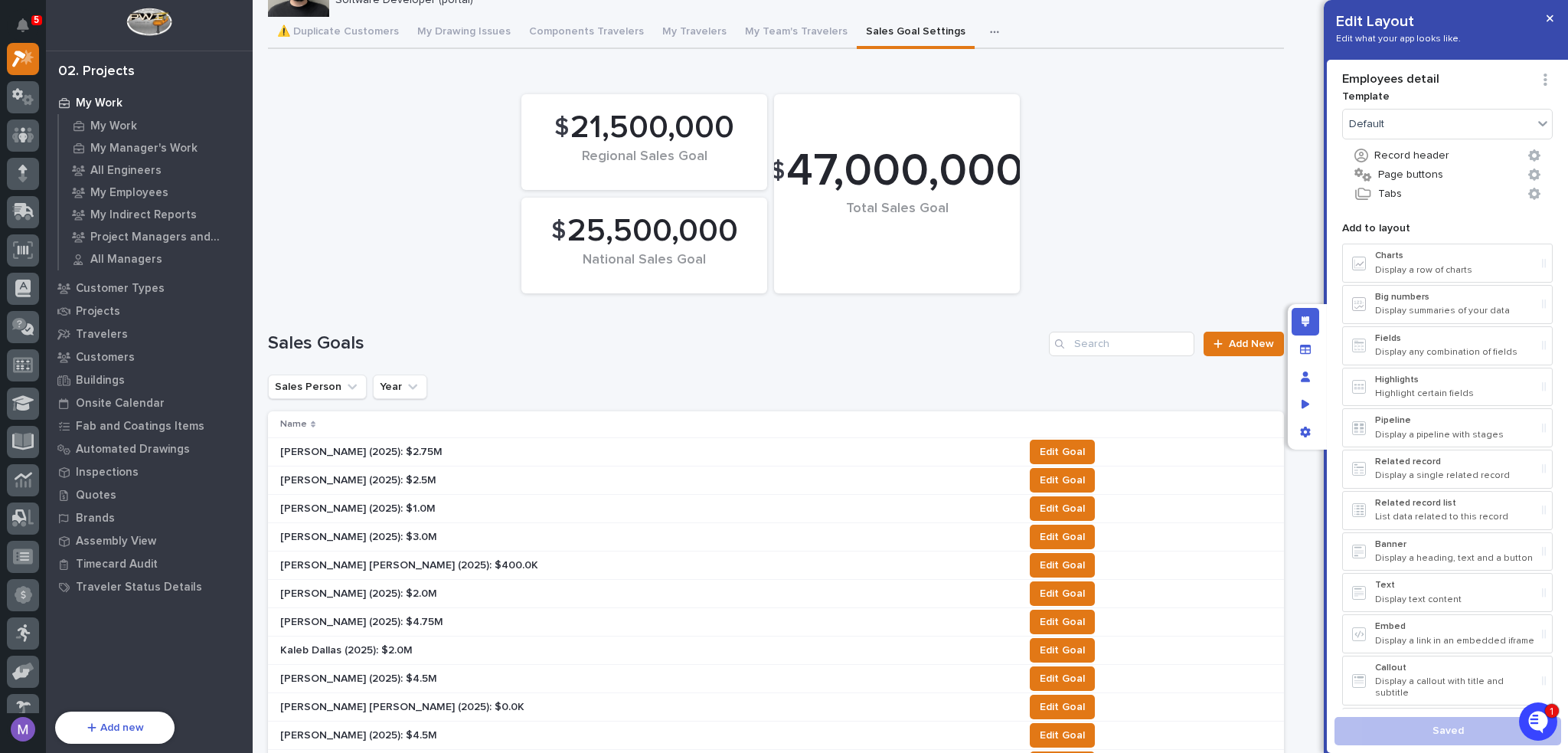
click at [1537, 711] on icon "Open customer support" at bounding box center [1538, 721] width 38 height 38
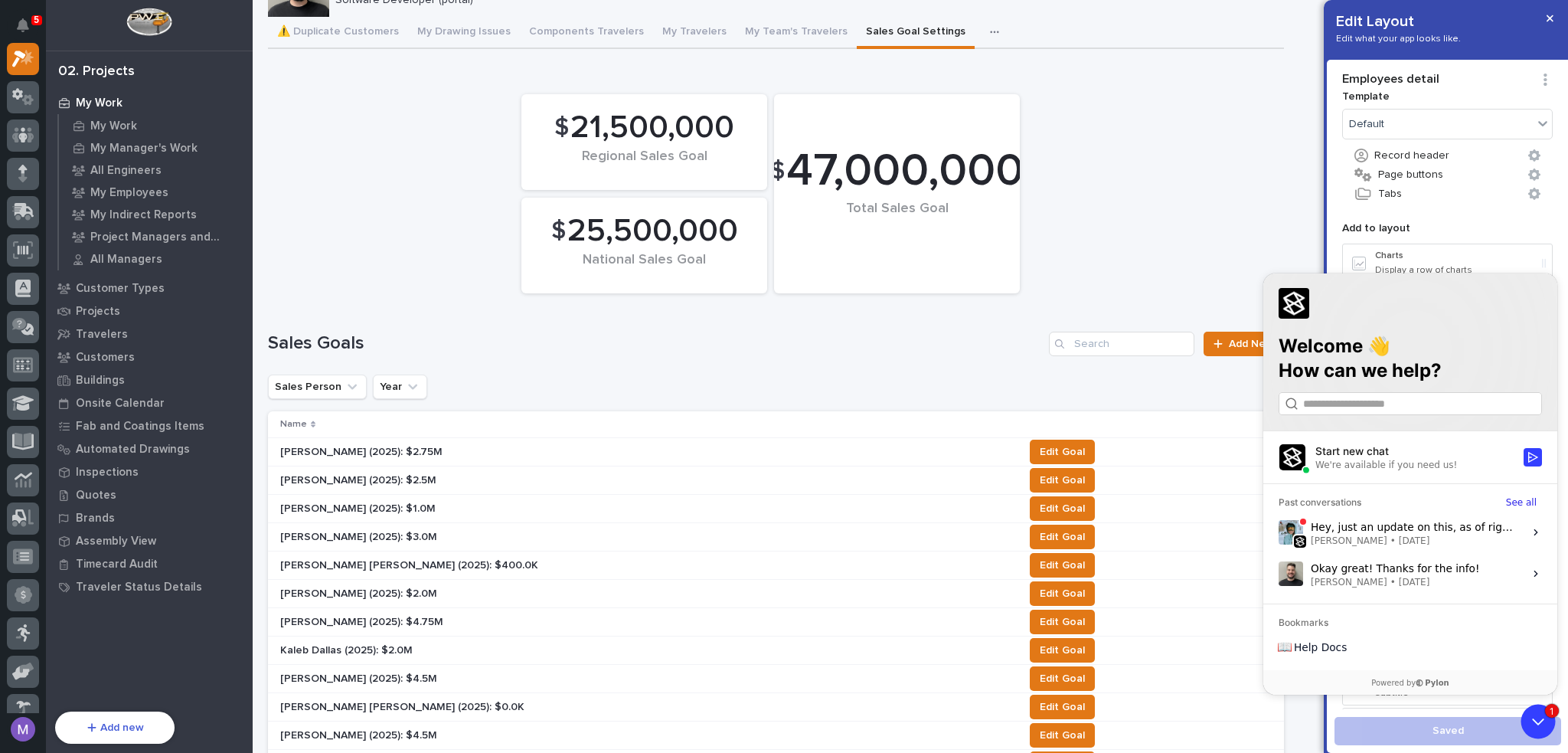
click at [1420, 528] on div "Hey, just an update on this, as of right now this is not something we are going…" at bounding box center [1413, 531] width 204 height 29
click at [1279, 532] on button "View issue" at bounding box center [1278, 532] width 1 height 1
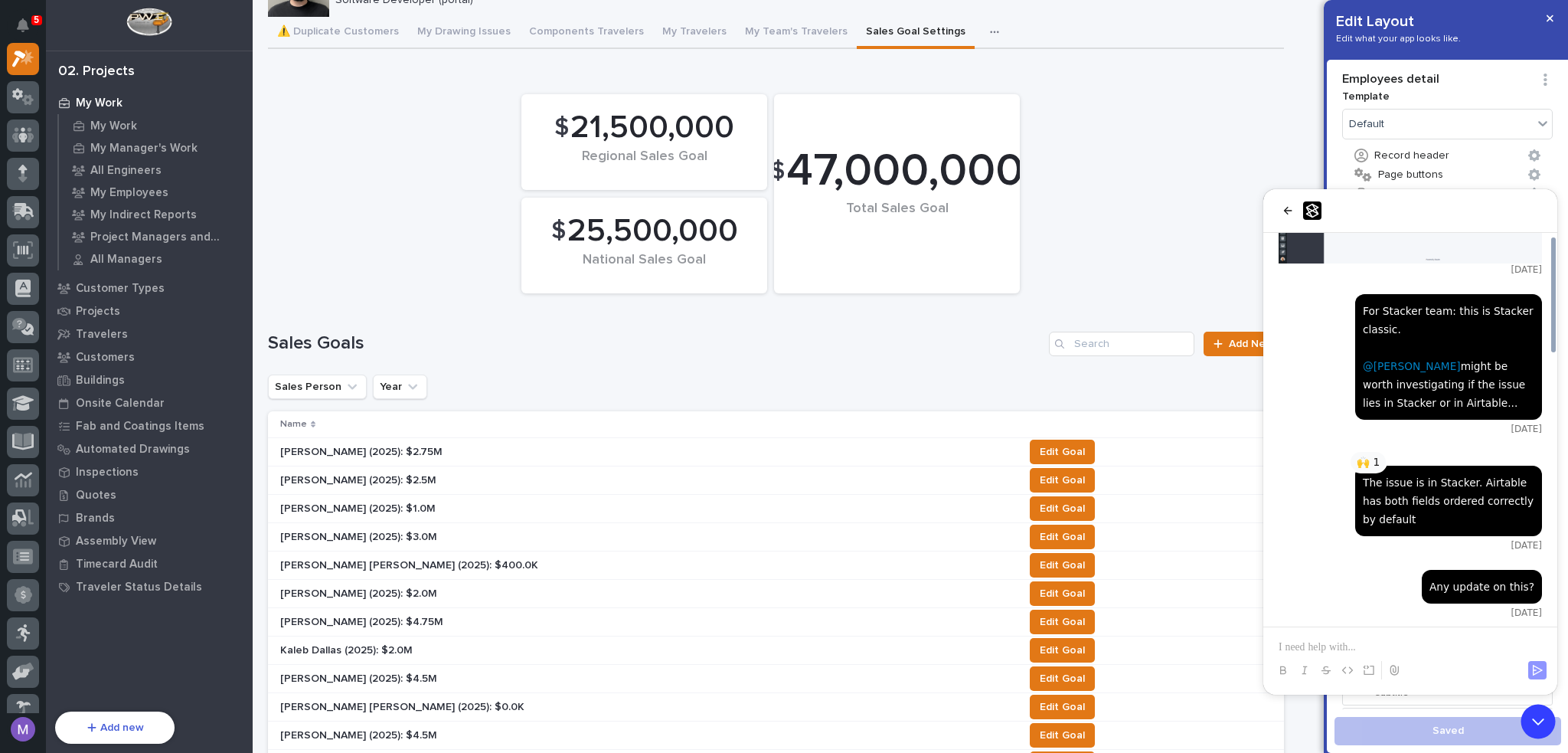
scroll to position [1206, 0]
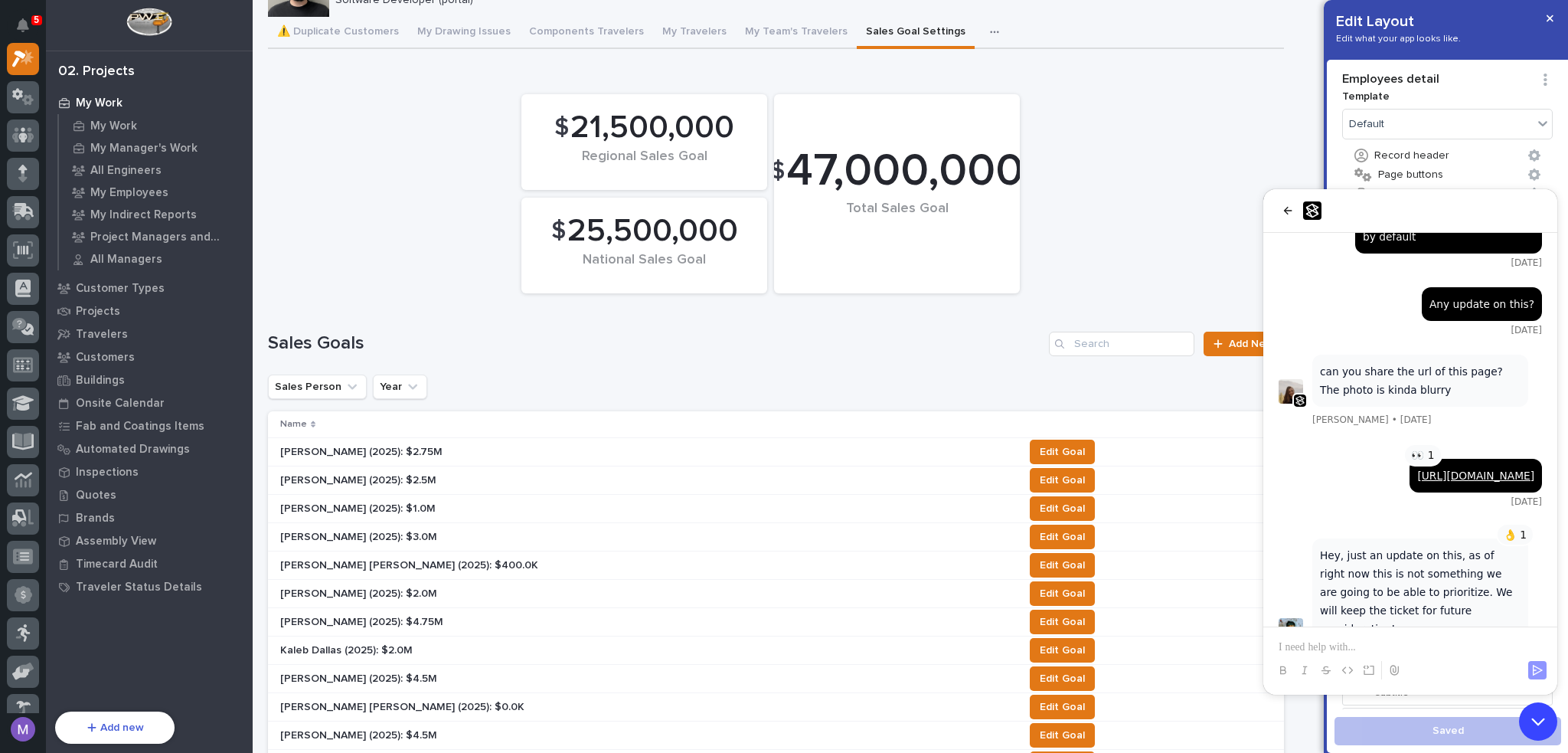
click at [1540, 728] on icon "Open customer support" at bounding box center [1538, 721] width 38 height 38
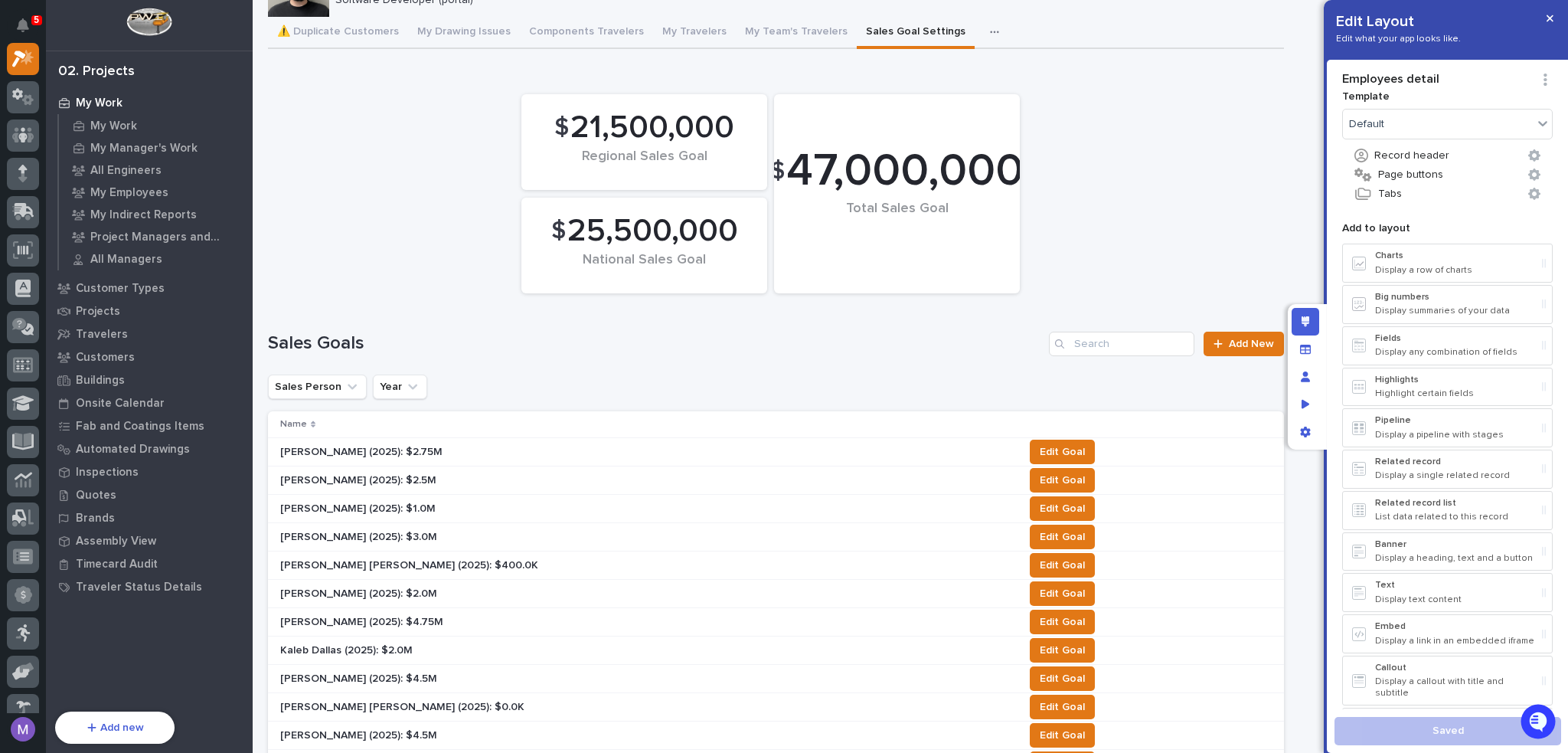
click at [1286, 189] on div "Loading... Saving… Loading... Saving… [PERSON_NAME] Edit Edit Favorites [PERSON…" at bounding box center [776, 672] width 1047 height 1494
click at [1040, 447] on span "Edit Goal" at bounding box center [1062, 452] width 45 height 19
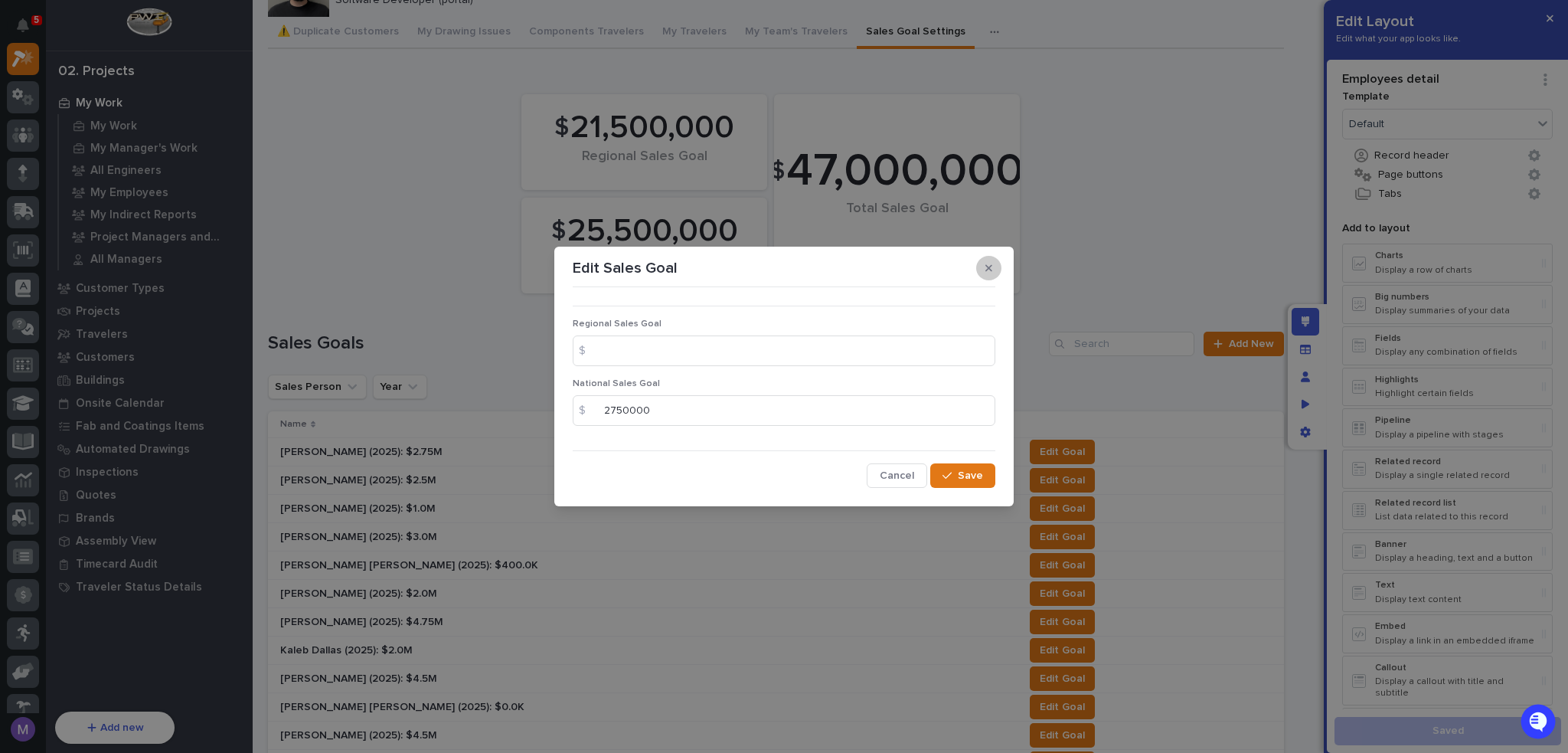
click at [996, 273] on button "button" at bounding box center [989, 269] width 26 height 25
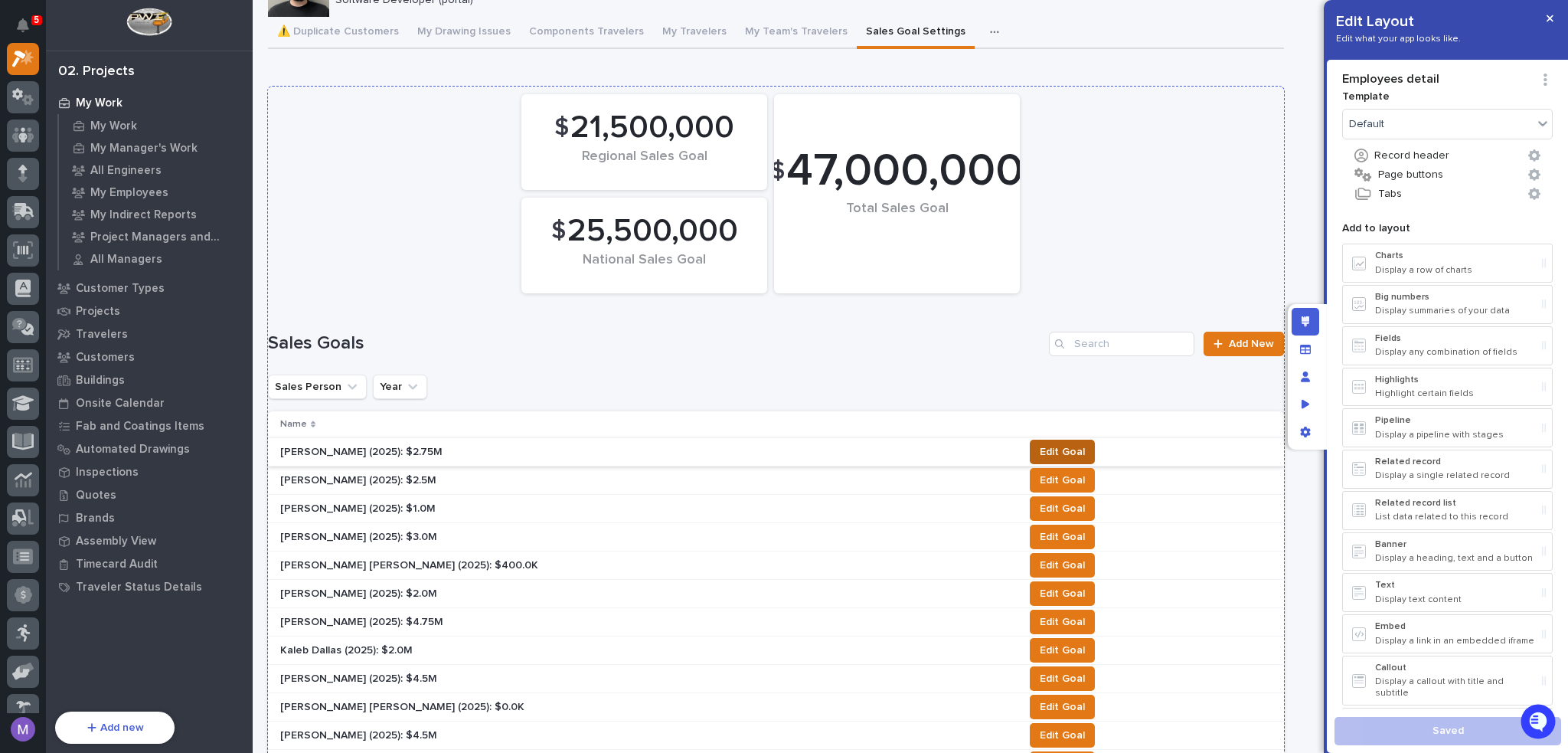
click at [1040, 446] on span "Edit Goal" at bounding box center [1062, 452] width 45 height 19
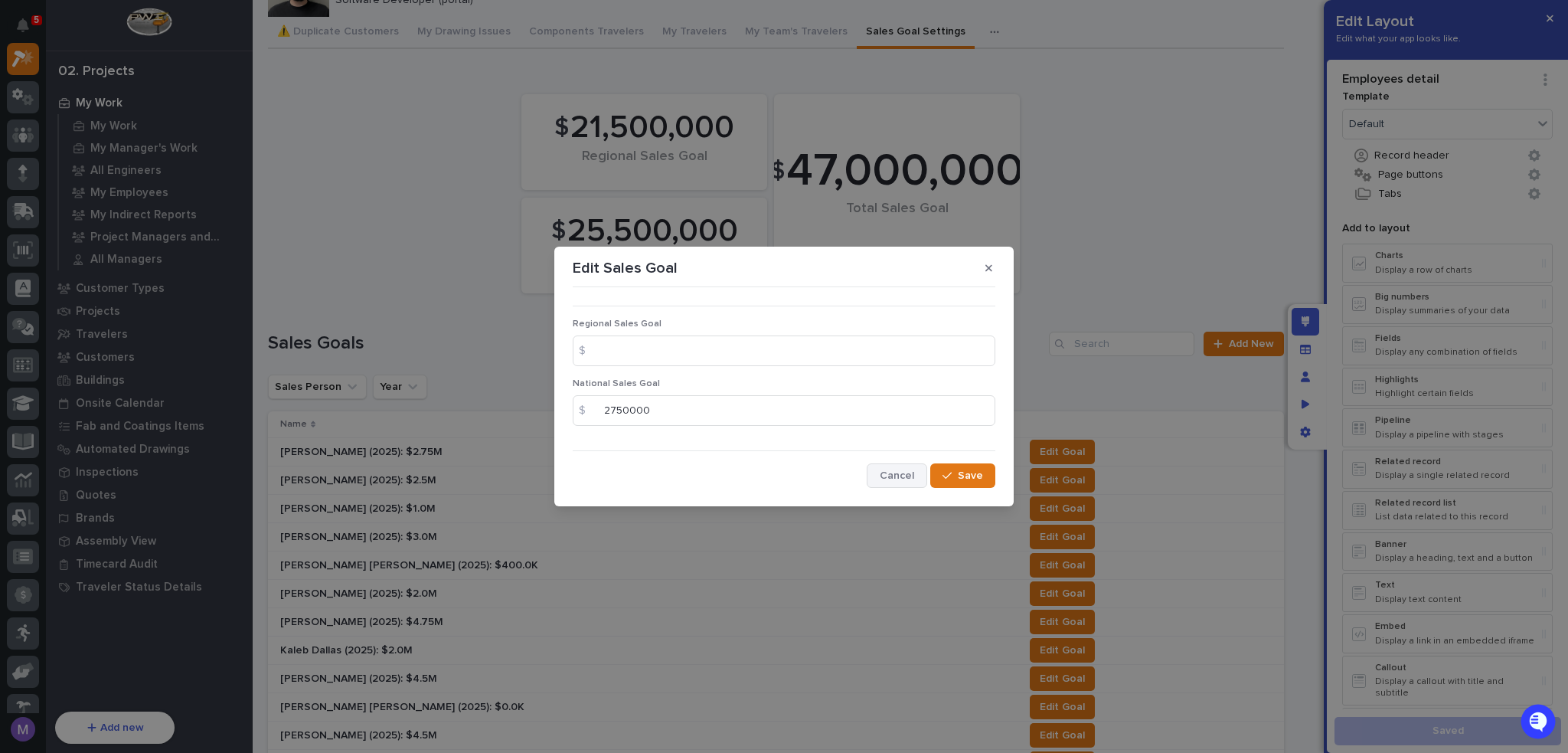
click at [913, 476] on span "Cancel" at bounding box center [897, 476] width 34 height 14
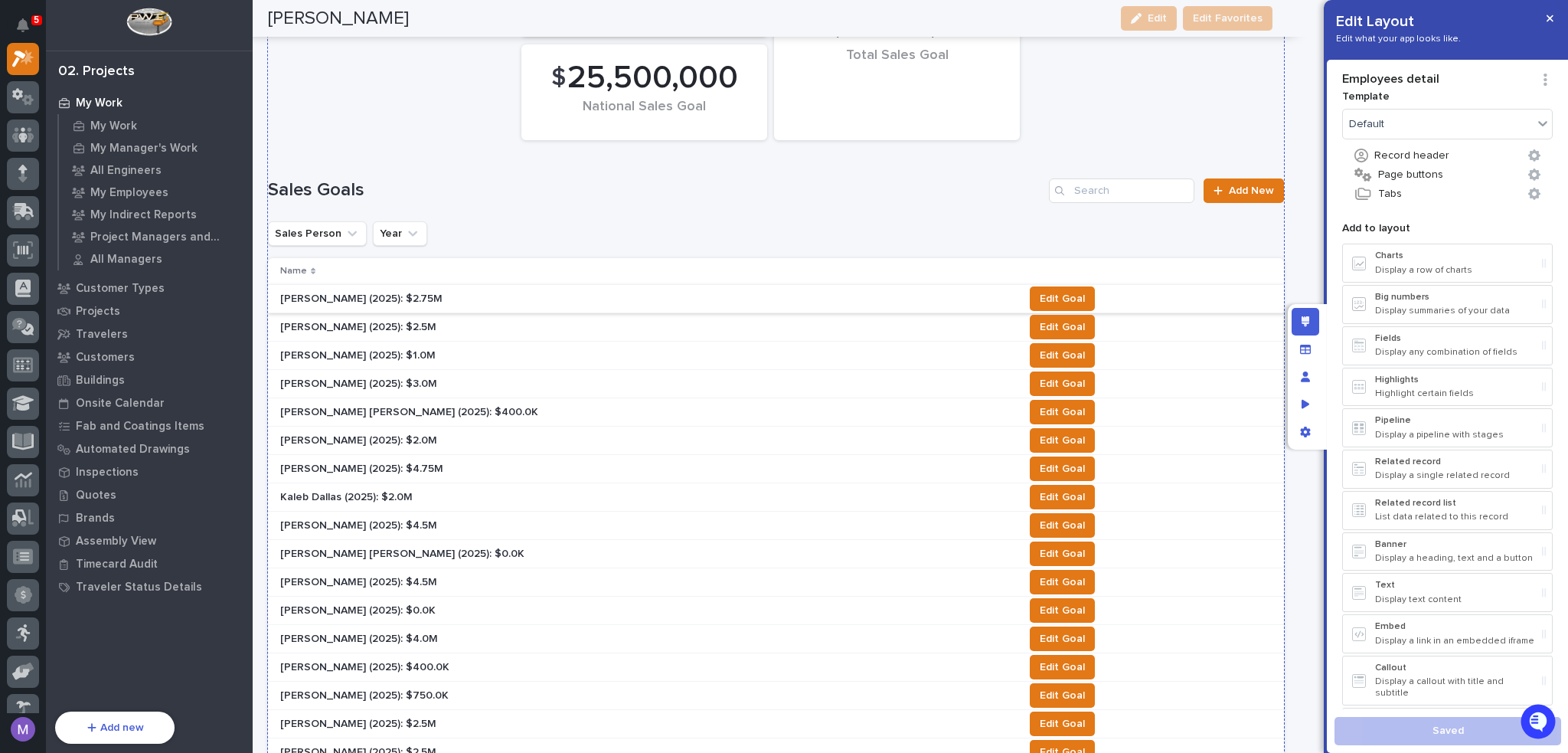
scroll to position [307, 0]
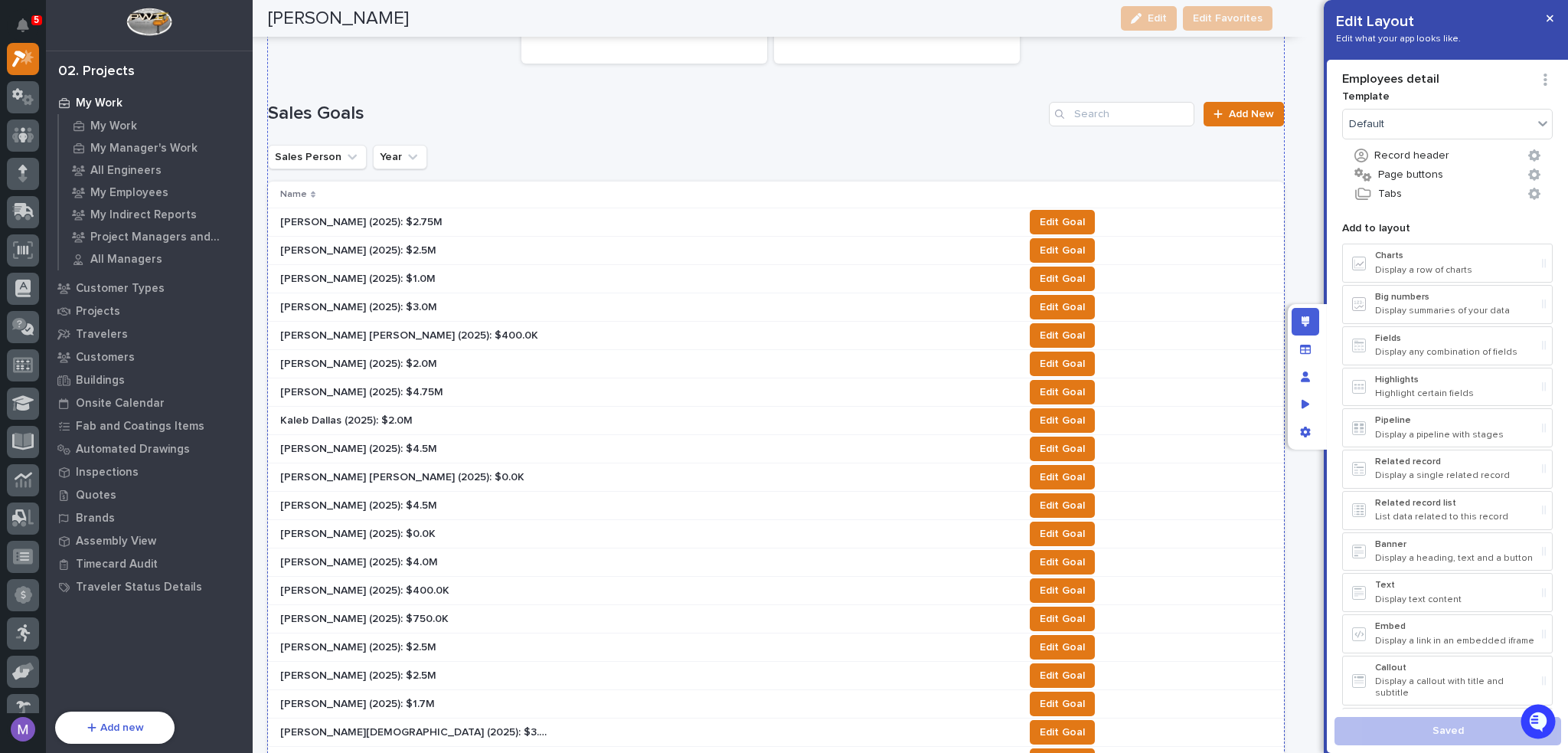
click at [509, 466] on div "[PERSON_NAME] [PERSON_NAME] (2025): $0.0K [PERSON_NAME] [PERSON_NAME] (2025): $…" at bounding box center [646, 477] width 731 height 26
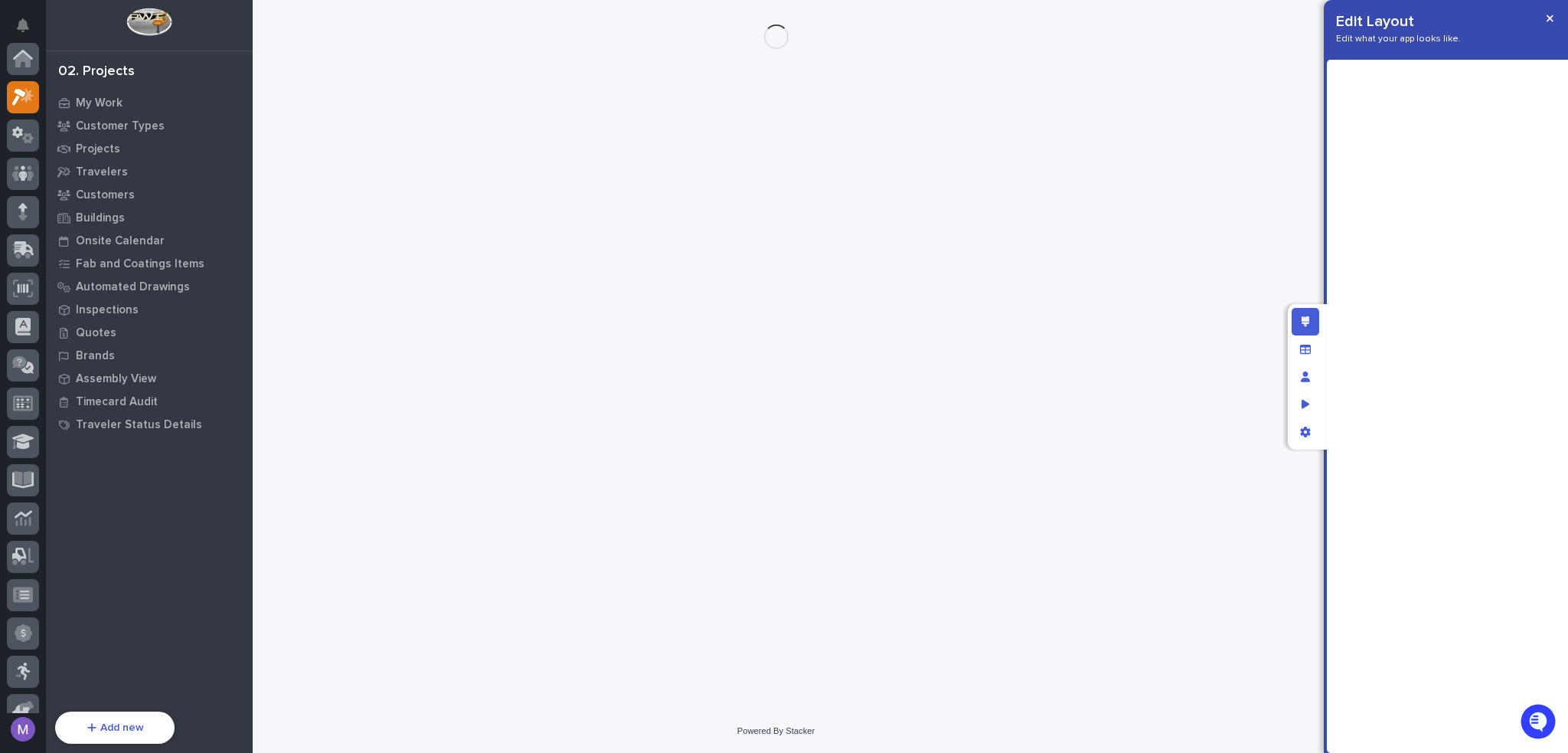
scroll to position [38, 0]
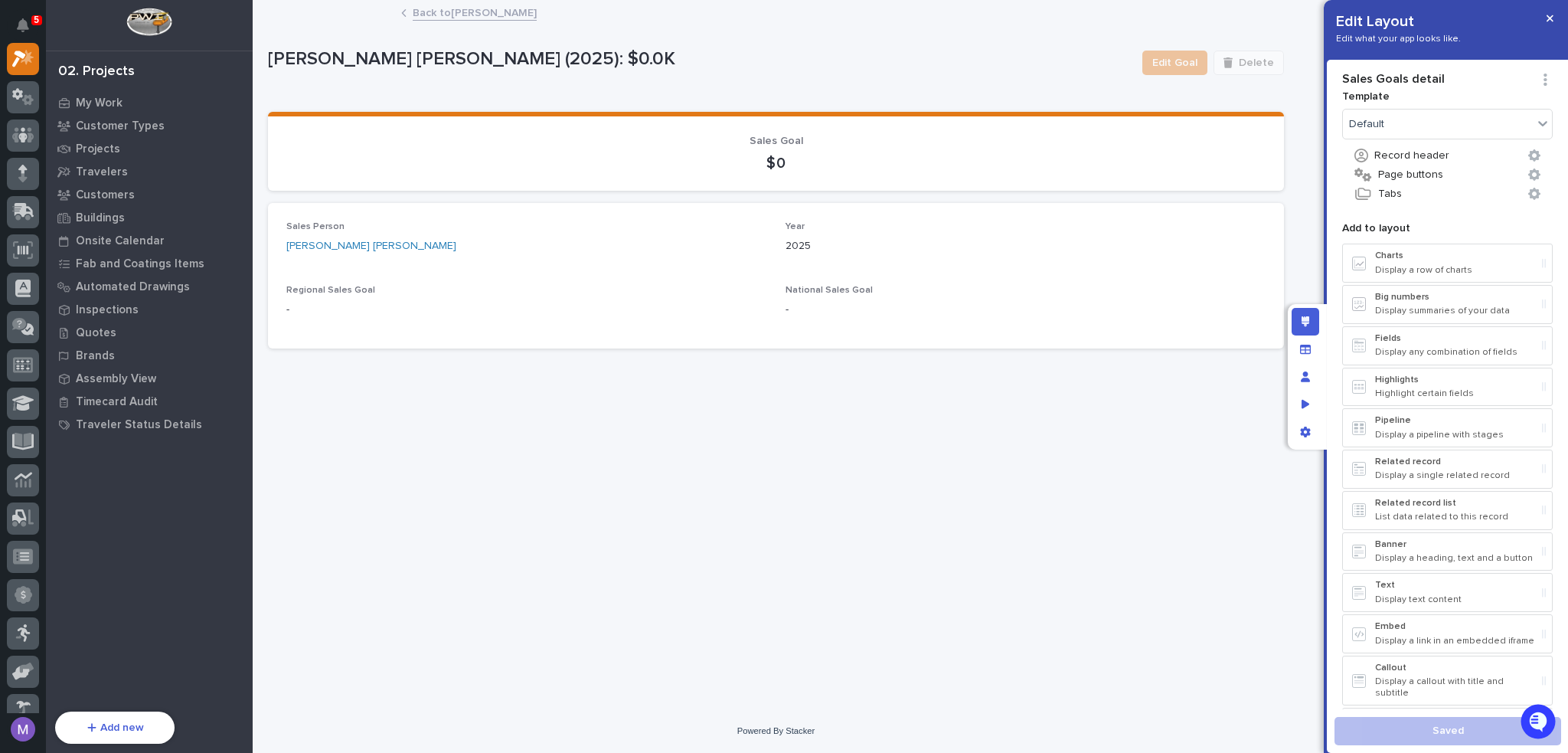
click at [432, 11] on link "Back to [PERSON_NAME]" at bounding box center [474, 11] width 124 height 18
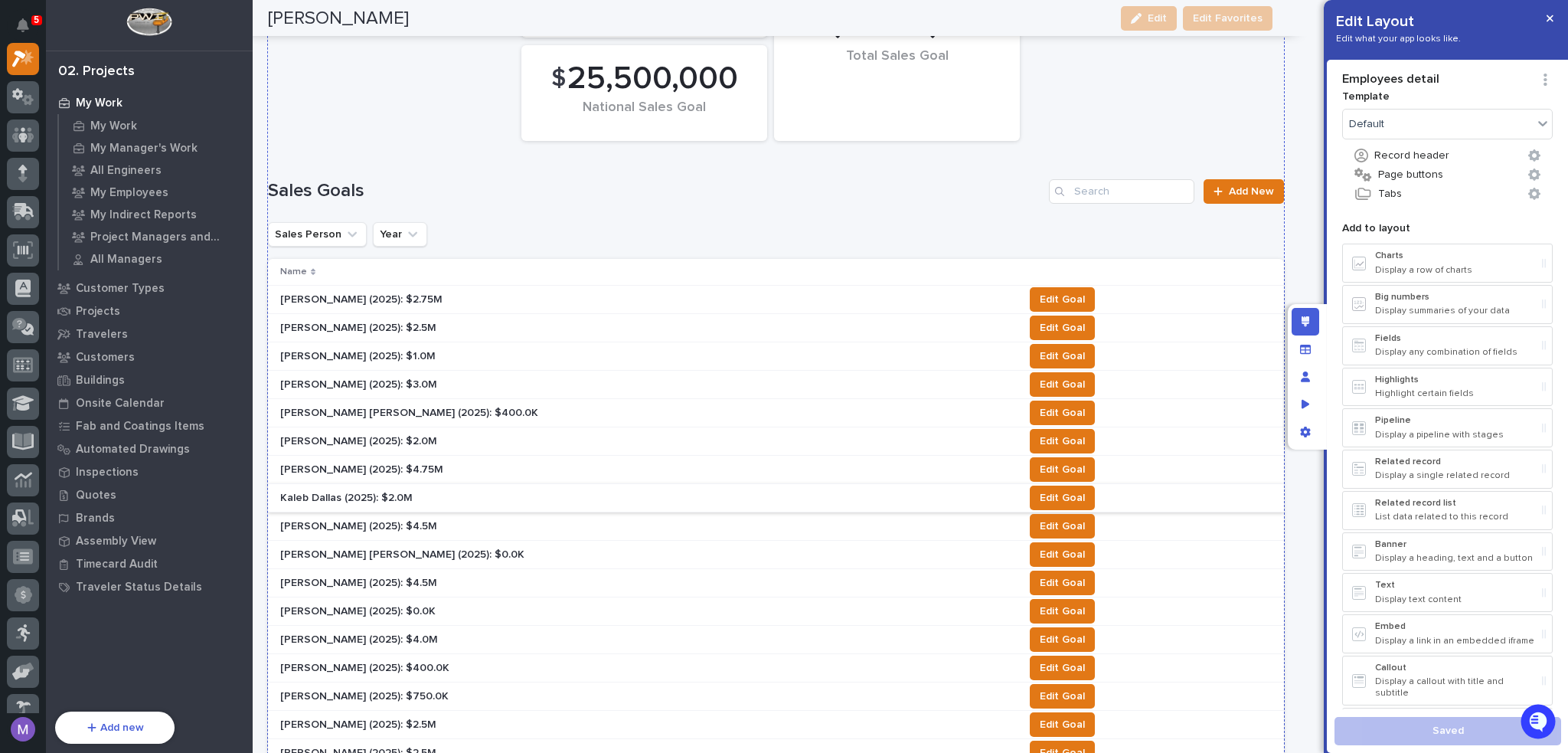
scroll to position [230, 0]
click at [1040, 551] on span "Edit Goal" at bounding box center [1062, 553] width 45 height 19
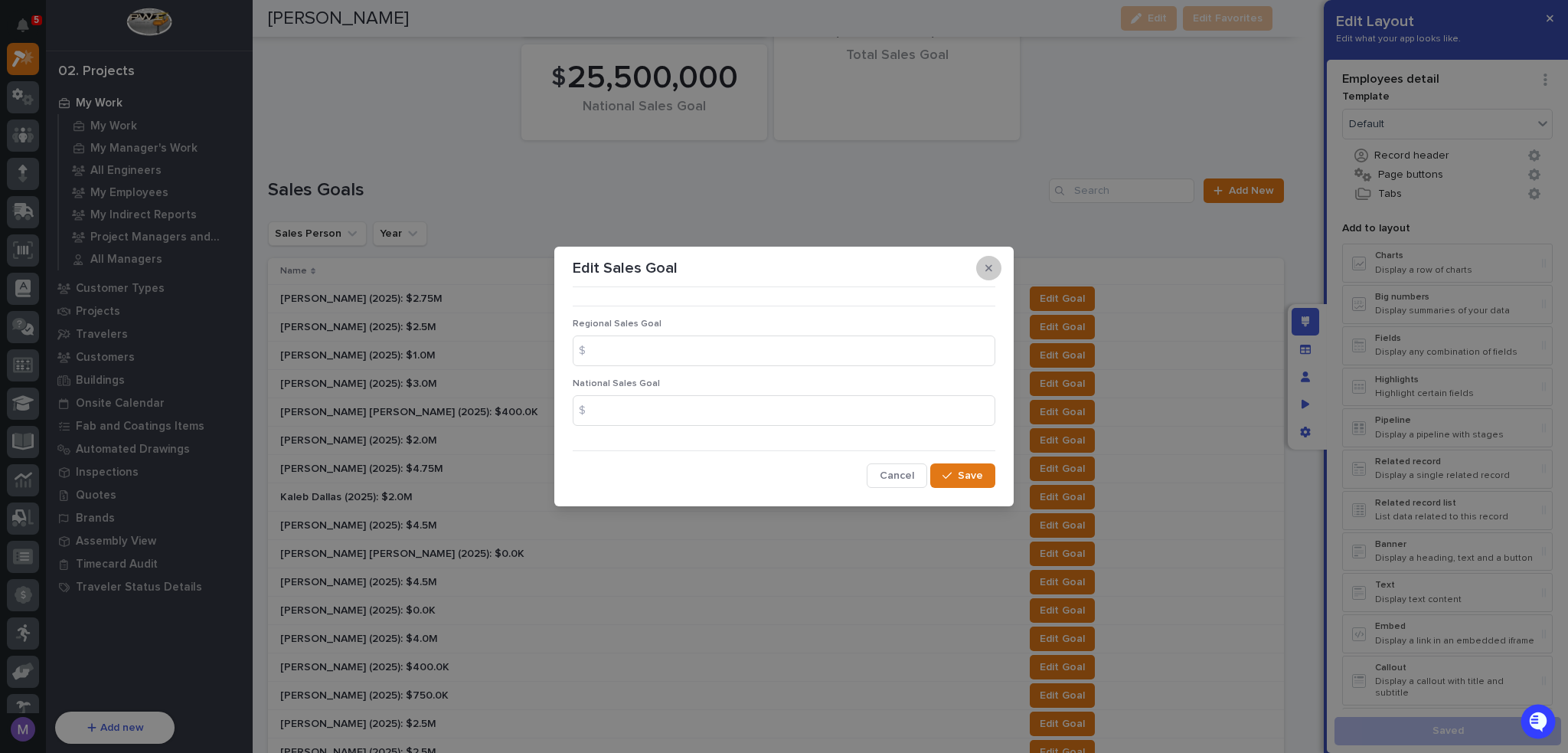
click at [983, 266] on button "button" at bounding box center [989, 269] width 26 height 25
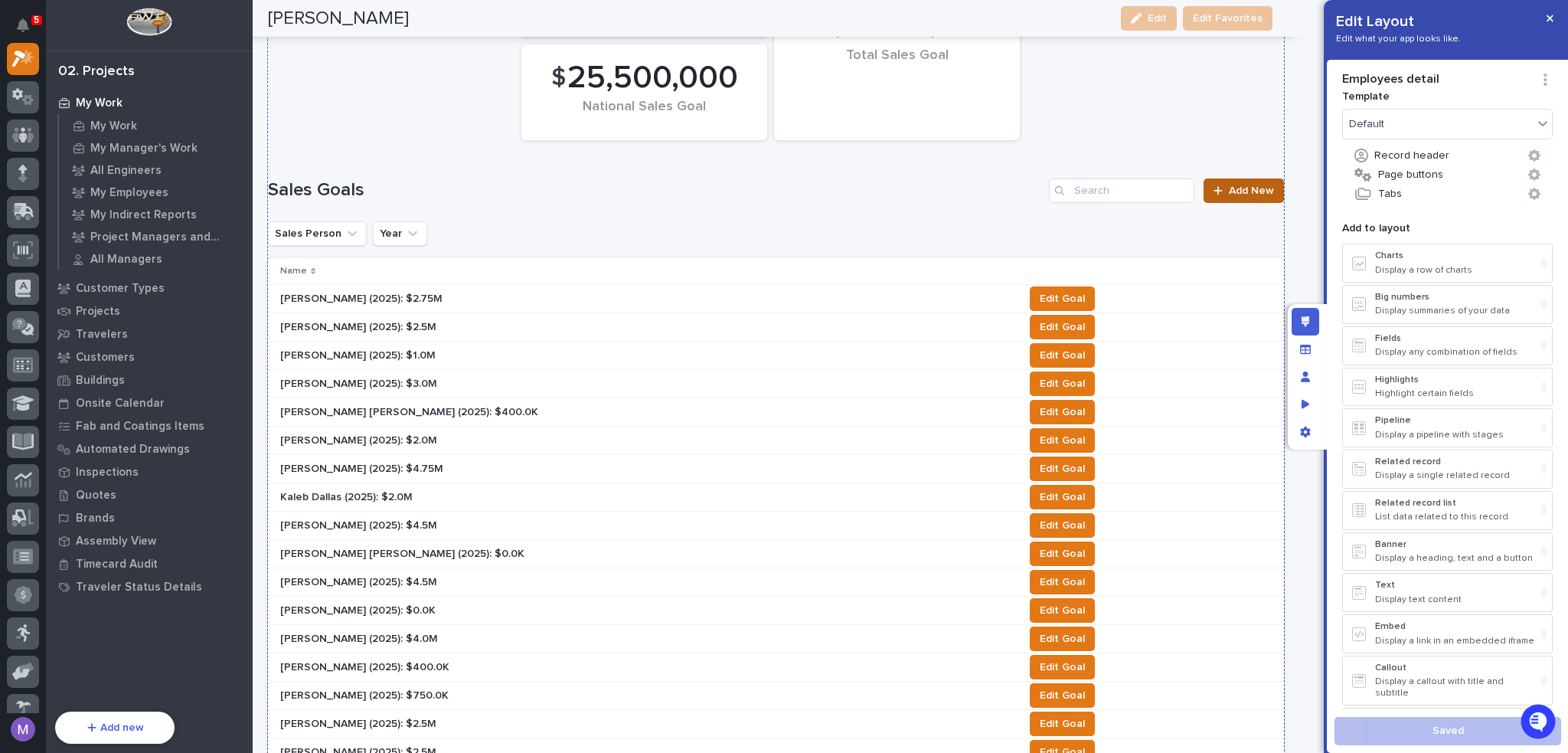
click at [1204, 193] on link "Add New" at bounding box center [1244, 191] width 80 height 25
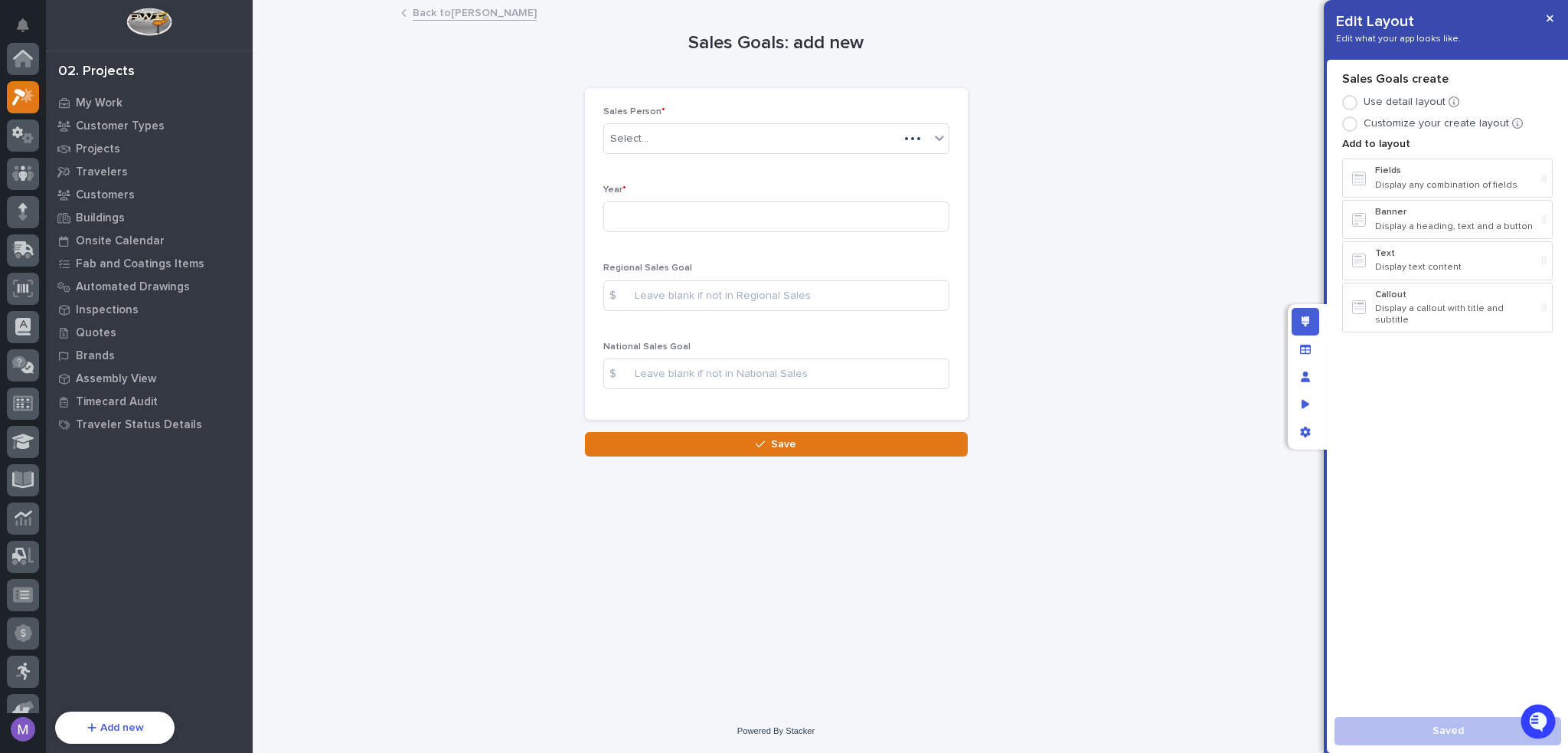
scroll to position [38, 0]
click at [833, 135] on div "Select..." at bounding box center [767, 139] width 325 height 26
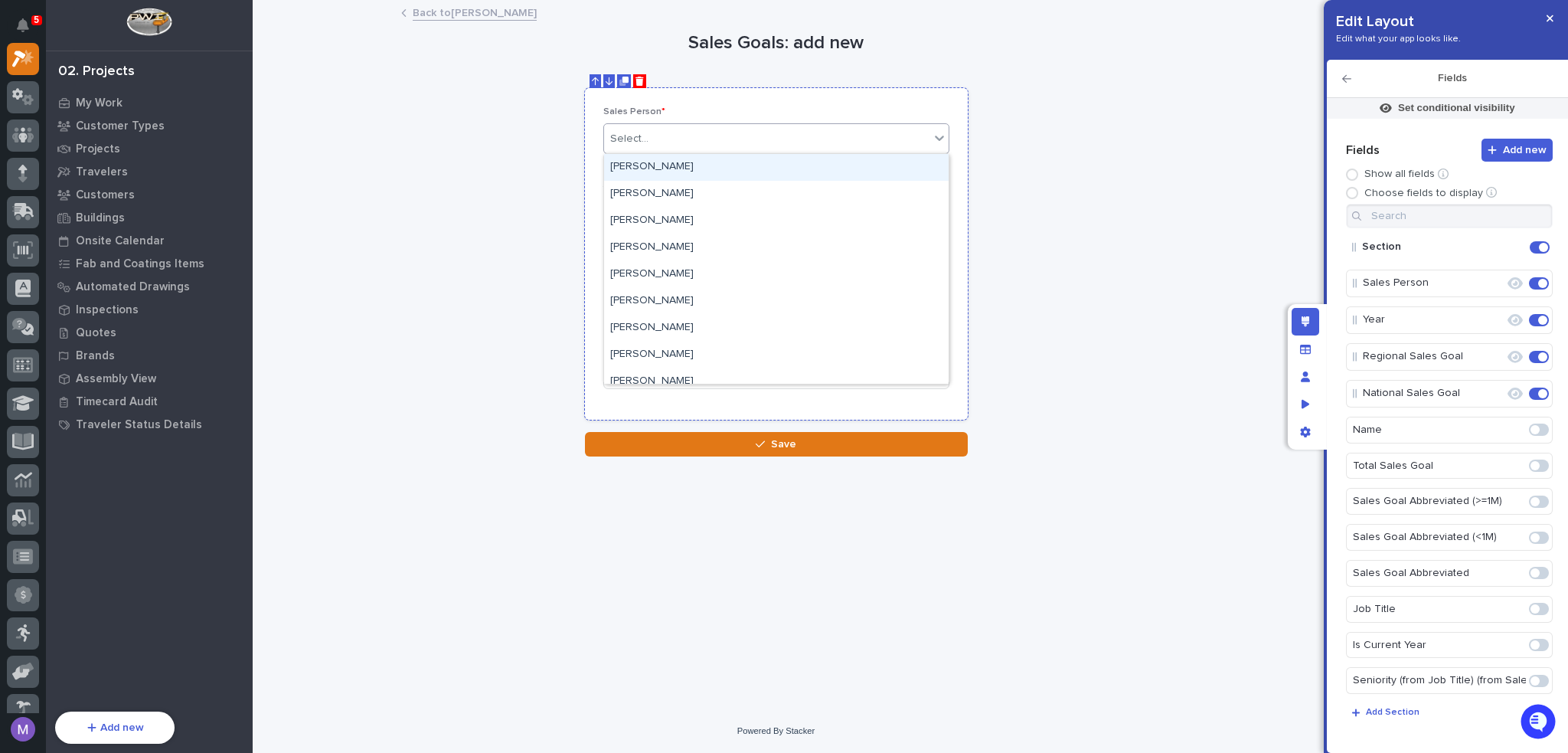
click at [858, 111] on p "Sales Person *" at bounding box center [776, 112] width 346 height 11
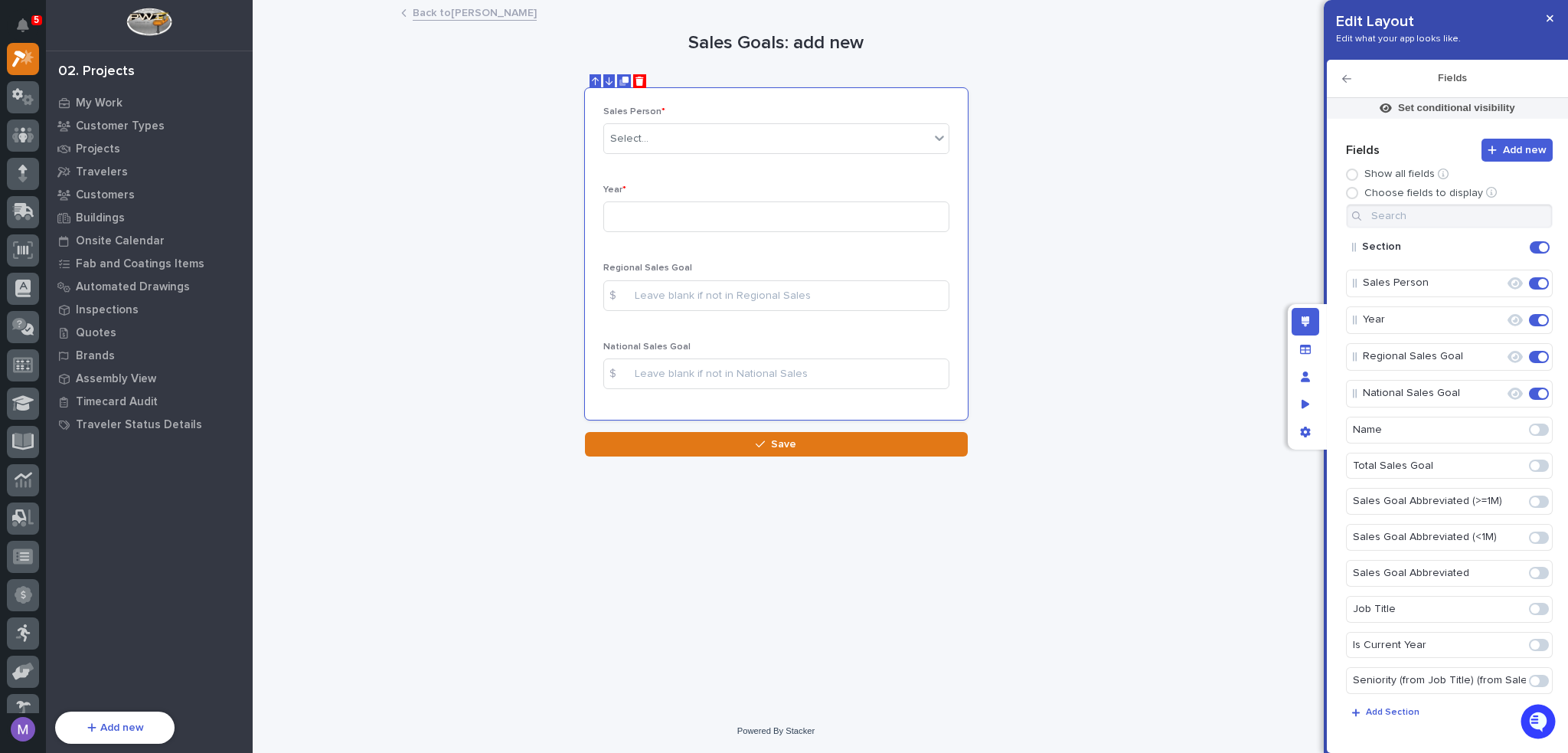
click at [484, 12] on link "Back to [PERSON_NAME]" at bounding box center [474, 11] width 124 height 18
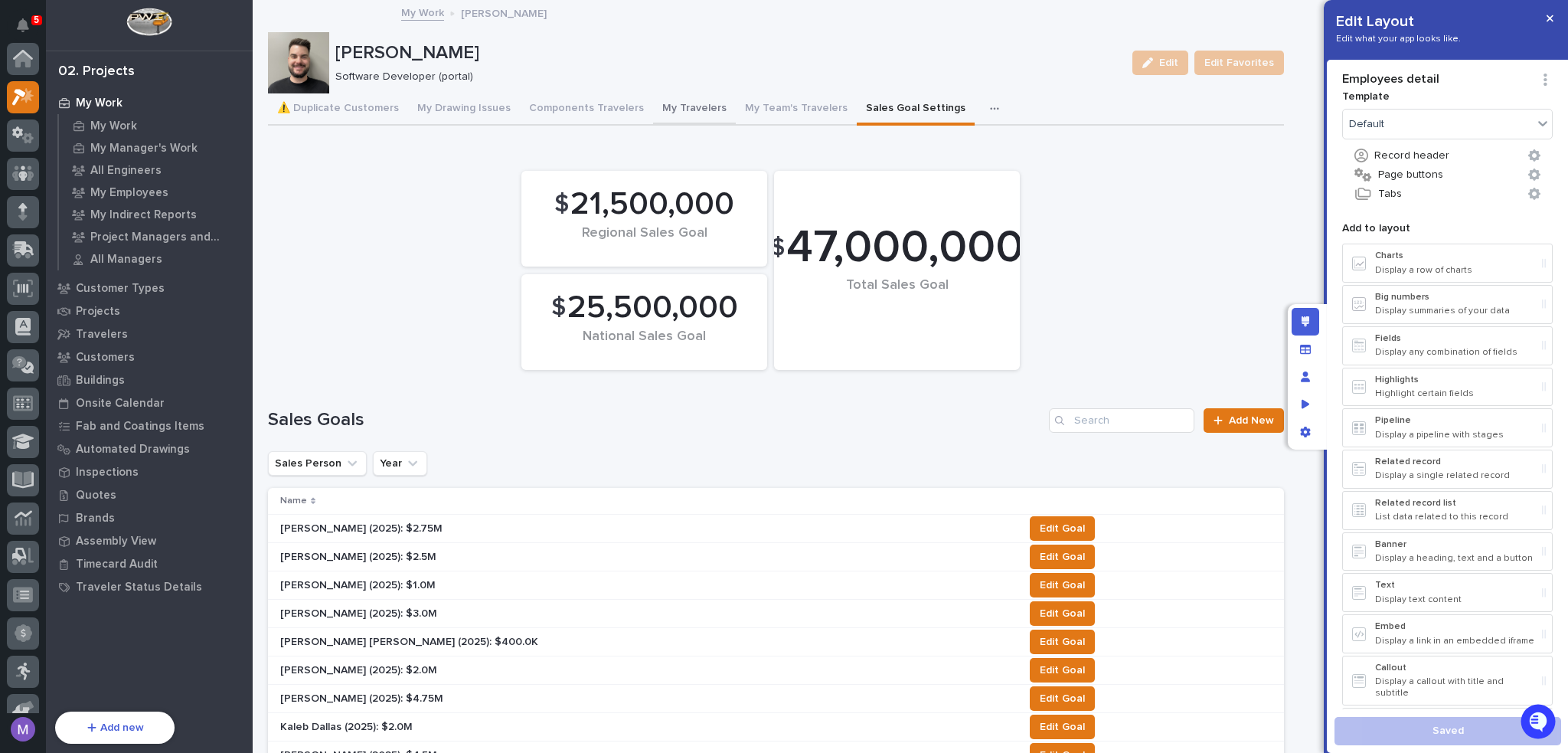
scroll to position [38, 0]
click at [1229, 416] on span "Add New" at bounding box center [1251, 421] width 45 height 11
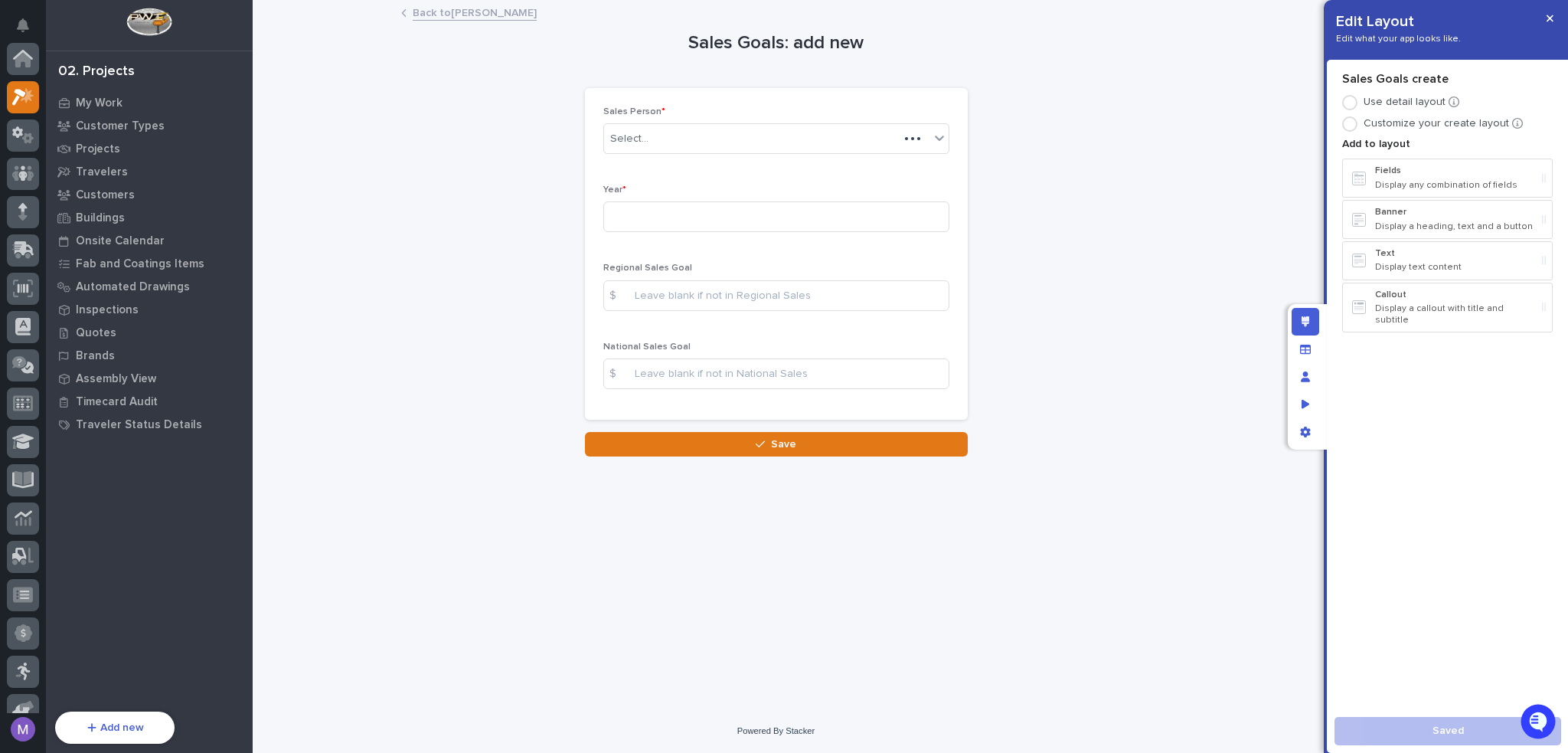
scroll to position [38, 0]
click at [708, 177] on div "Sales Person * Select... Year * Regional Sales Goal $ National Sales Goal $" at bounding box center [776, 255] width 346 height 296
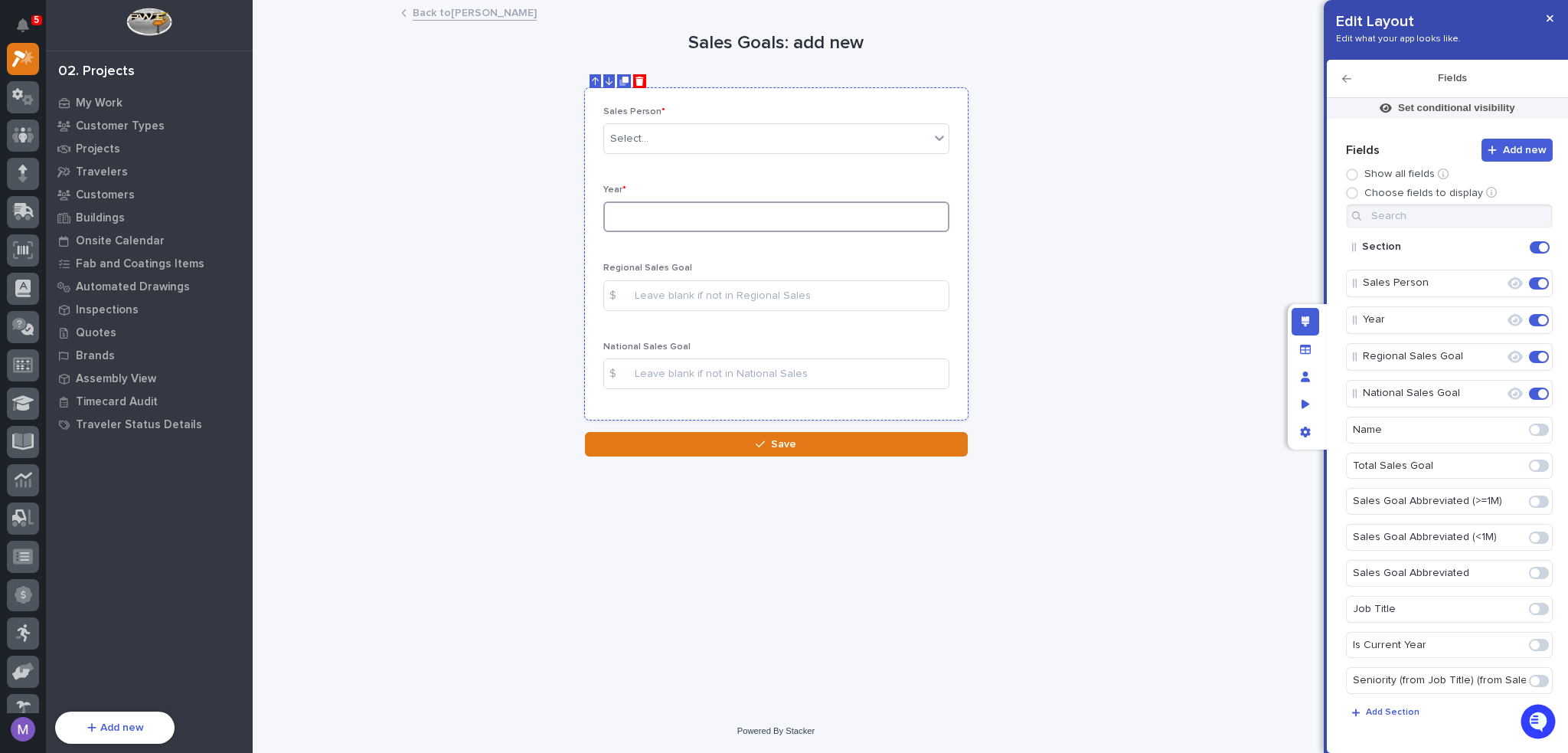
click at [697, 229] on input at bounding box center [776, 217] width 346 height 31
click at [1508, 354] on icon "button" at bounding box center [1515, 357] width 15 height 14
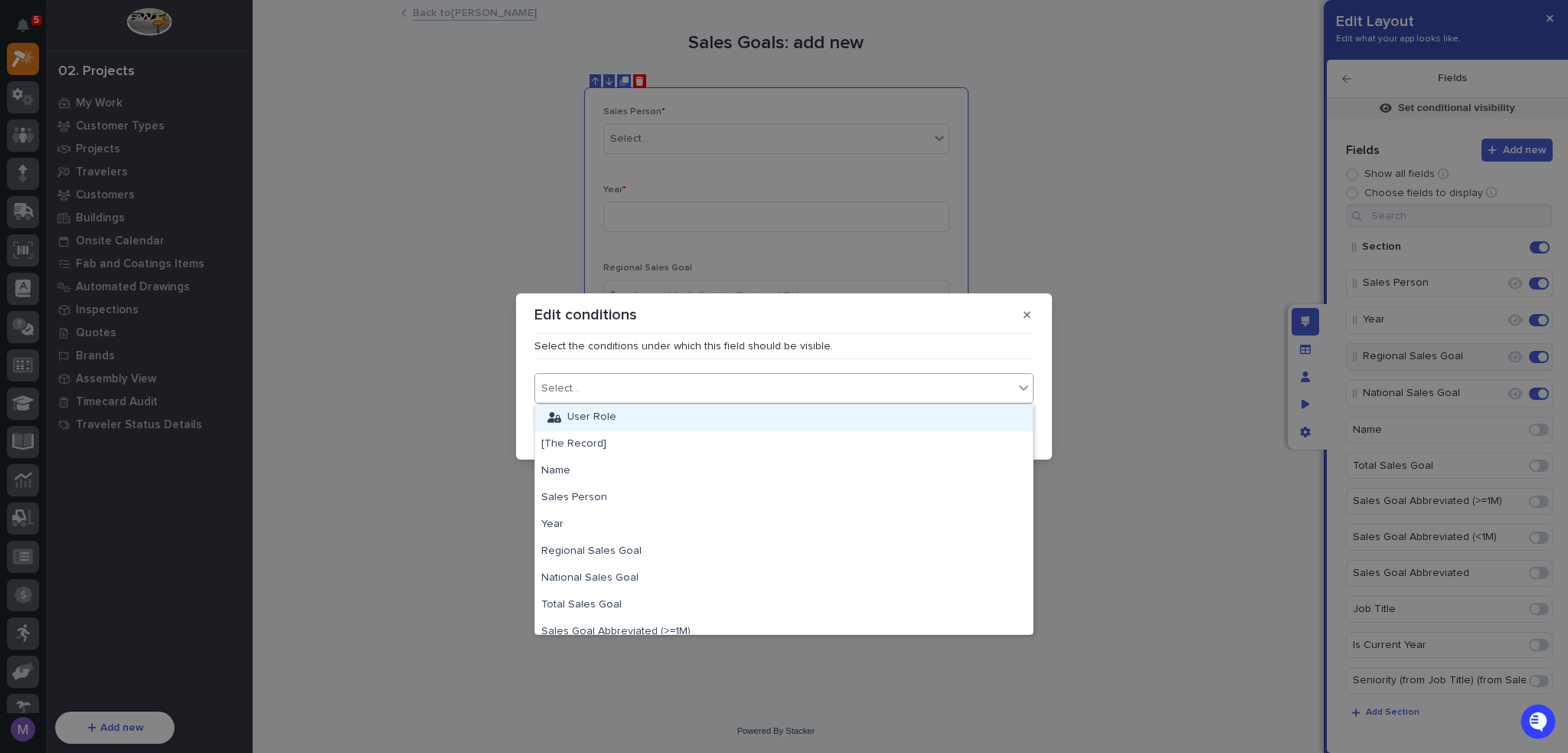
click at [895, 389] on div "Select..." at bounding box center [775, 388] width 479 height 22
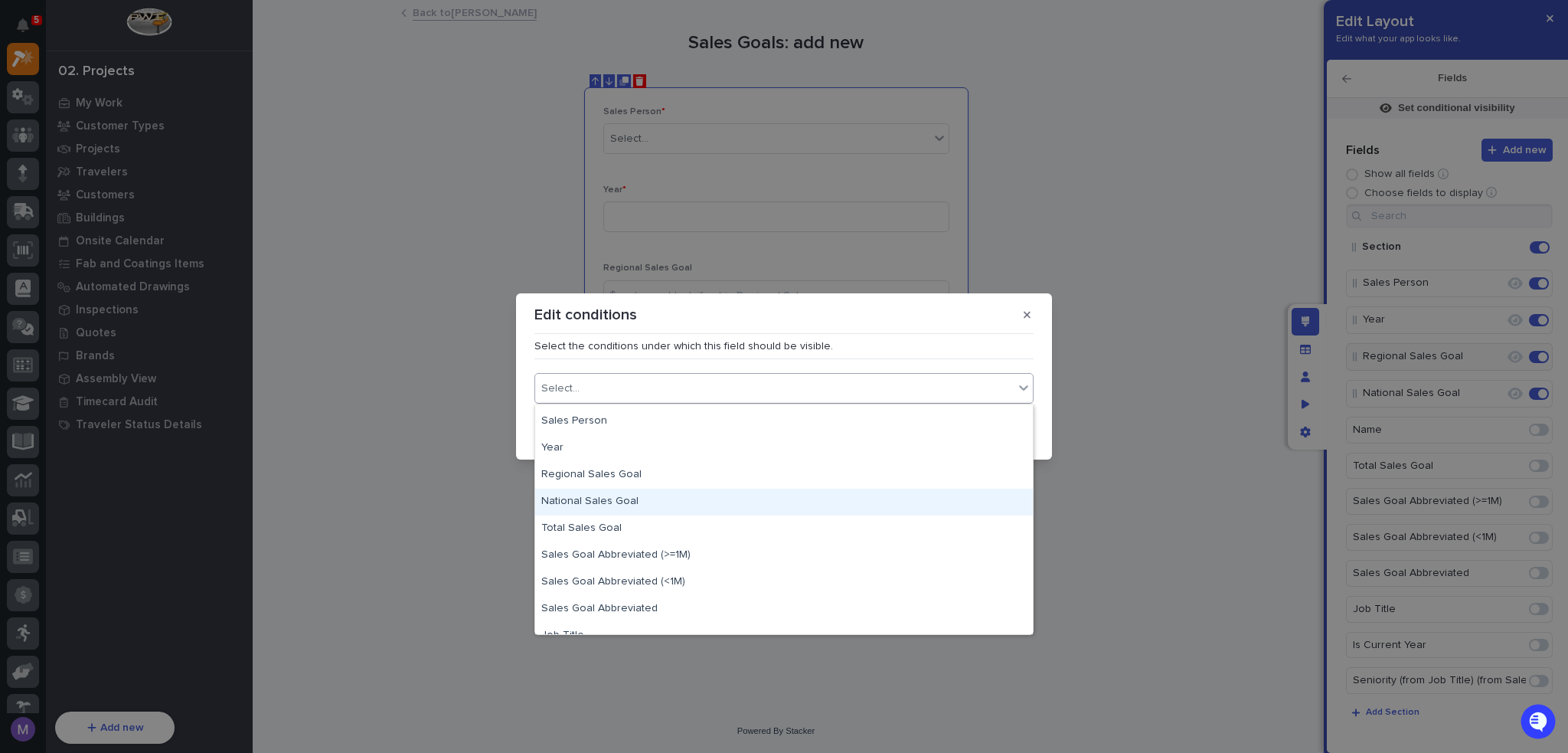
scroll to position [171, 0]
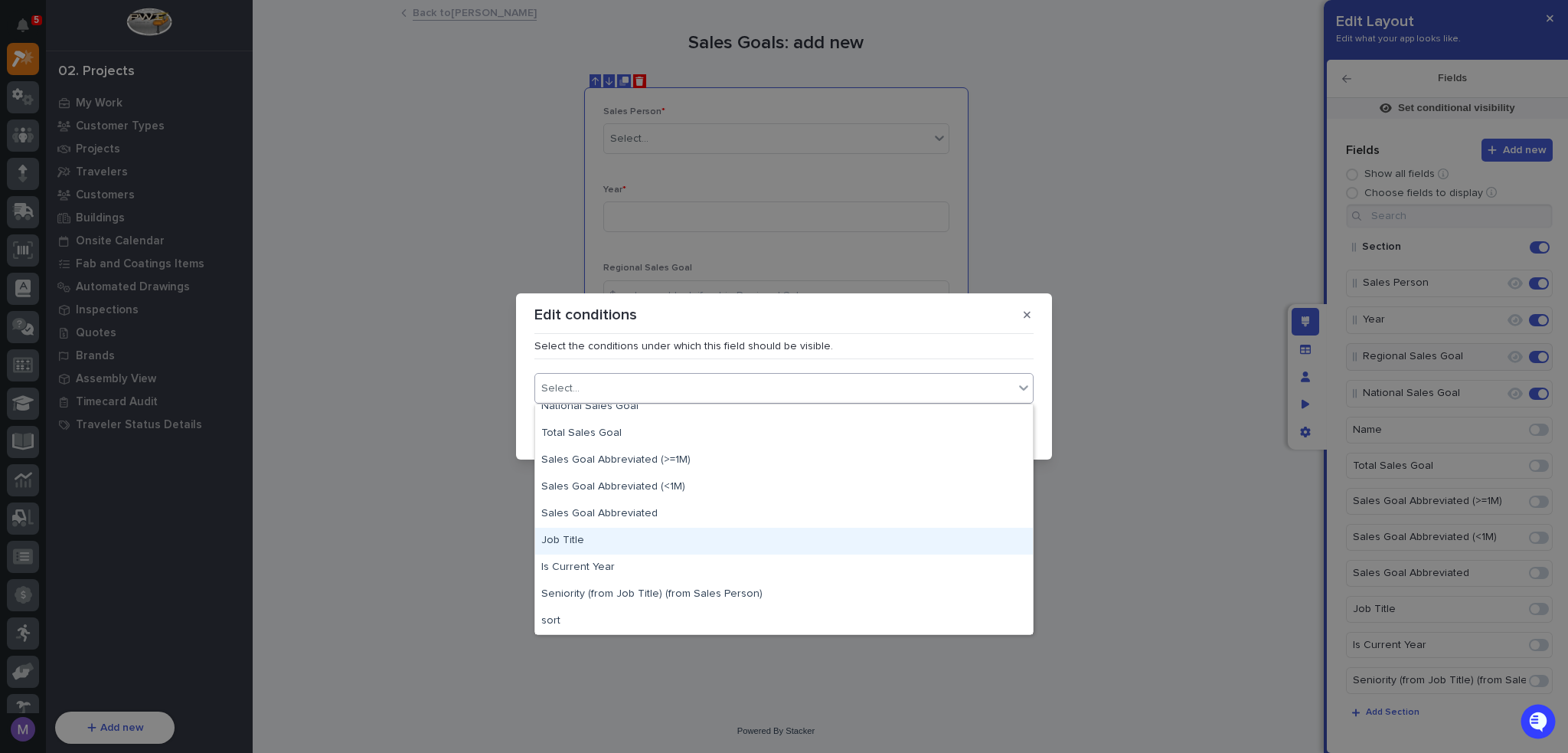
click at [617, 546] on div "Job Title" at bounding box center [784, 541] width 497 height 27
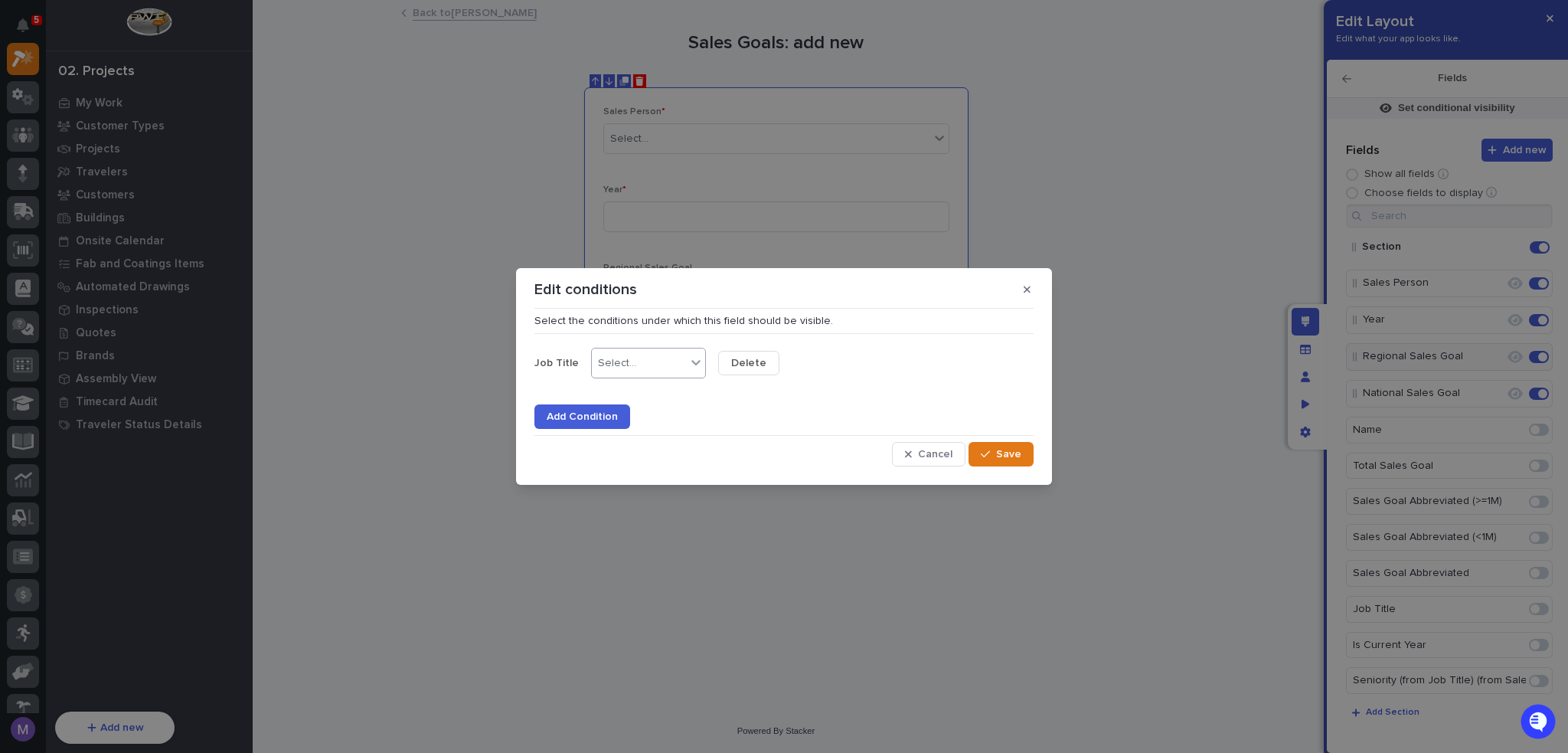
click at [660, 371] on div "Select..." at bounding box center [639, 363] width 95 height 22
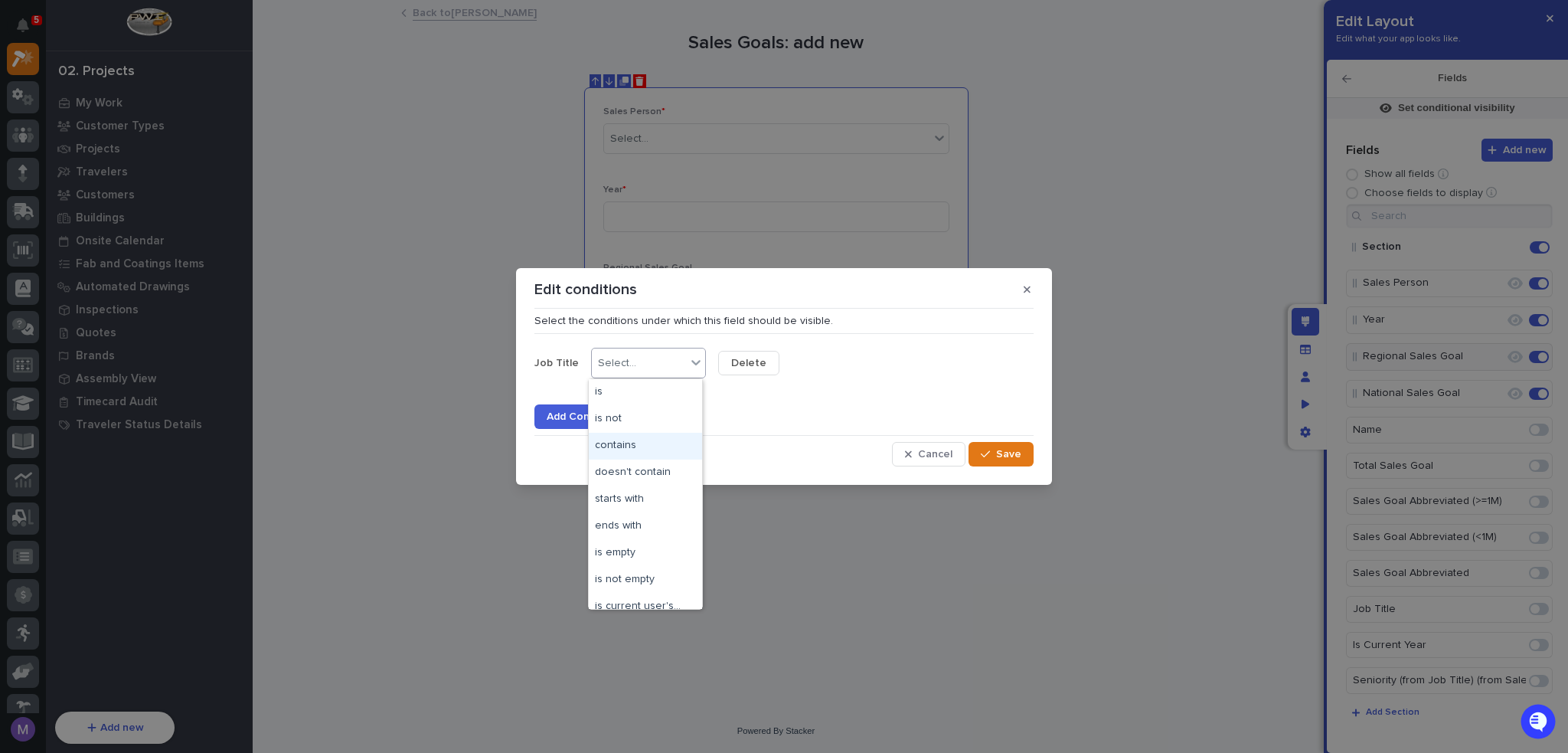
click at [647, 453] on div "contains" at bounding box center [646, 446] width 113 height 27
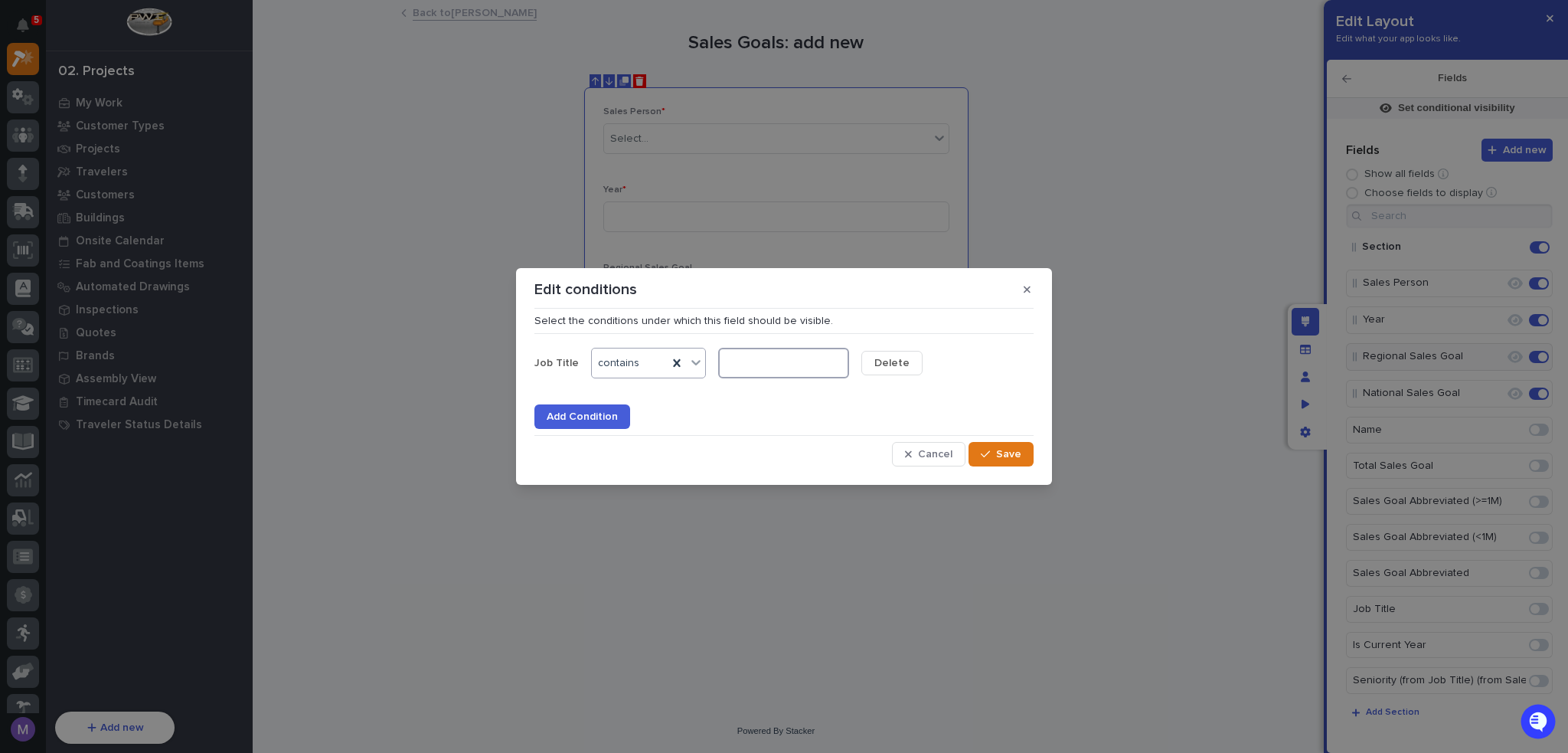
click at [767, 367] on input at bounding box center [784, 363] width 131 height 31
type input "Regional"
click at [999, 458] on span "Save" at bounding box center [1009, 454] width 26 height 14
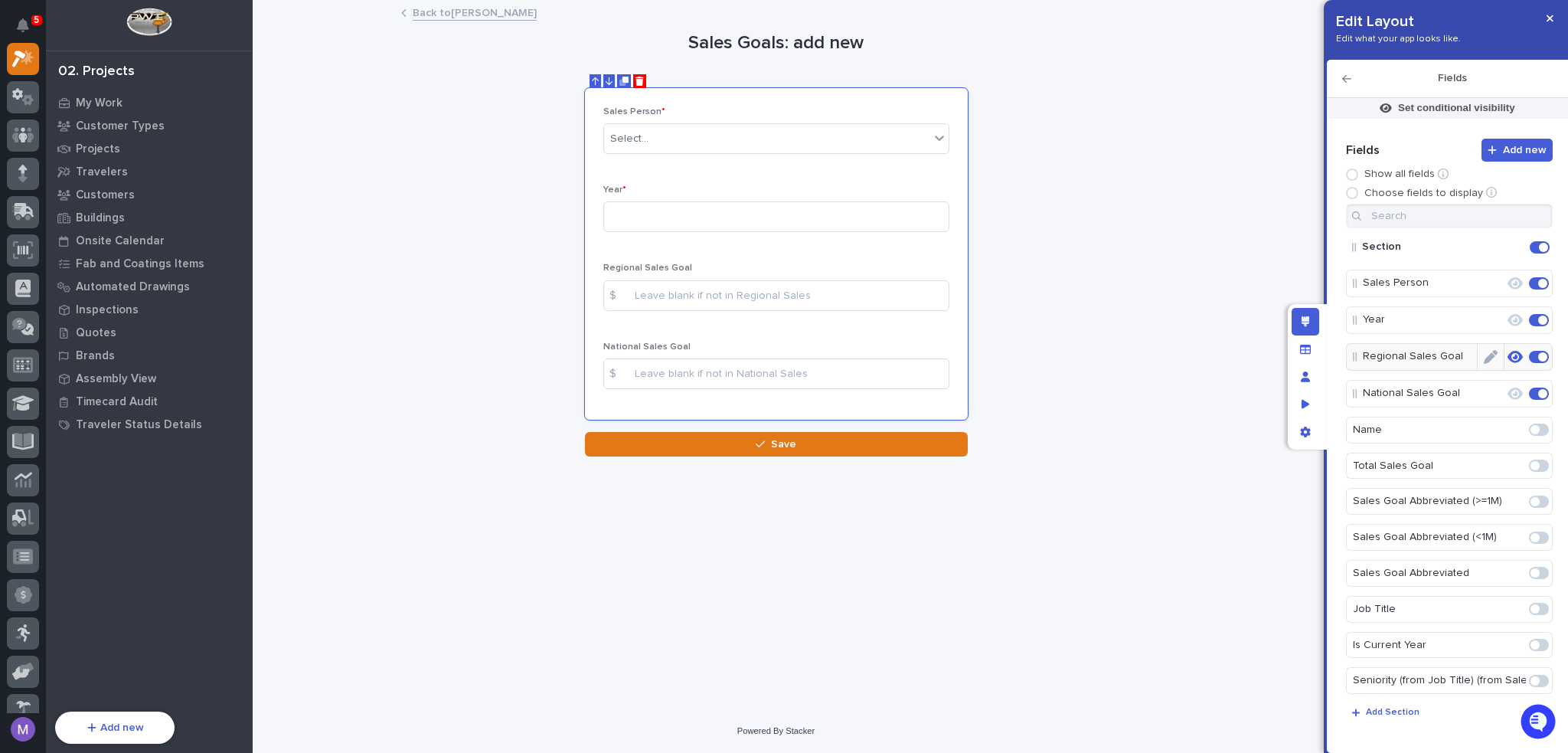
click at [1508, 356] on icon "button" at bounding box center [1515, 357] width 15 height 12
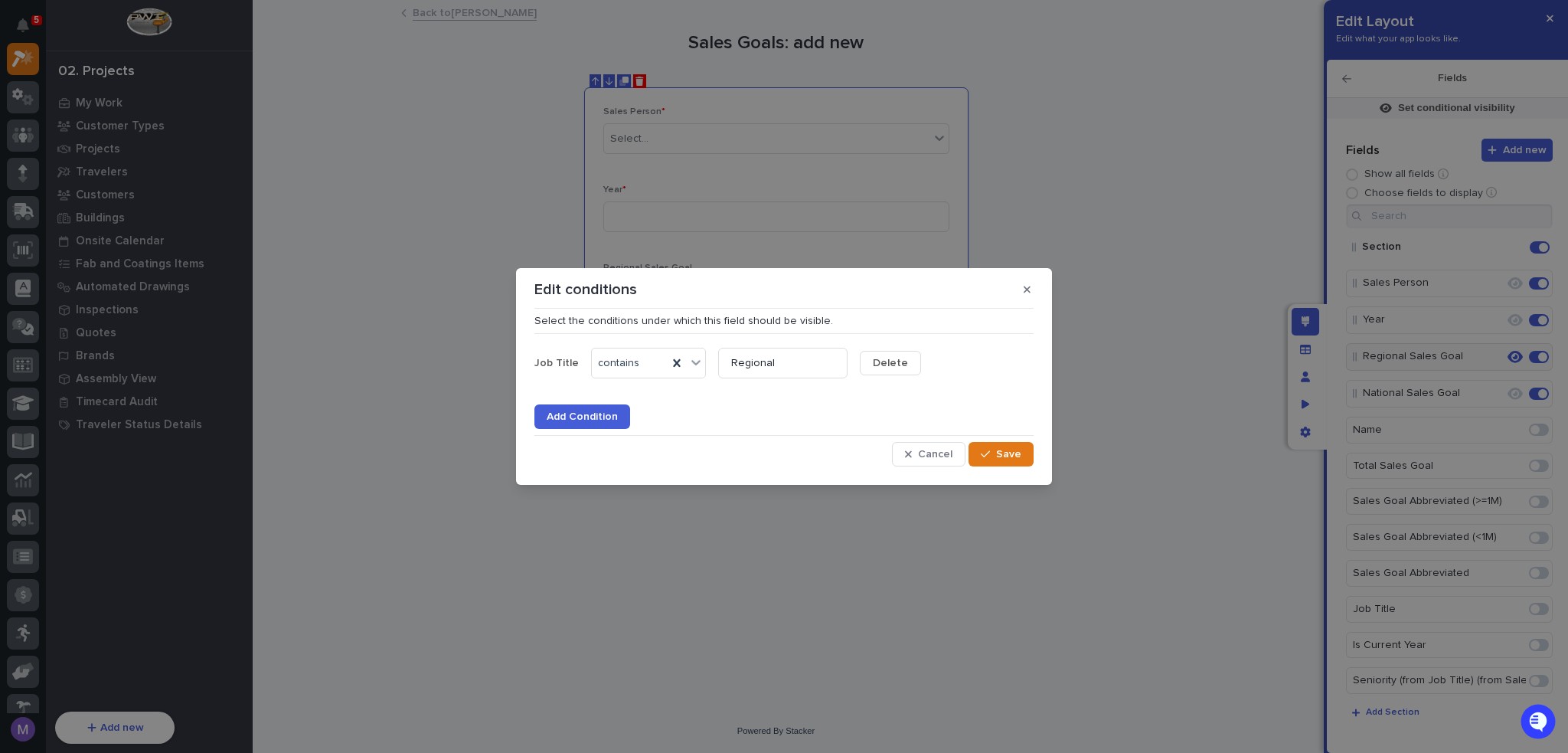
click at [895, 363] on span "Delete" at bounding box center [890, 363] width 35 height 14
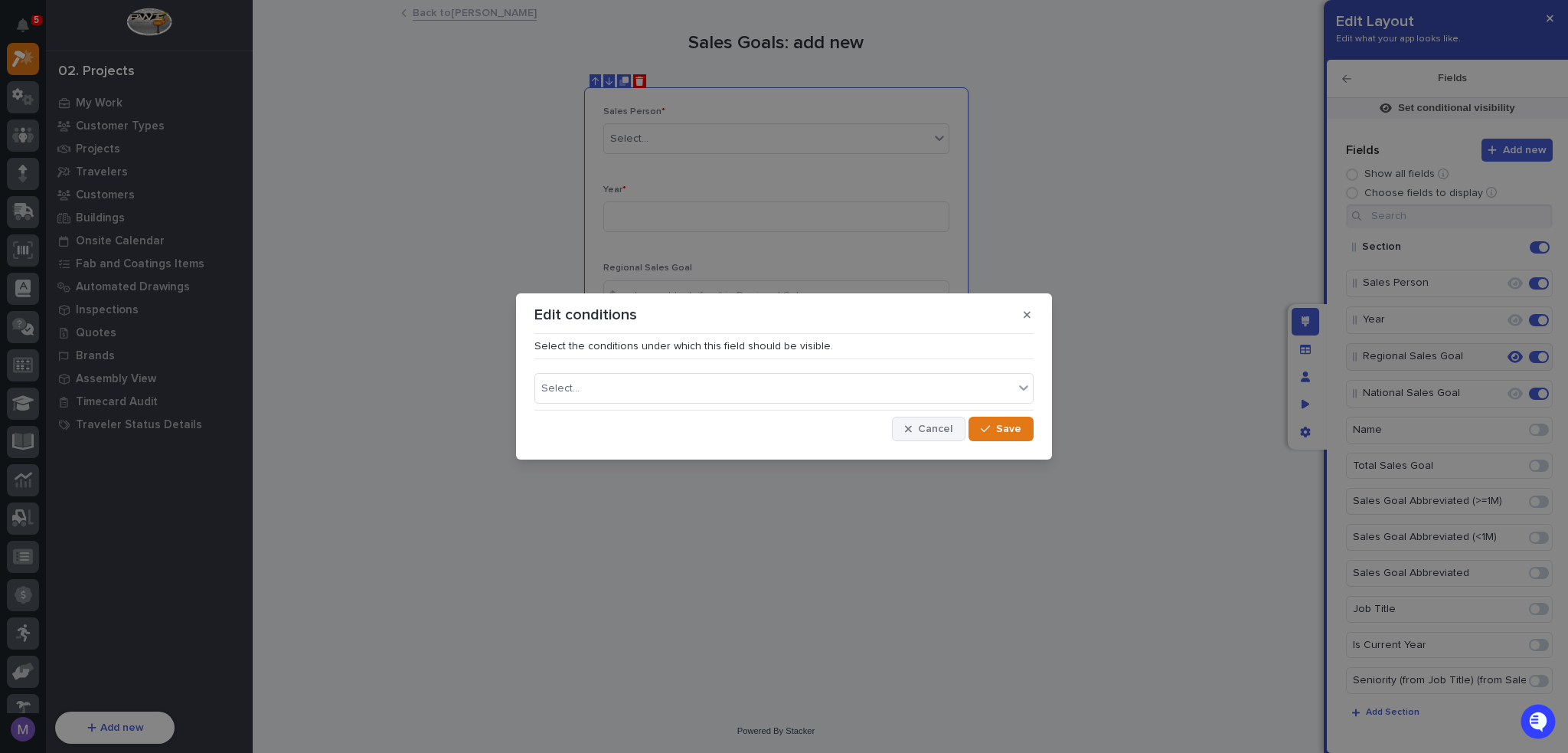
click at [943, 433] on span "Cancel" at bounding box center [935, 430] width 34 height 14
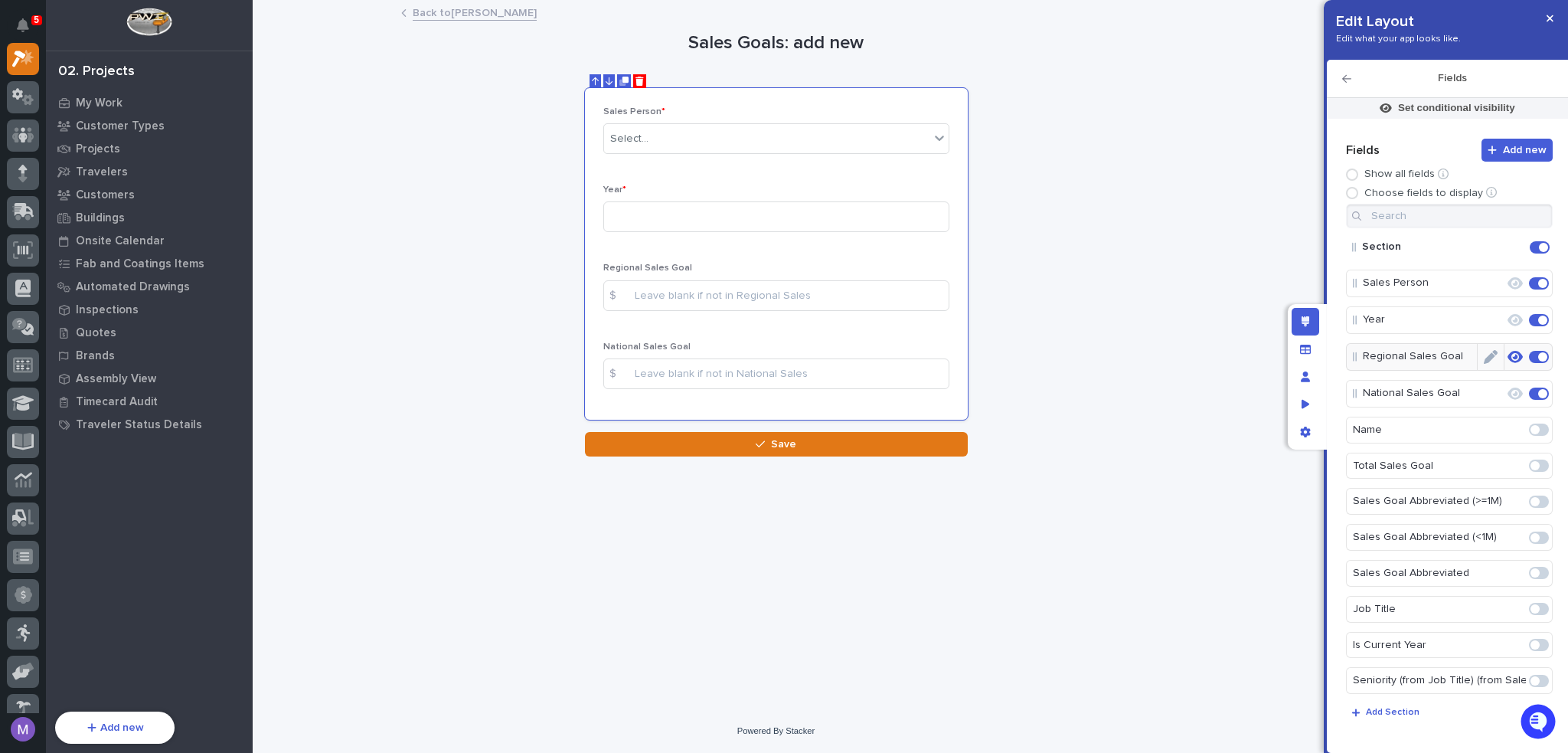
click at [1511, 354] on icon "button" at bounding box center [1515, 357] width 15 height 14
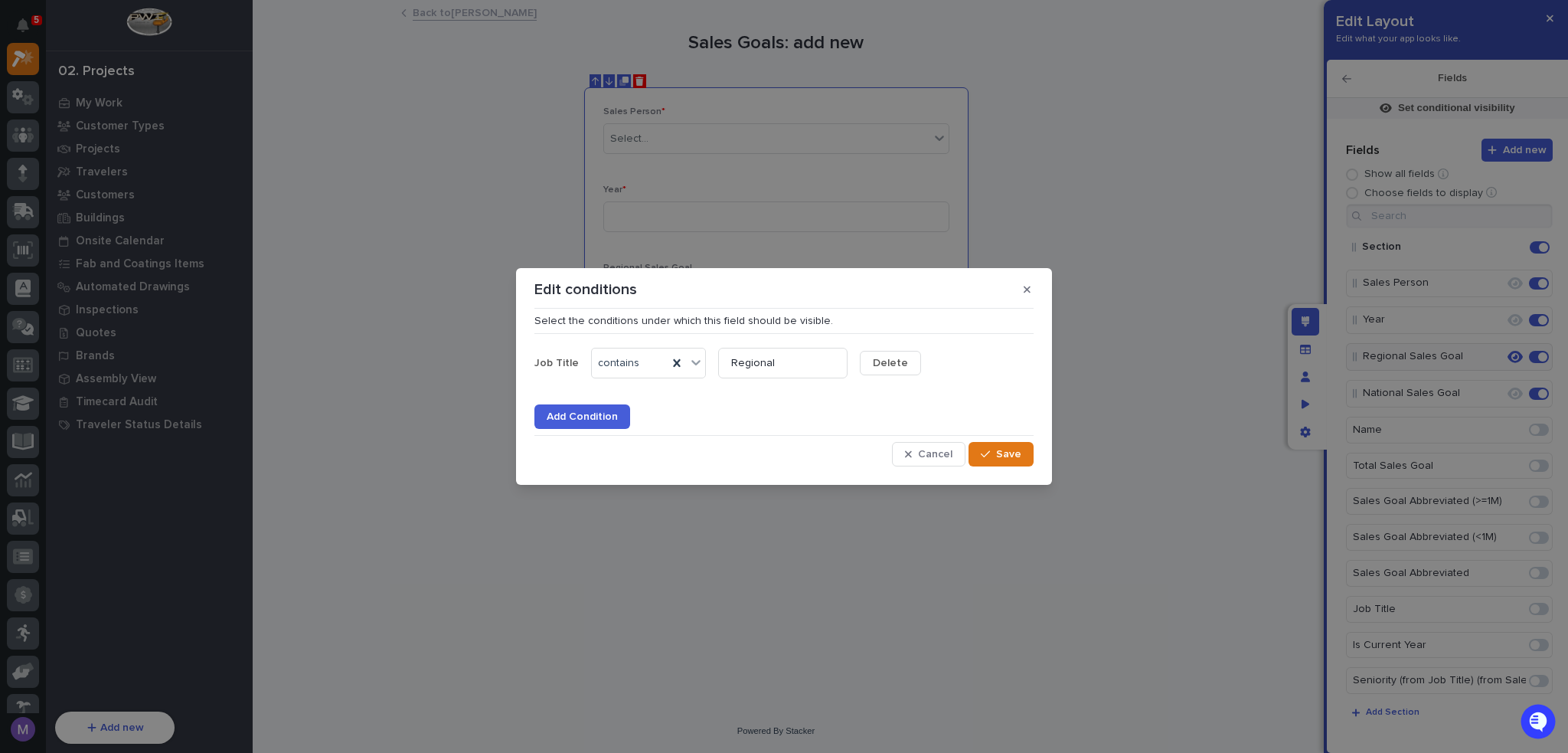
click at [892, 361] on span "Delete" at bounding box center [890, 363] width 35 height 14
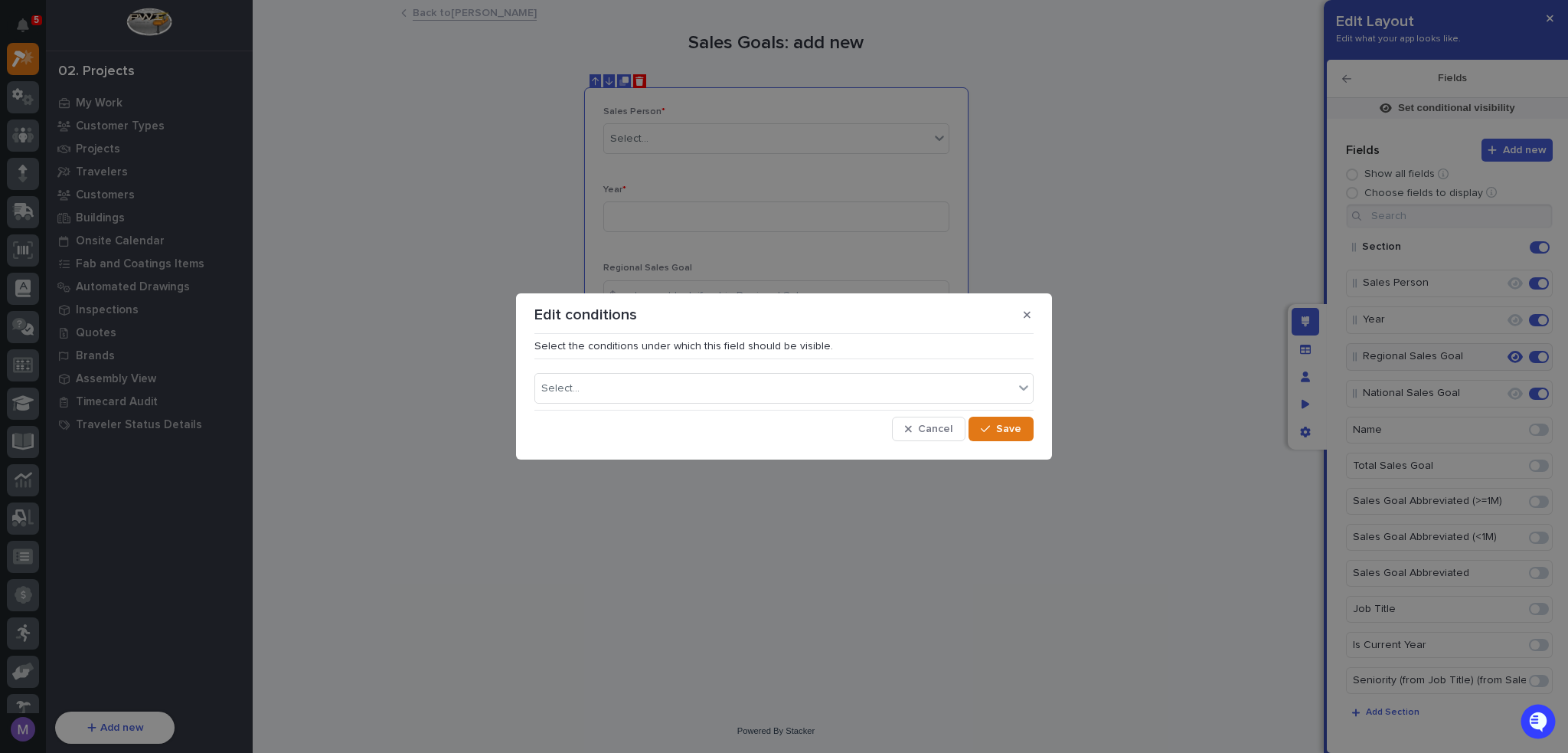
click at [1021, 441] on section "Edit conditions Select the conditions under which this field should be visible.…" at bounding box center [784, 376] width 536 height 167
click at [1020, 433] on span "Save" at bounding box center [1009, 430] width 26 height 14
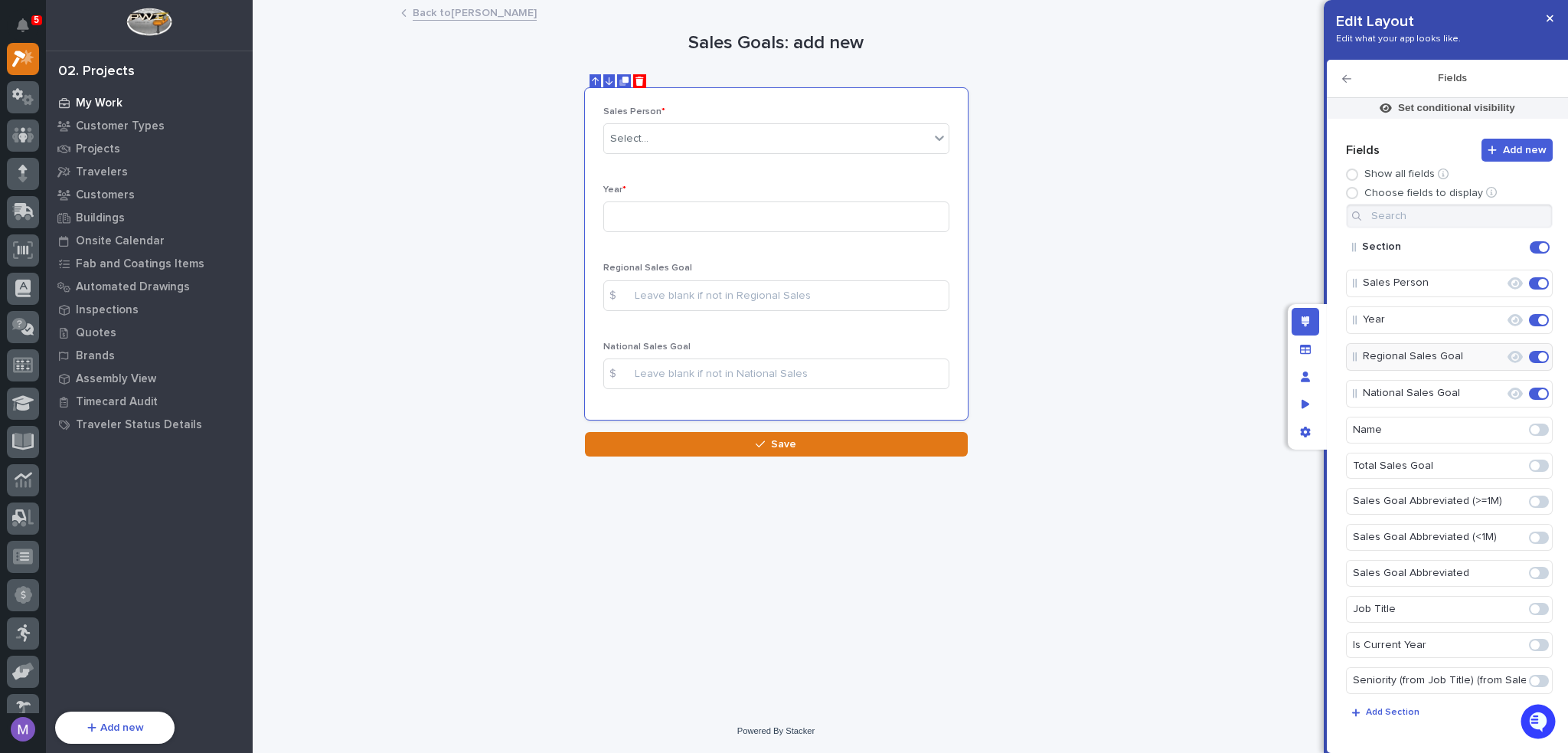
click at [93, 97] on p "My Work" at bounding box center [99, 103] width 47 height 14
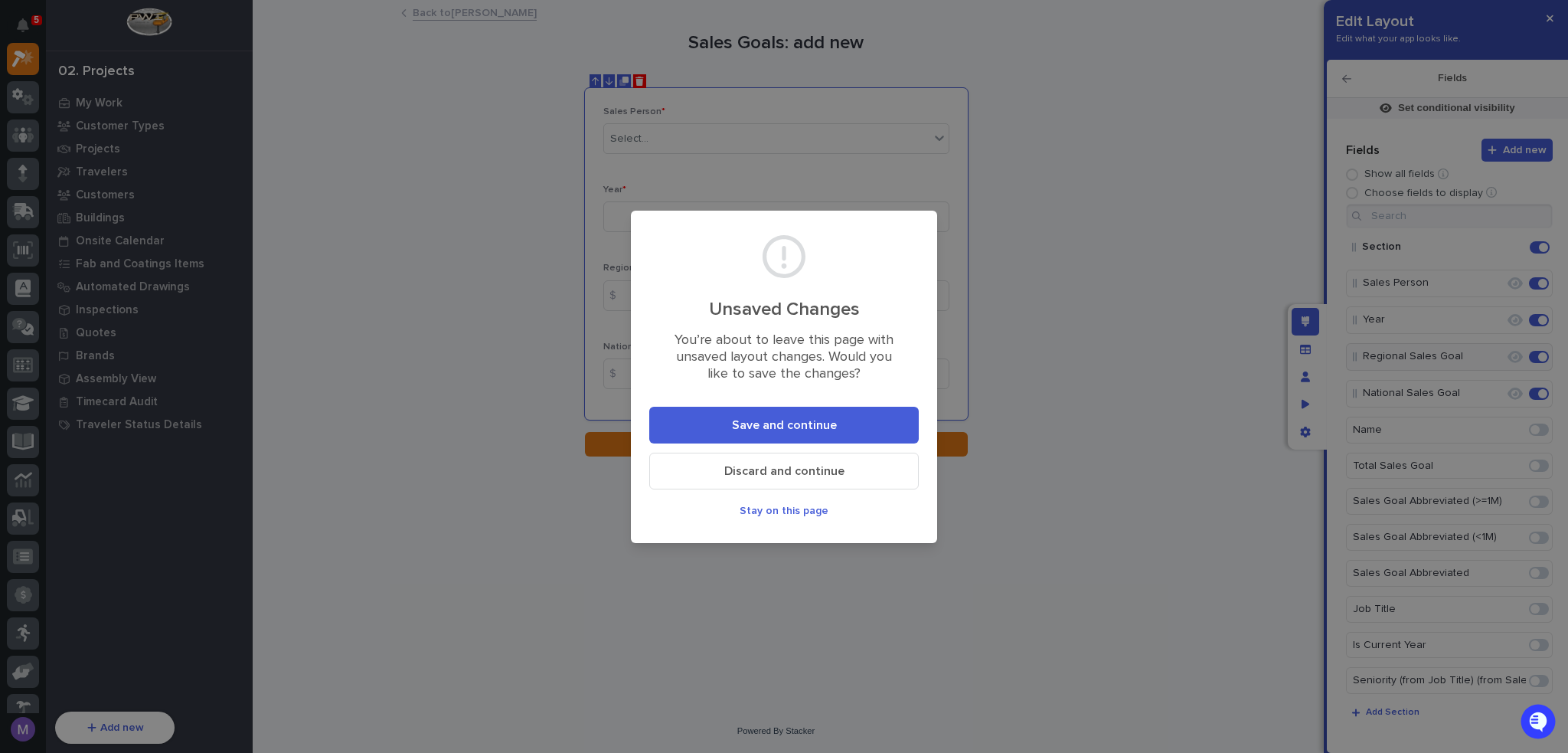
click at [798, 475] on span "Discard and continue" at bounding box center [784, 471] width 120 height 16
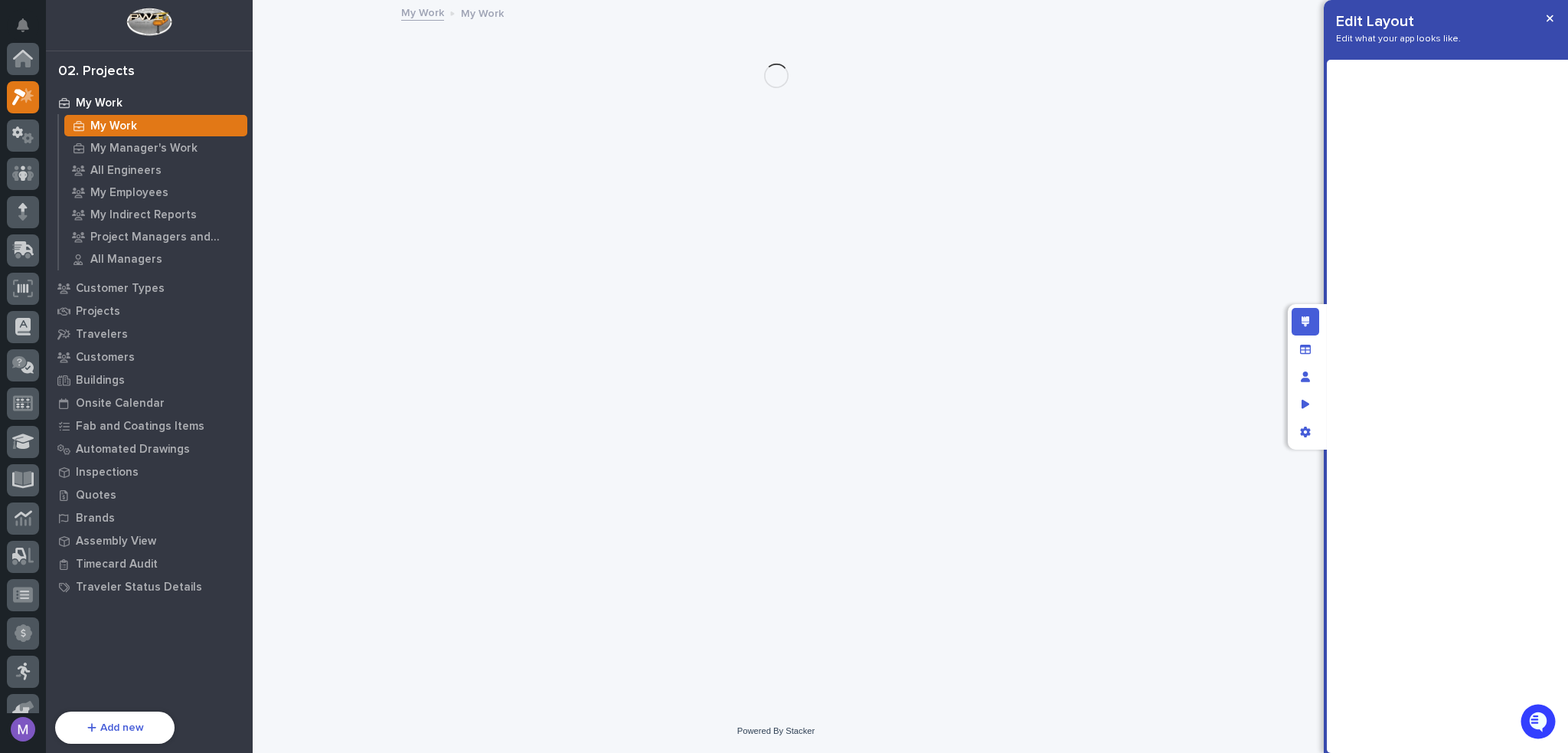
scroll to position [38, 0]
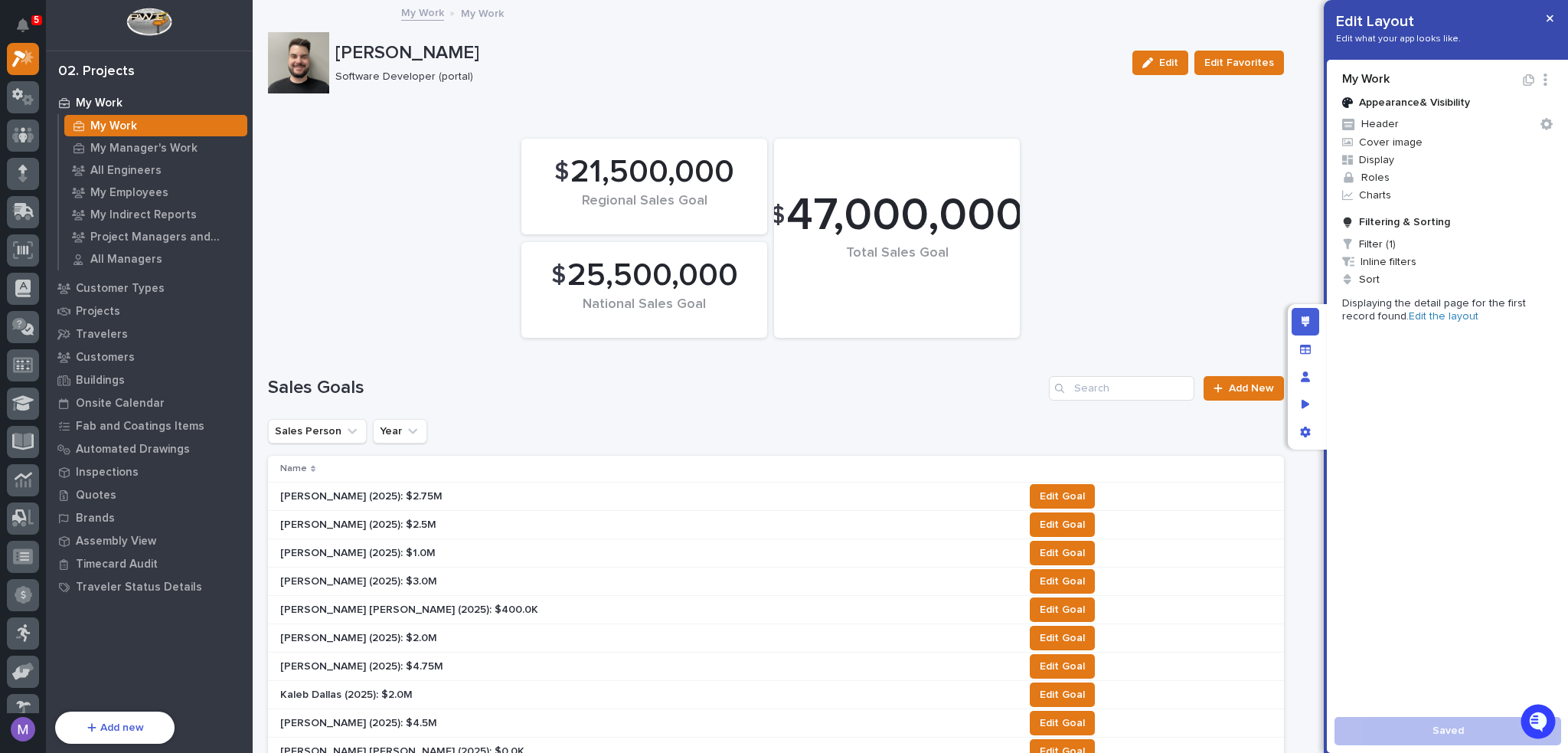
click at [86, 71] on div "02. Projects" at bounding box center [96, 72] width 77 height 17
click at [12, 57] on icon at bounding box center [23, 58] width 22 height 18
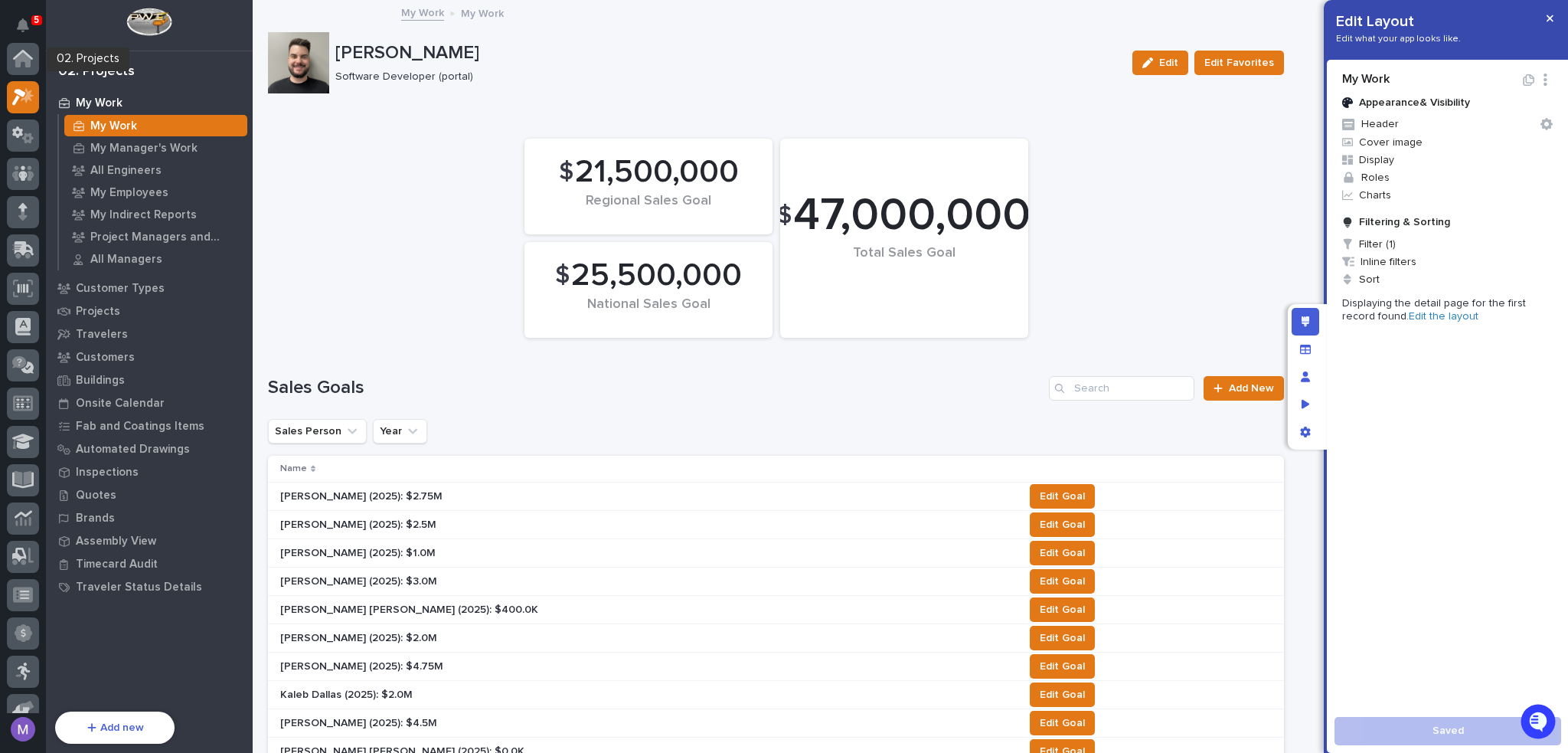
scroll to position [38, 0]
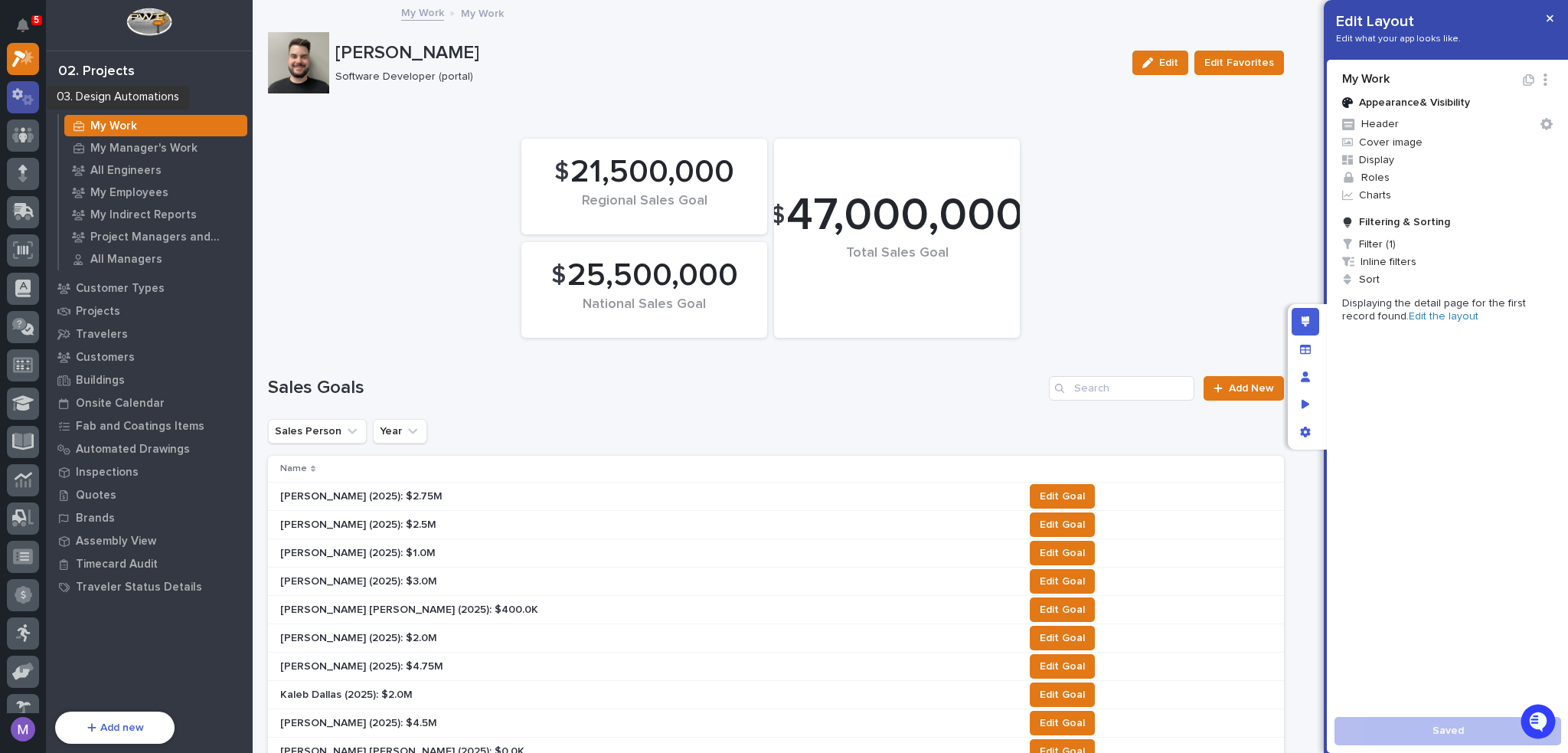
click at [29, 89] on icon at bounding box center [23, 97] width 22 height 18
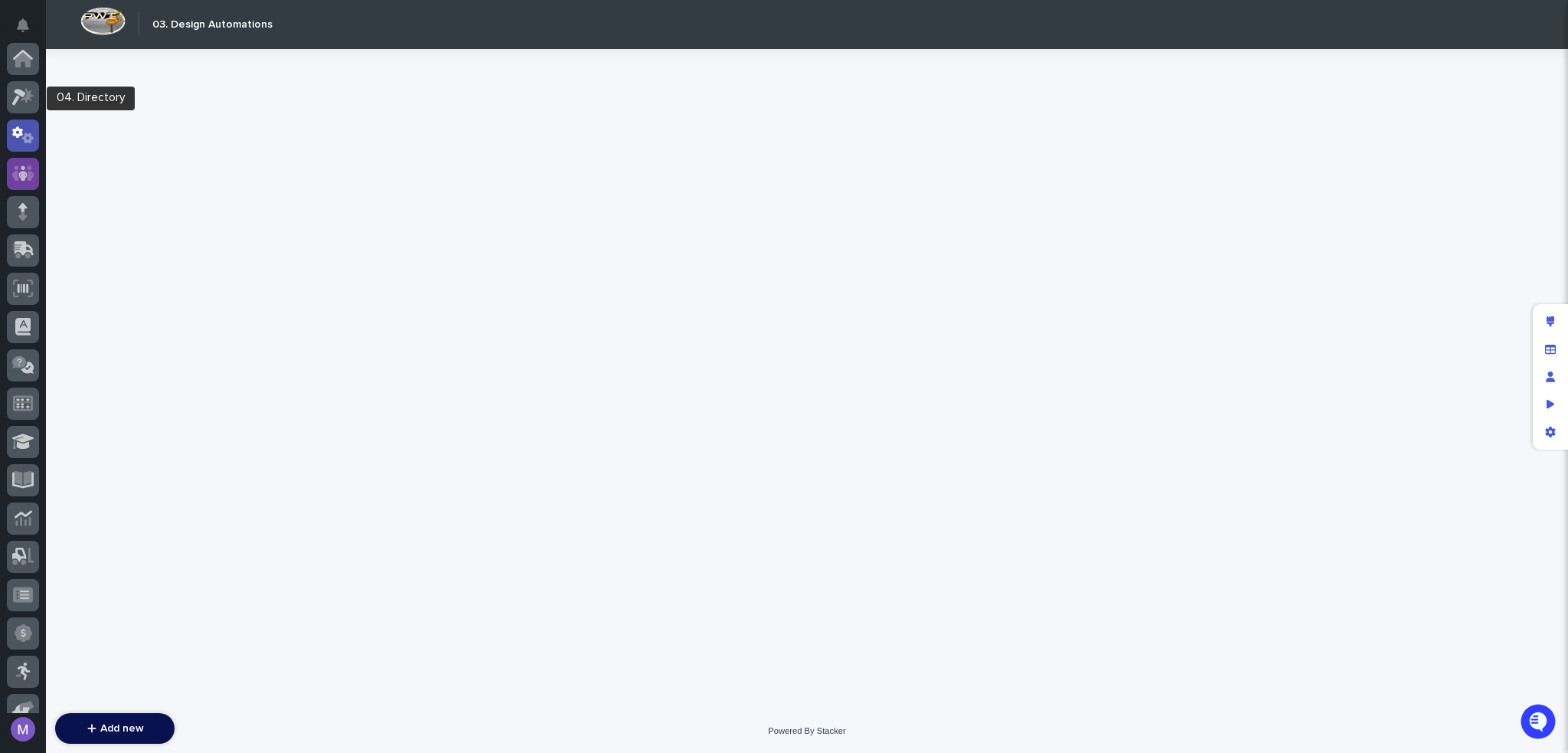
scroll to position [77, 0]
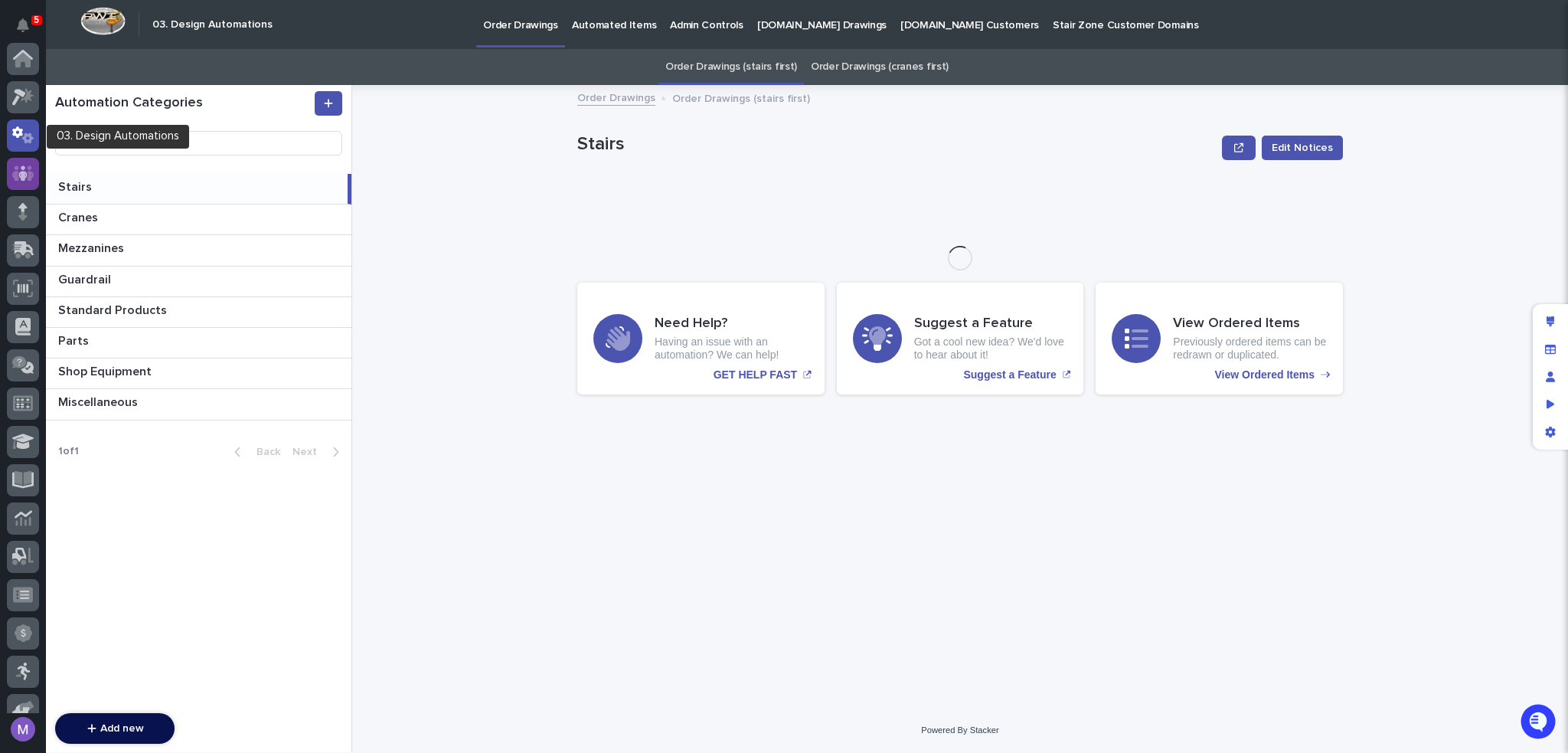
scroll to position [77, 0]
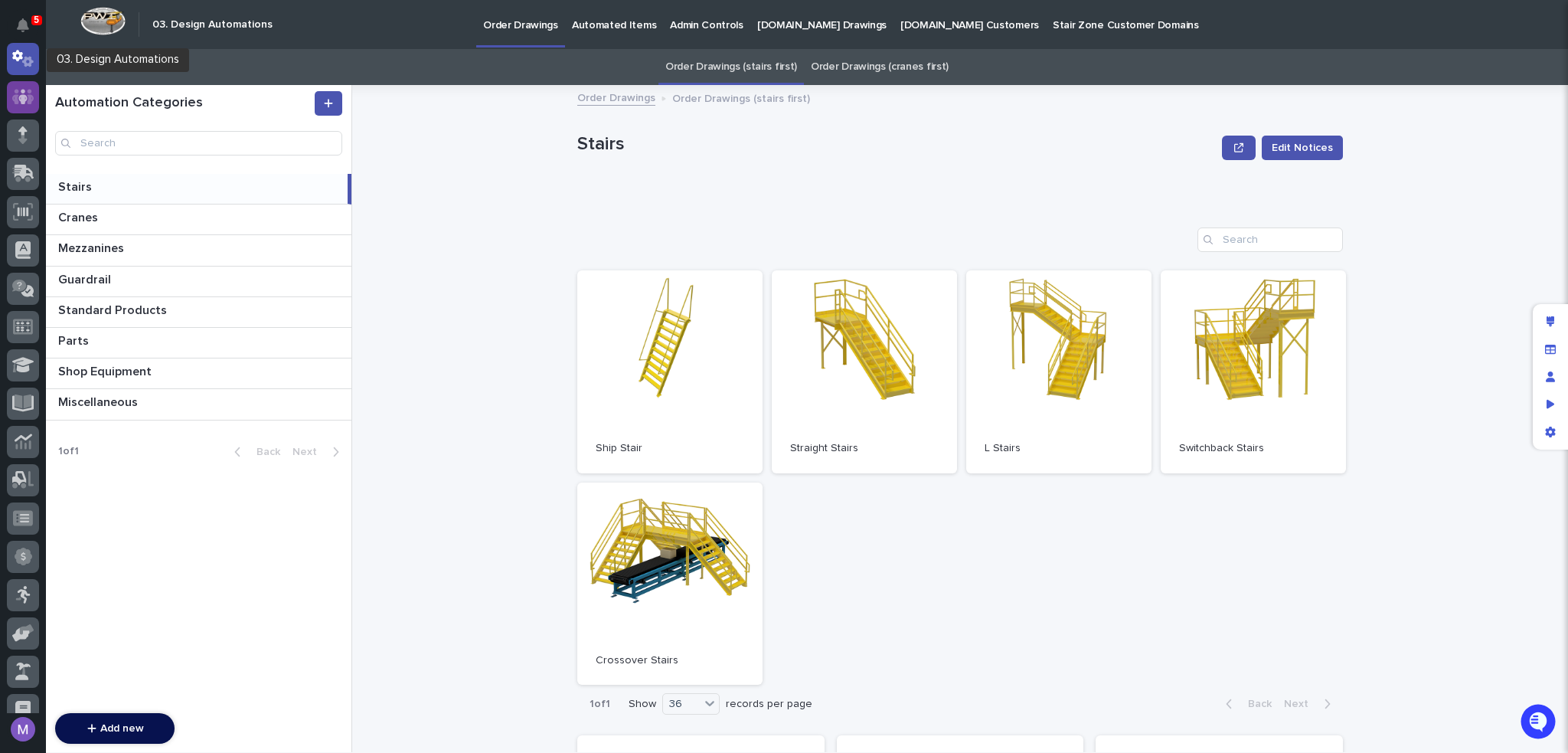
click at [25, 91] on icon at bounding box center [23, 96] width 9 height 15
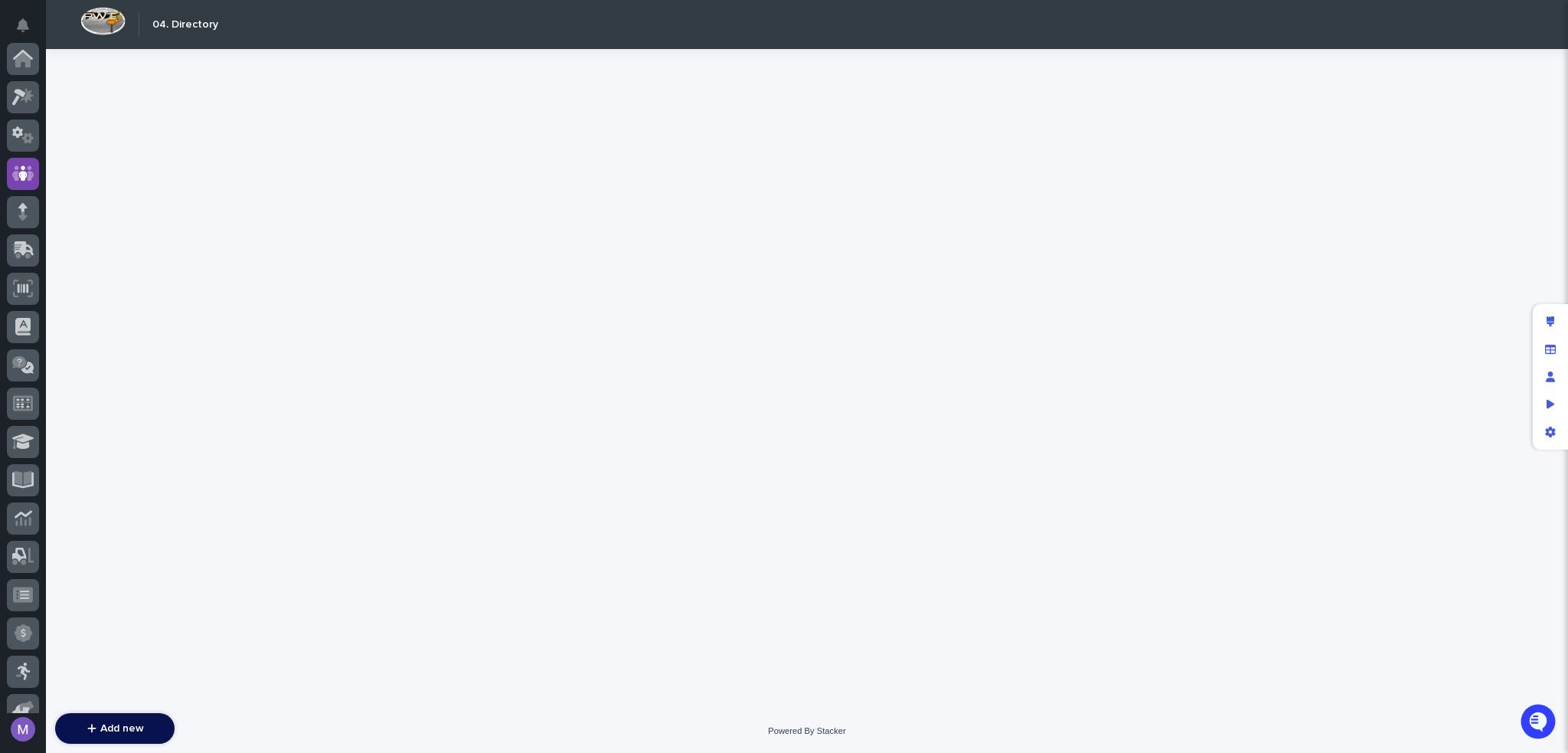
scroll to position [115, 0]
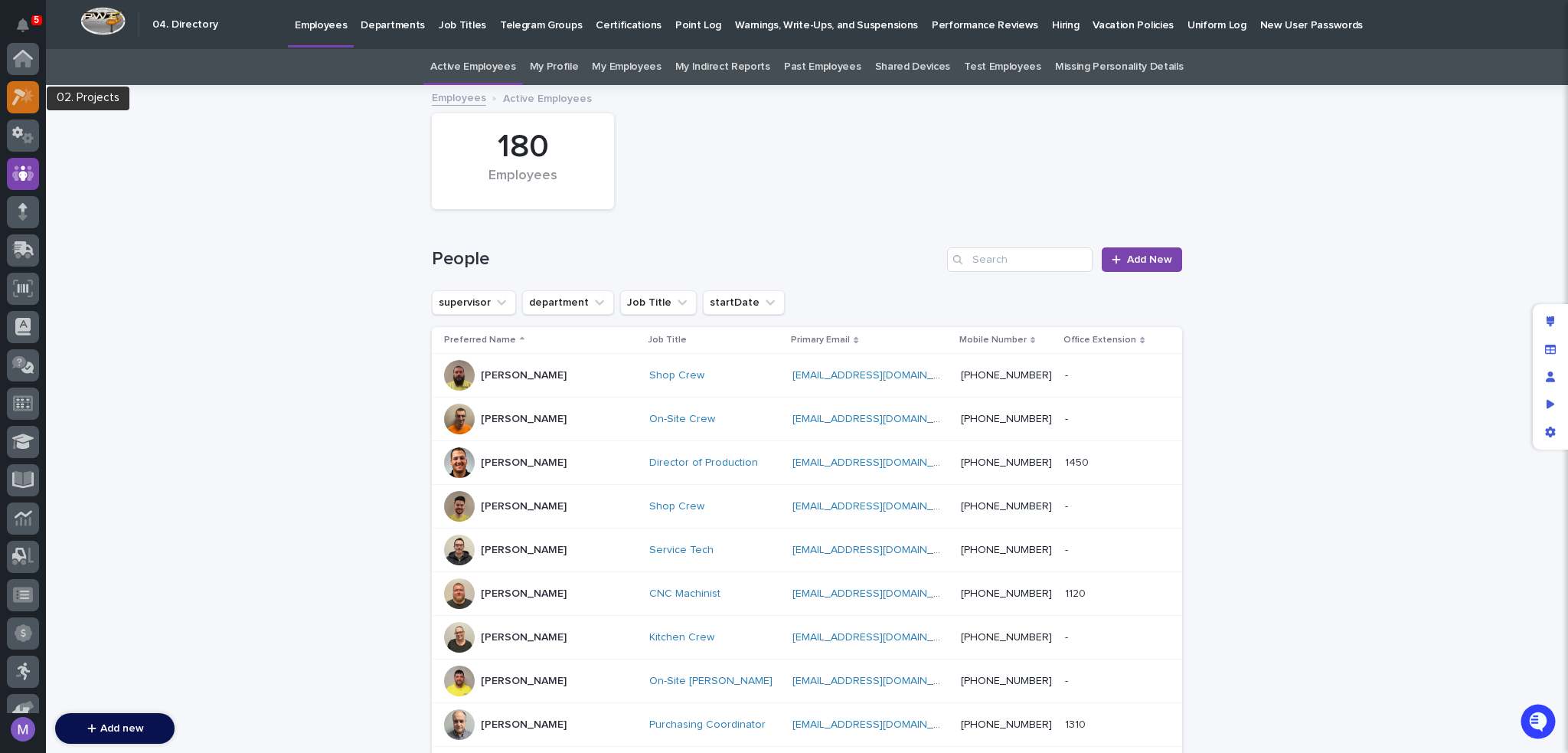
click at [29, 105] on div at bounding box center [23, 97] width 32 height 32
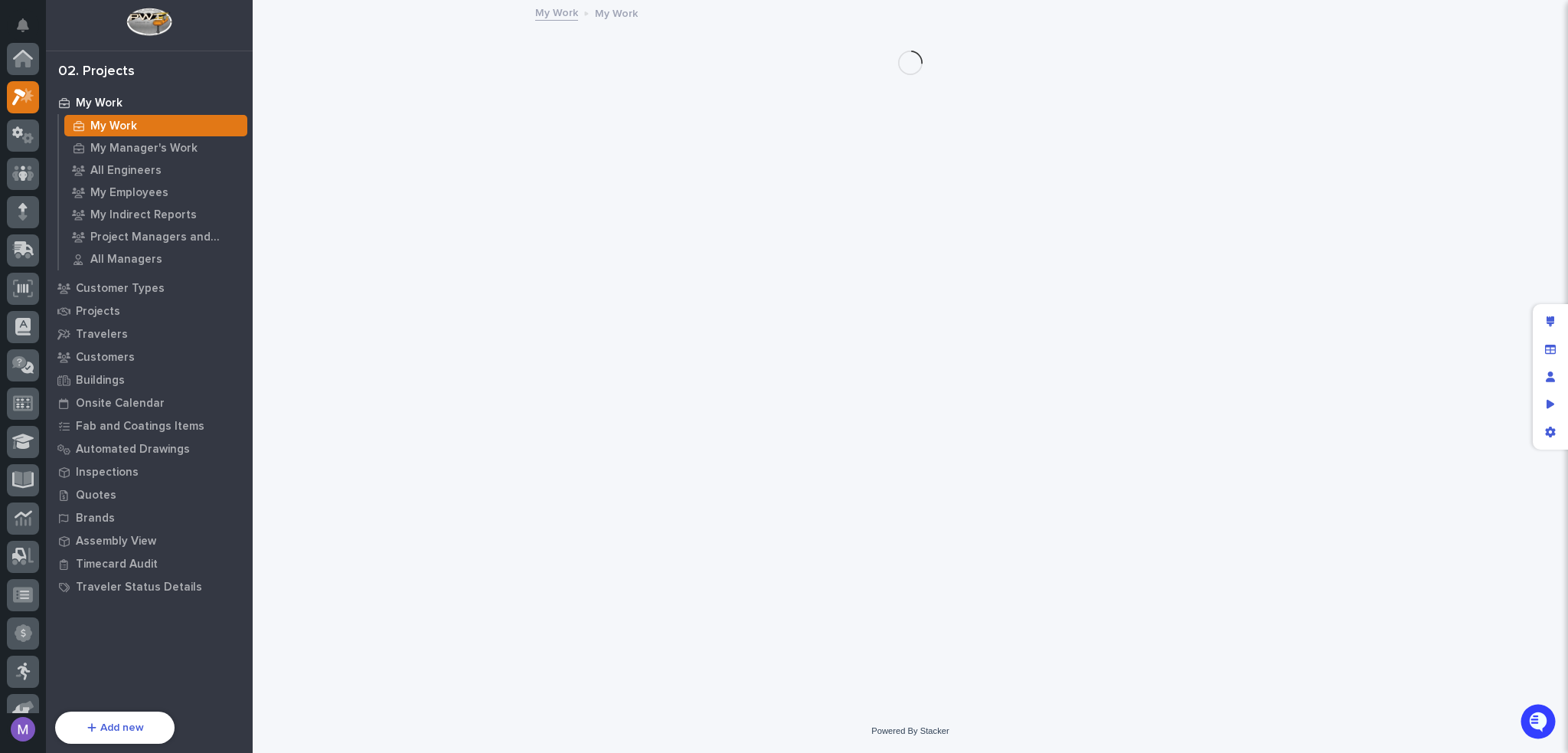
scroll to position [38, 0]
